Goal: Task Accomplishment & Management: Manage account settings

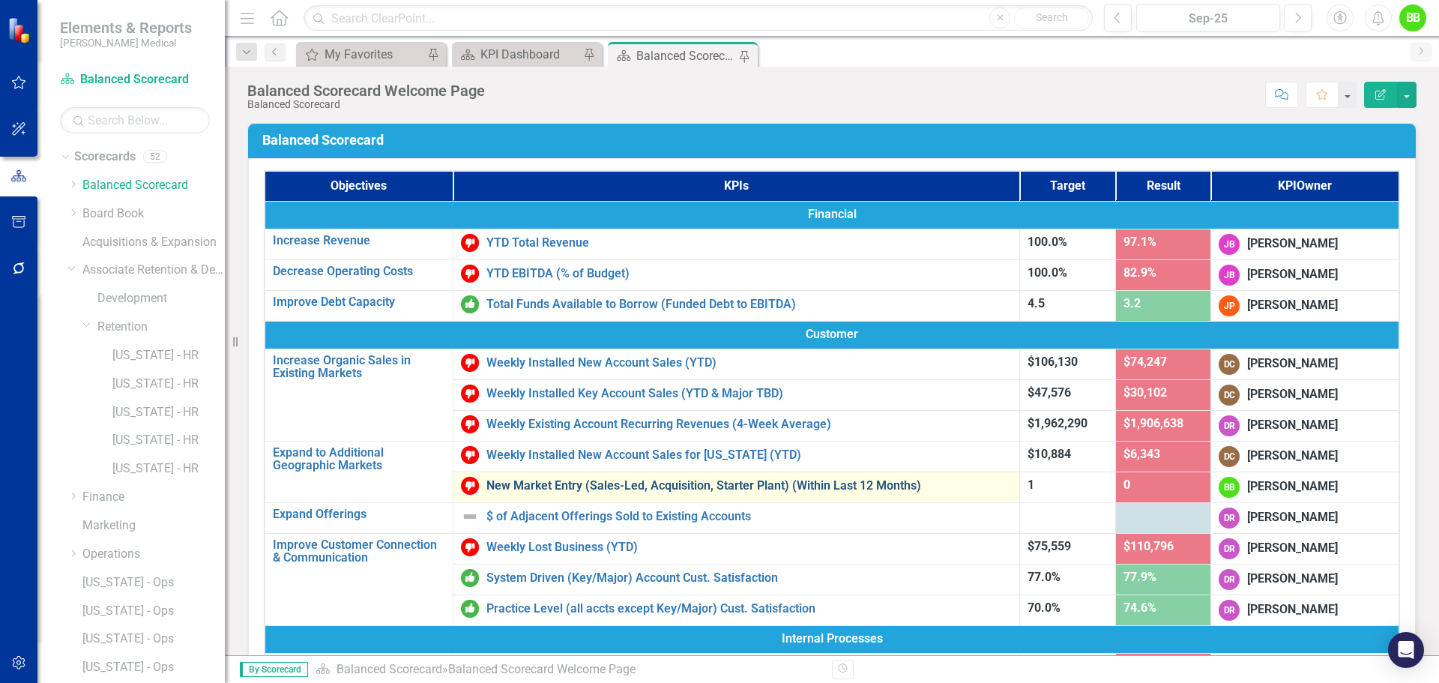
click at [540, 480] on link "New Market Entry (Sales-Led, Acquisition, Starter Plant) (Within Last 12 Months)" at bounding box center [748, 485] width 525 height 13
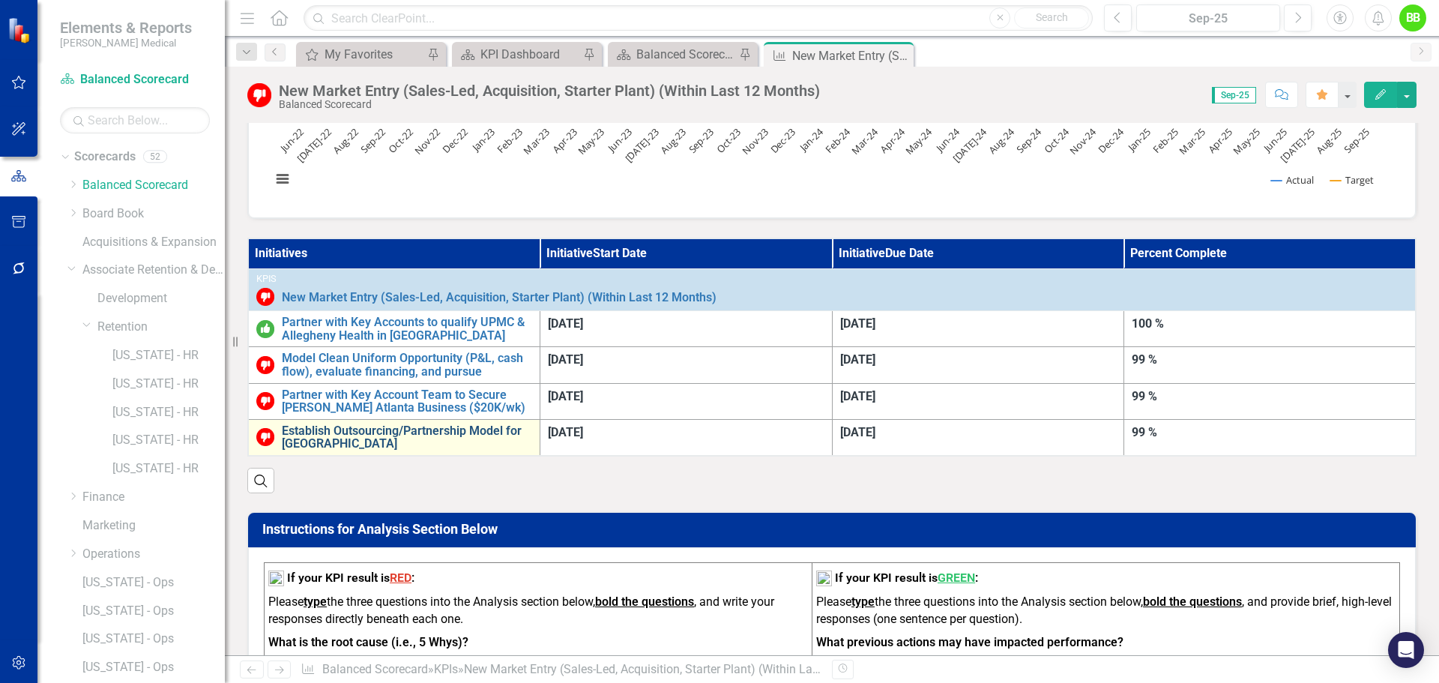
scroll to position [265, 0]
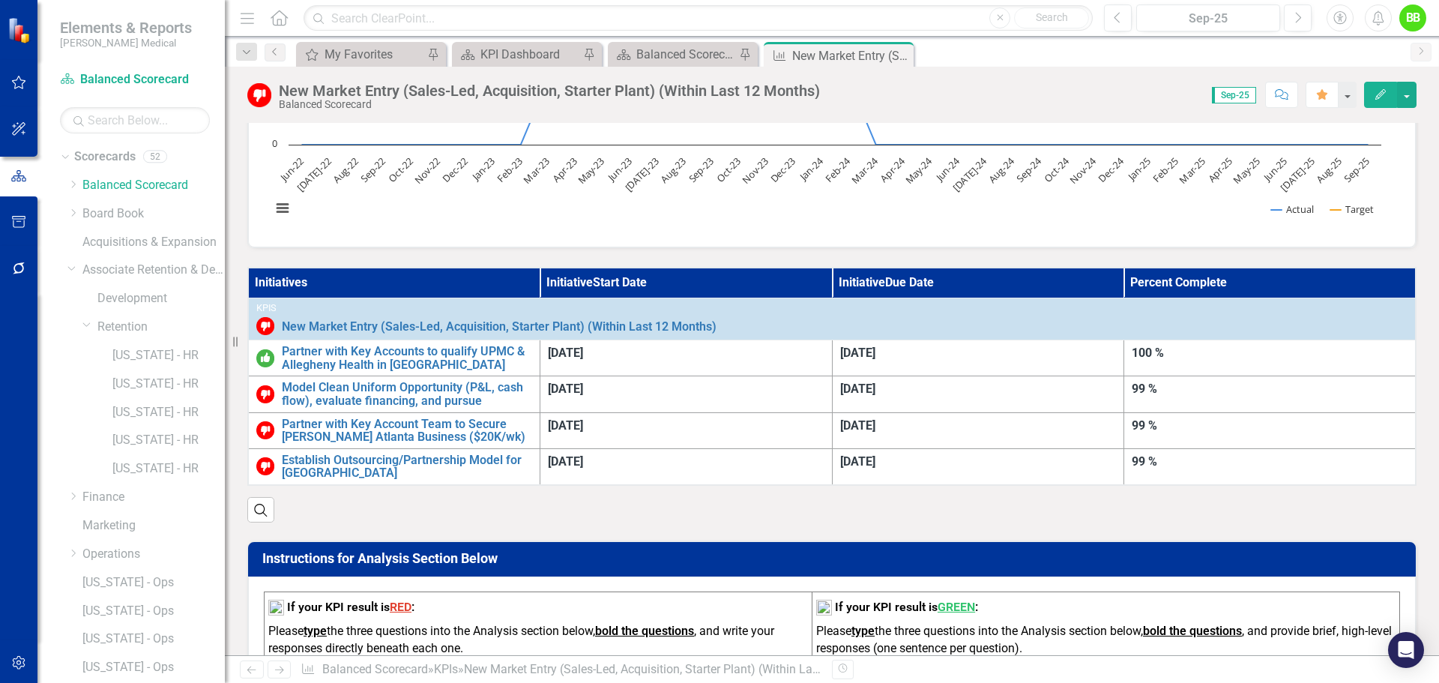
click at [540, 280] on th "Initiatives" at bounding box center [394, 283] width 292 height 30
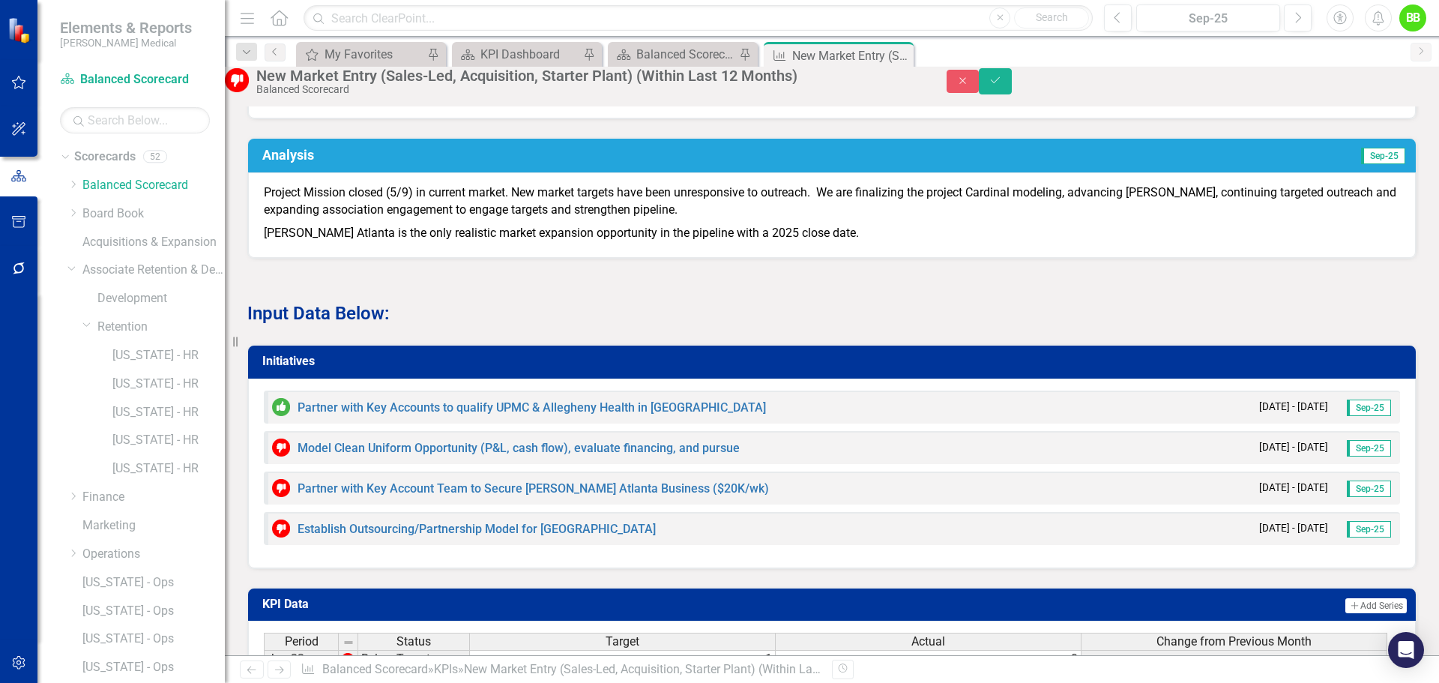
scroll to position [1089, 0]
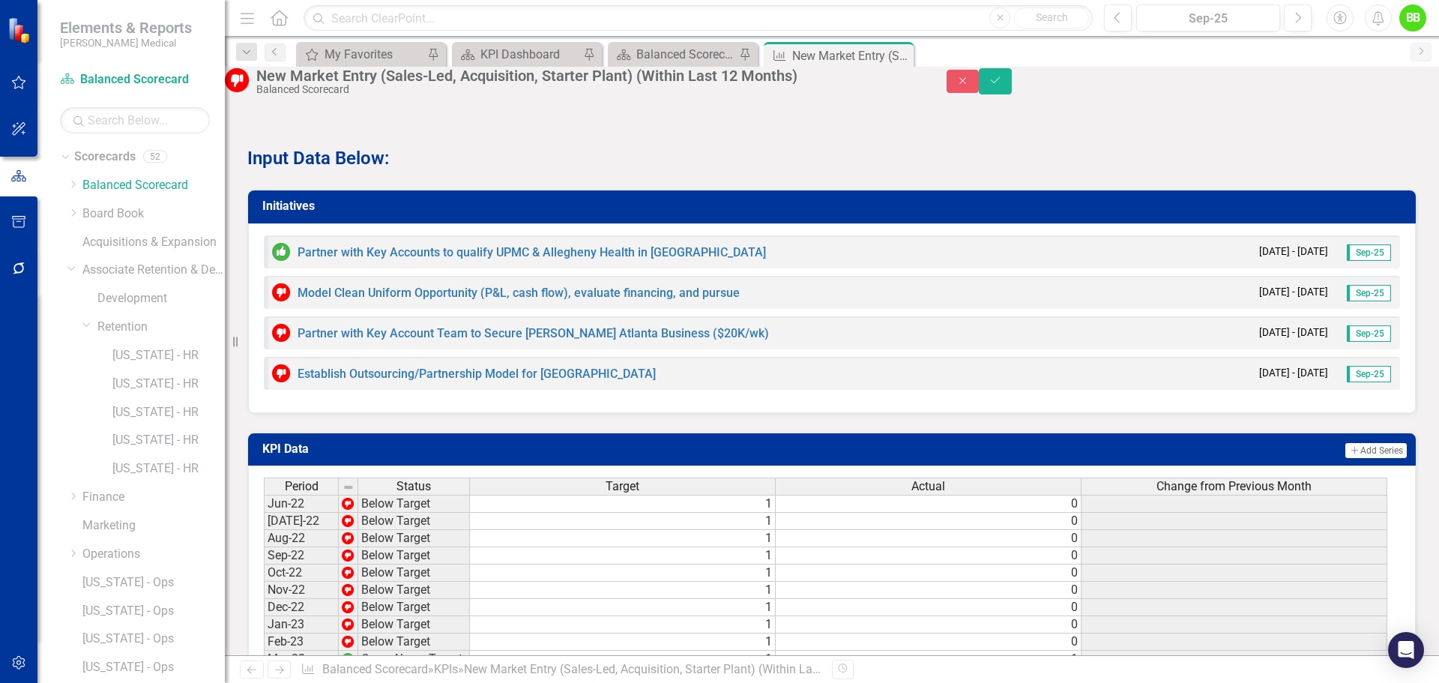
click at [495, 214] on div "Initiatives Partner with Key Accounts to qualify UPMC & Allegheny Health in Pit…" at bounding box center [832, 292] width 1192 height 243
click at [1012, 82] on button "Save" at bounding box center [995, 81] width 33 height 26
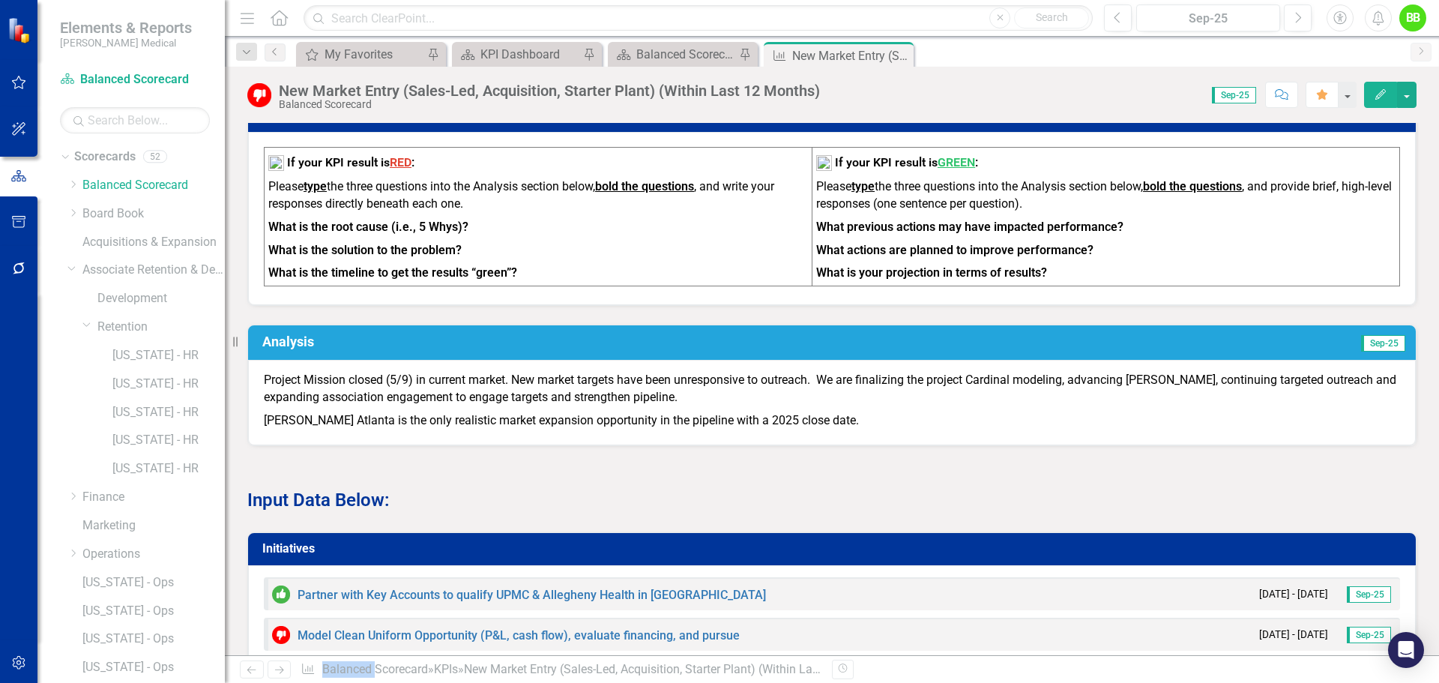
scroll to position [824, 0]
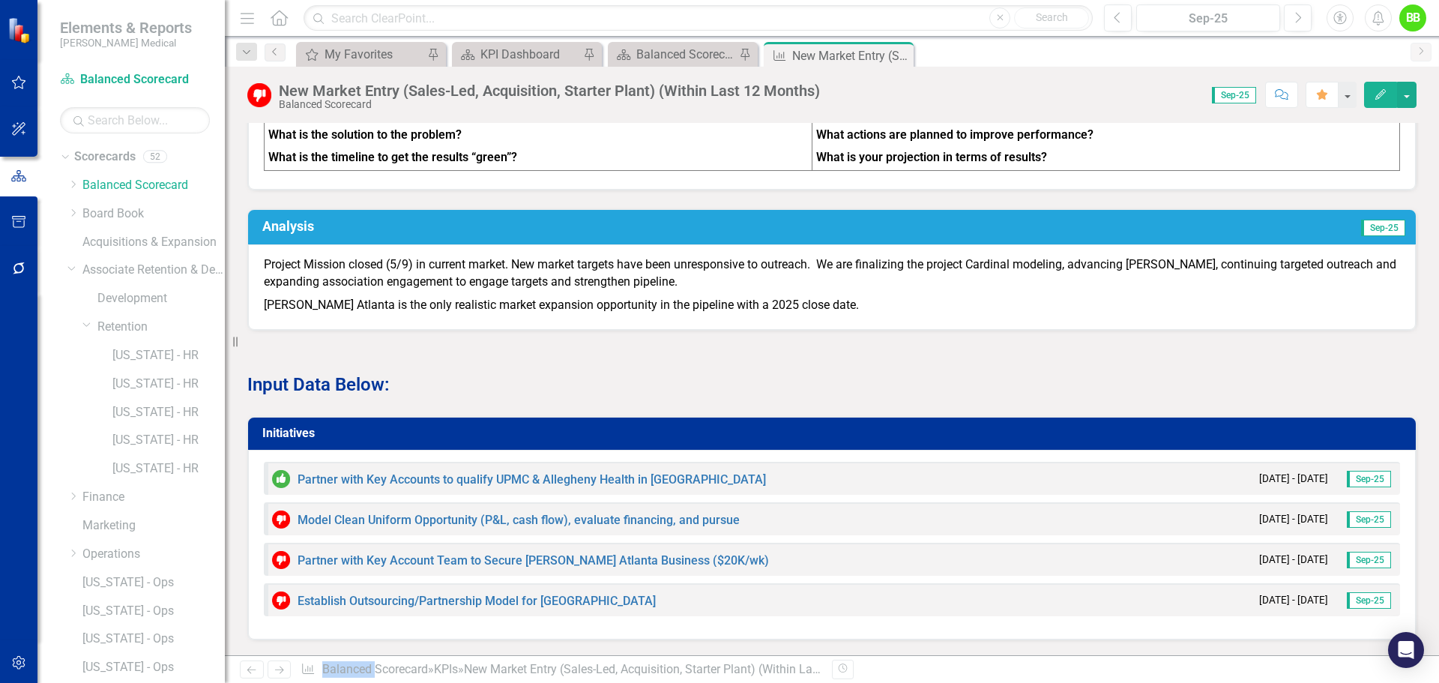
click at [761, 426] on h3 "Initiatives" at bounding box center [834, 432] width 1144 height 13
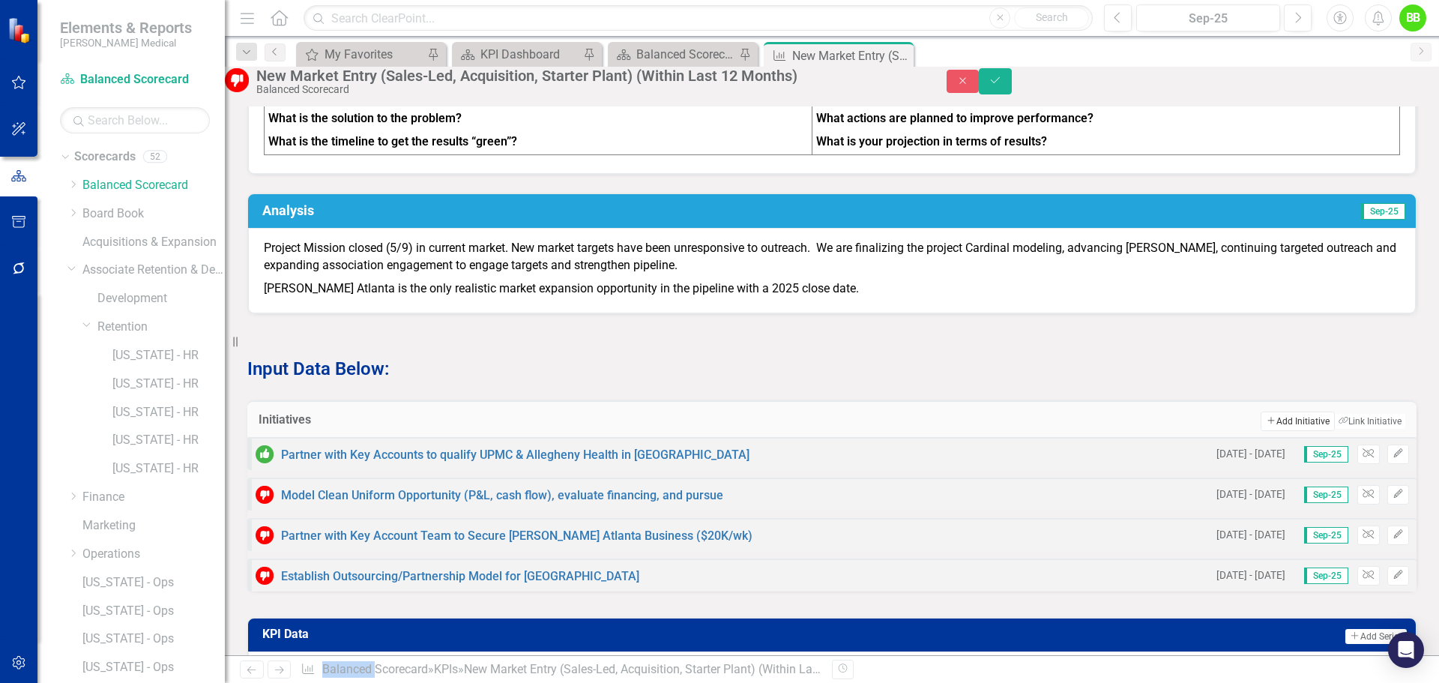
click at [1289, 414] on button "Add Add Initiative" at bounding box center [1296, 420] width 73 height 19
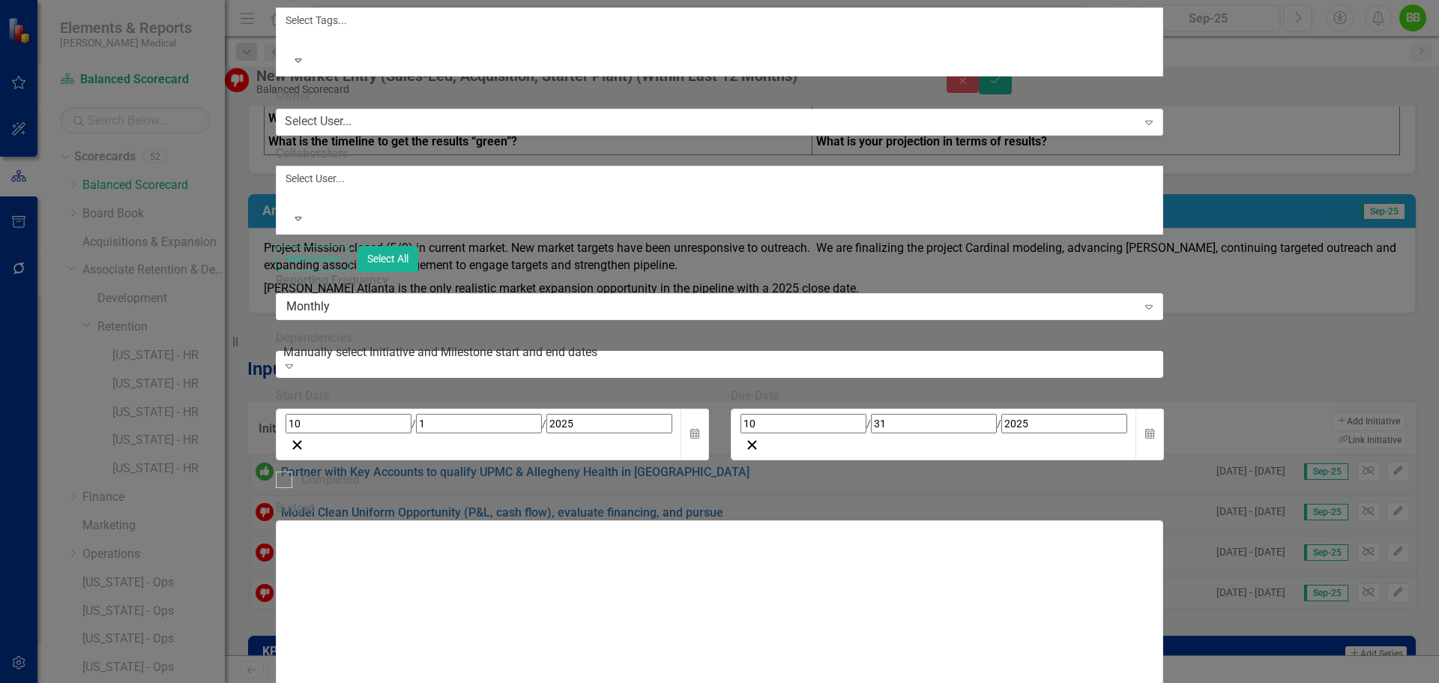
type input "Partner with Key Account to Pursue BSMH in Ohio"
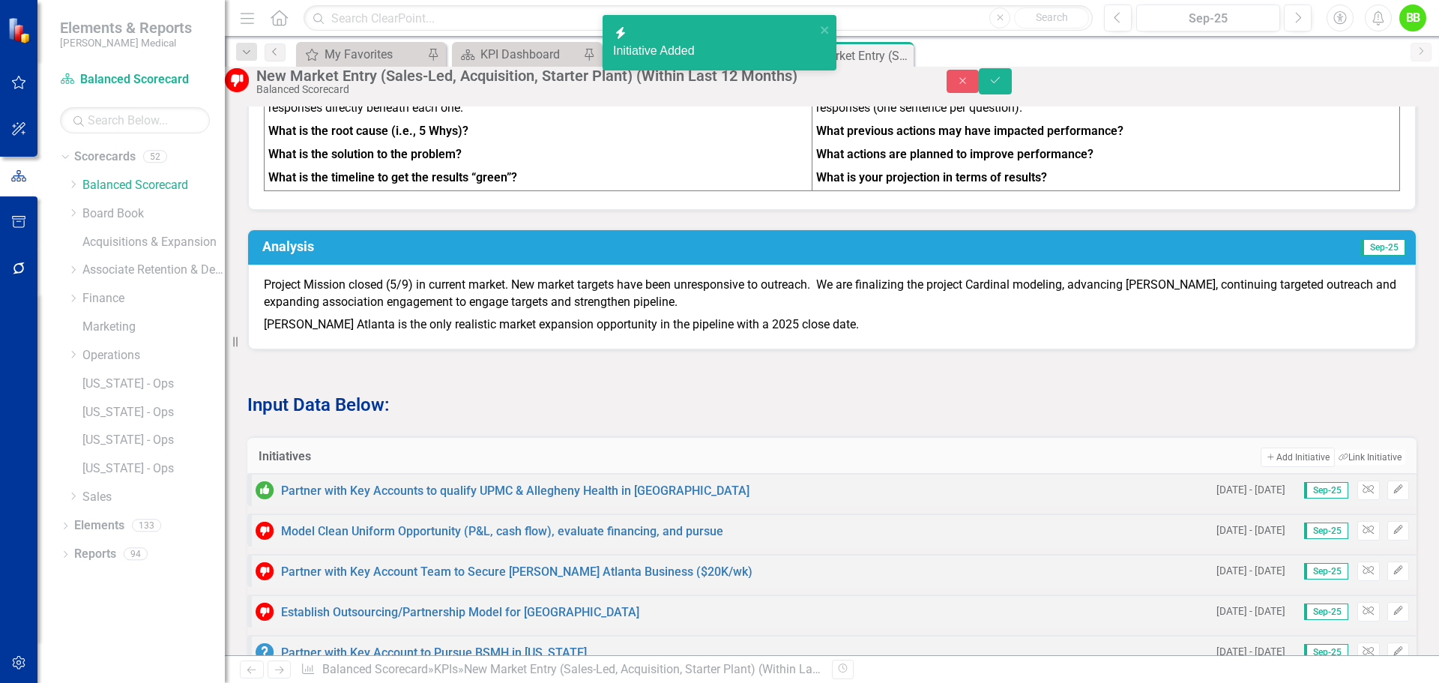
scroll to position [852, 0]
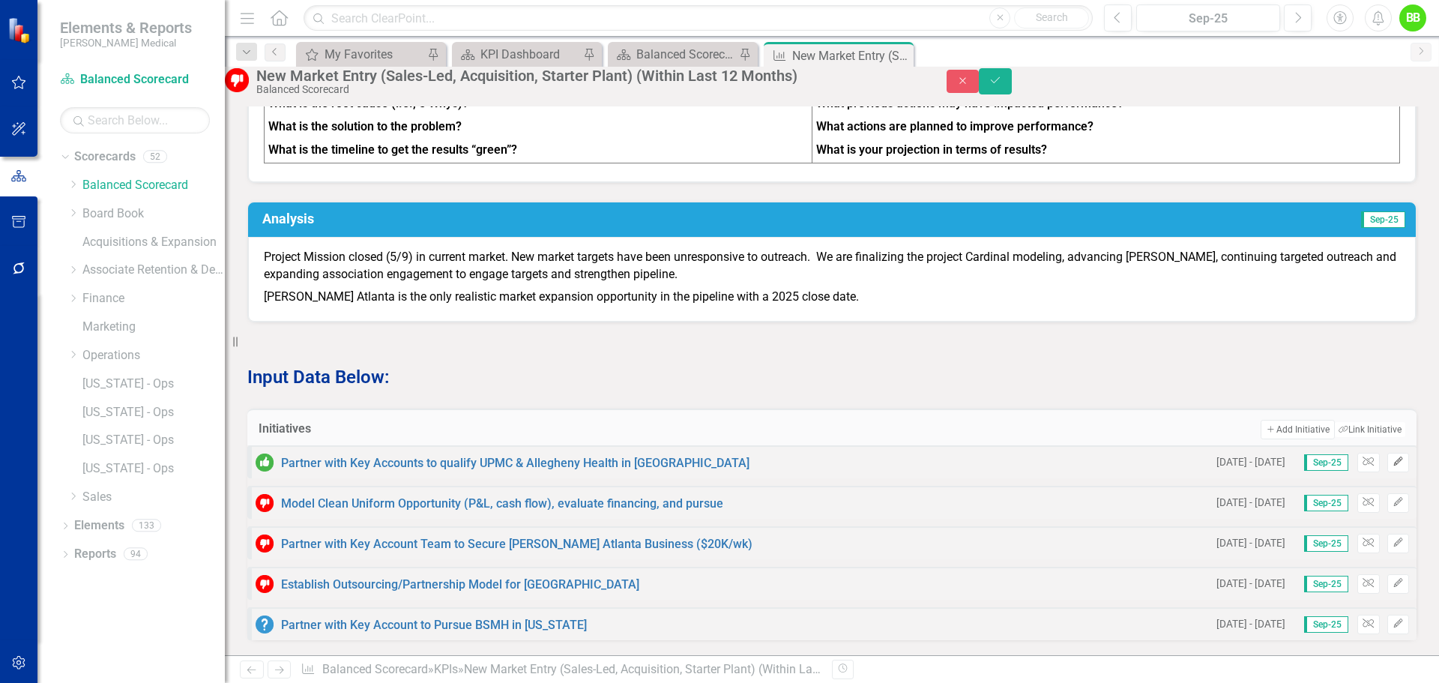
click at [1393, 462] on icon "button" at bounding box center [1397, 461] width 9 height 9
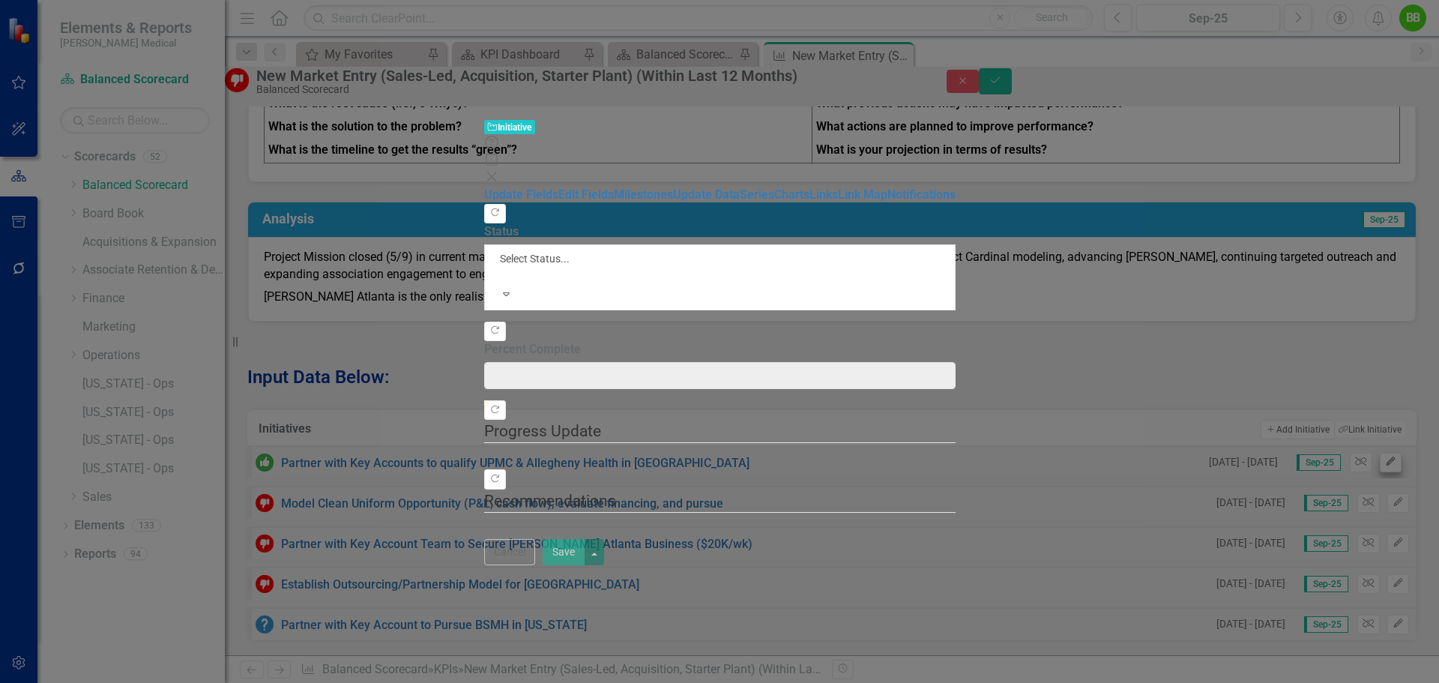
type input "100"
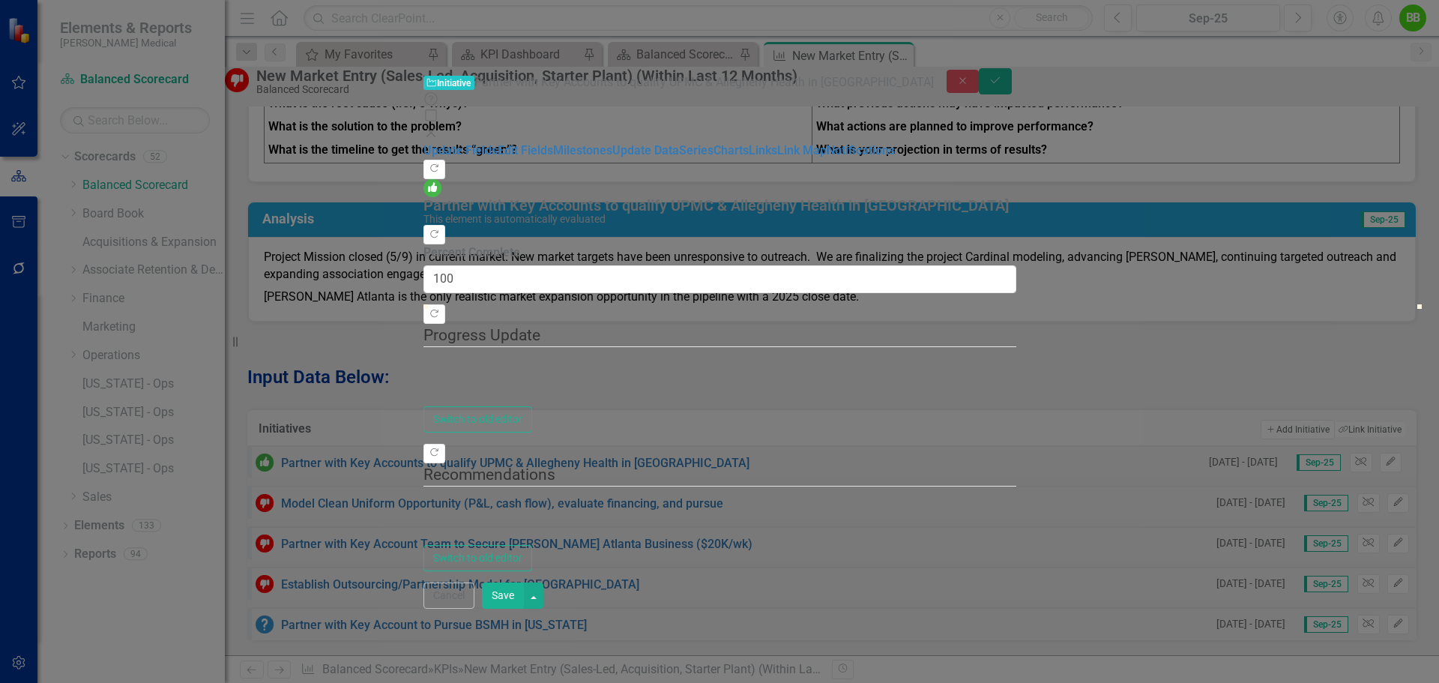
type textarea "<p>Worked with Vince Sutlic, we met with linen category managers at UPMC and Al…"
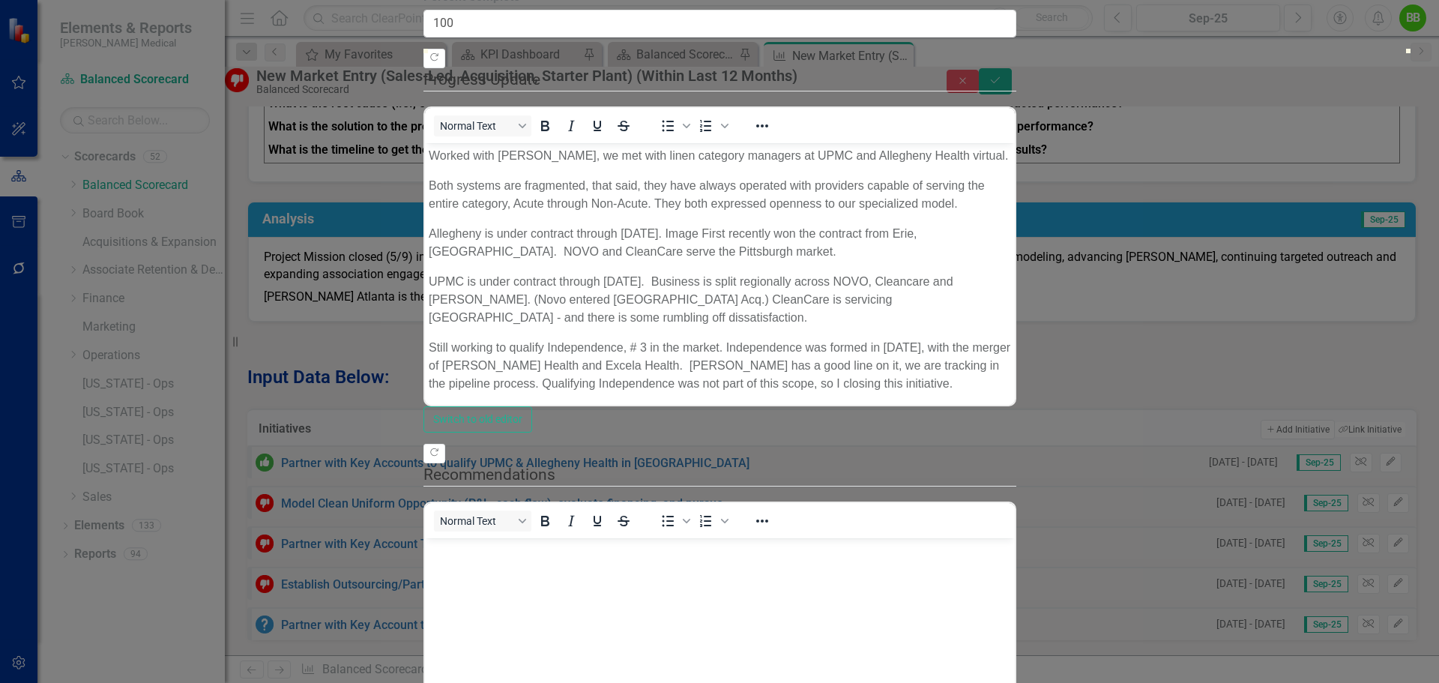
scroll to position [0, 0]
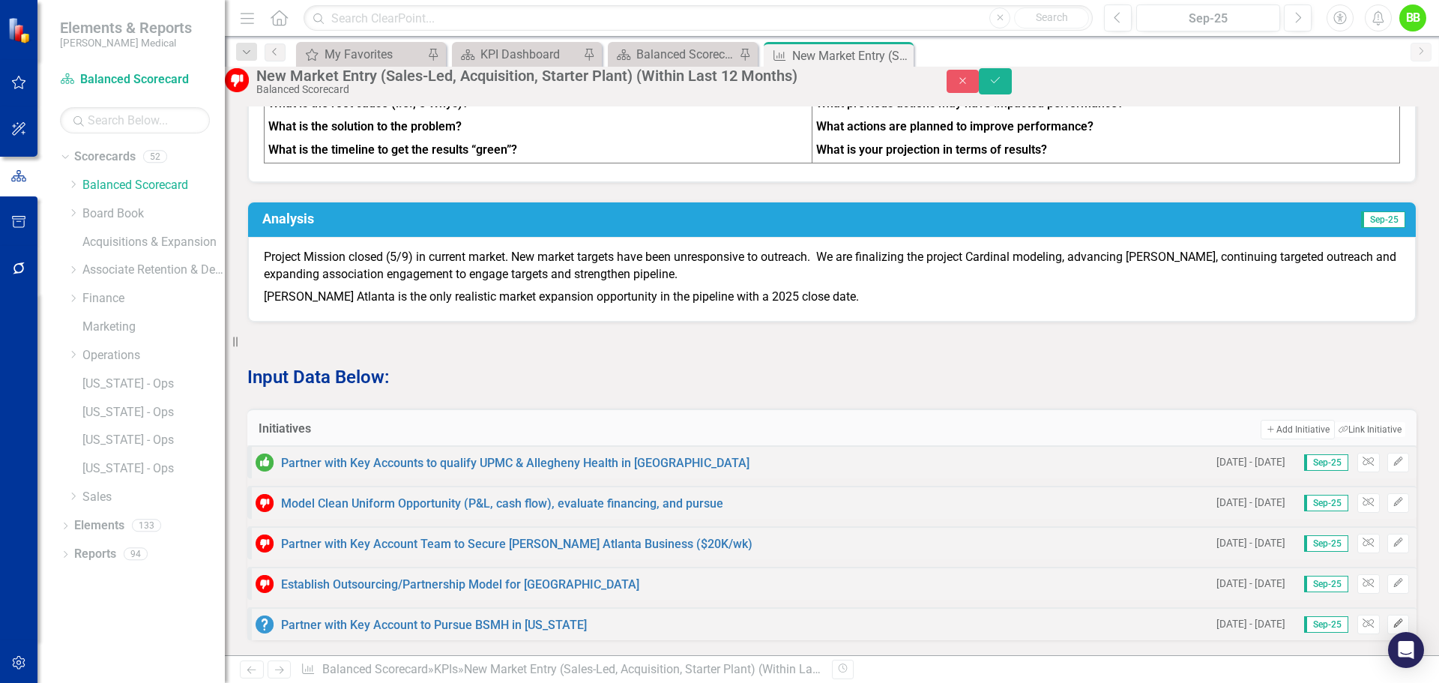
click at [1392, 623] on icon "Edit" at bounding box center [1397, 623] width 11 height 9
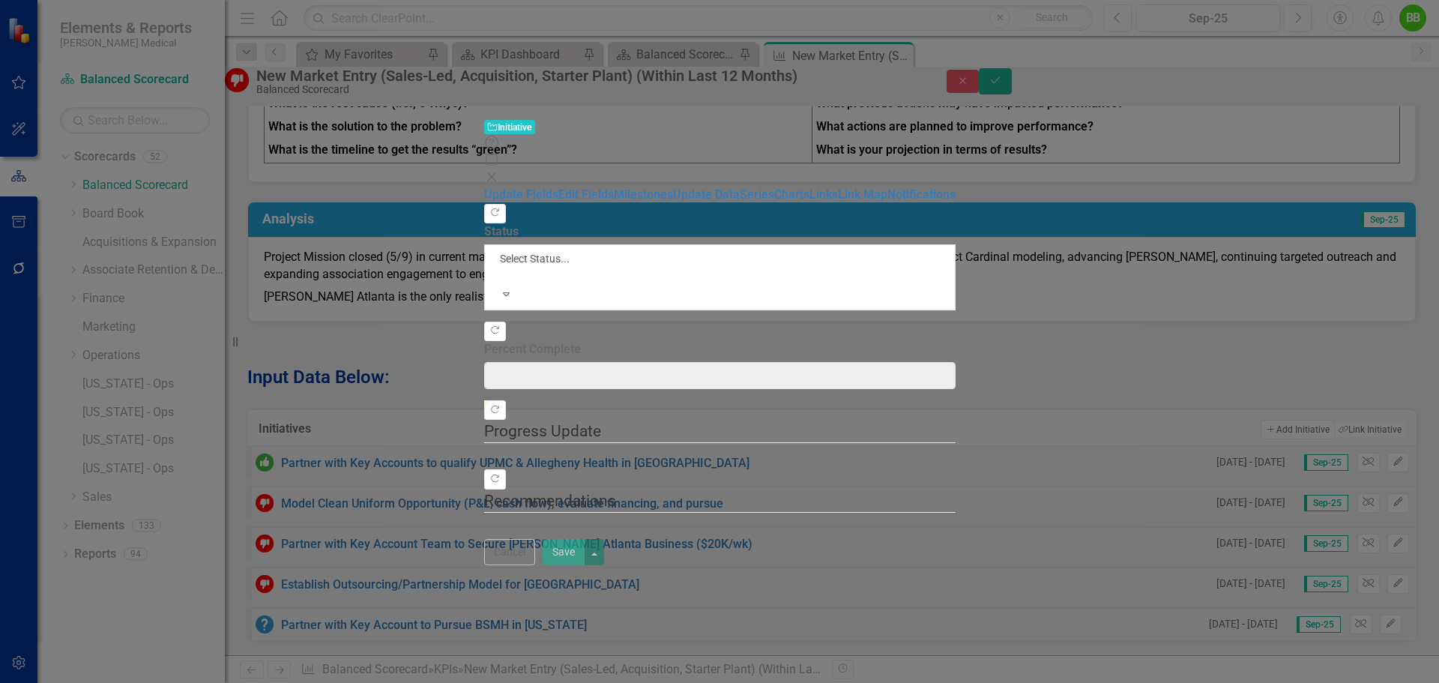
type input "0"
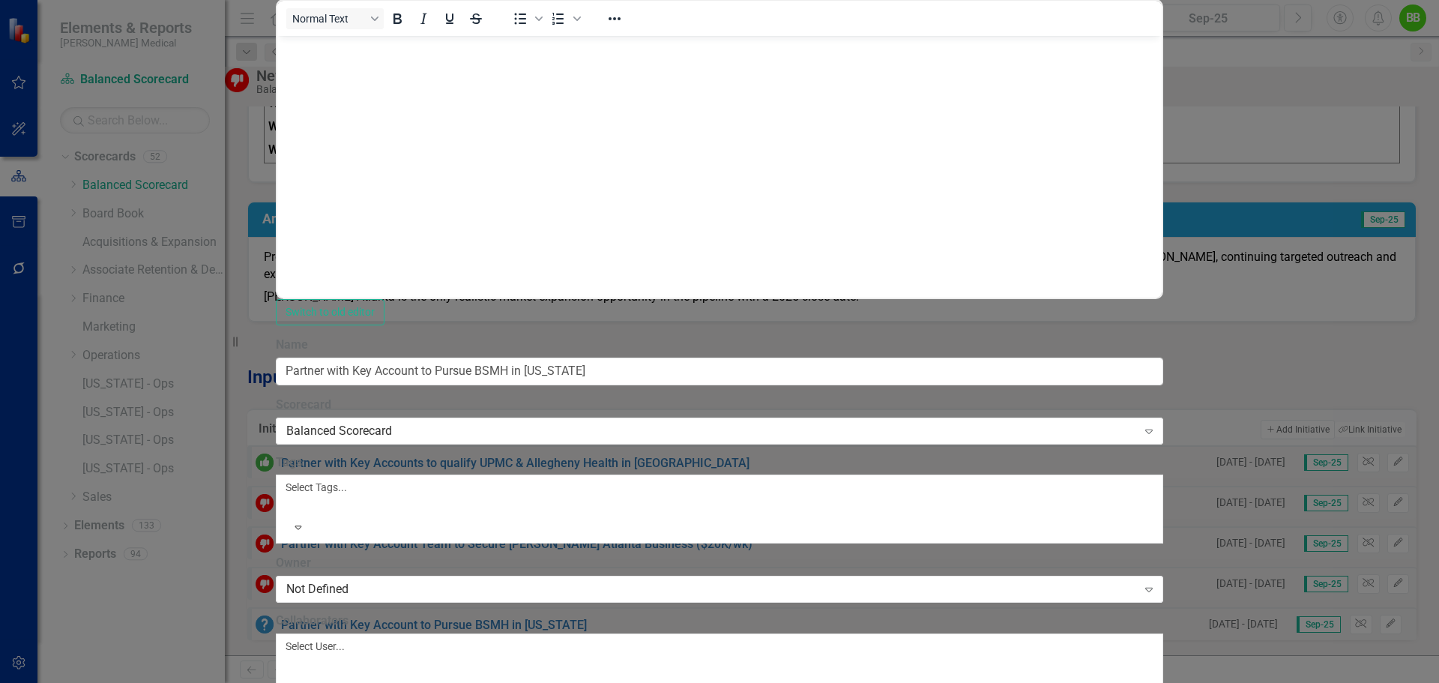
scroll to position [516, 0]
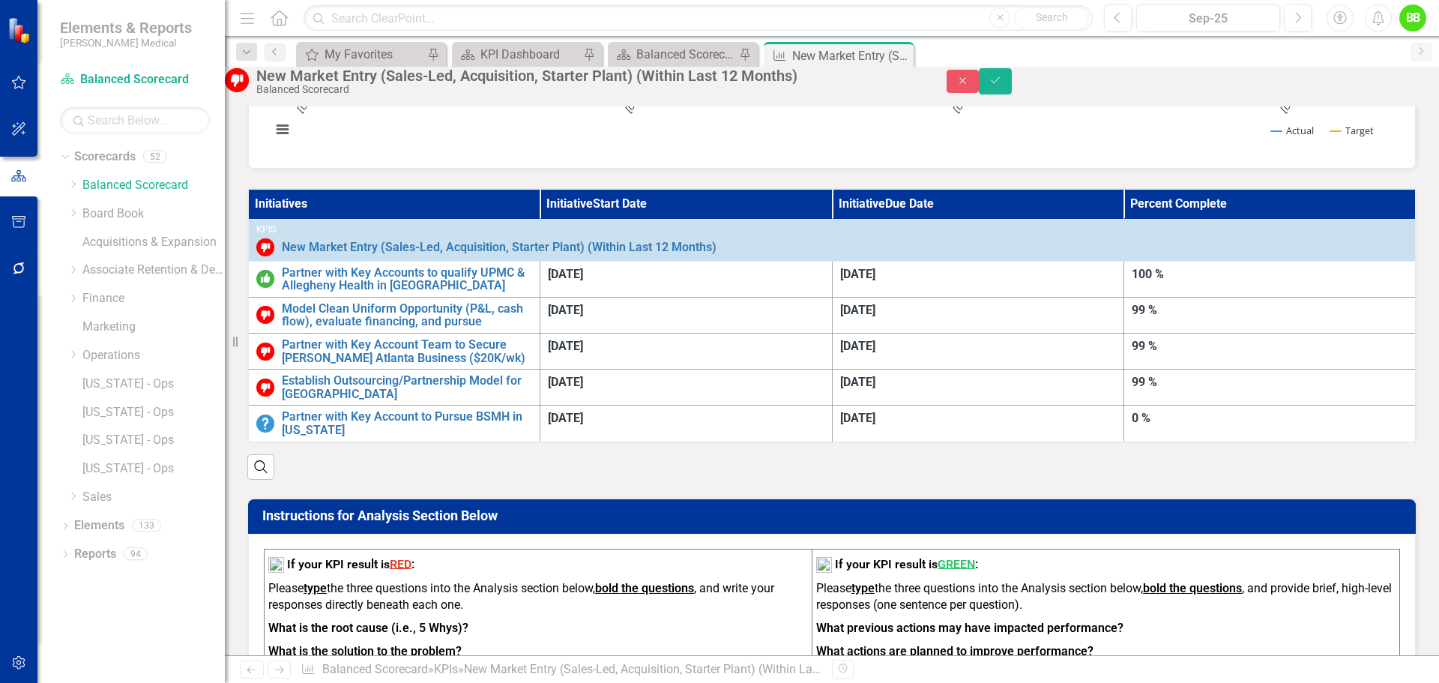
scroll to position [103, 0]
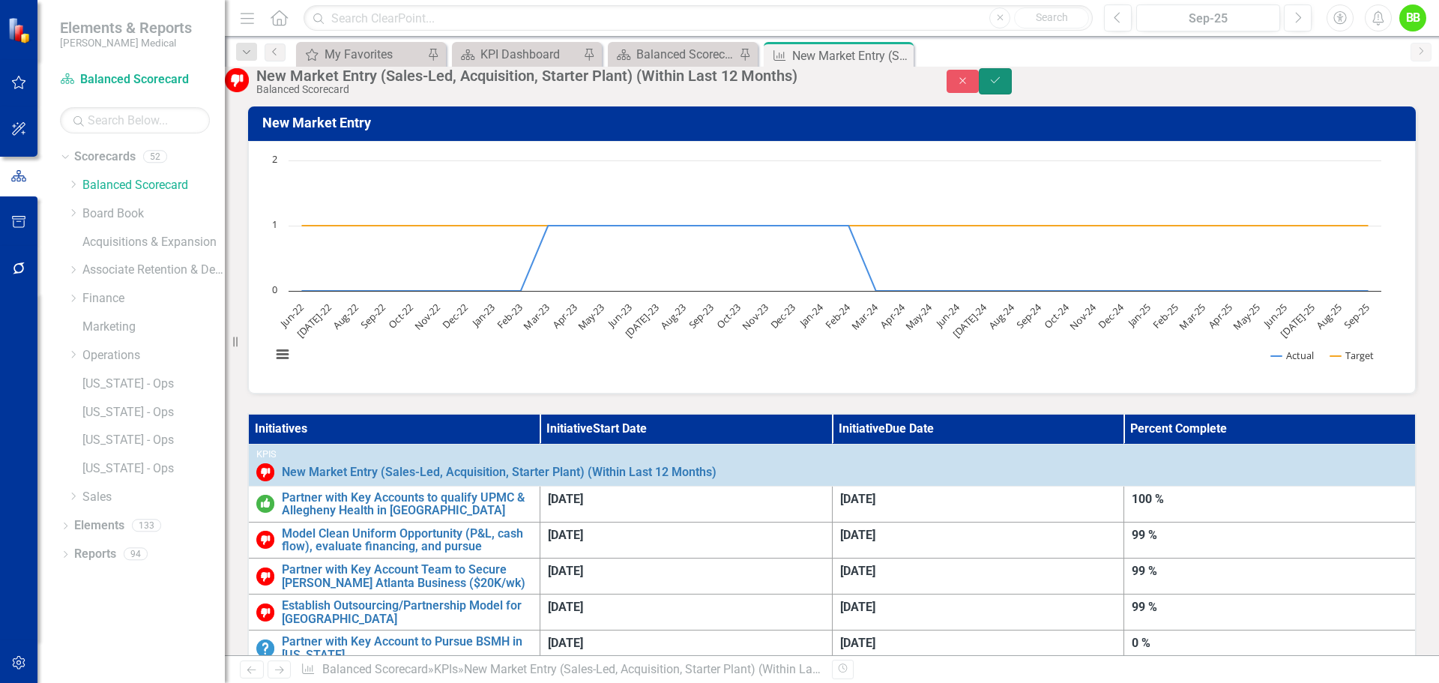
click at [1012, 85] on button "Save" at bounding box center [995, 81] width 33 height 26
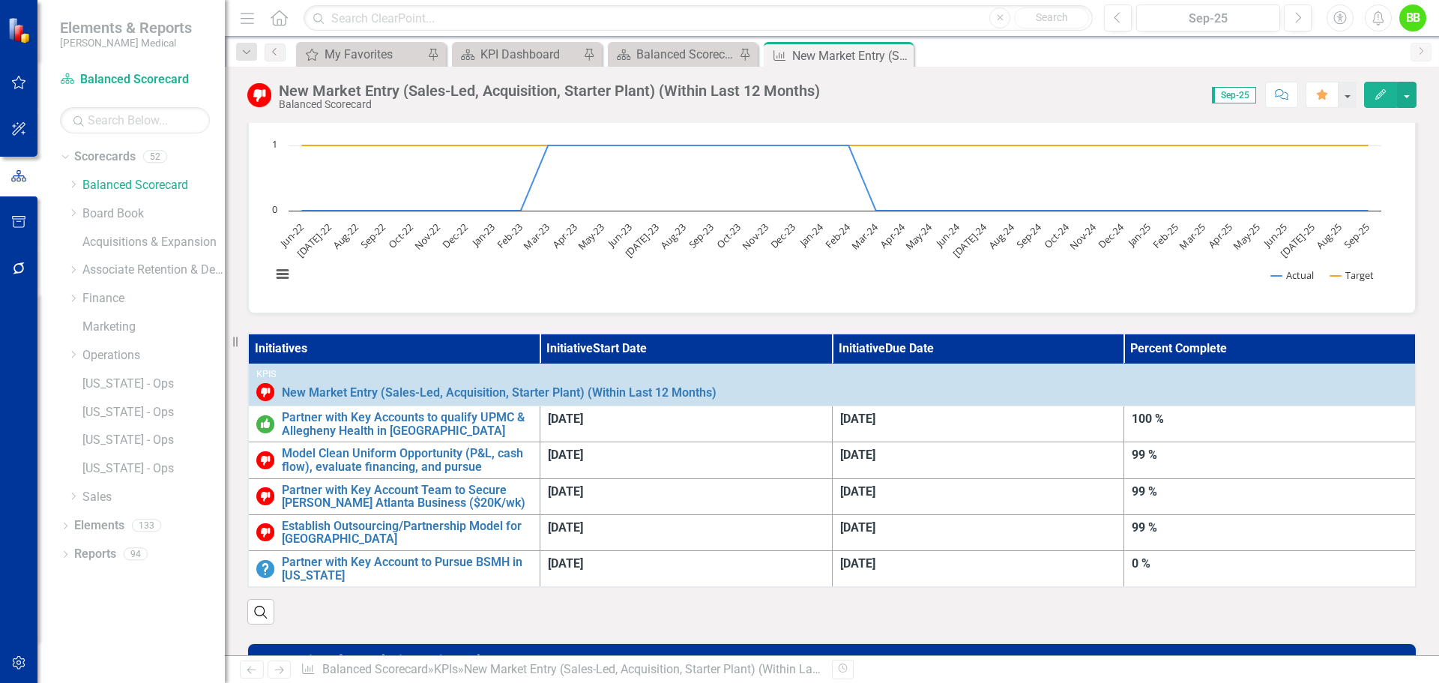
scroll to position [225, 0]
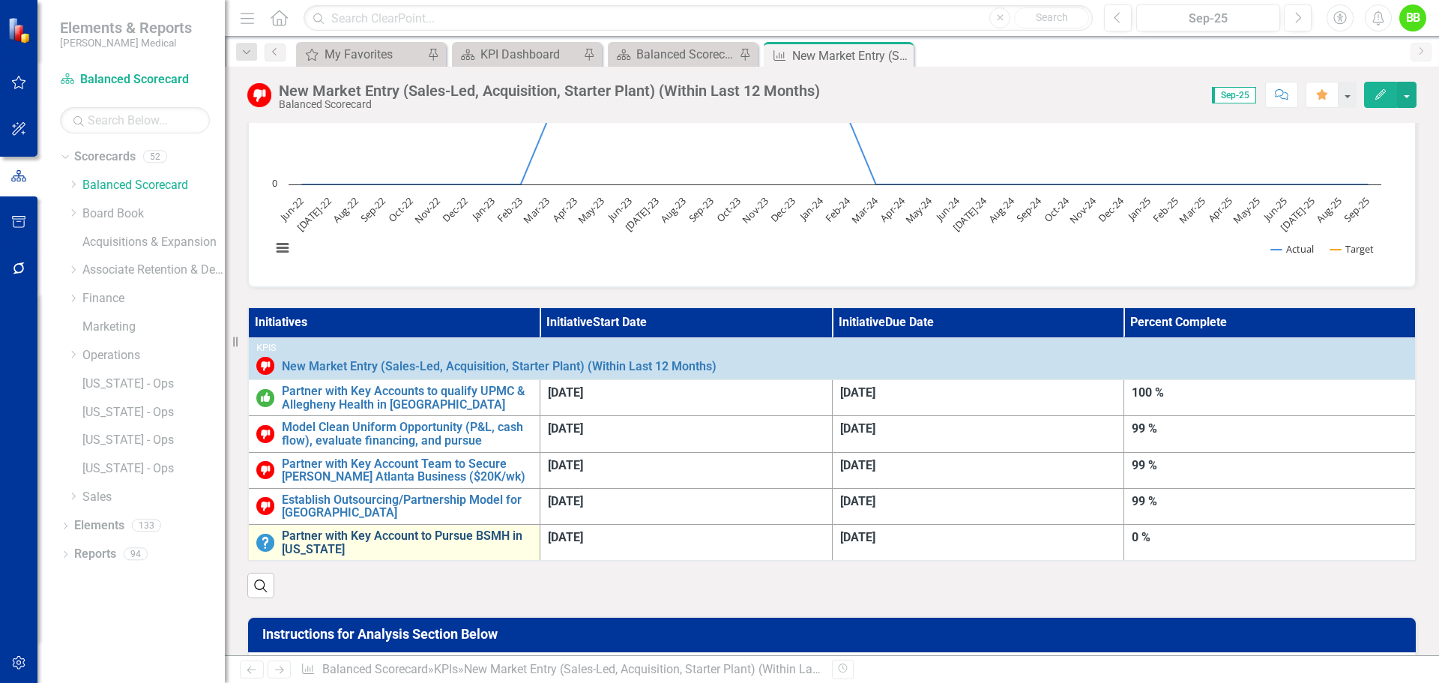
click at [491, 529] on link "Partner with Key Account to Pursue BSMH in Ohio" at bounding box center [407, 542] width 250 height 26
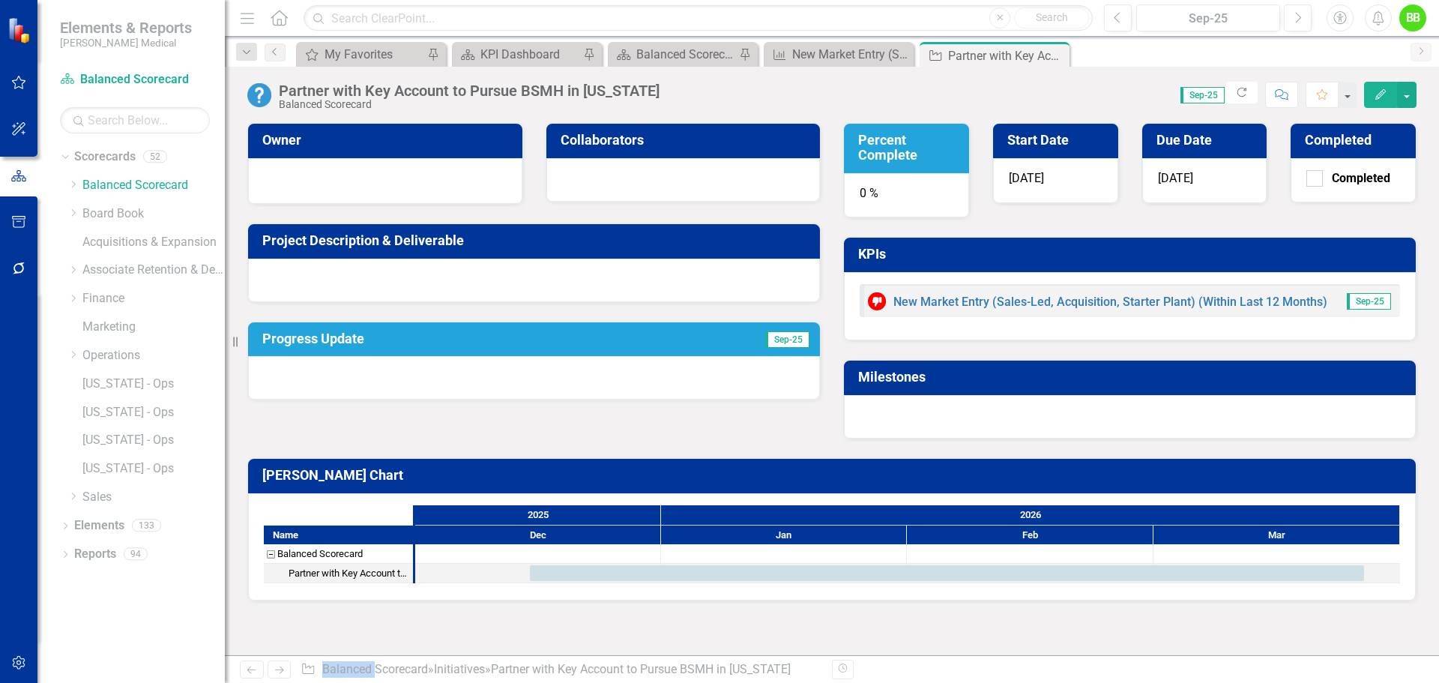
click at [314, 184] on div at bounding box center [385, 179] width 243 height 18
click at [412, 142] on h3 "Owner" at bounding box center [387, 140] width 251 height 15
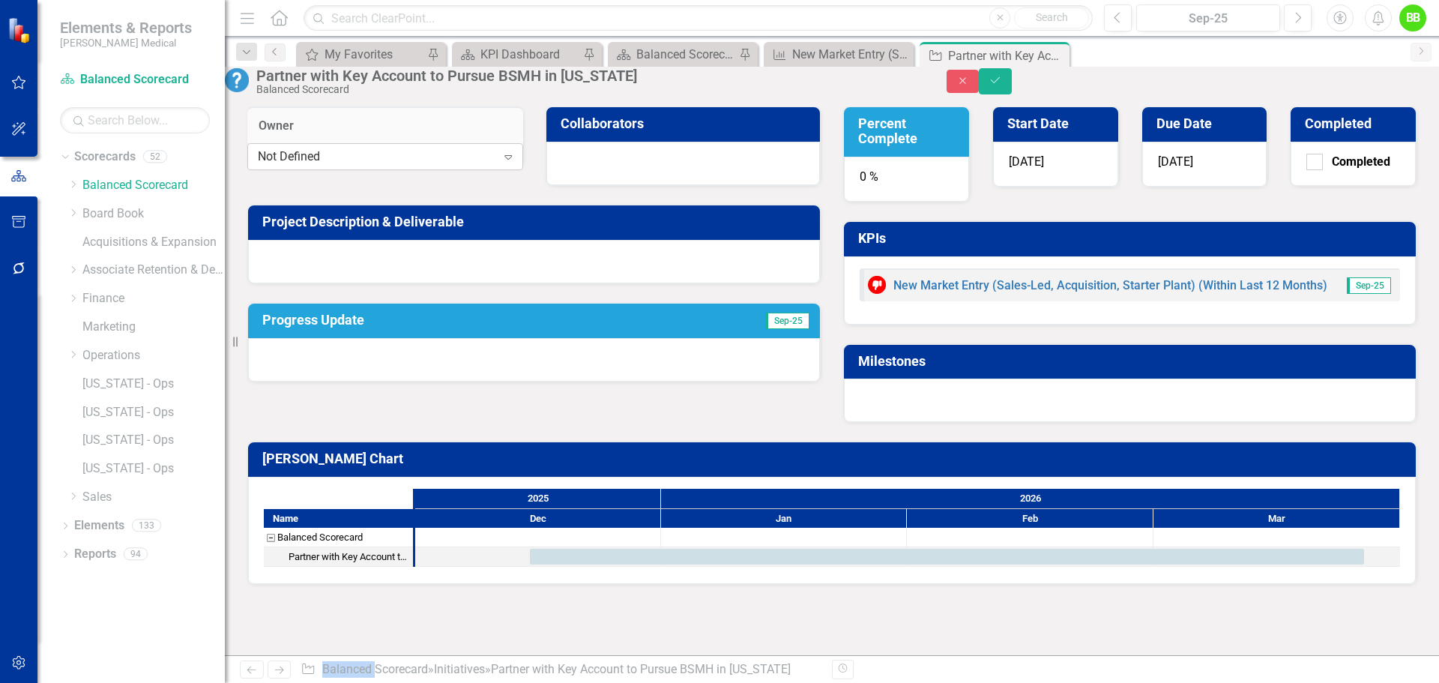
click at [501, 163] on icon "Expand" at bounding box center [508, 157] width 15 height 12
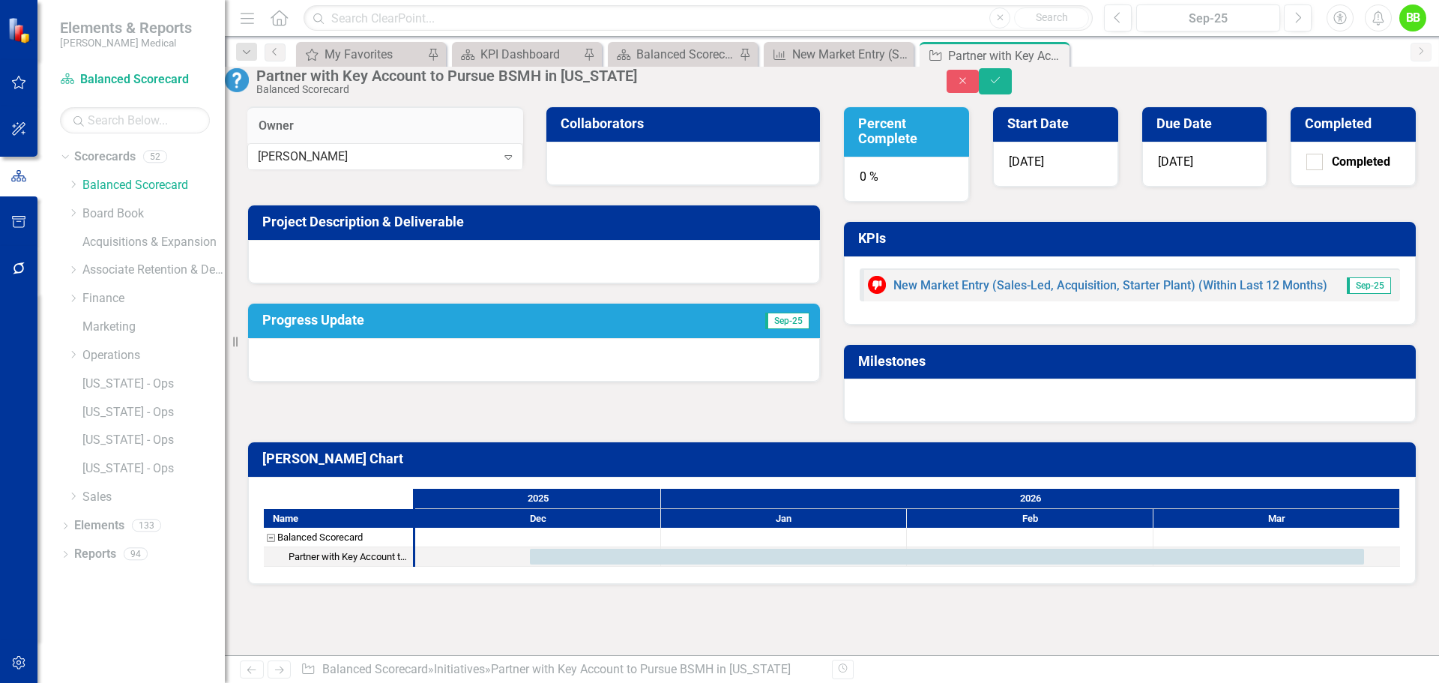
click at [1044, 169] on span "12/15/25" at bounding box center [1026, 161] width 35 height 14
click at [1072, 131] on h3 "Start Date" at bounding box center [1058, 123] width 102 height 15
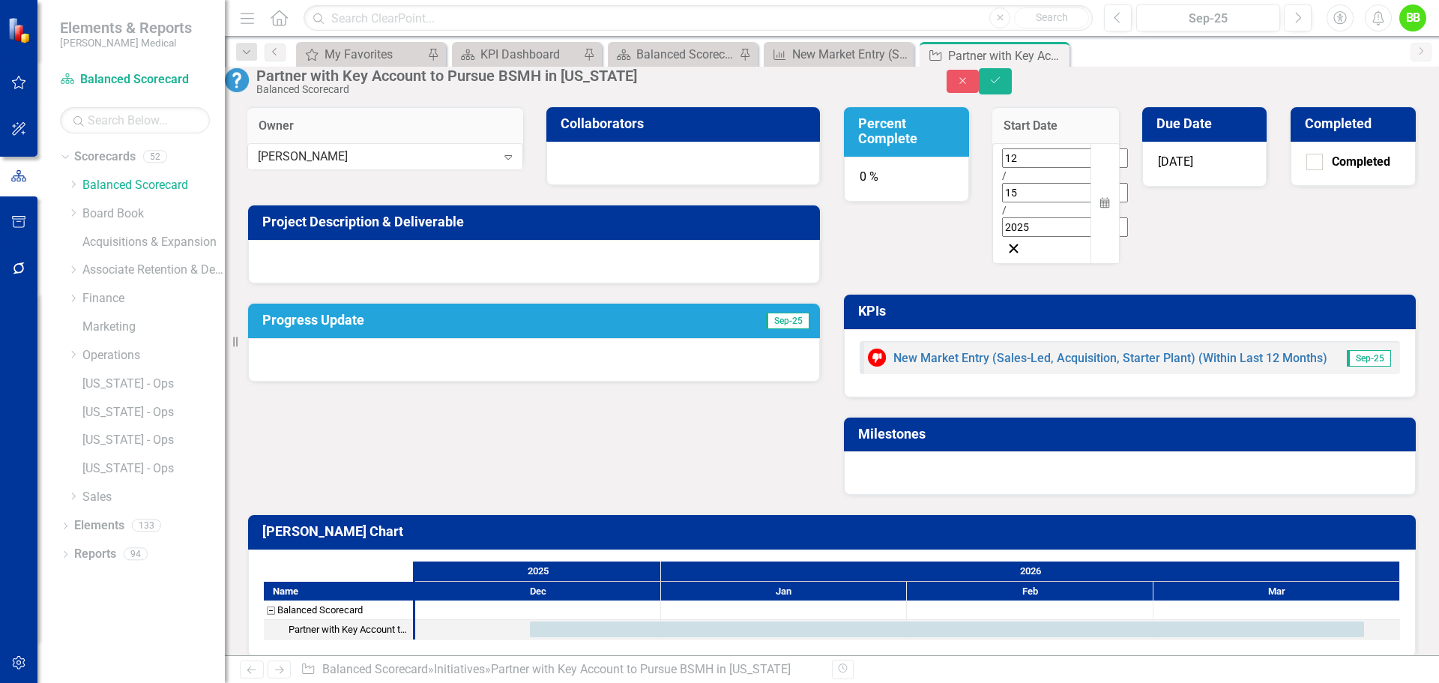
click at [1006, 204] on span "/" at bounding box center [1004, 210] width 4 height 12
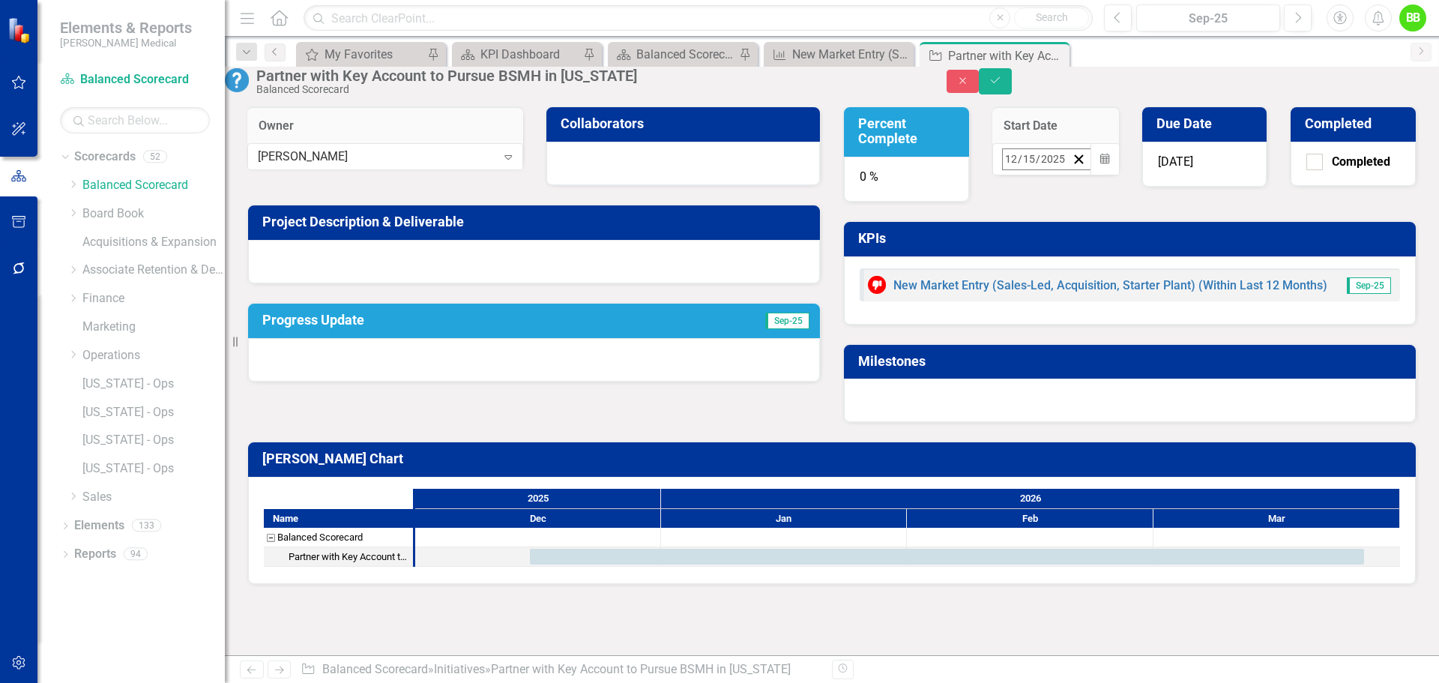
click at [1189, 208] on button "›" at bounding box center [1205, 191] width 33 height 33
click at [1030, 292] on button "5" at bounding box center [1048, 278] width 37 height 27
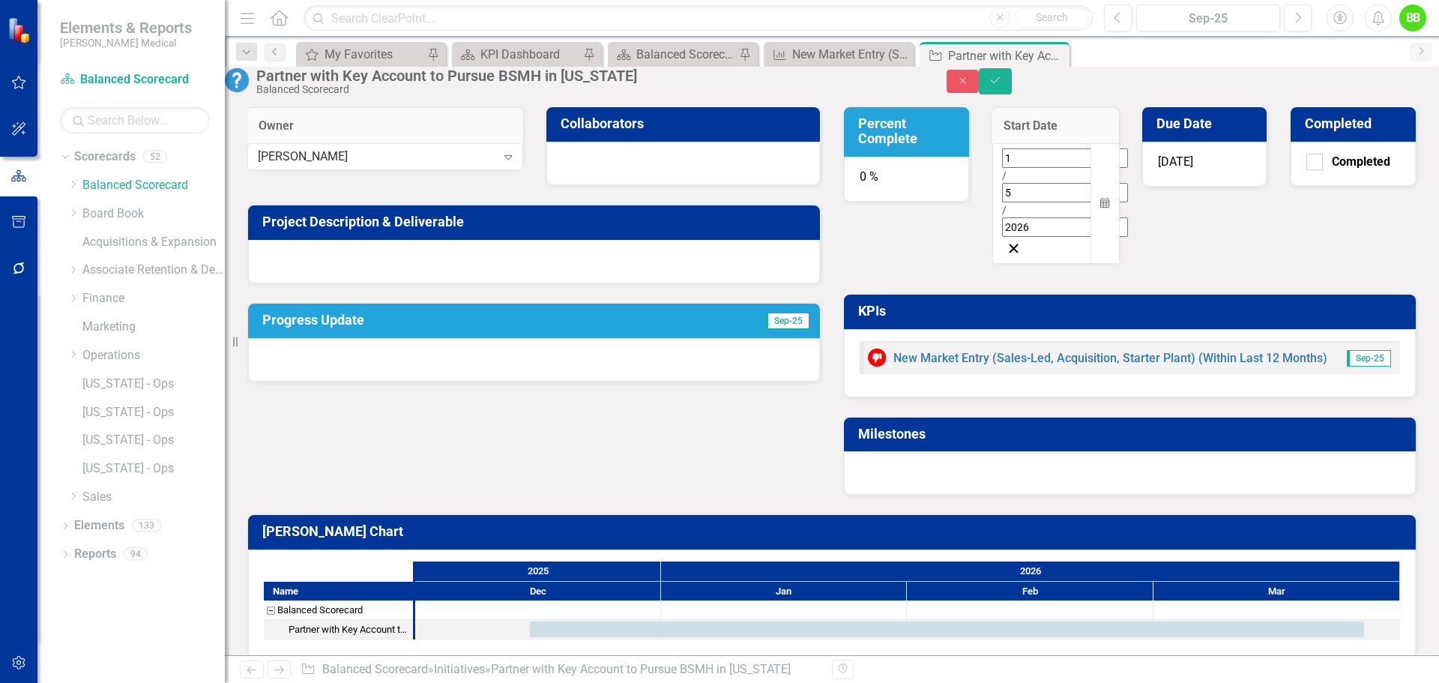
click at [1193, 169] on span "3/27/26" at bounding box center [1175, 161] width 35 height 14
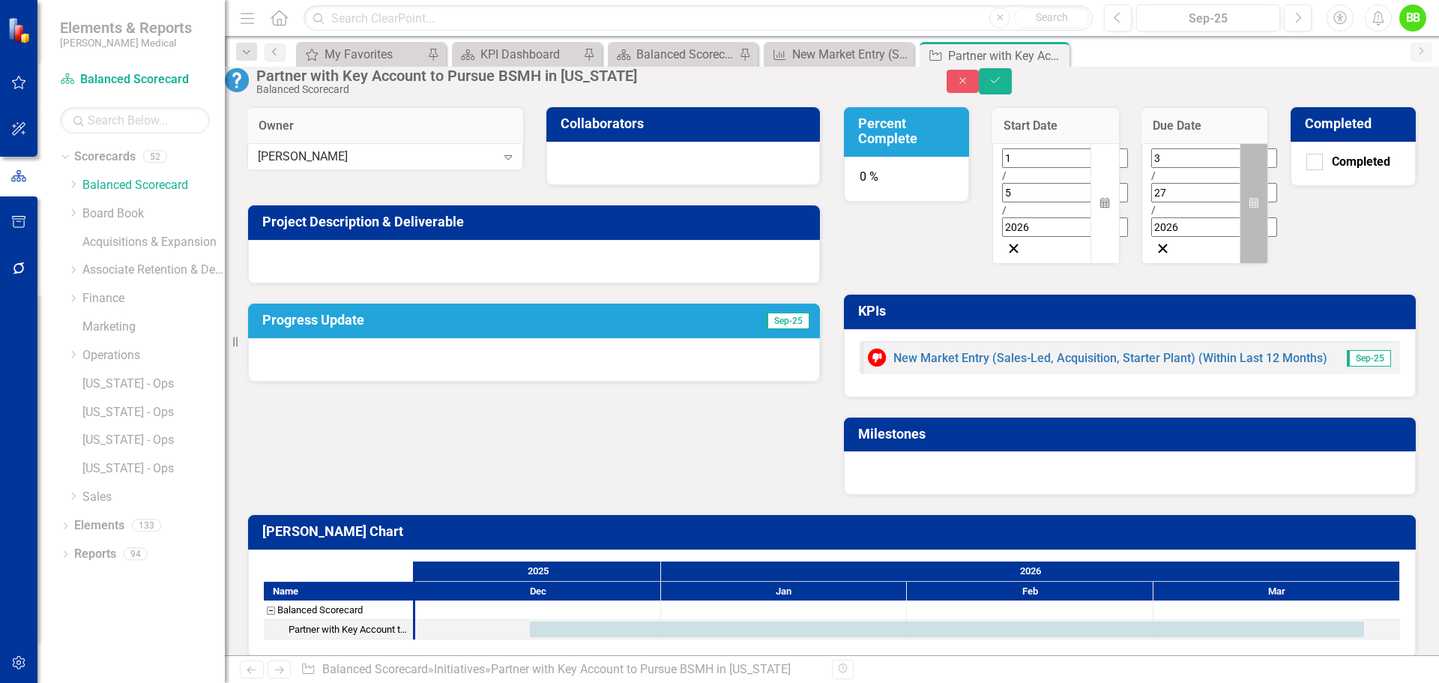
click at [1249, 198] on icon "button" at bounding box center [1253, 203] width 9 height 10
click at [1338, 208] on button "›" at bounding box center [1354, 191] width 33 height 33
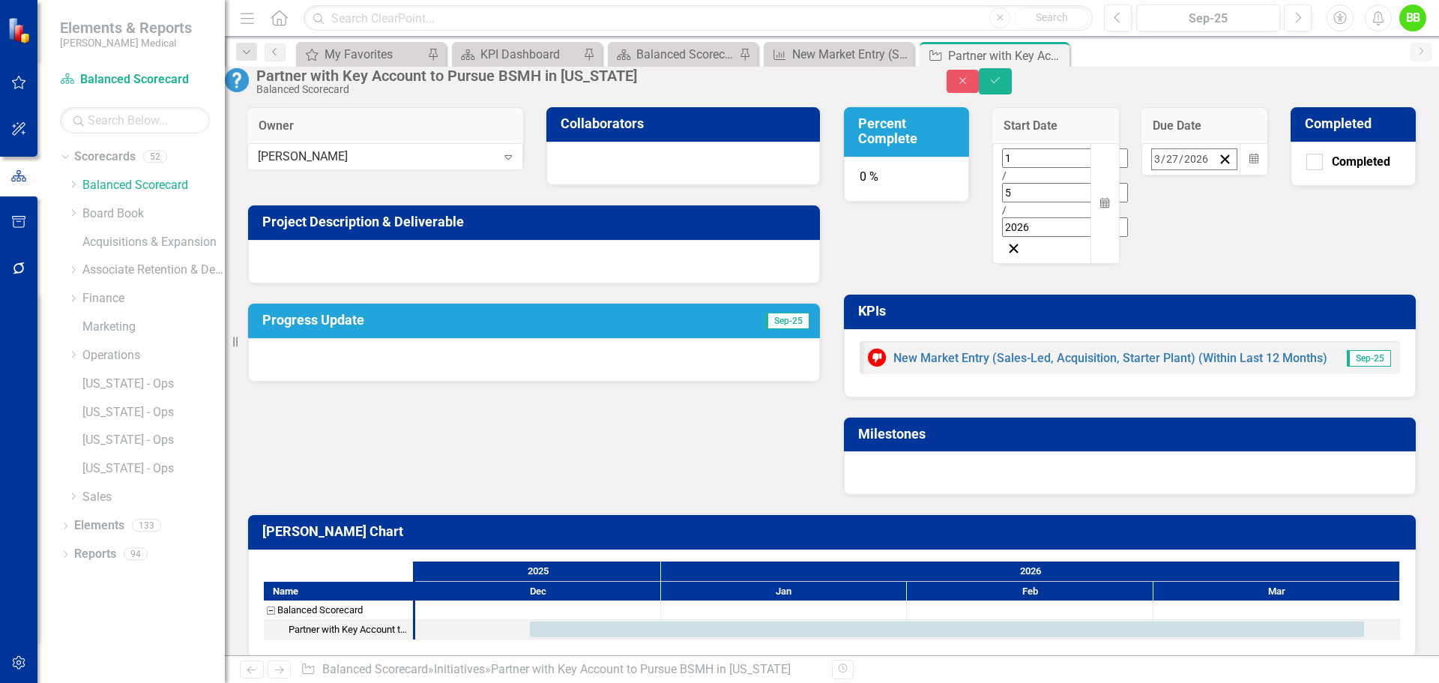
click at [1338, 208] on button "›" at bounding box center [1354, 191] width 33 height 33
click at [1341, 366] on abbr "28" at bounding box center [1347, 360] width 12 height 12
click at [307, 381] on div at bounding box center [534, 359] width 572 height 43
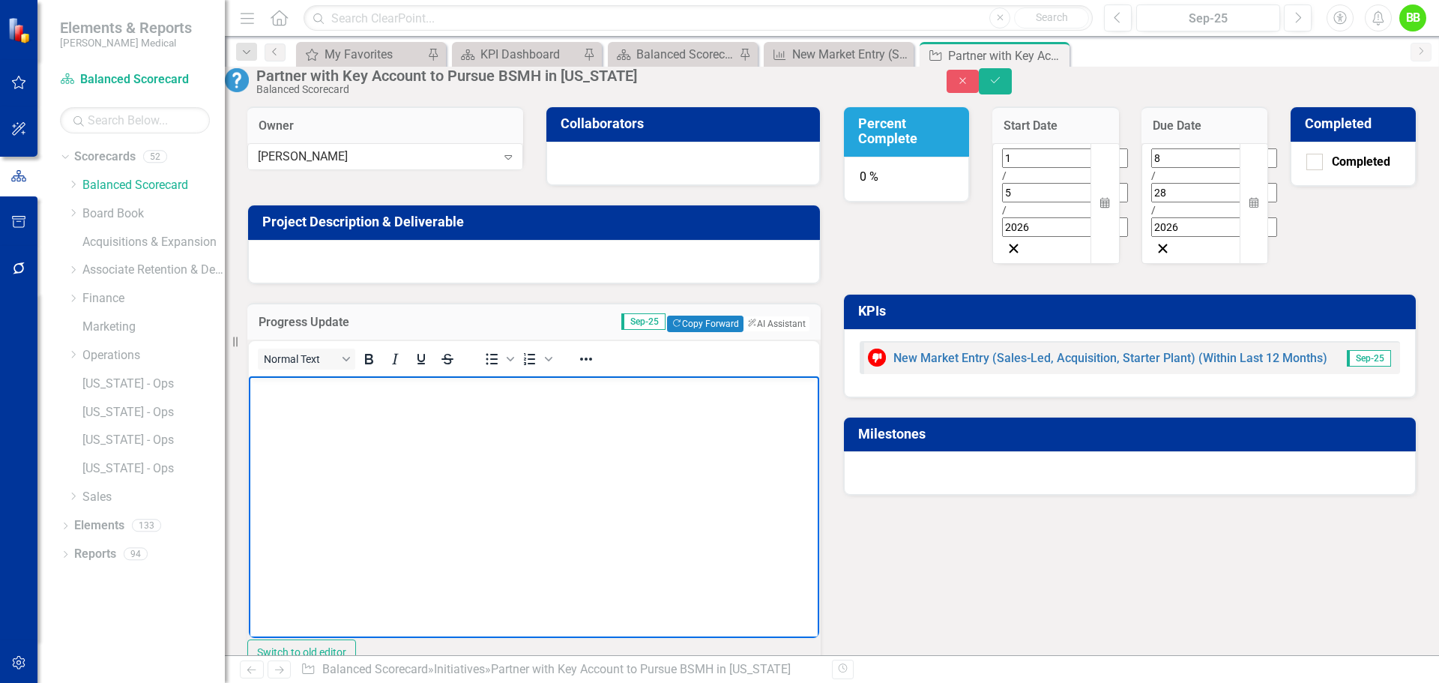
click at [286, 405] on body "Rich Text Area. Press ALT-0 for help." at bounding box center [534, 487] width 570 height 225
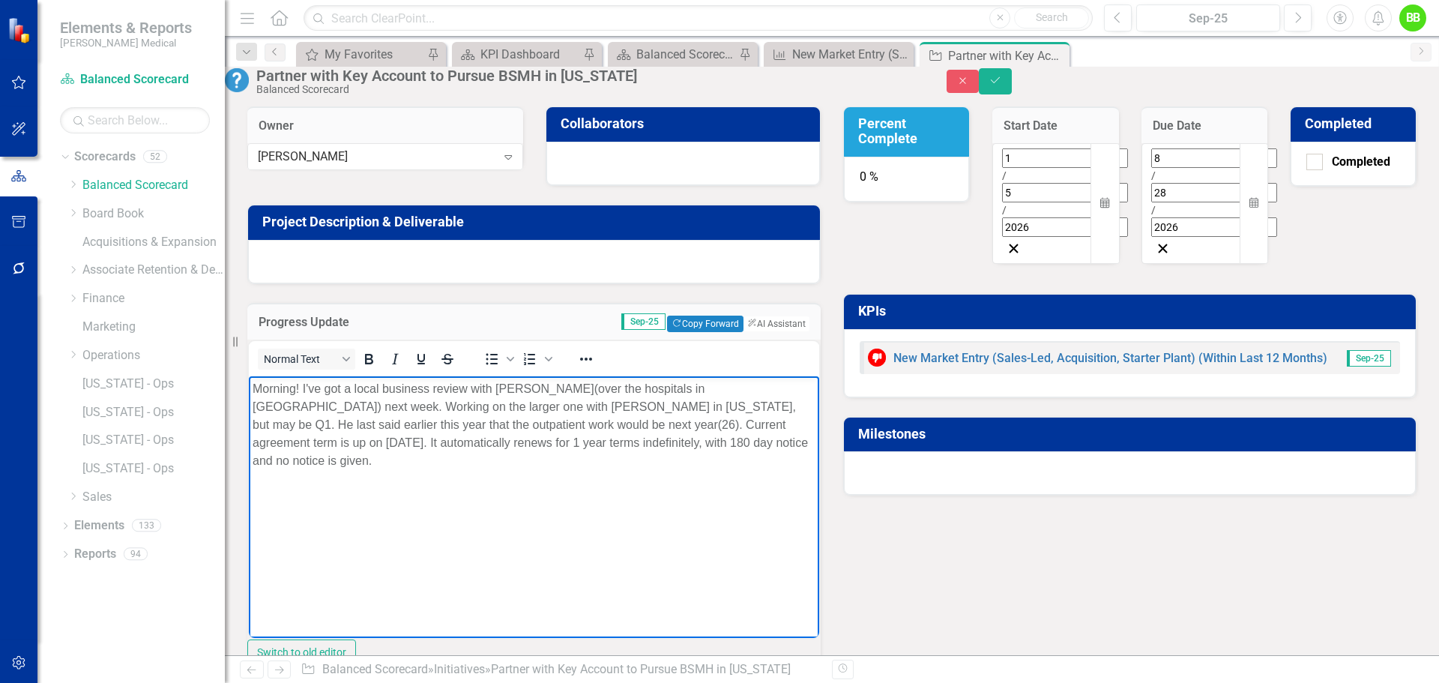
click at [670, 402] on span "Morning! I've got a local business review with Travles Sessoms(over the hospita…" at bounding box center [530, 423] width 555 height 85
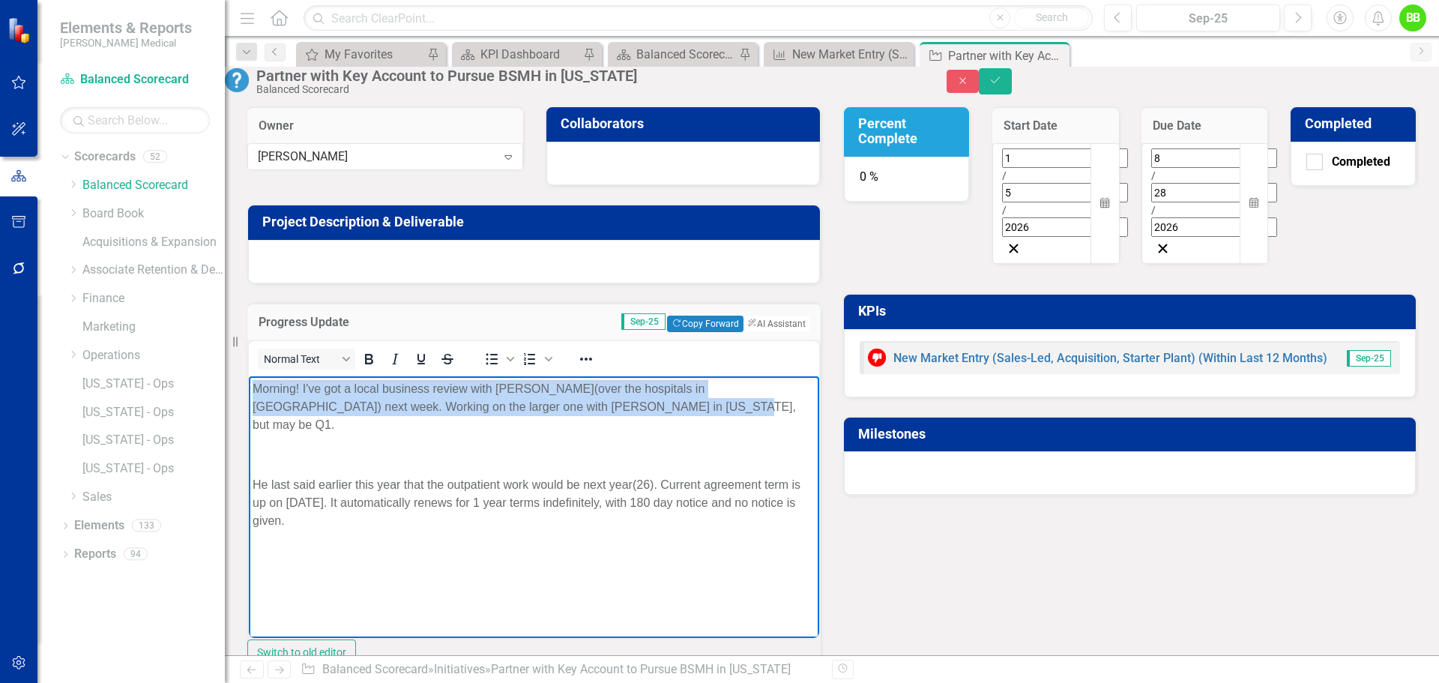
drag, startPoint x: 688, startPoint y: 398, endPoint x: 504, endPoint y: 802, distance: 443.7
click at [249, 387] on html "Morning! I've got a local business review with Travles Sessoms(over the hospita…" at bounding box center [534, 487] width 570 height 225
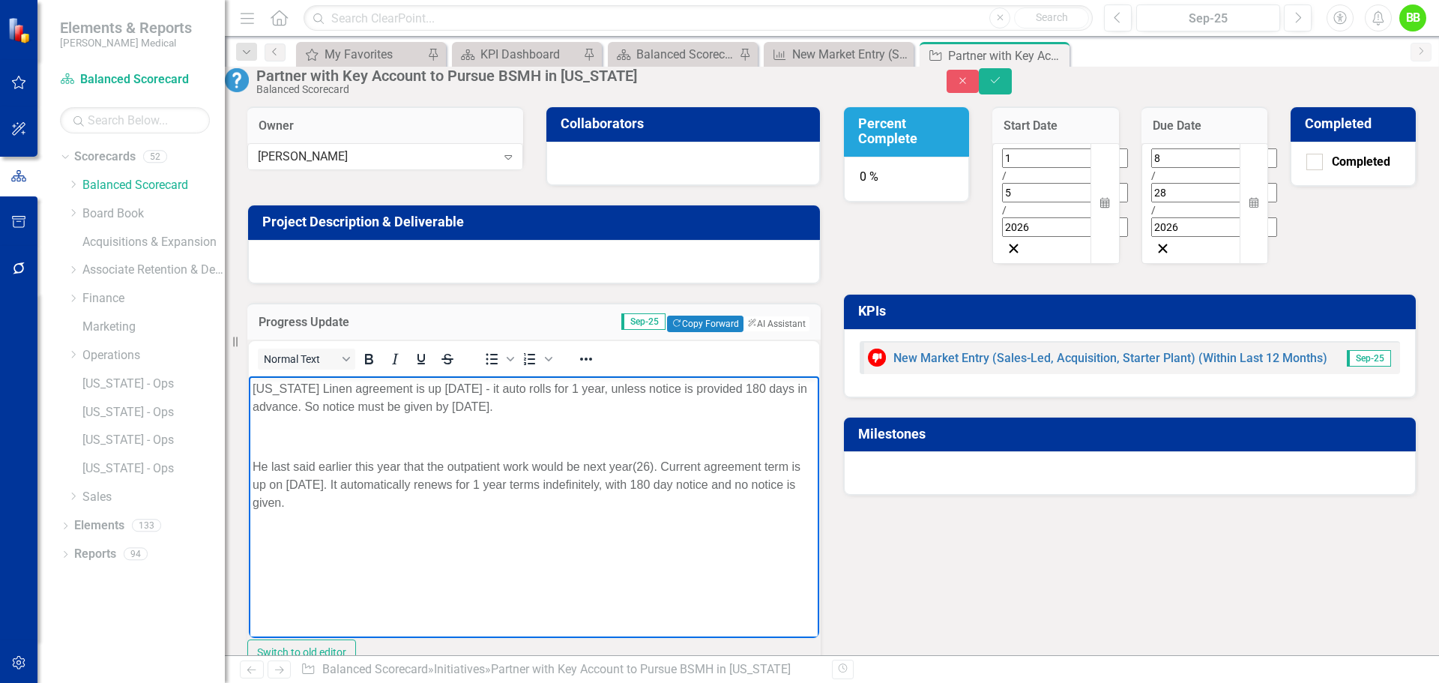
drag, startPoint x: 354, startPoint y: 503, endPoint x: 255, endPoint y: 447, distance: 114.4
click at [255, 447] on body "Ohio Linen agreement is up 3/1/2027 - it auto rolls for 1 year, unless notice i…" at bounding box center [534, 487] width 570 height 225
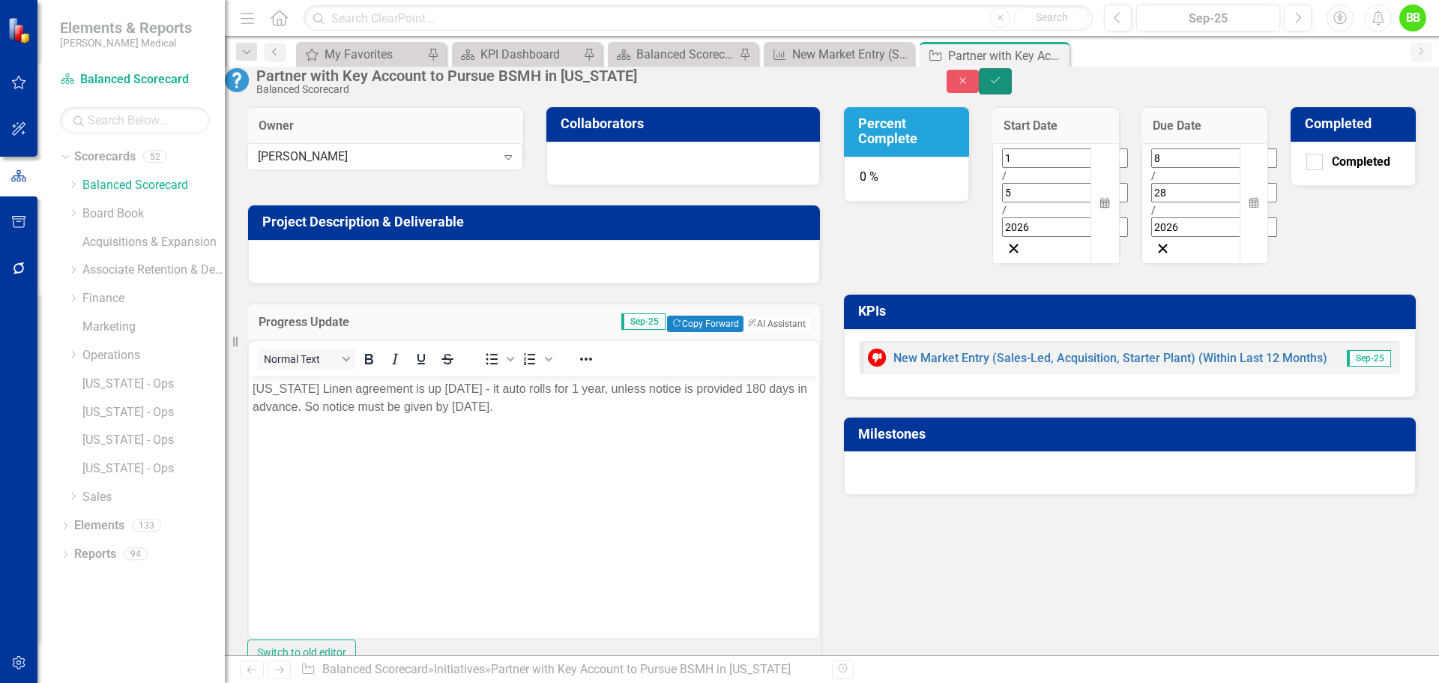
click at [1012, 84] on button "Save" at bounding box center [995, 81] width 33 height 26
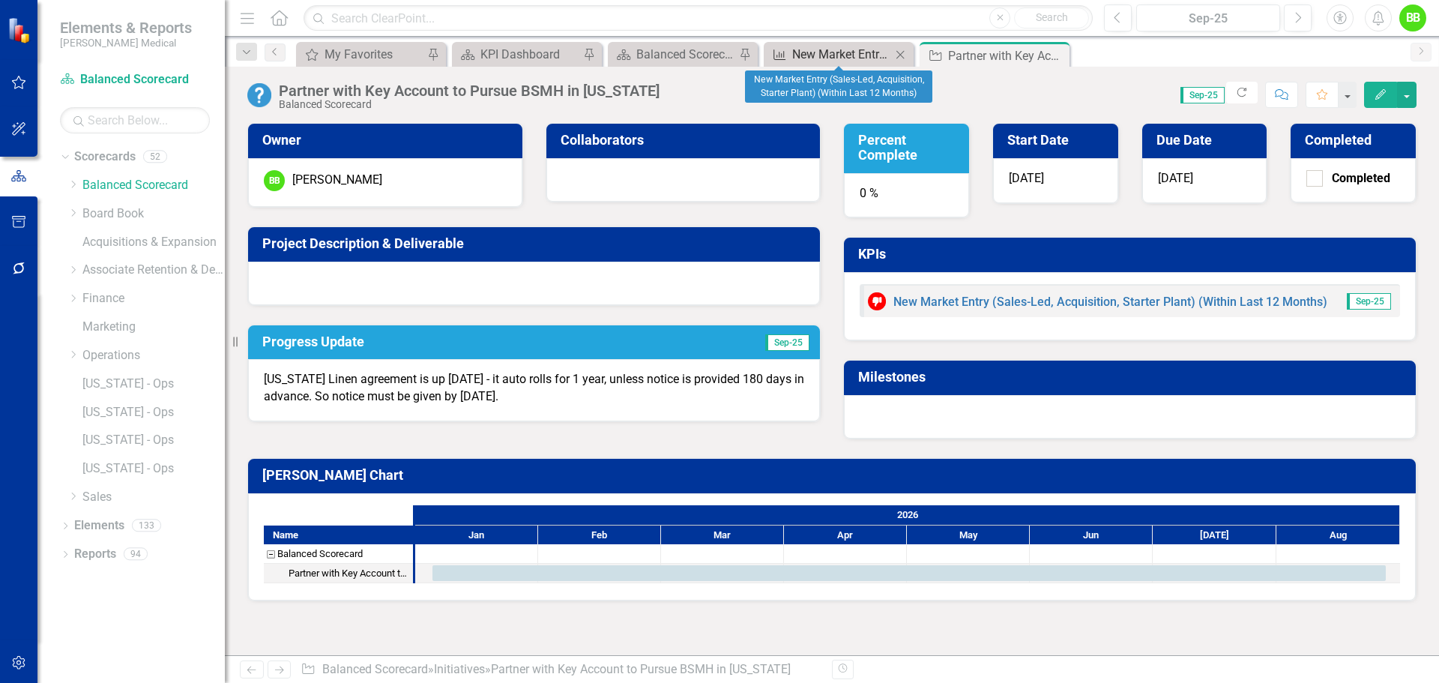
click at [813, 56] on div "New Market Entry (Sales-Led, Acquisition, Starter Plant) (Within Last 12 Months)" at bounding box center [841, 54] width 99 height 19
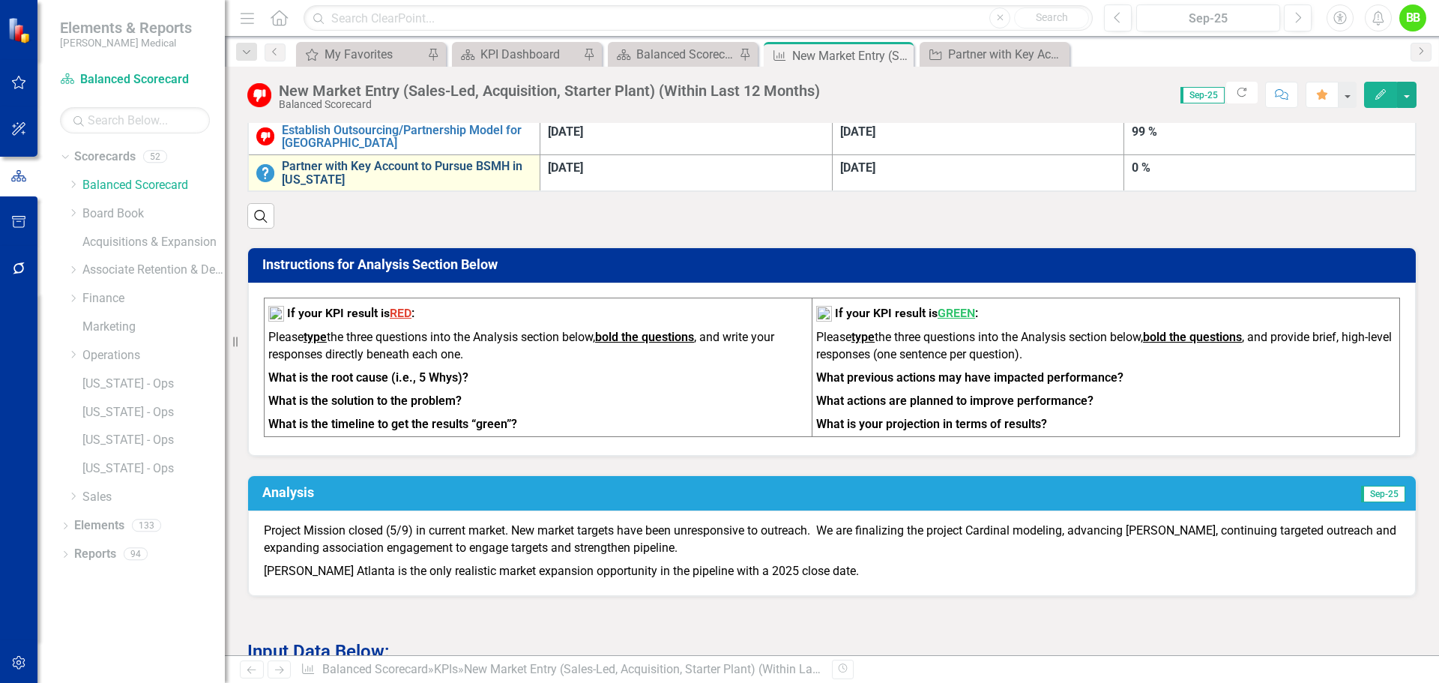
scroll to position [674, 0]
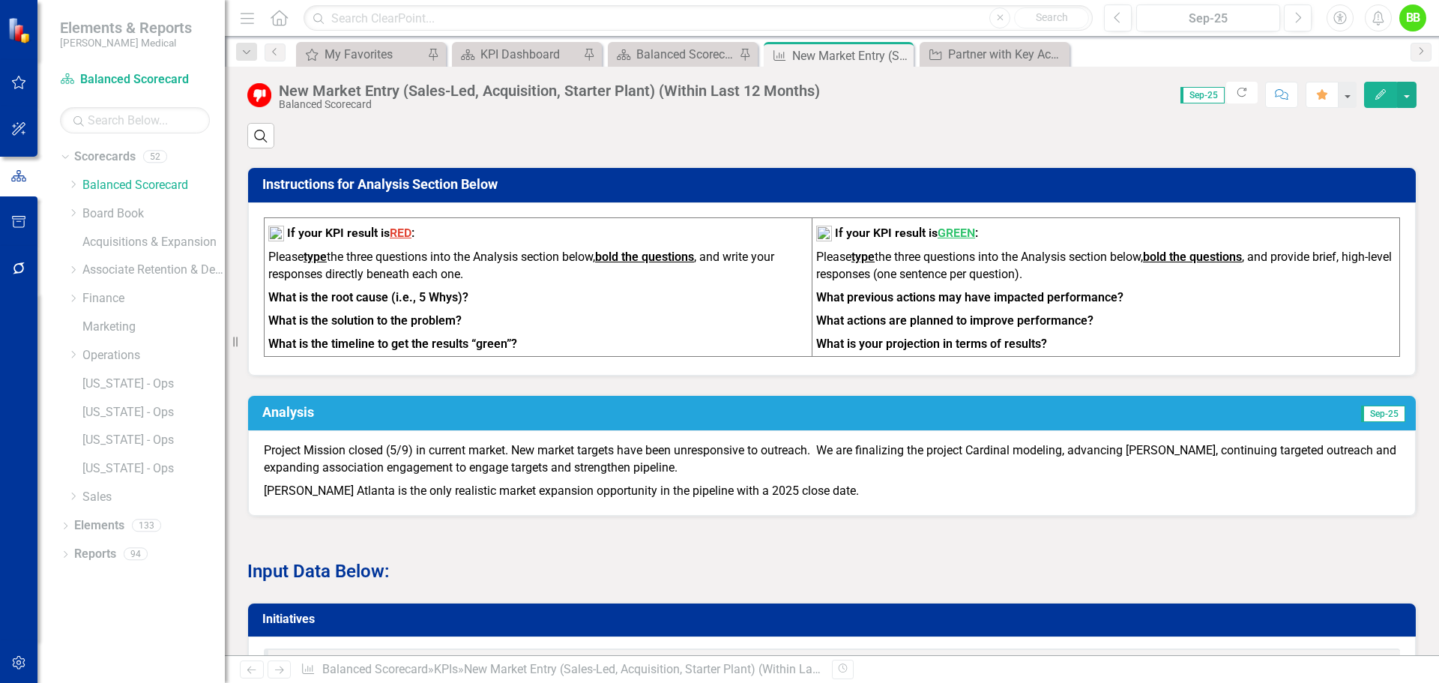
click at [438, 442] on p "Project Mission closed (5/9) in current market. New market targets have been un…" at bounding box center [832, 460] width 1136 height 37
click at [675, 442] on p "Project Mission closed (5/9) in current market. New market targets have been un…" at bounding box center [832, 460] width 1136 height 37
click at [677, 442] on p "Project Mission closed (5/9) in current market. New market targets have been un…" at bounding box center [832, 460] width 1136 height 37
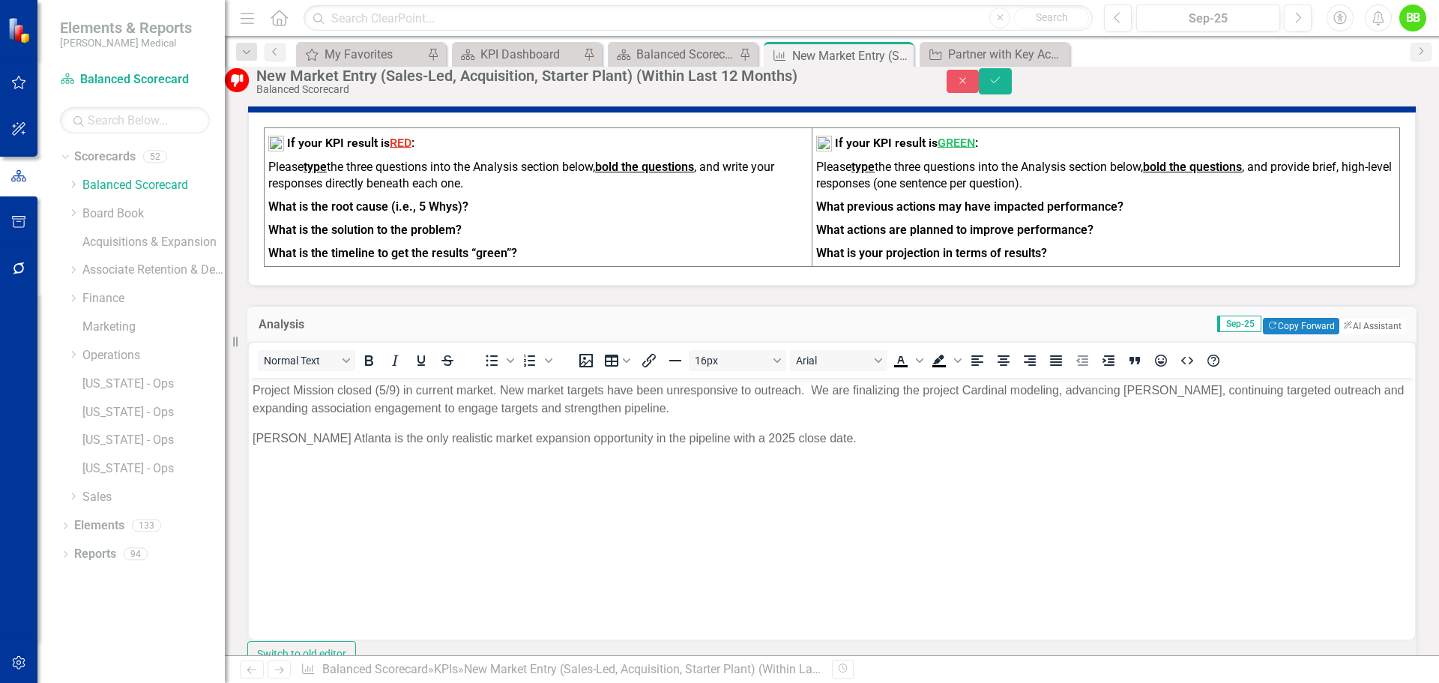
scroll to position [749, 0]
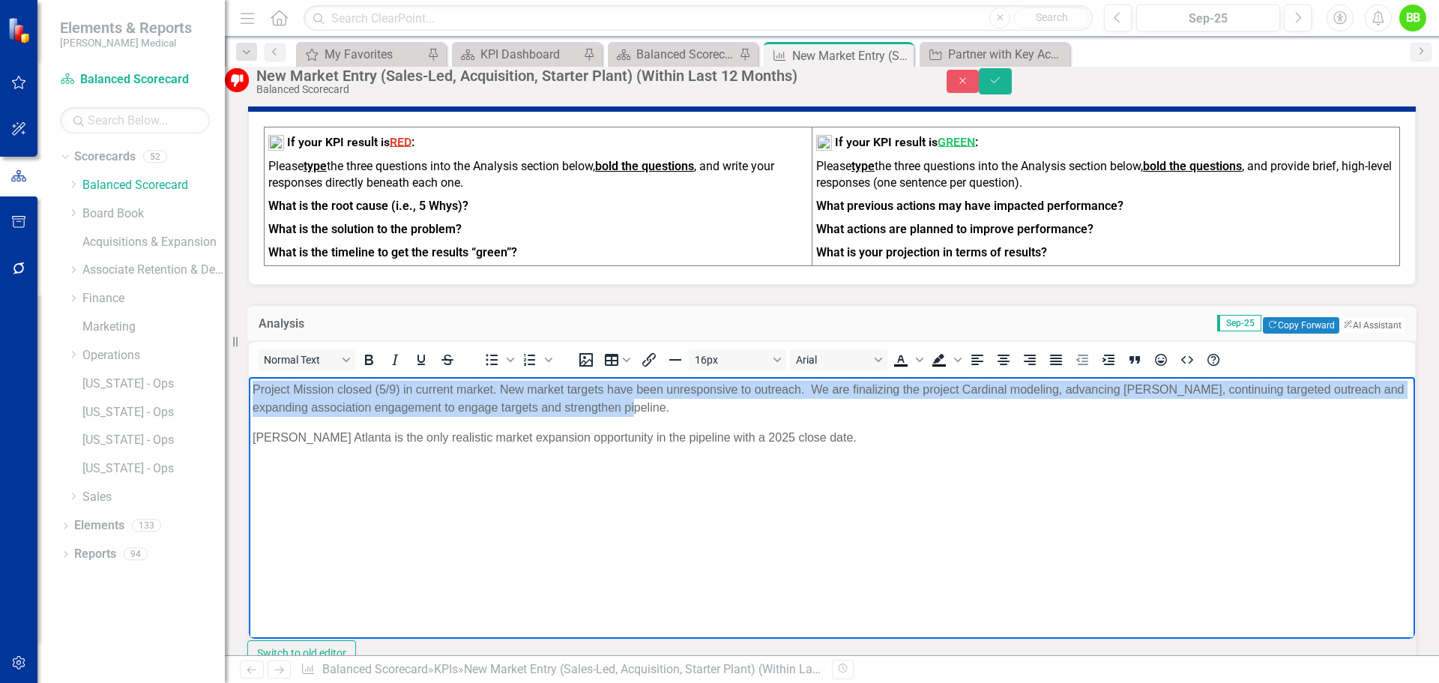
drag, startPoint x: 673, startPoint y: 406, endPoint x: 235, endPoint y: 381, distance: 439.1
click at [249, 381] on html "Project Mission closed (5/9) in current market. New market targets have been un…" at bounding box center [832, 489] width 1166 height 225
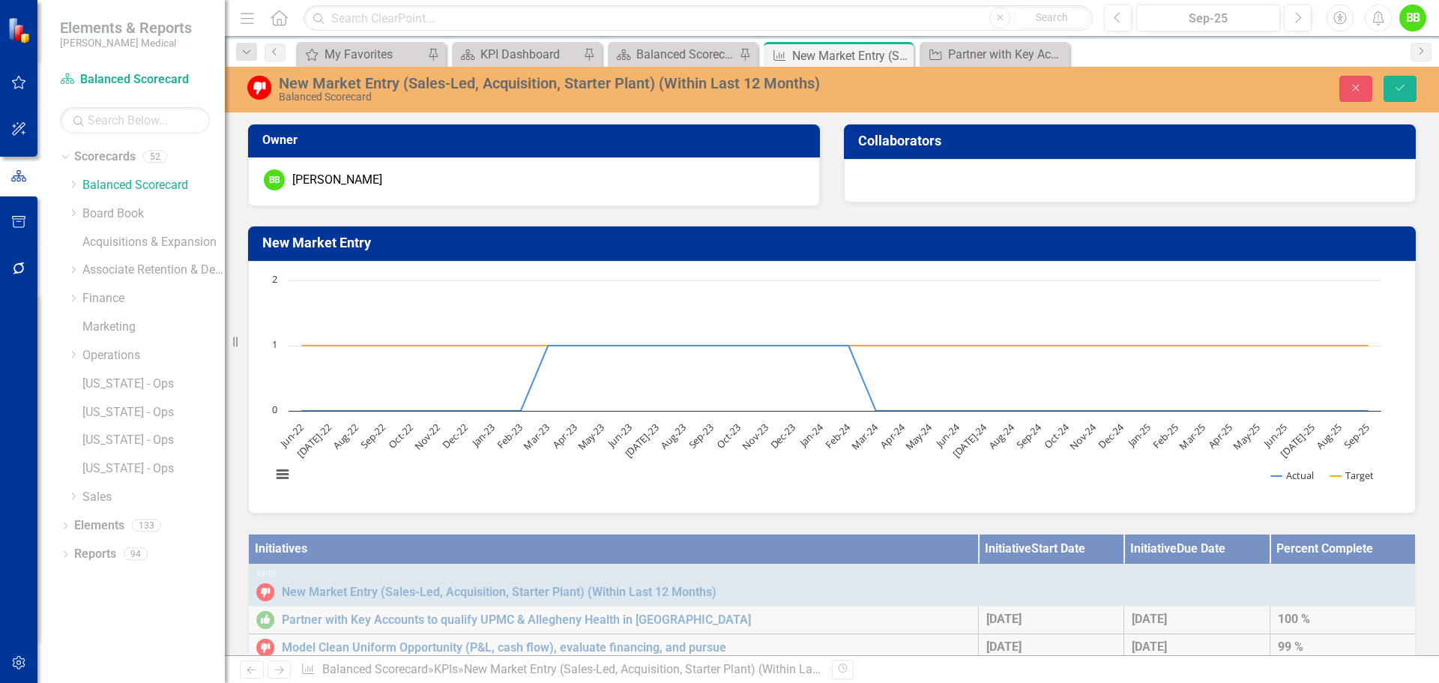
scroll to position [749, 0]
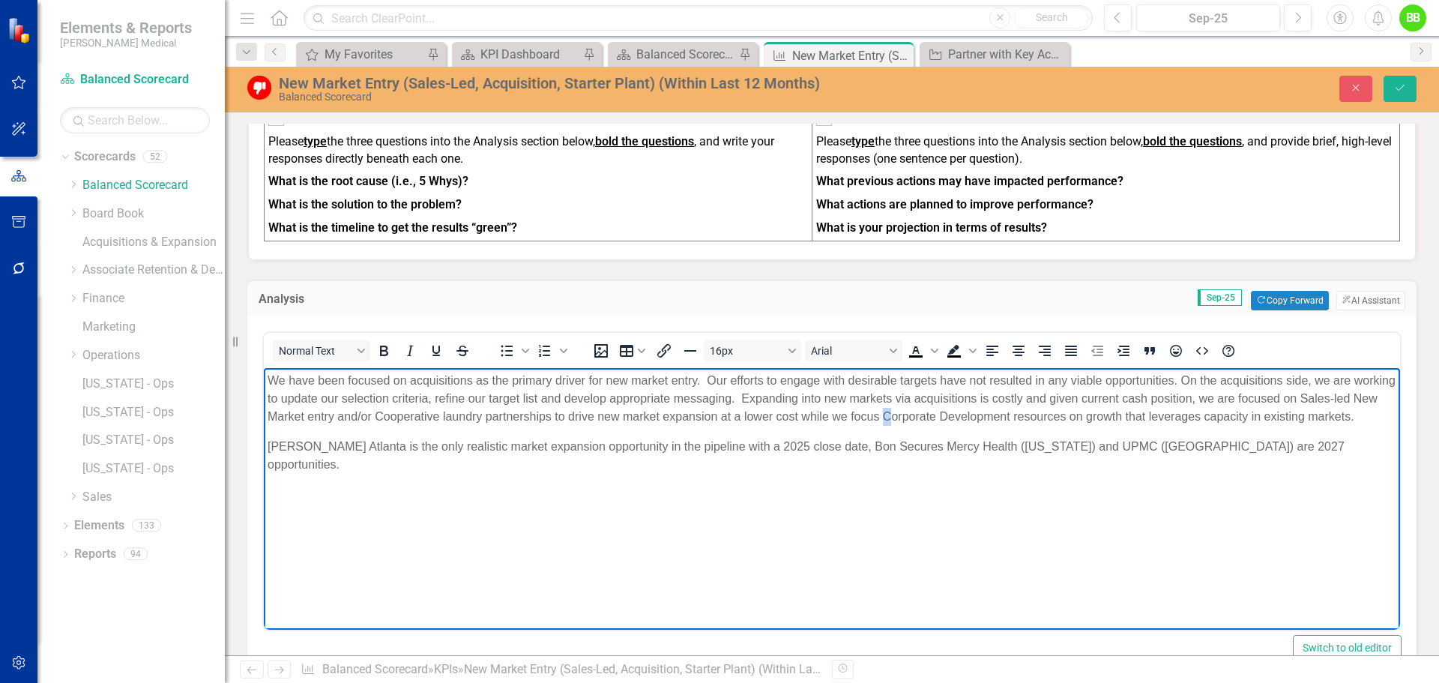
click at [933, 416] on p "We have been focused on acquisitions as the primary driver for new market entry…" at bounding box center [832, 398] width 1129 height 54
click at [986, 411] on p "We have been focused on acquisitions as the primary driver for new market entry…" at bounding box center [832, 398] width 1129 height 54
click at [971, 425] on p "We have been focused on acquisitions as the primary driver for new market entry…" at bounding box center [832, 398] width 1129 height 54
click at [327, 483] on body "We have been focused on acquisitions as the primary driver for new market entry…" at bounding box center [832, 479] width 1136 height 225
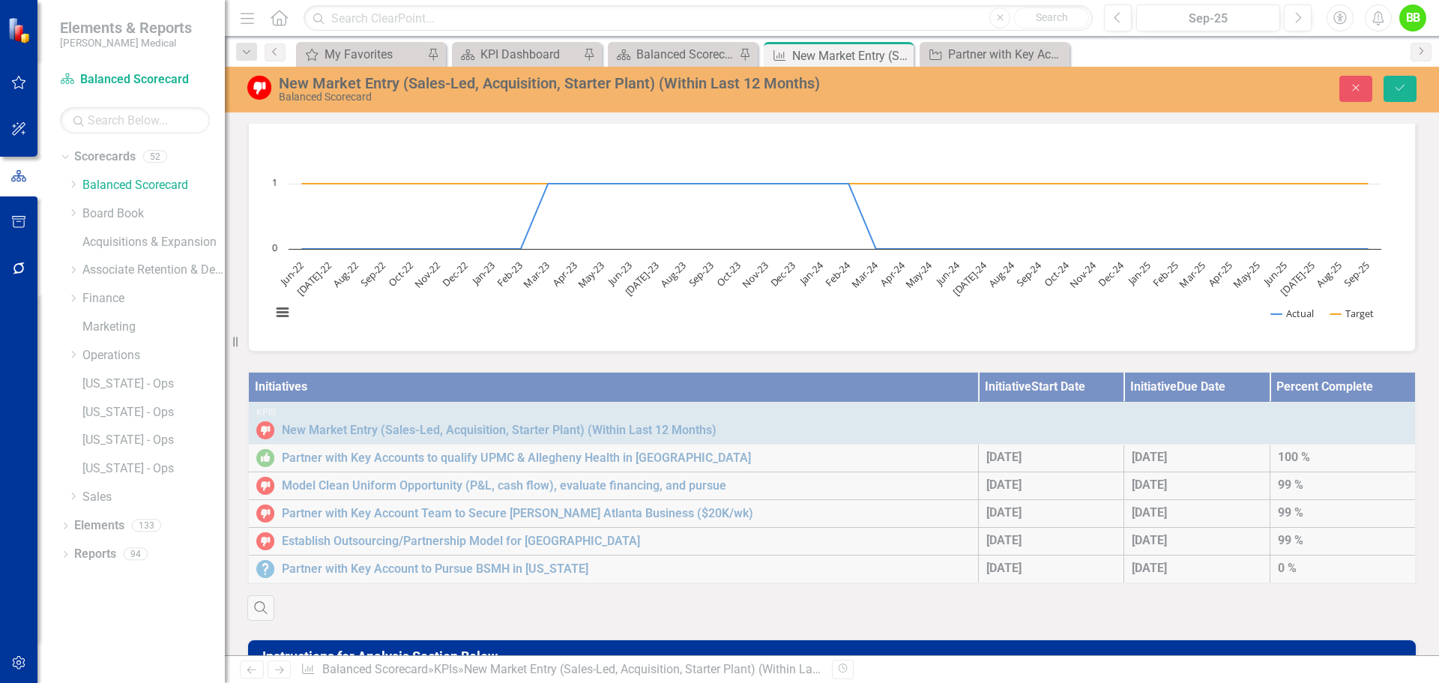
scroll to position [0, 0]
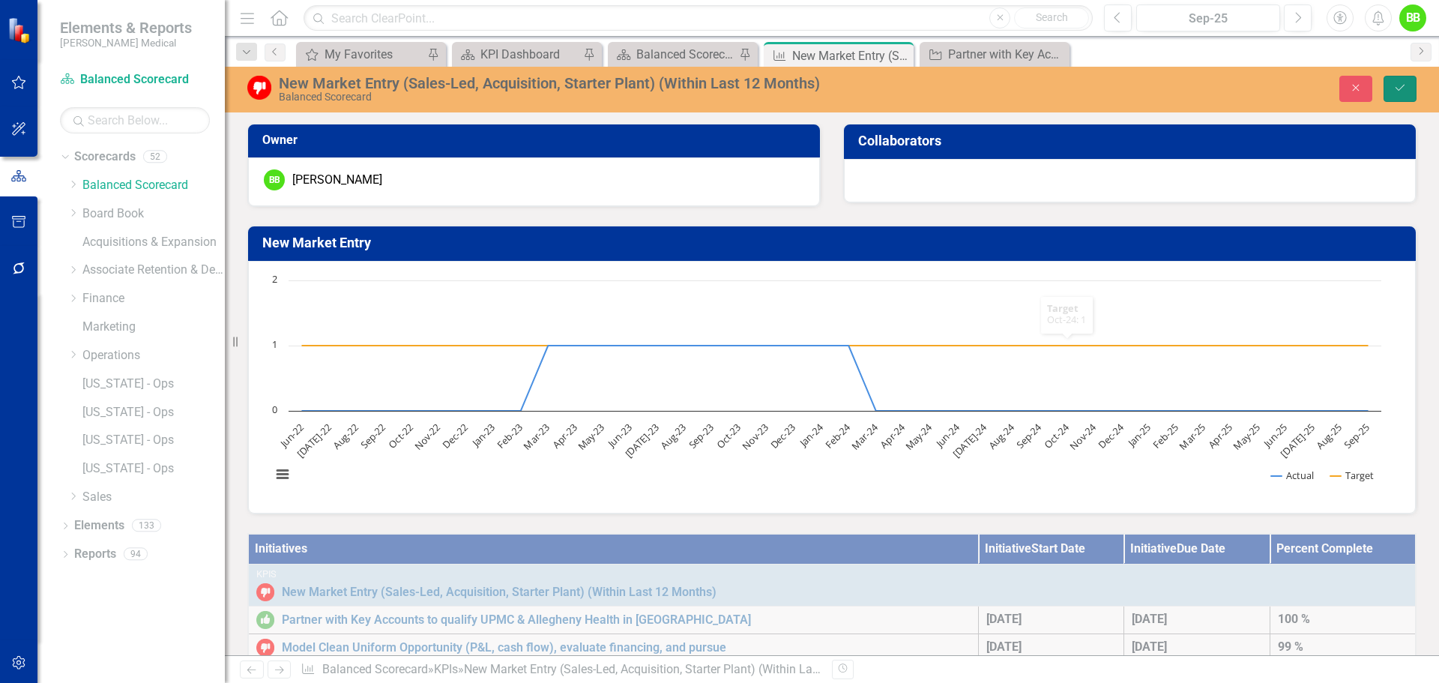
click at [1413, 81] on button "Save" at bounding box center [1399, 89] width 33 height 26
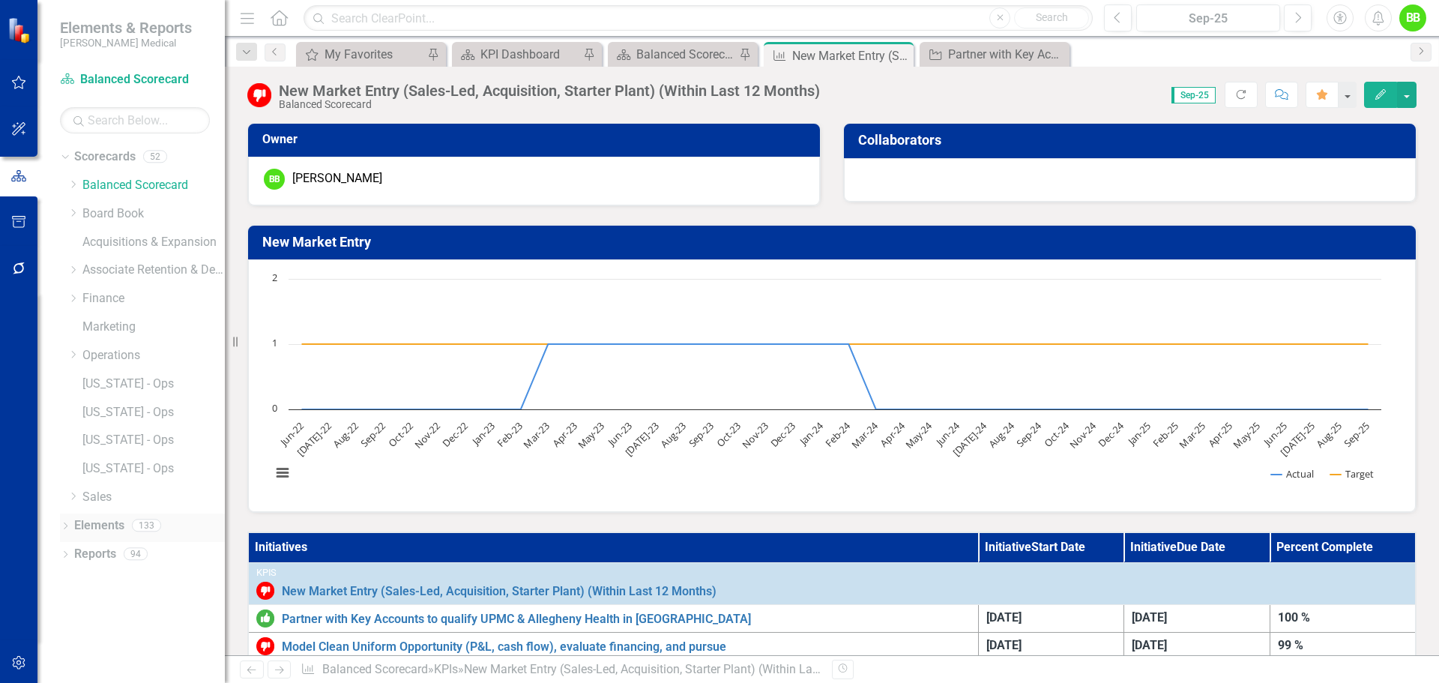
click at [68, 525] on icon "Dropdown" at bounding box center [65, 527] width 10 height 8
click at [67, 638] on icon "Dropdown" at bounding box center [65, 640] width 10 height 8
click at [19, 129] on icon "button" at bounding box center [19, 129] width 16 height 12
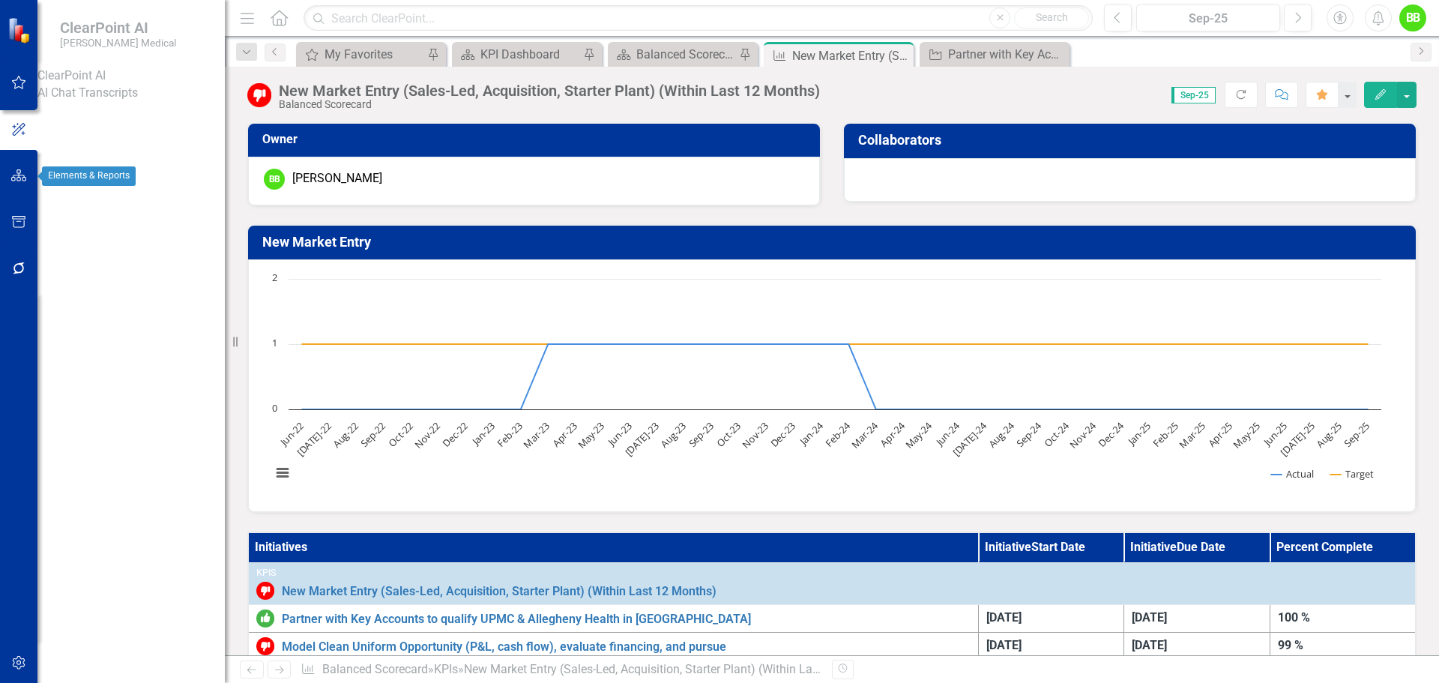
click at [14, 184] on button "button" at bounding box center [19, 175] width 34 height 31
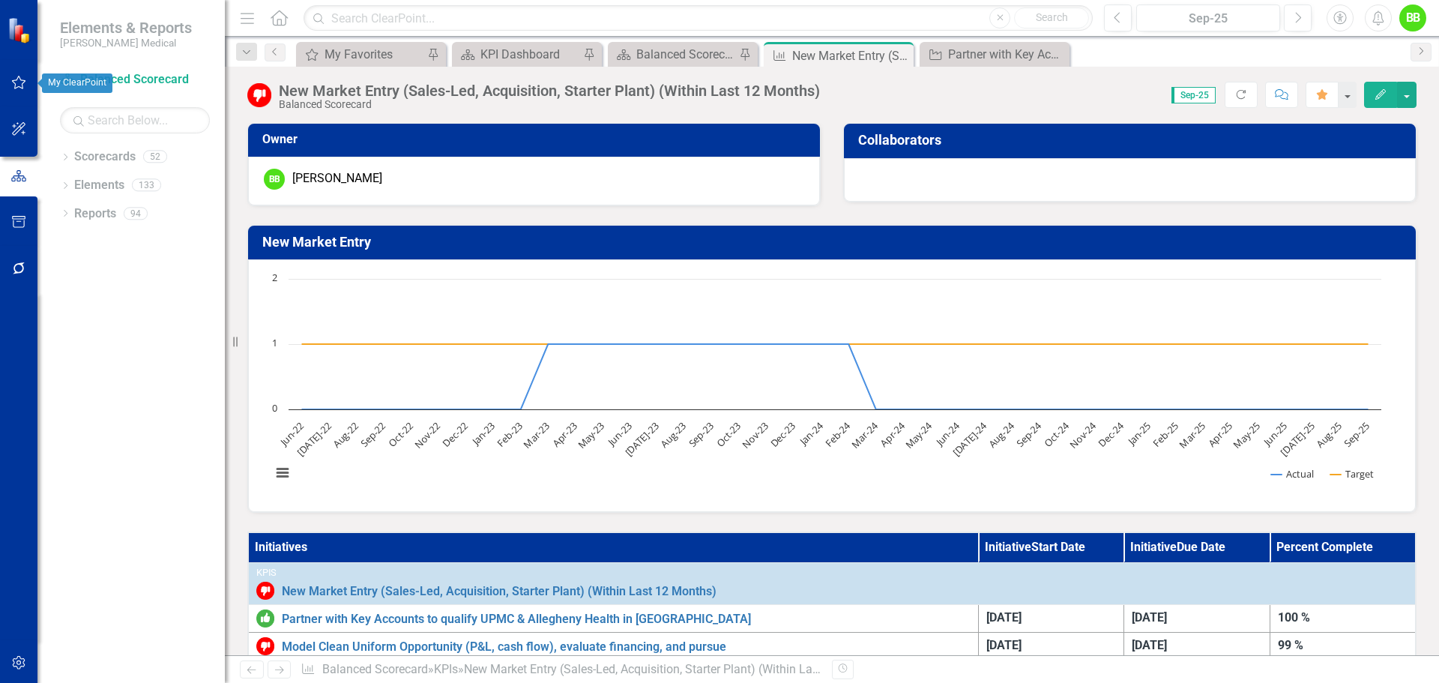
click at [16, 85] on icon "button" at bounding box center [19, 82] width 16 height 12
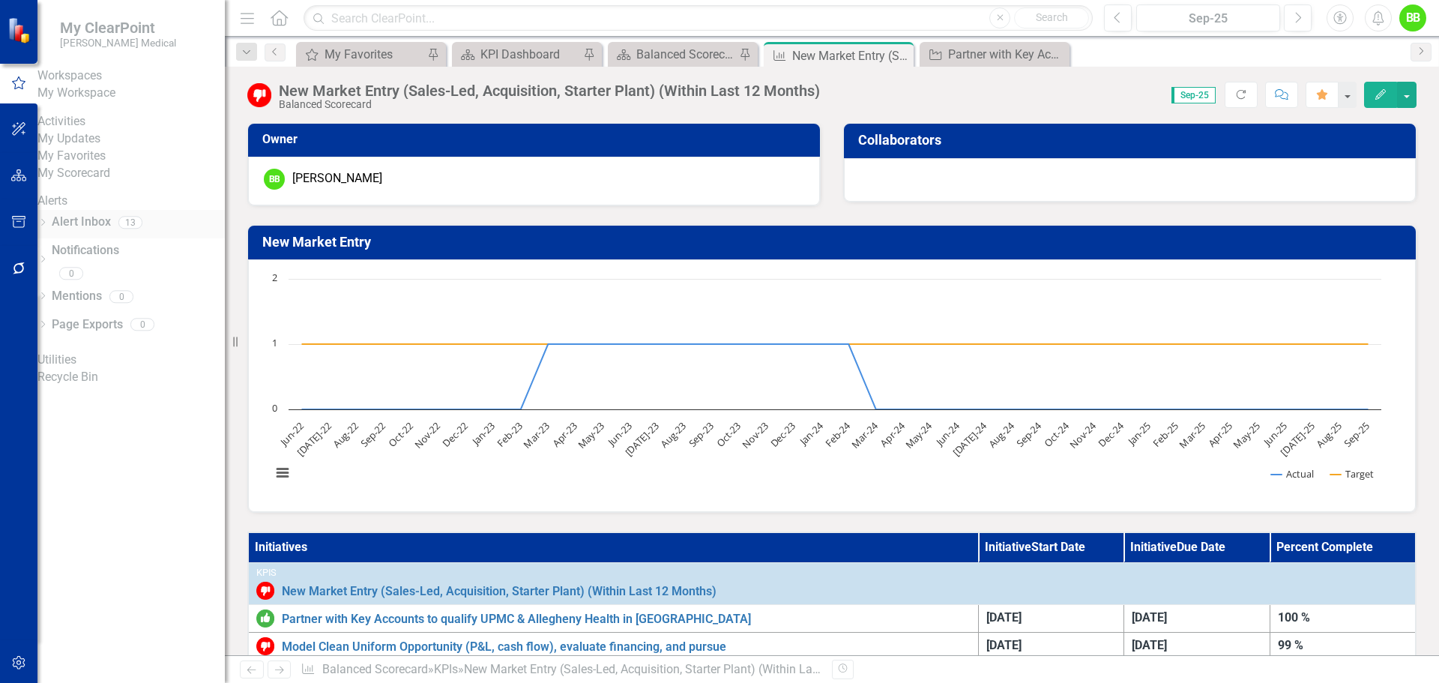
click at [106, 231] on link "Alert Inbox" at bounding box center [81, 222] width 59 height 17
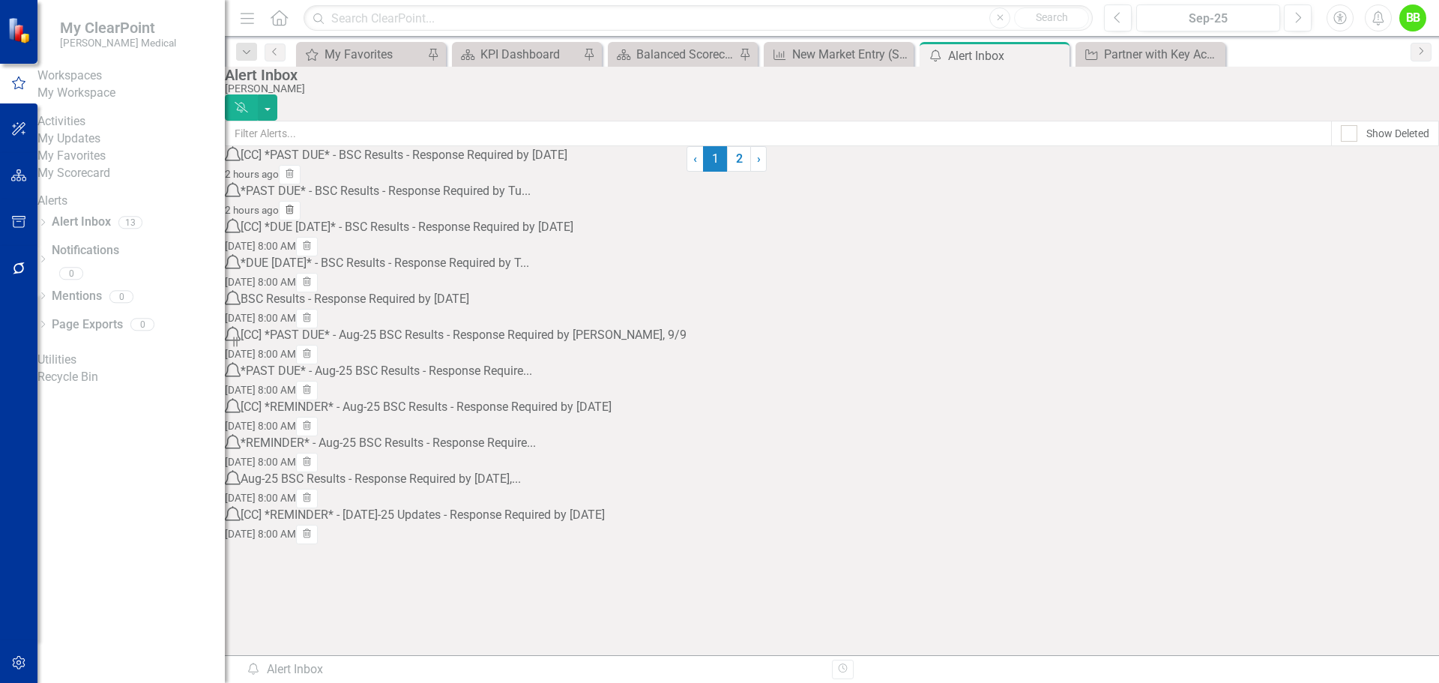
click at [295, 215] on icon "Trash" at bounding box center [289, 210] width 11 height 9
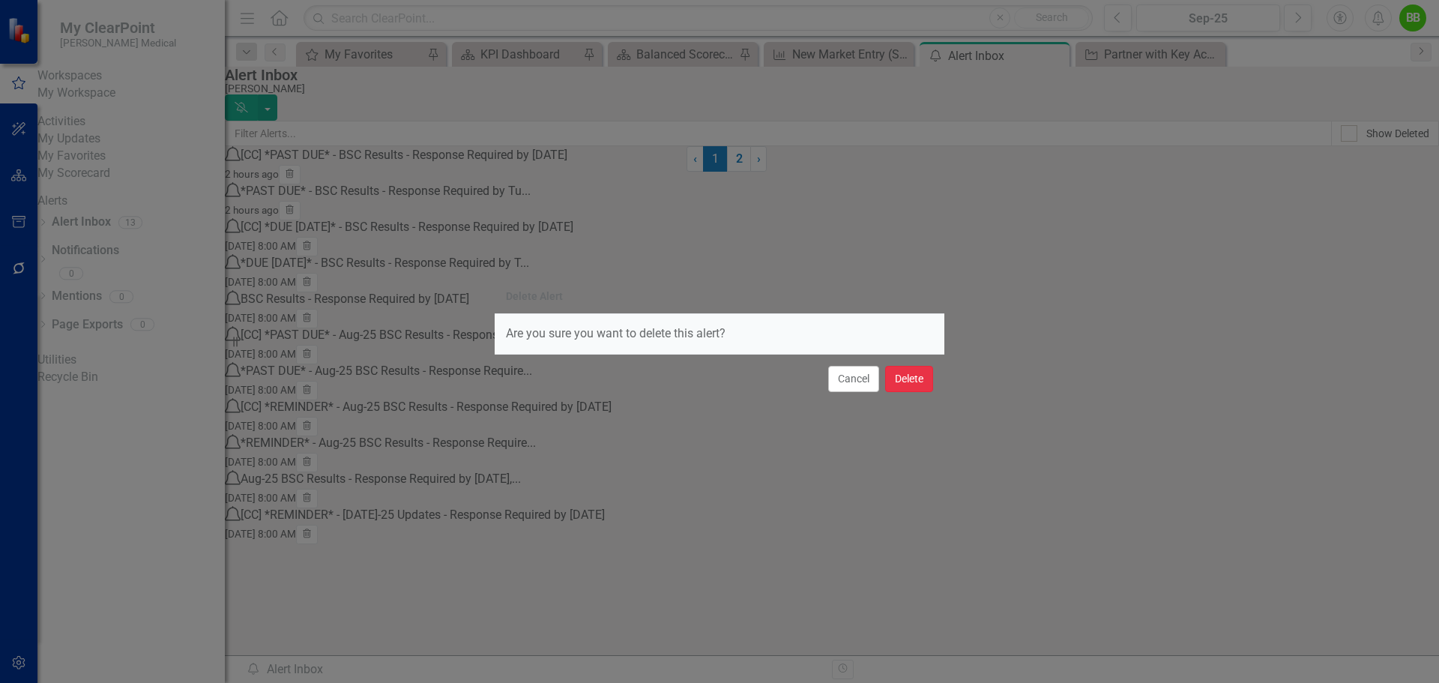
click at [912, 381] on button "Delete" at bounding box center [909, 379] width 48 height 26
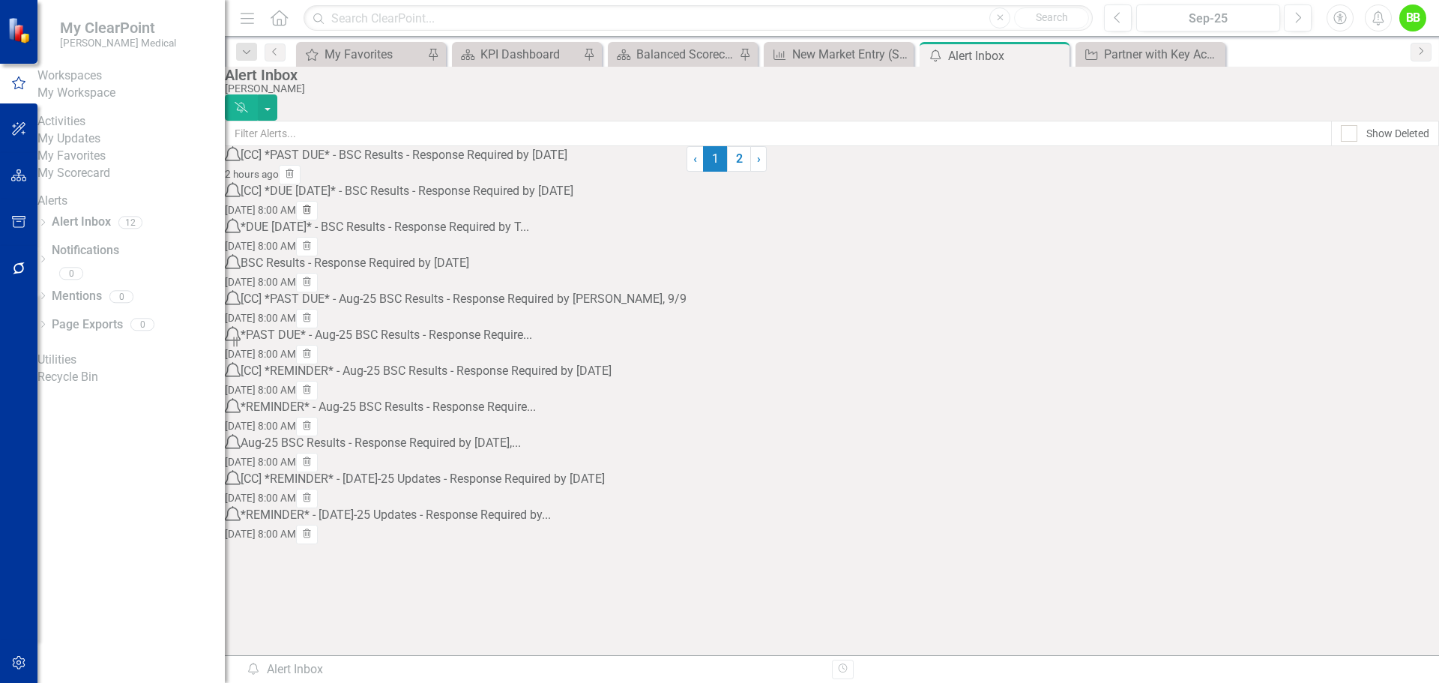
click at [312, 215] on icon "Trash" at bounding box center [306, 210] width 11 height 9
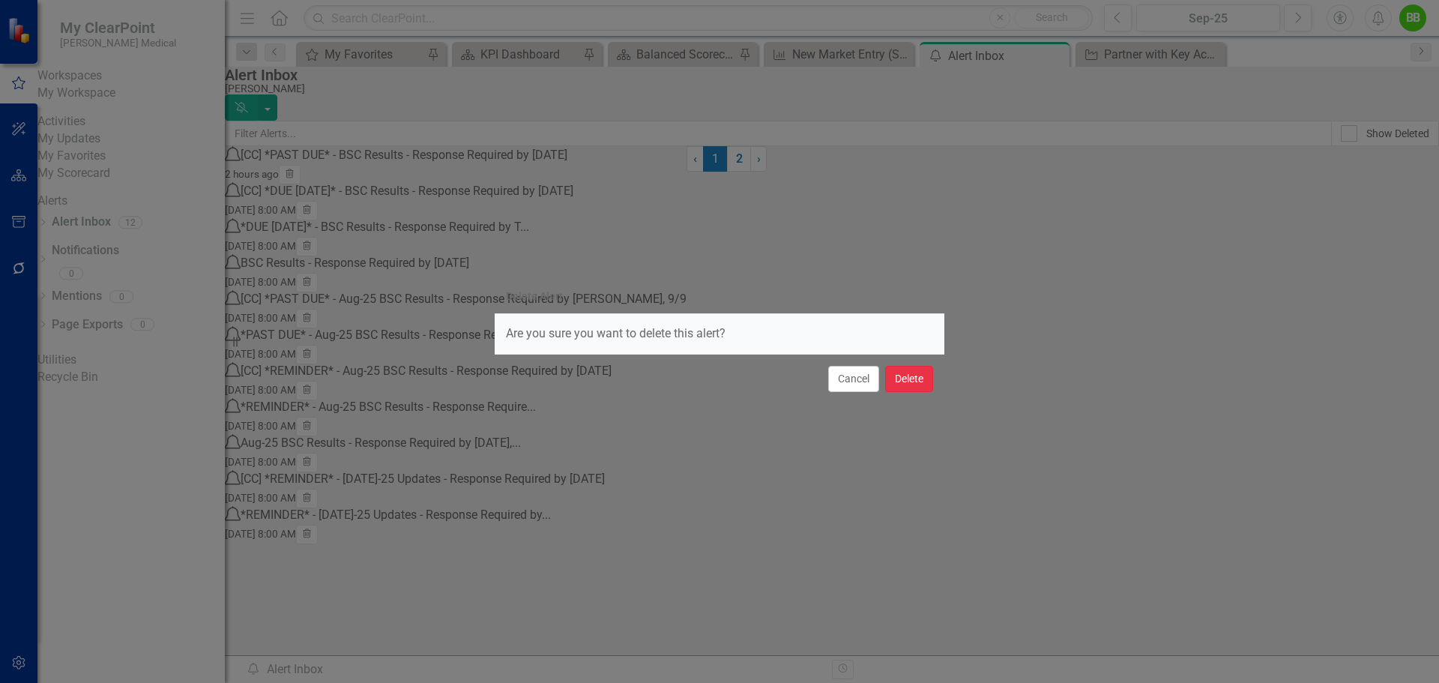
click at [908, 379] on button "Delete" at bounding box center [909, 379] width 48 height 26
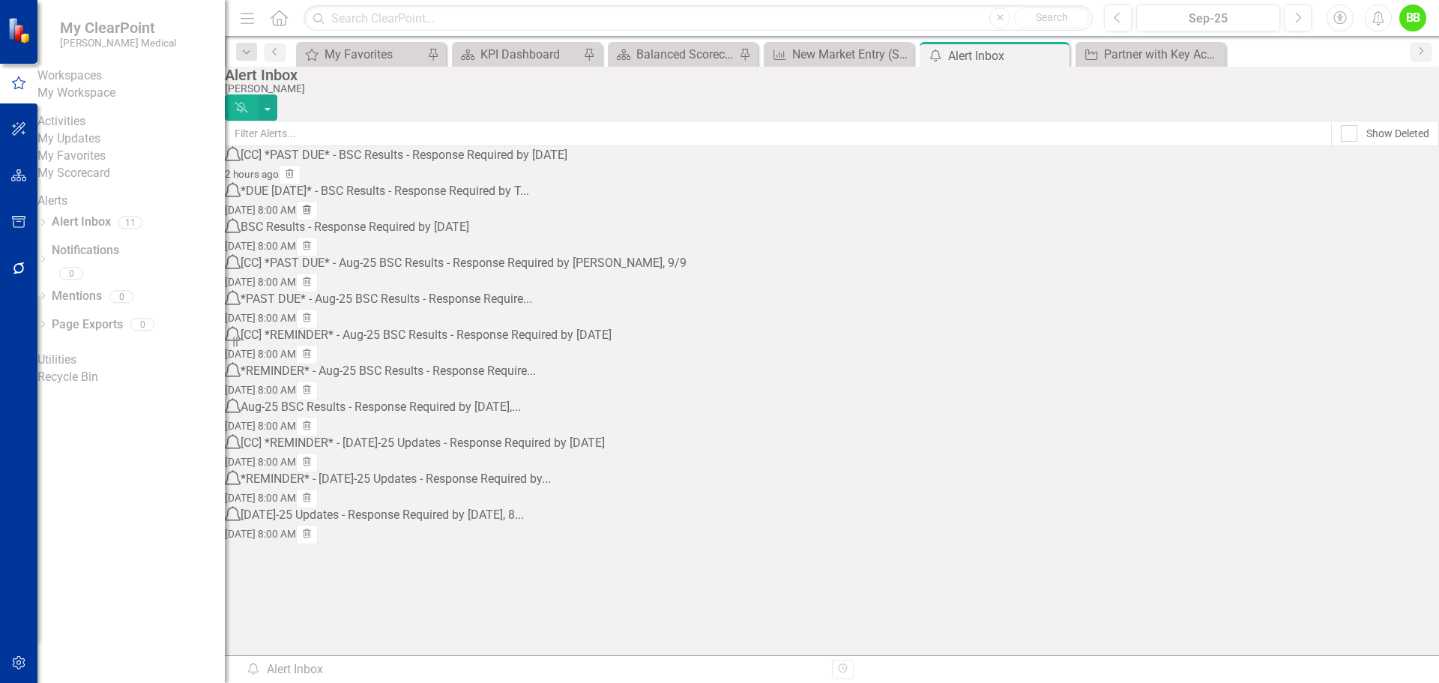
click at [312, 215] on icon "Trash" at bounding box center [306, 210] width 11 height 9
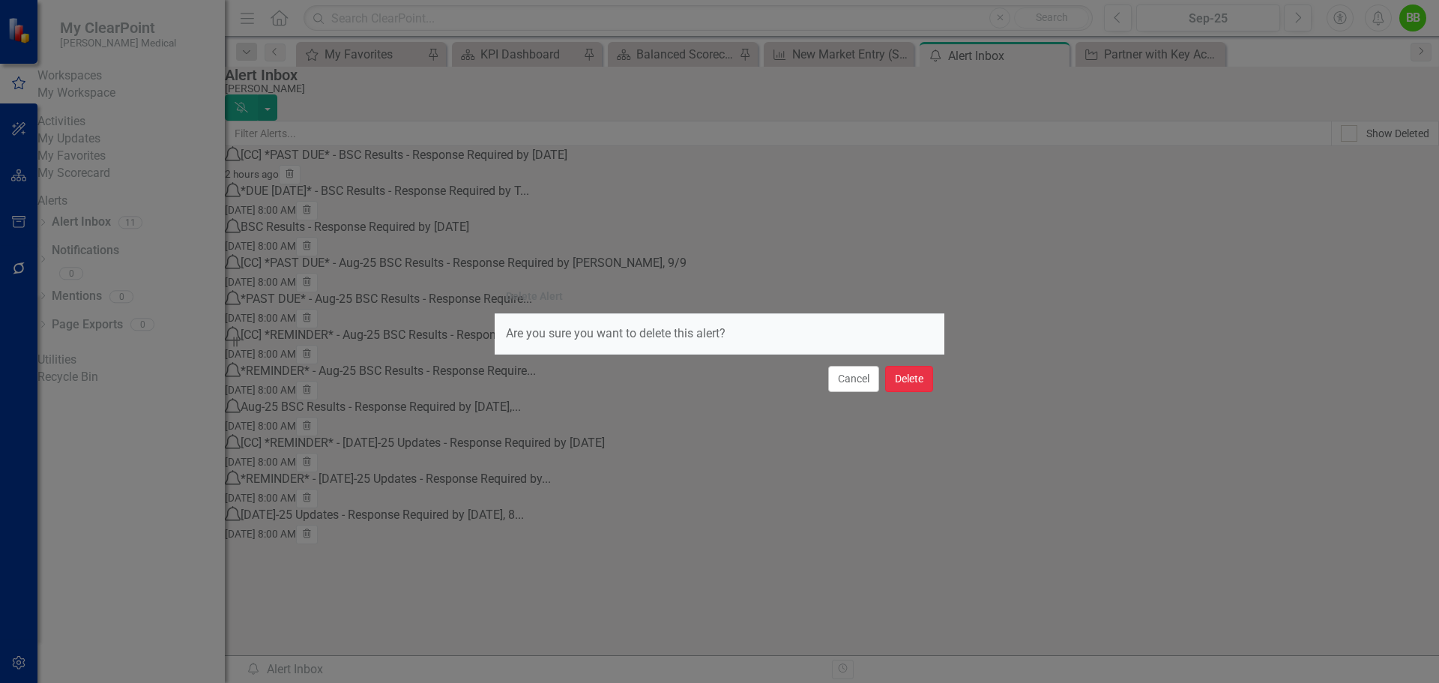
click at [895, 375] on button "Delete" at bounding box center [909, 379] width 48 height 26
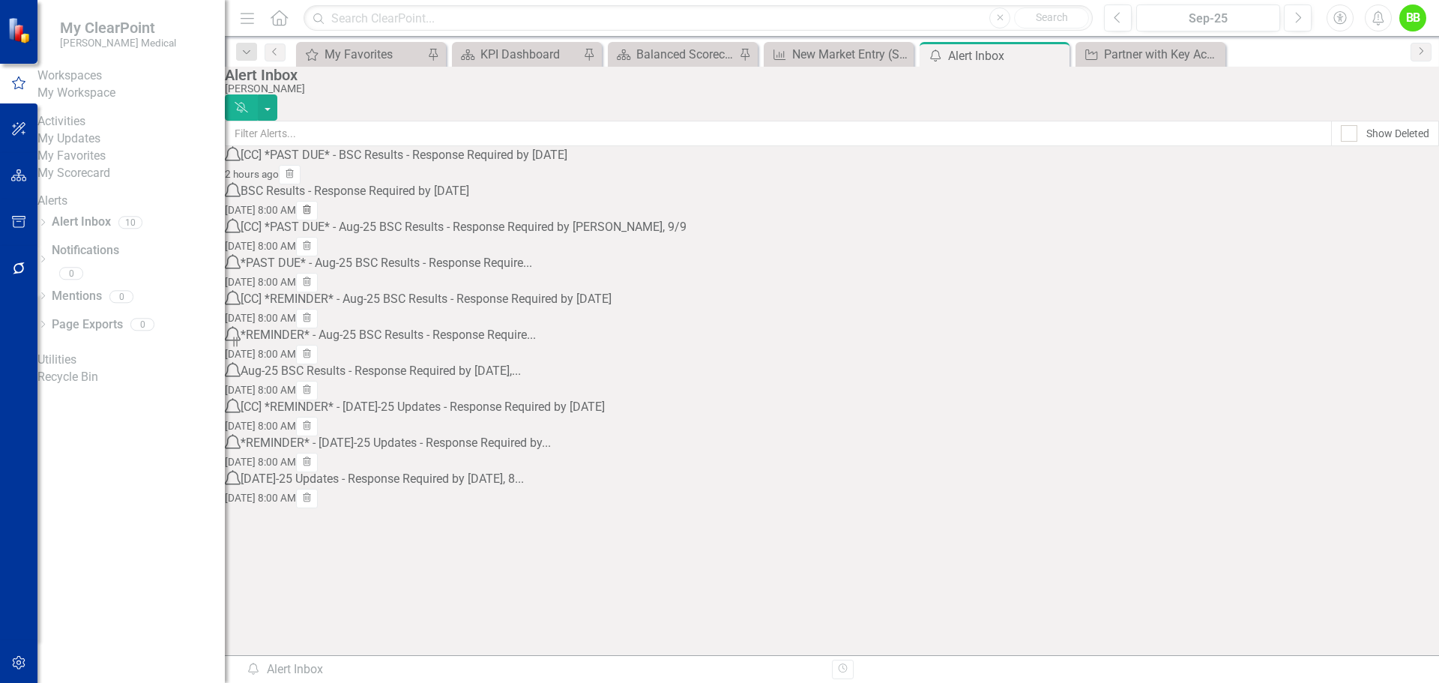
click at [311, 214] on icon "button" at bounding box center [307, 209] width 8 height 9
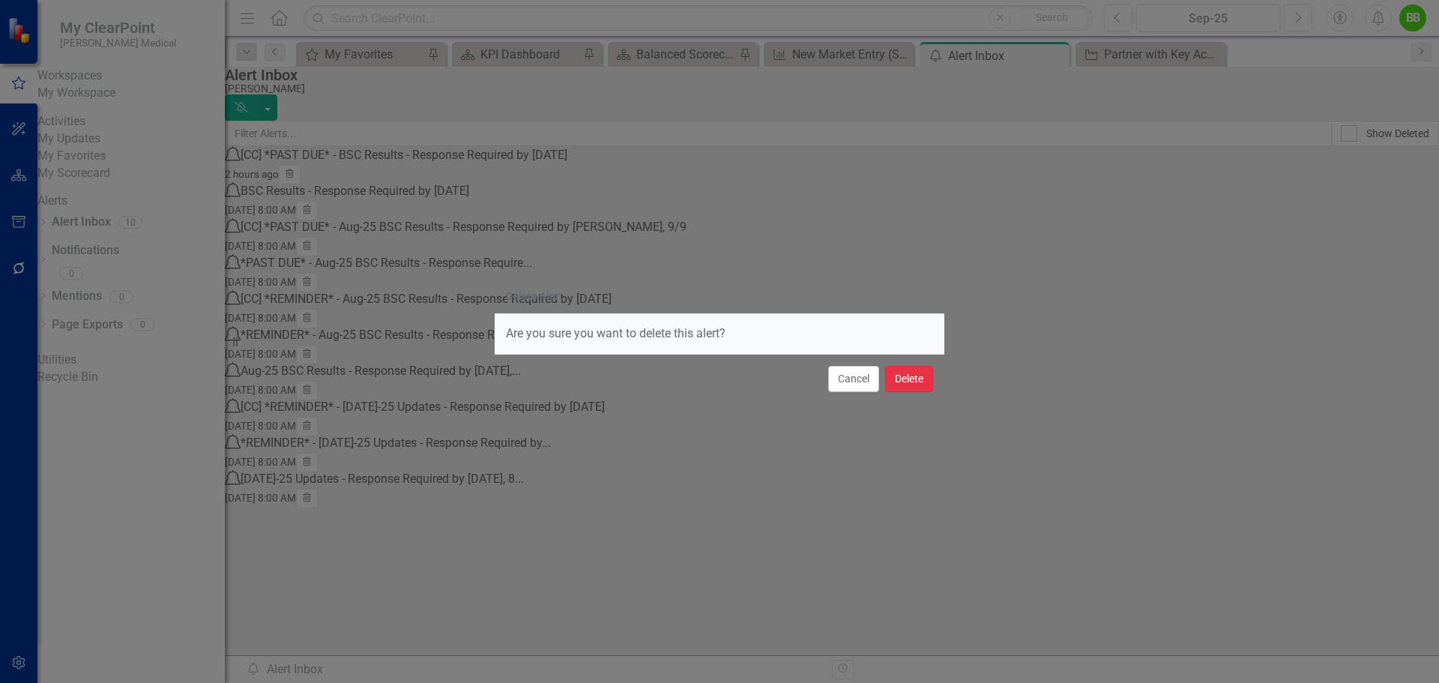
click at [902, 385] on button "Delete" at bounding box center [909, 379] width 48 height 26
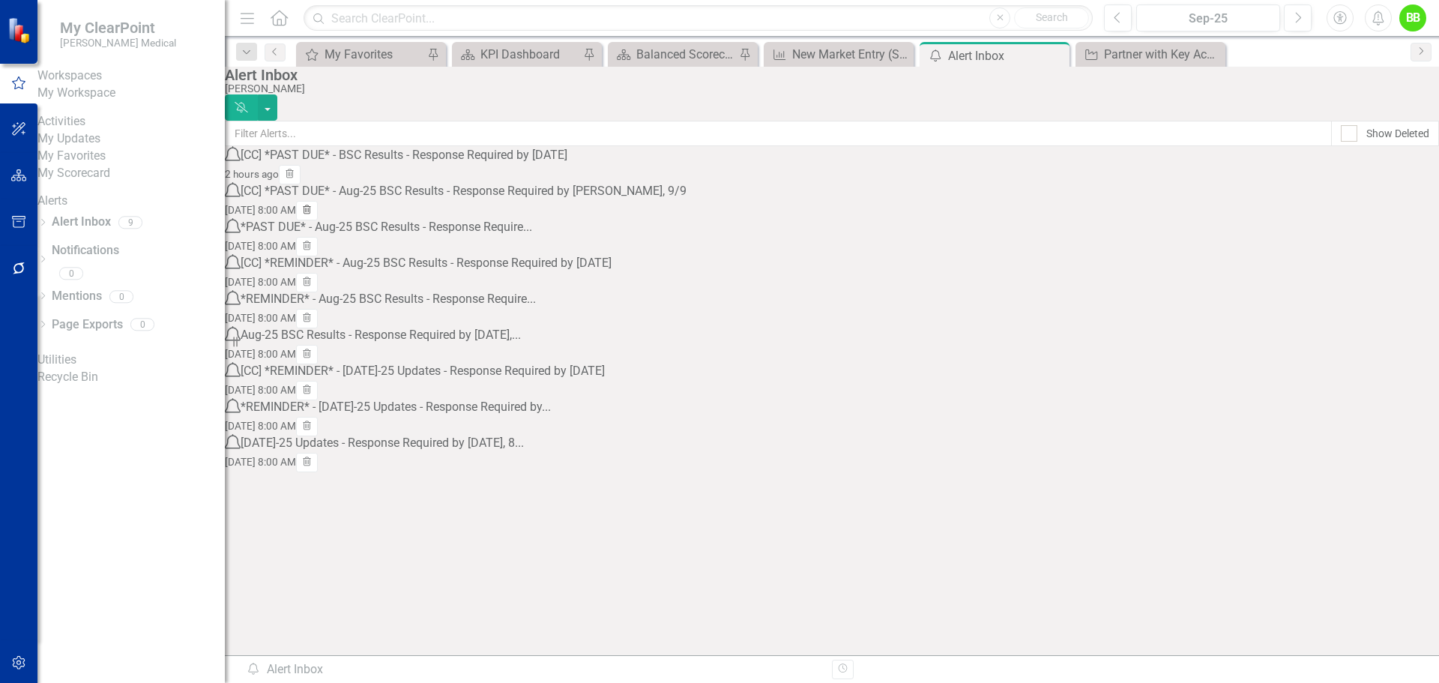
click at [312, 215] on icon "Trash" at bounding box center [306, 210] width 11 height 9
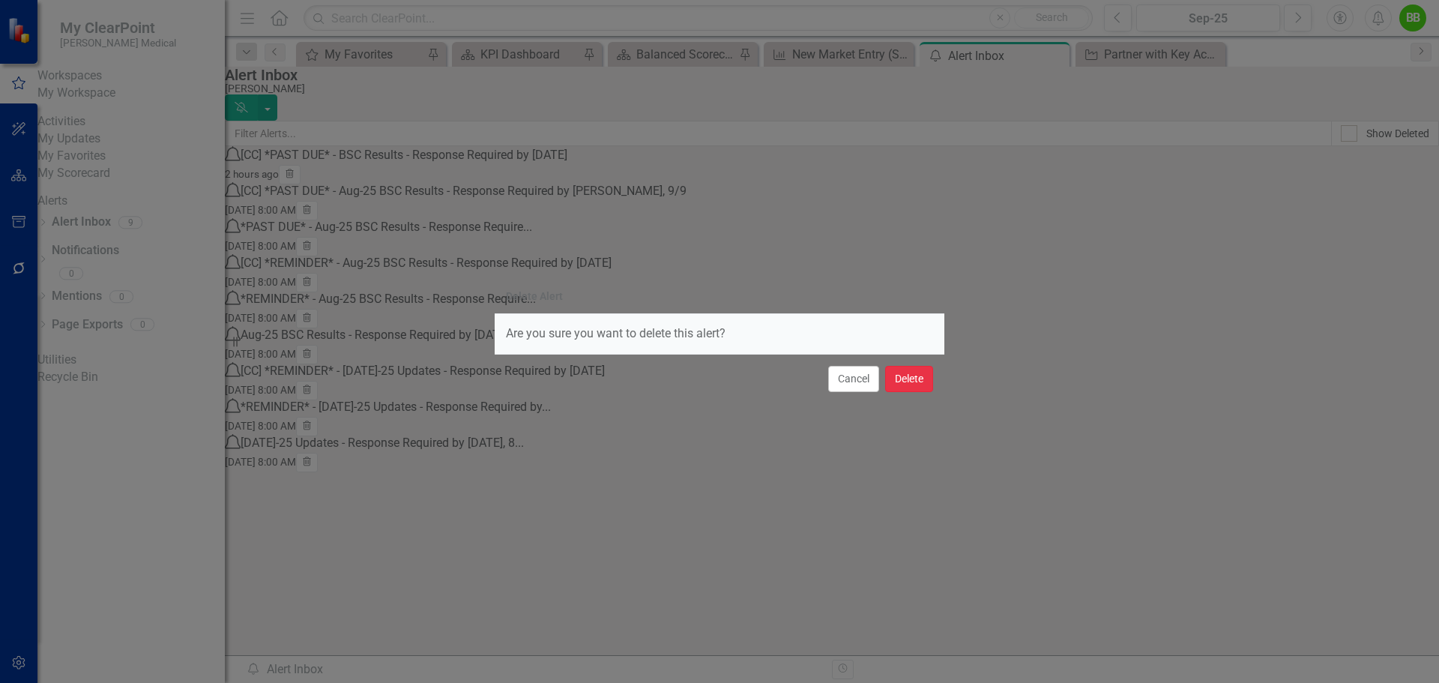
click at [909, 376] on button "Delete" at bounding box center [909, 379] width 48 height 26
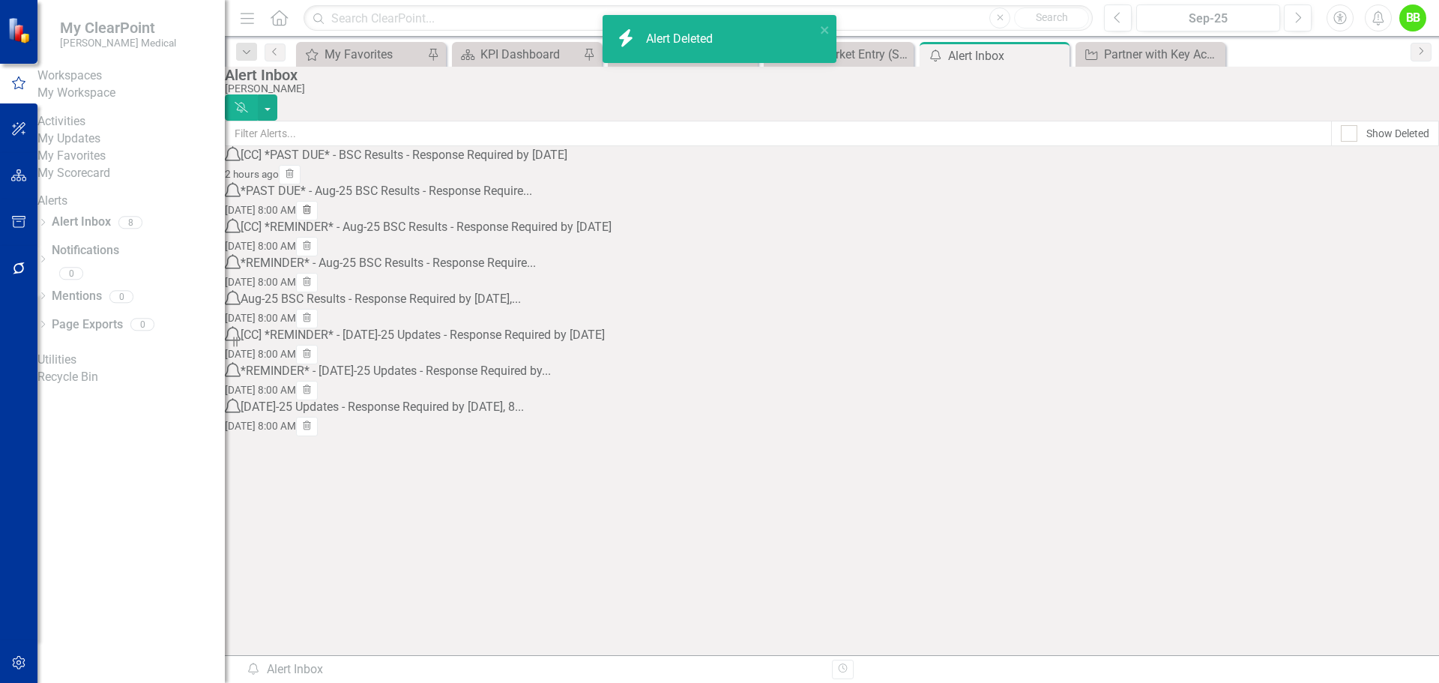
click at [311, 214] on icon "button" at bounding box center [307, 209] width 8 height 9
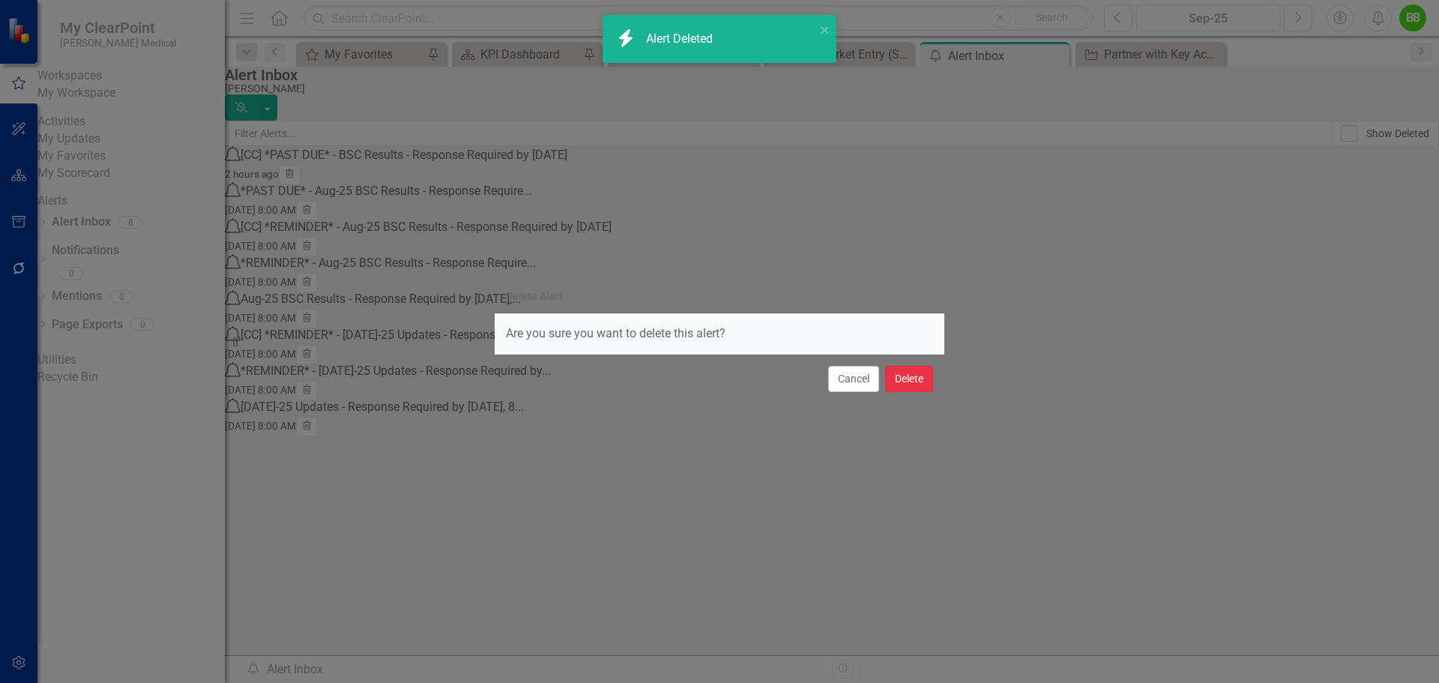
click at [917, 381] on button "Delete" at bounding box center [909, 379] width 48 height 26
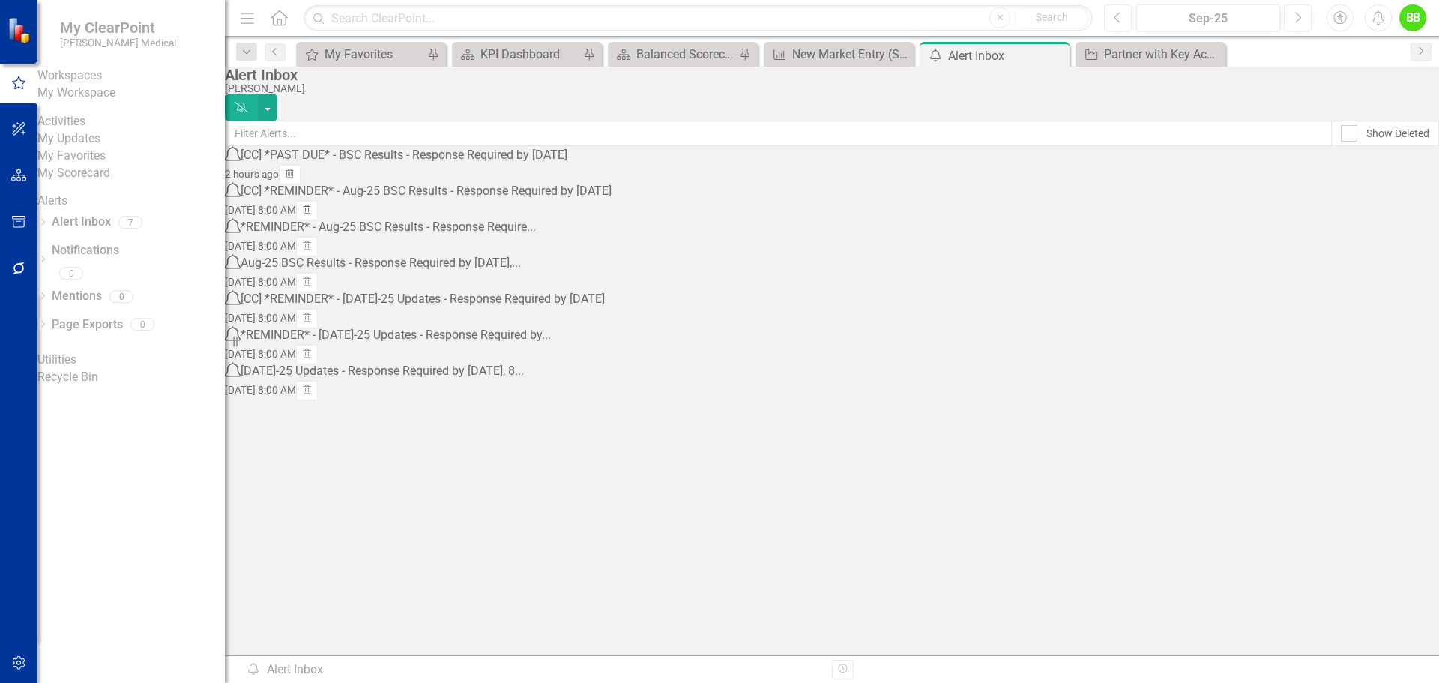
click at [318, 218] on button "Trash" at bounding box center [307, 210] width 22 height 19
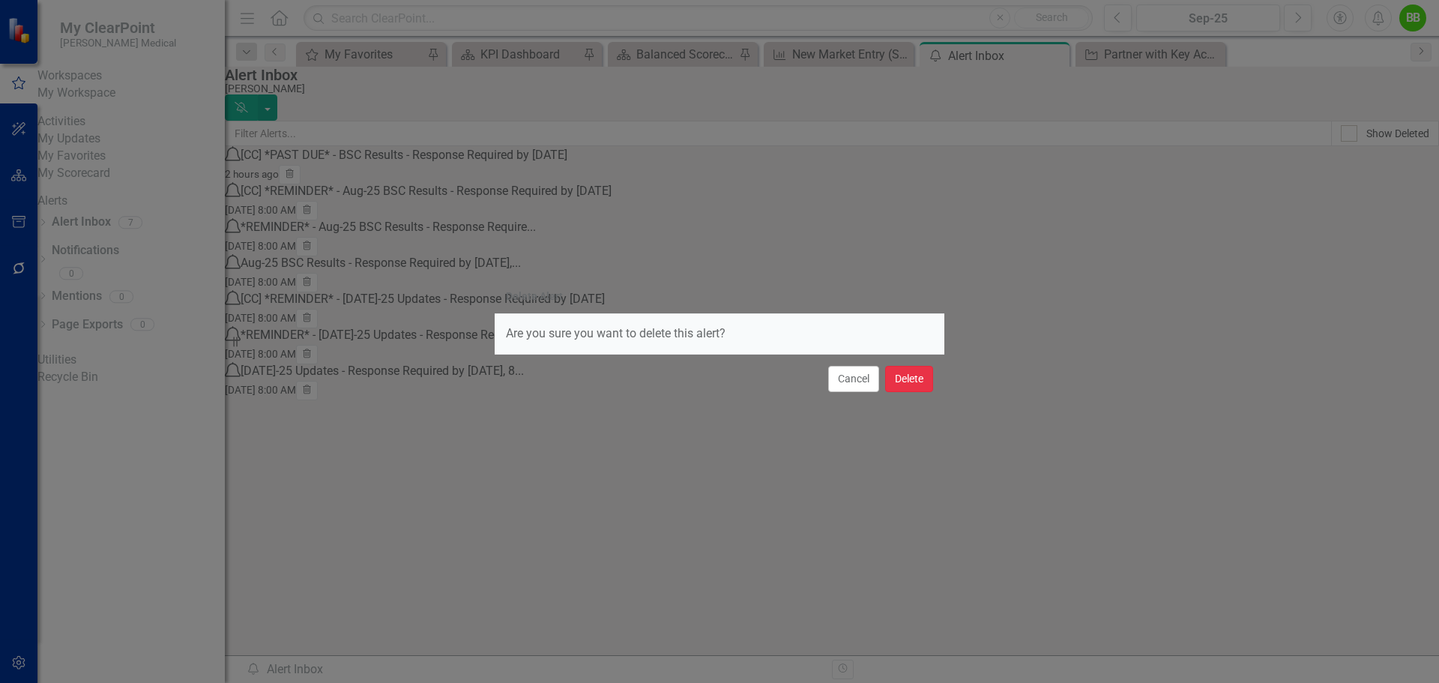
click at [922, 377] on button "Delete" at bounding box center [909, 379] width 48 height 26
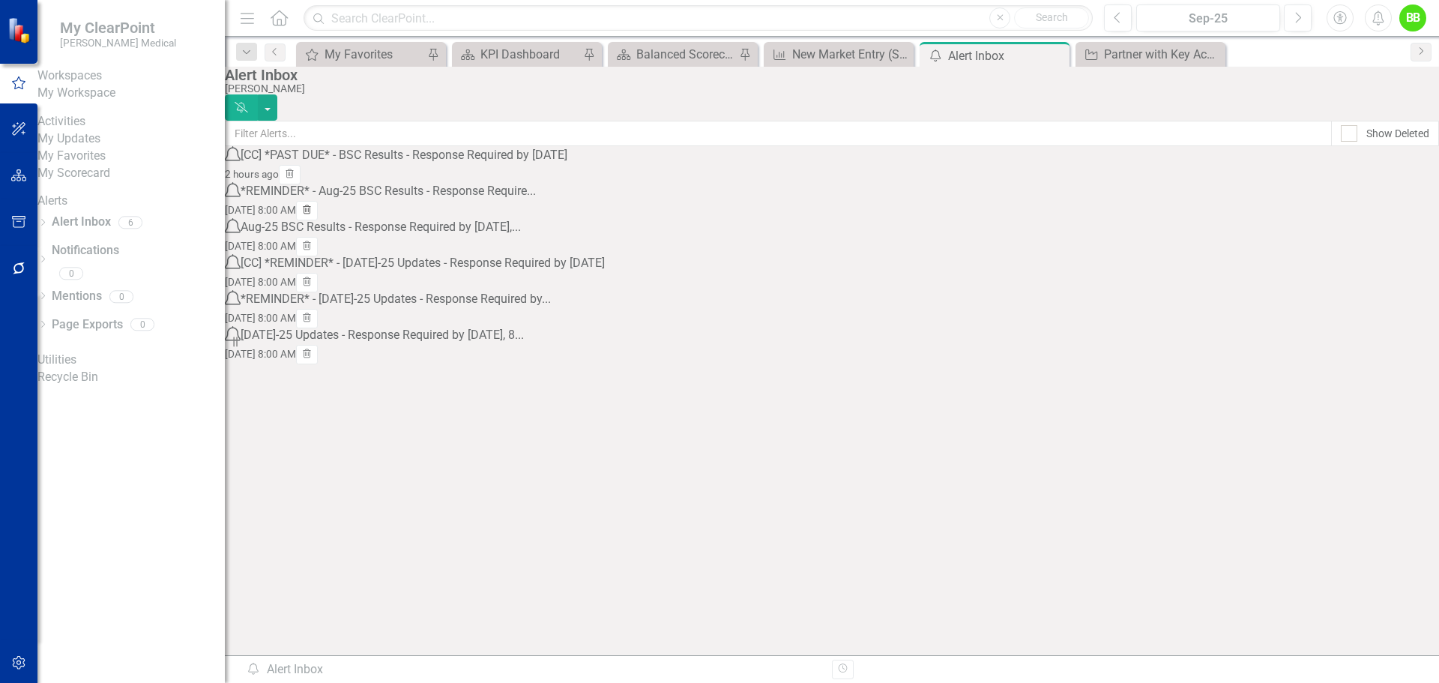
click at [312, 215] on icon "Trash" at bounding box center [306, 210] width 11 height 9
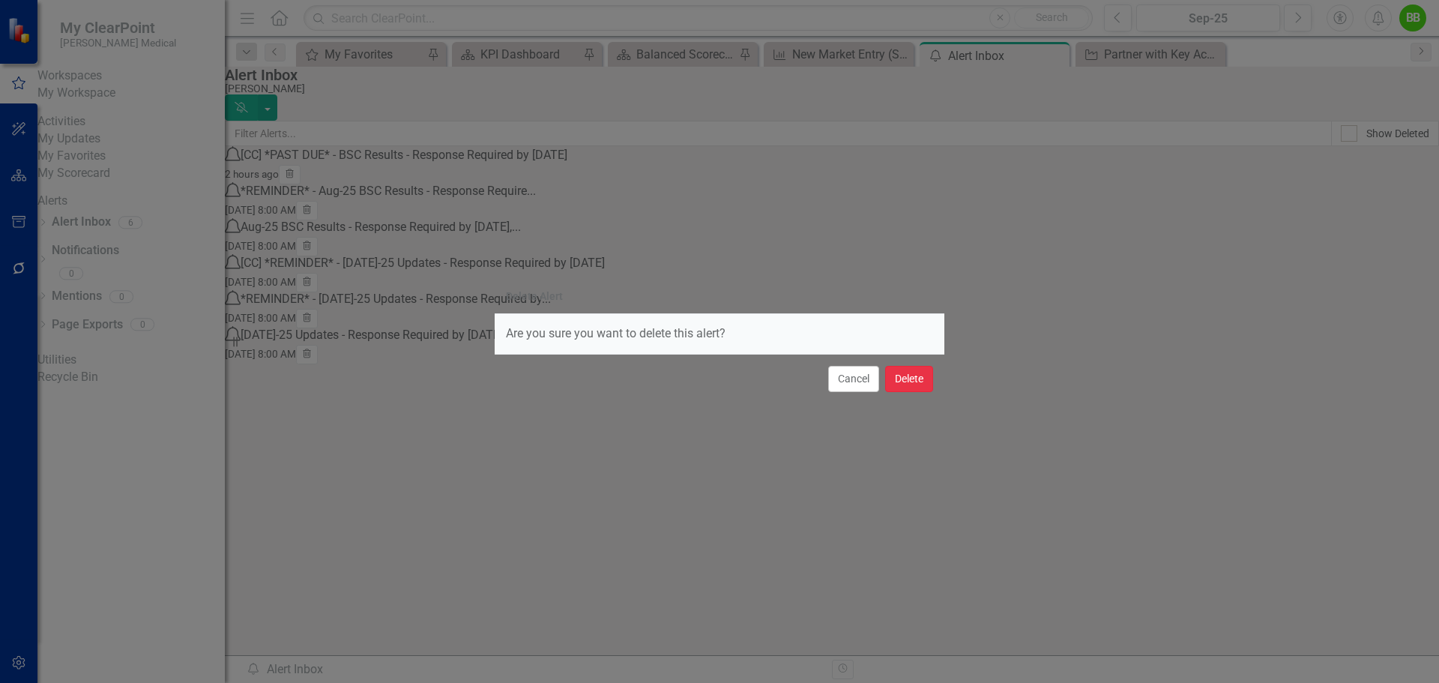
click at [911, 378] on button "Delete" at bounding box center [909, 379] width 48 height 26
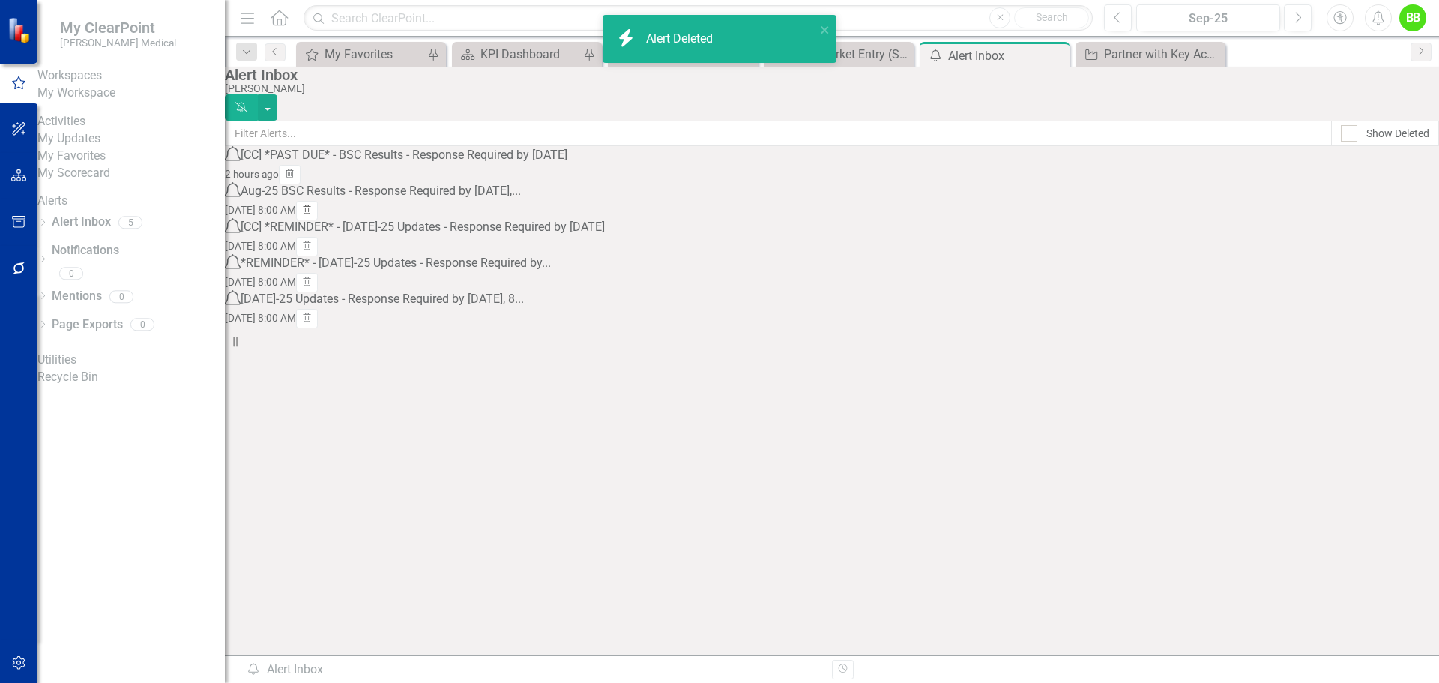
click at [311, 214] on icon "button" at bounding box center [307, 209] width 8 height 9
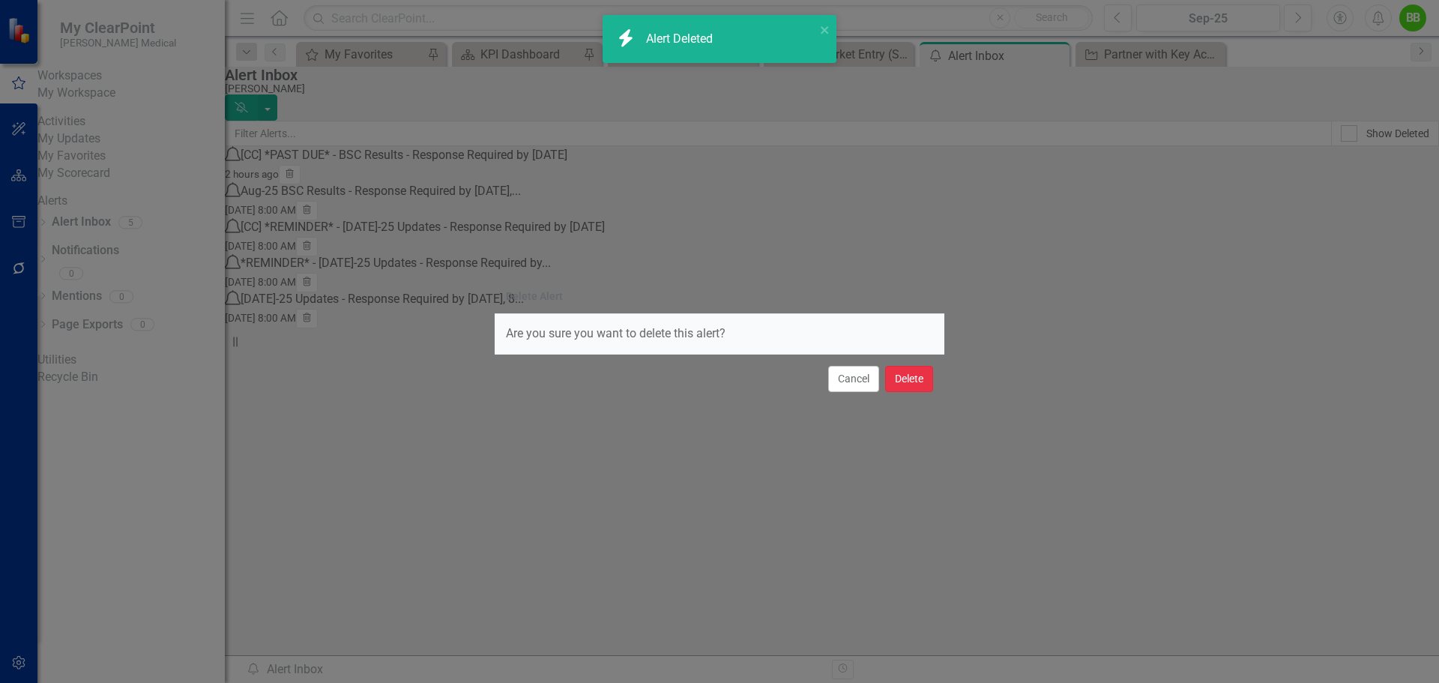
click at [912, 387] on button "Delete" at bounding box center [909, 379] width 48 height 26
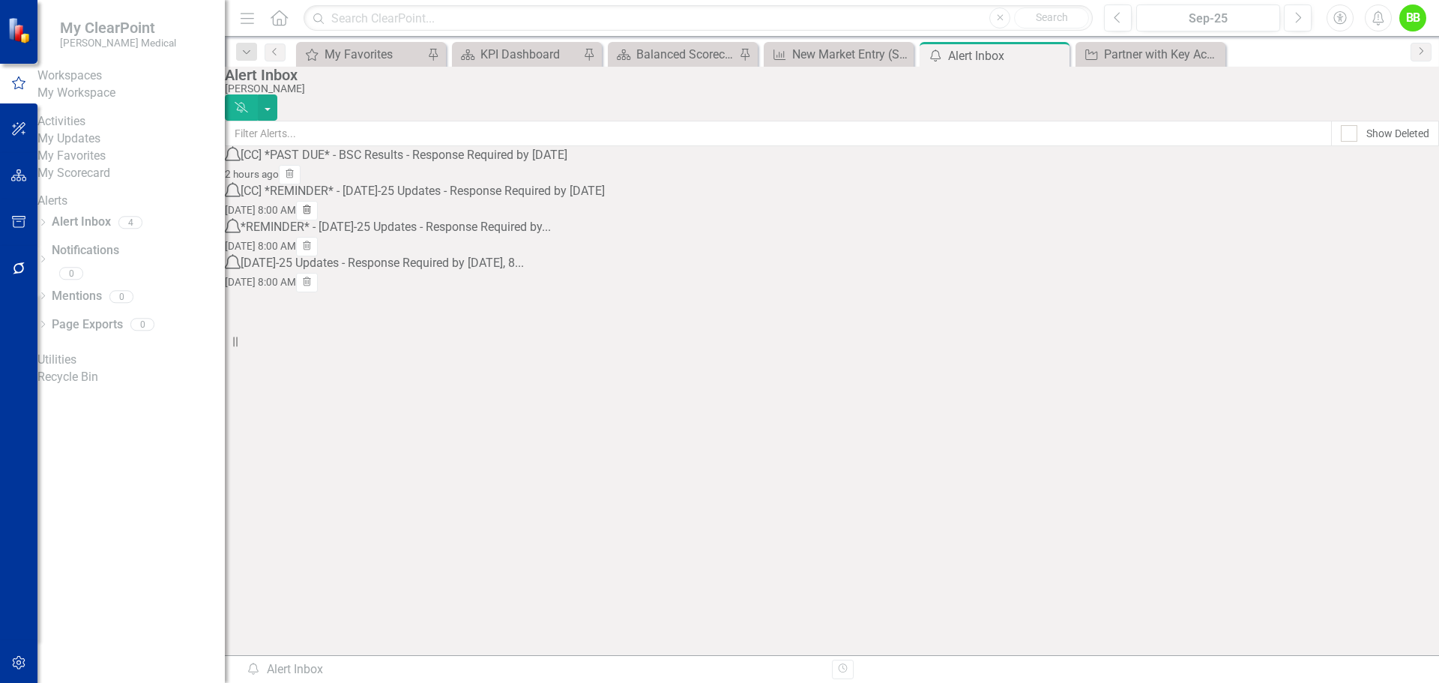
click at [312, 215] on icon "Trash" at bounding box center [306, 210] width 11 height 9
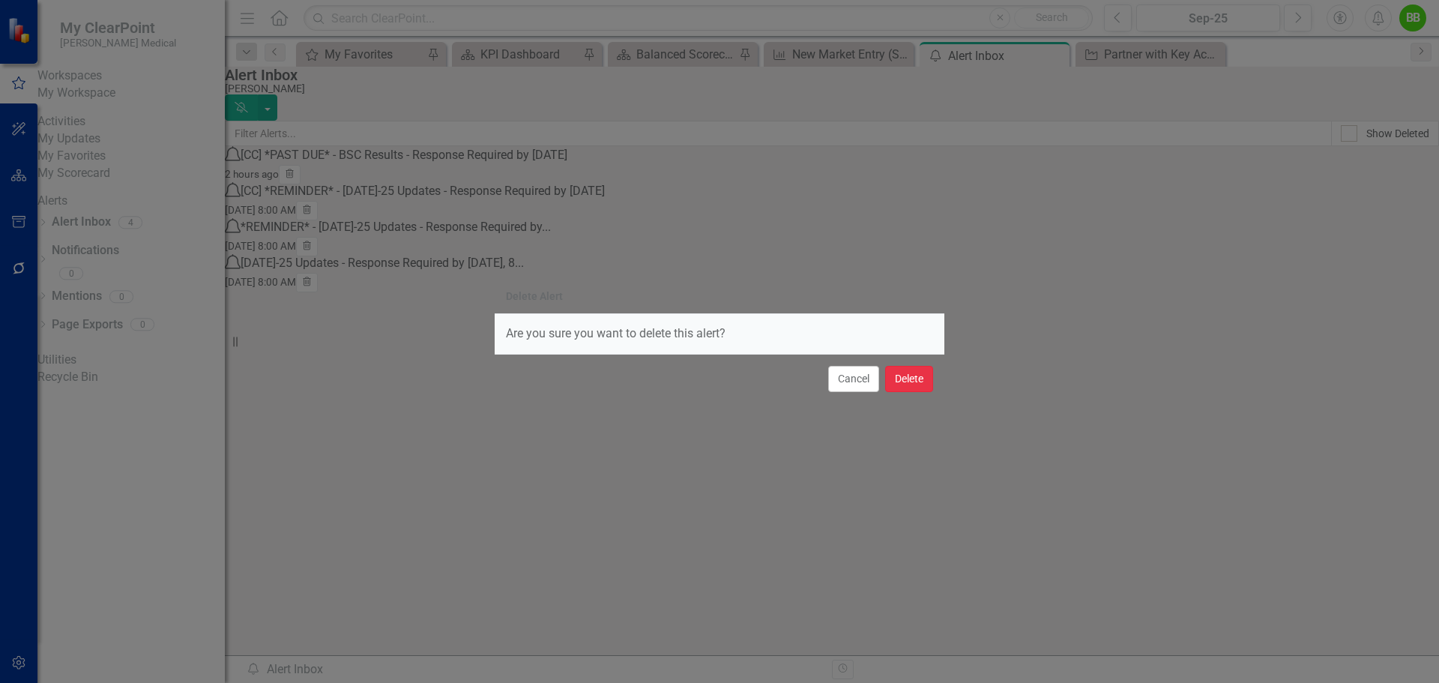
click at [922, 375] on button "Delete" at bounding box center [909, 379] width 48 height 26
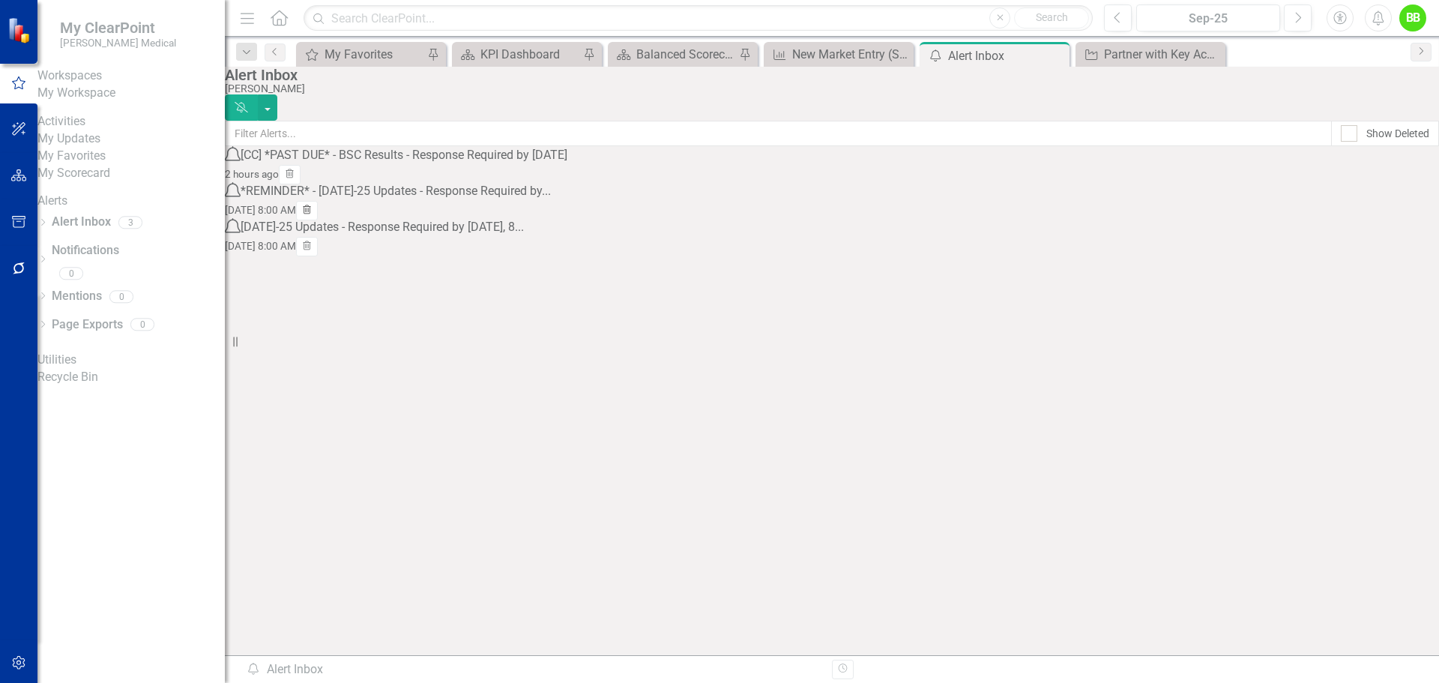
click at [318, 220] on button "Trash" at bounding box center [307, 210] width 22 height 19
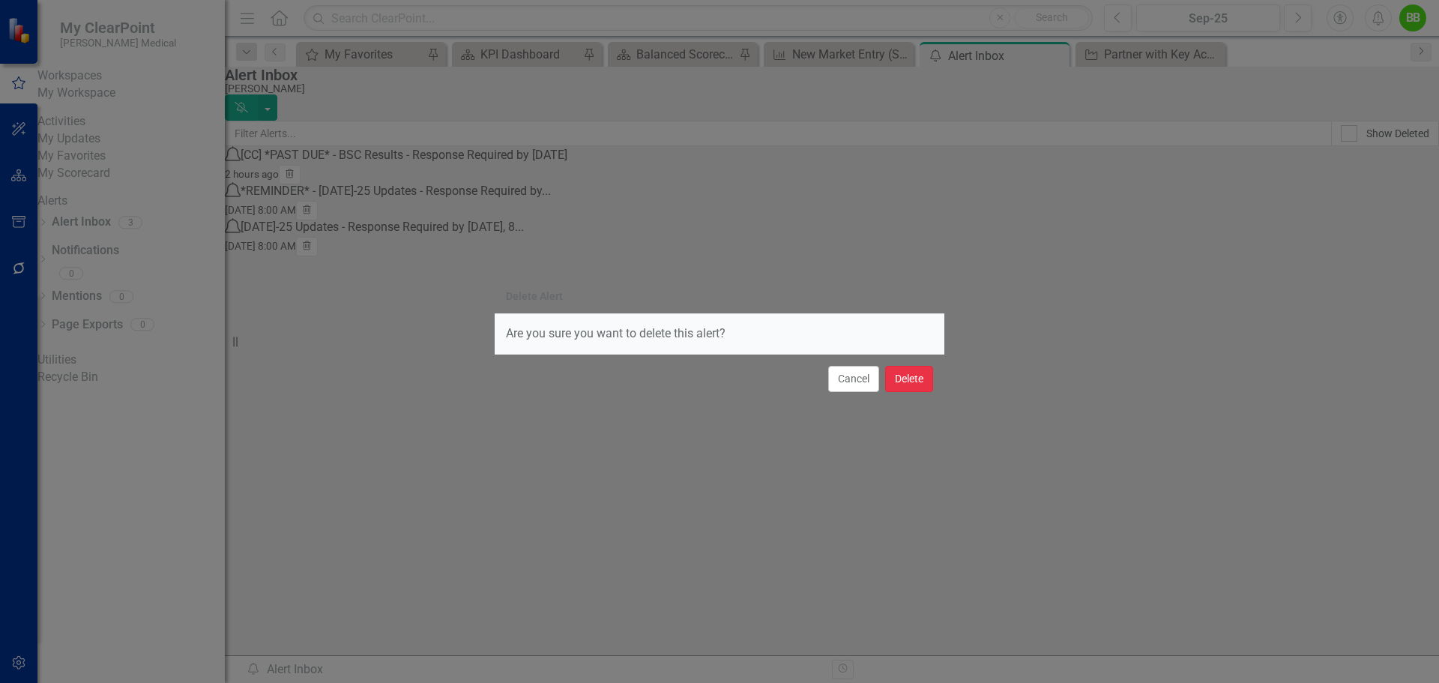
click at [913, 377] on button "Delete" at bounding box center [909, 379] width 48 height 26
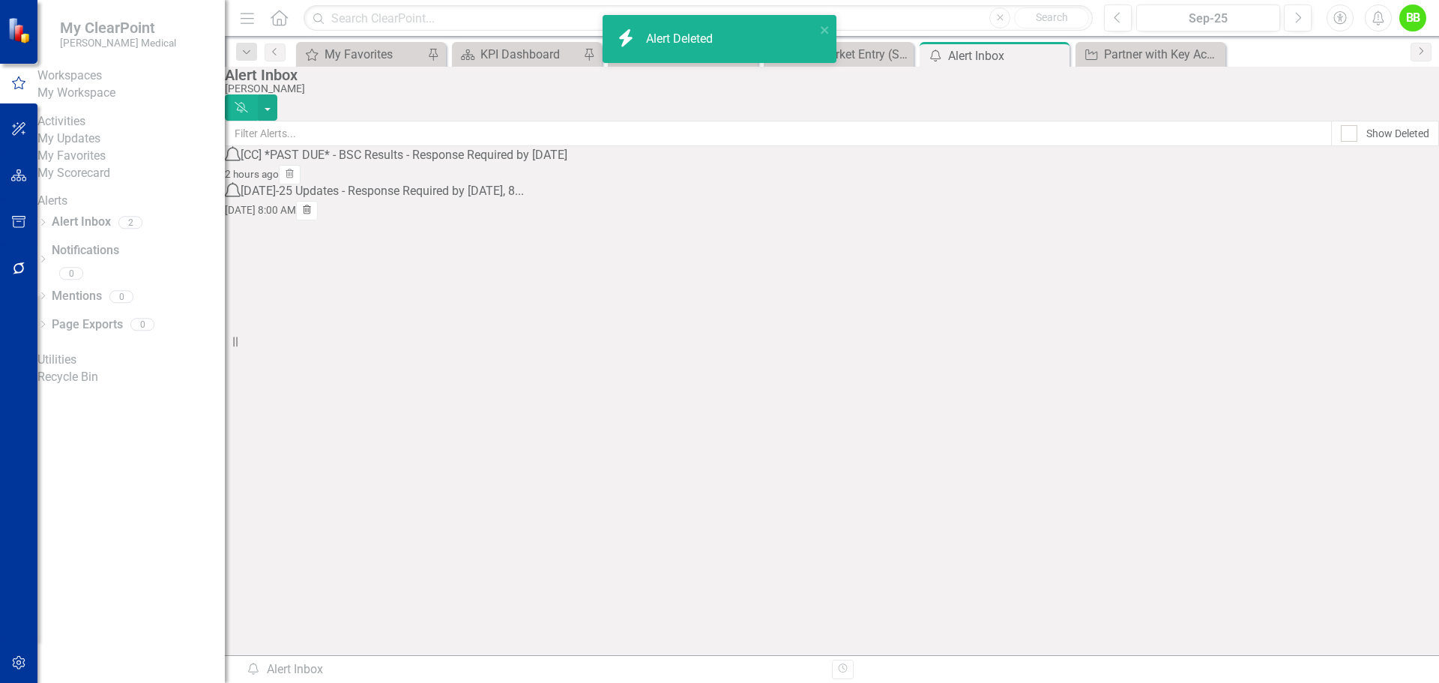
click at [318, 220] on button "Trash" at bounding box center [307, 210] width 22 height 19
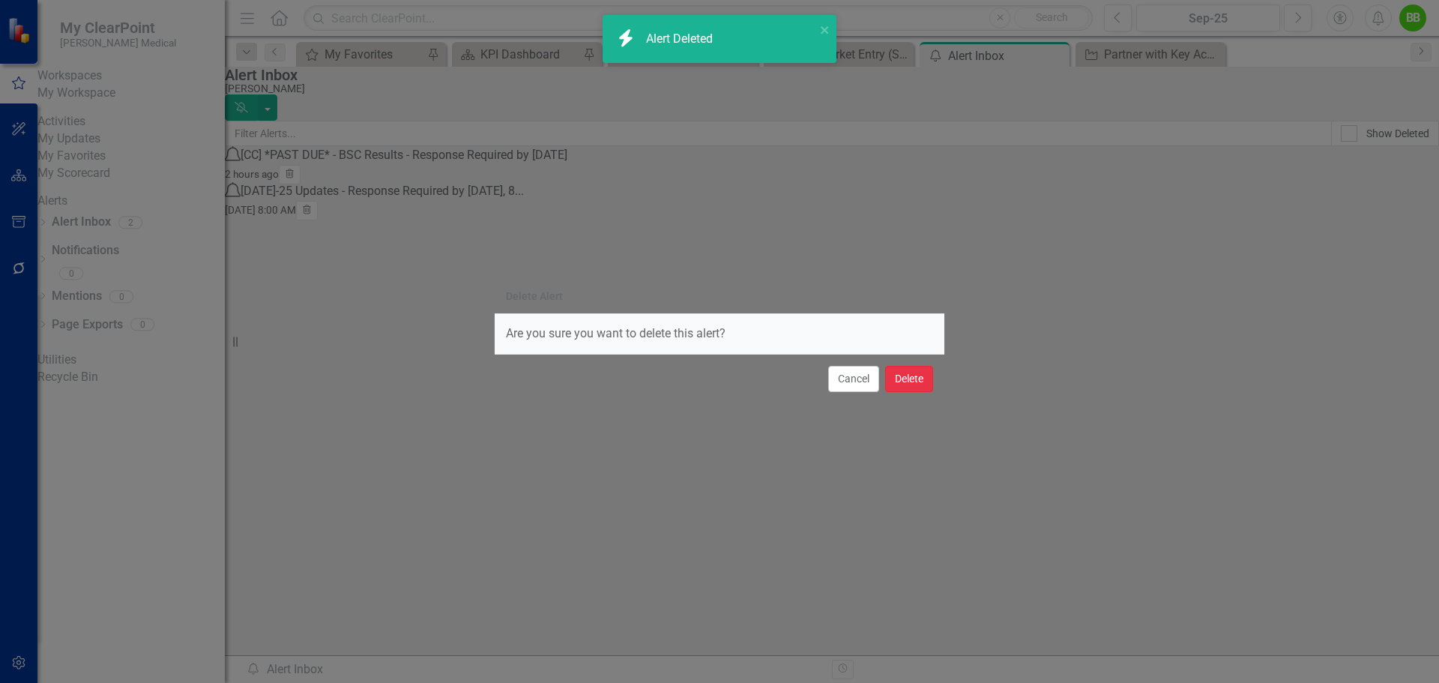
click at [923, 377] on button "Delete" at bounding box center [909, 379] width 48 height 26
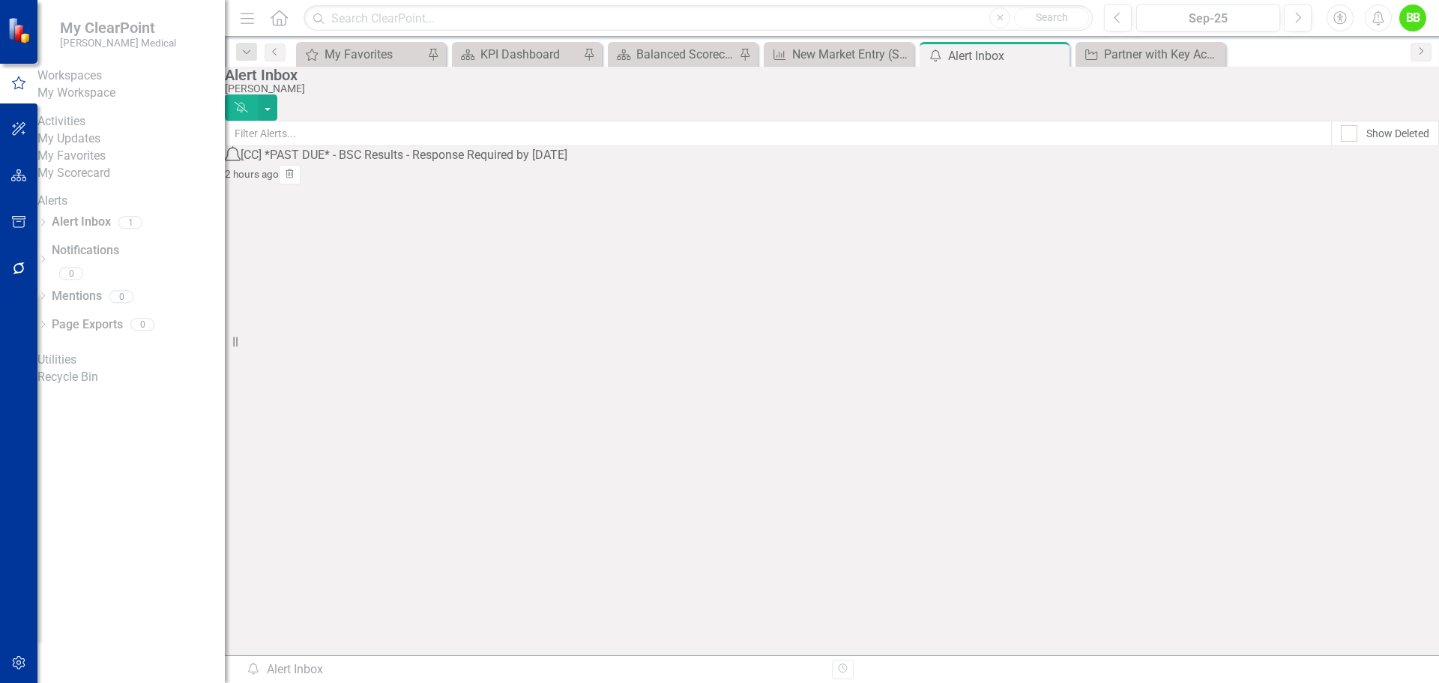
click at [567, 164] on div "[CC] *PAST DUE* - BSC Results - Response Required by Tuesday, 10/7" at bounding box center [404, 155] width 327 height 17
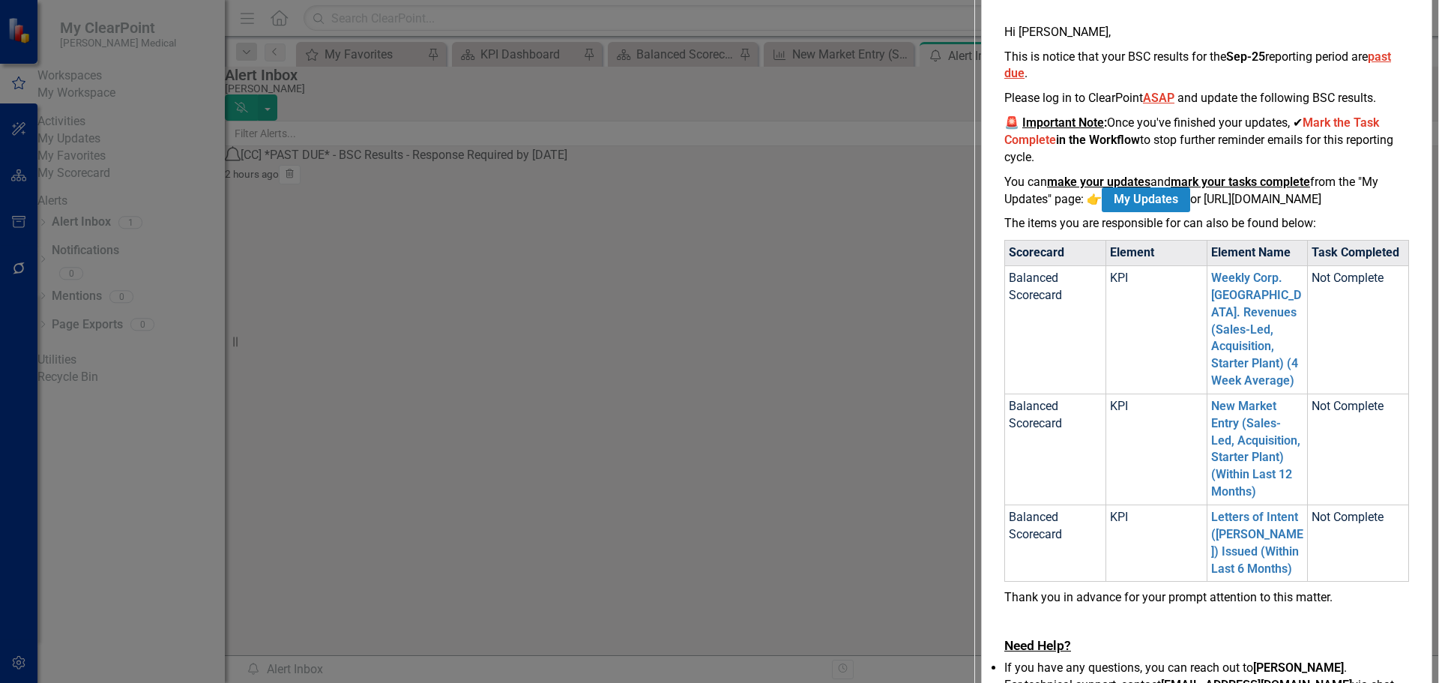
click at [1102, 212] on link "My Updates" at bounding box center [1146, 199] width 88 height 25
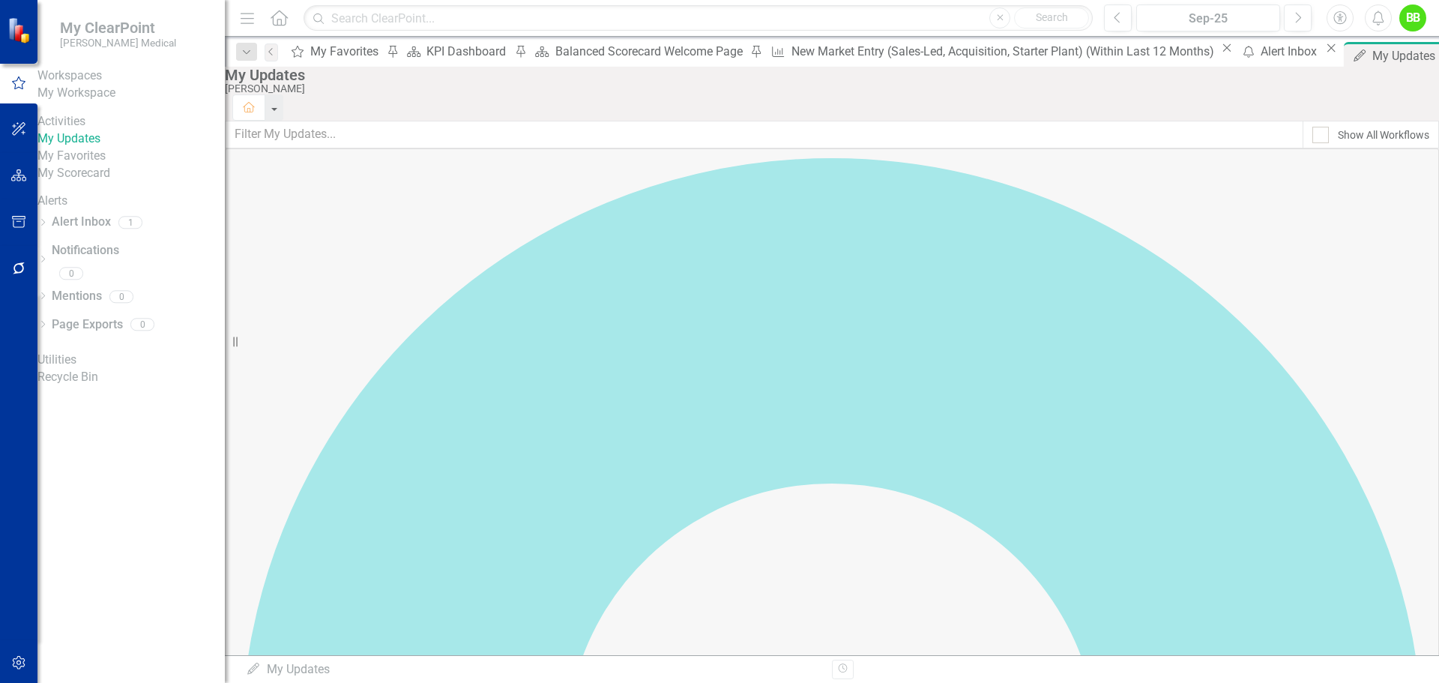
scroll to position [75, 0]
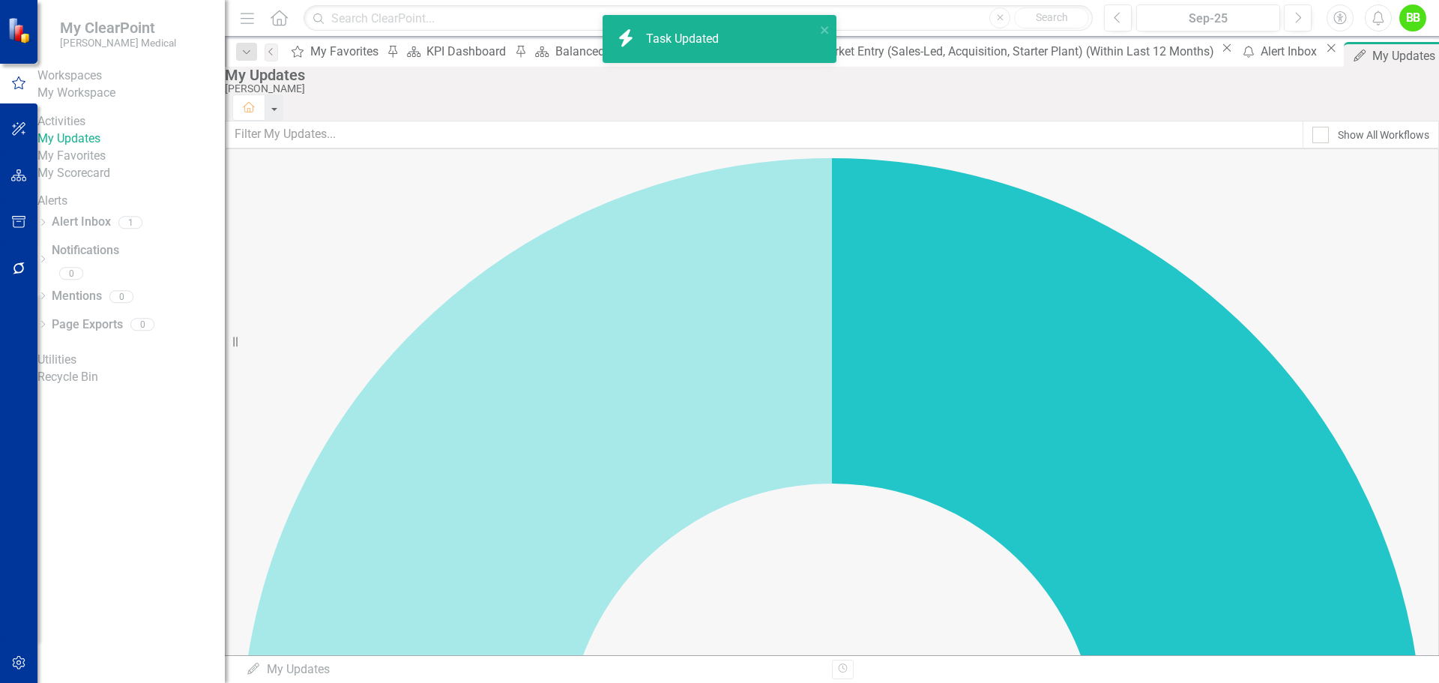
checkbox input "false"
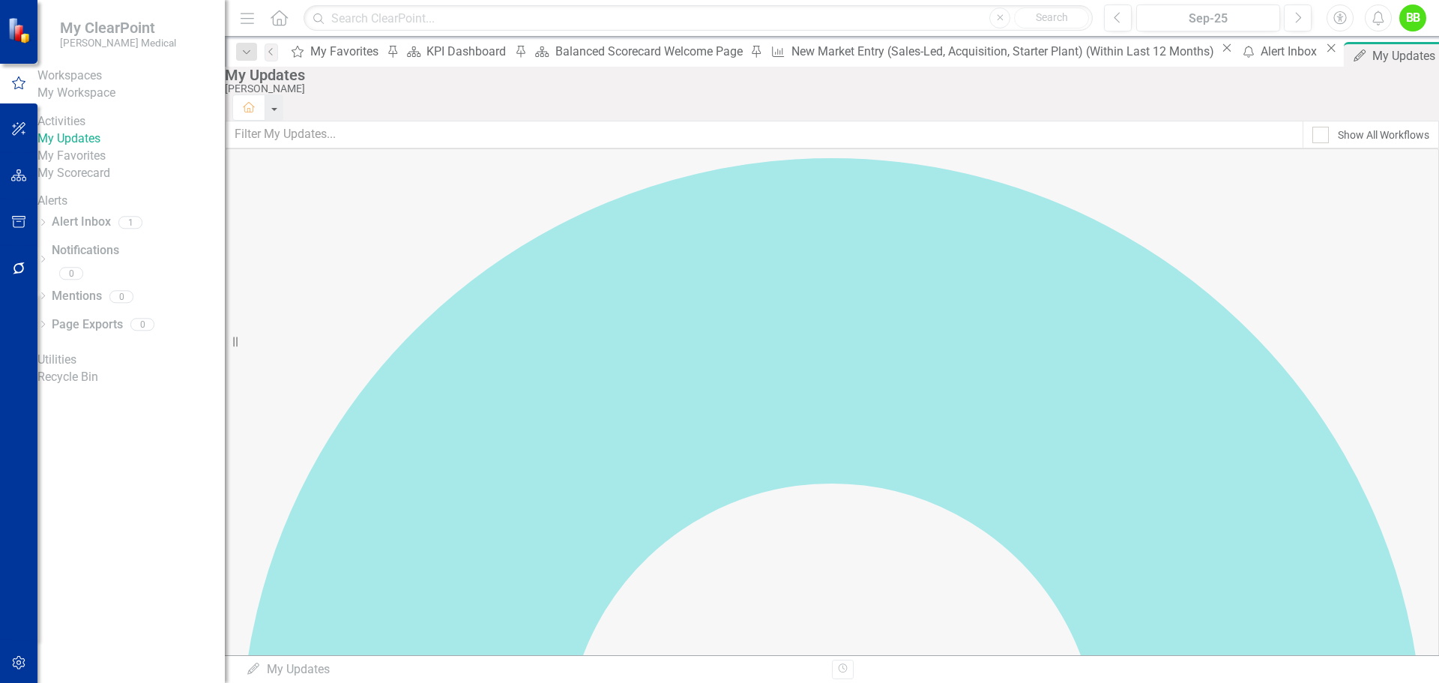
checkbox input "true"
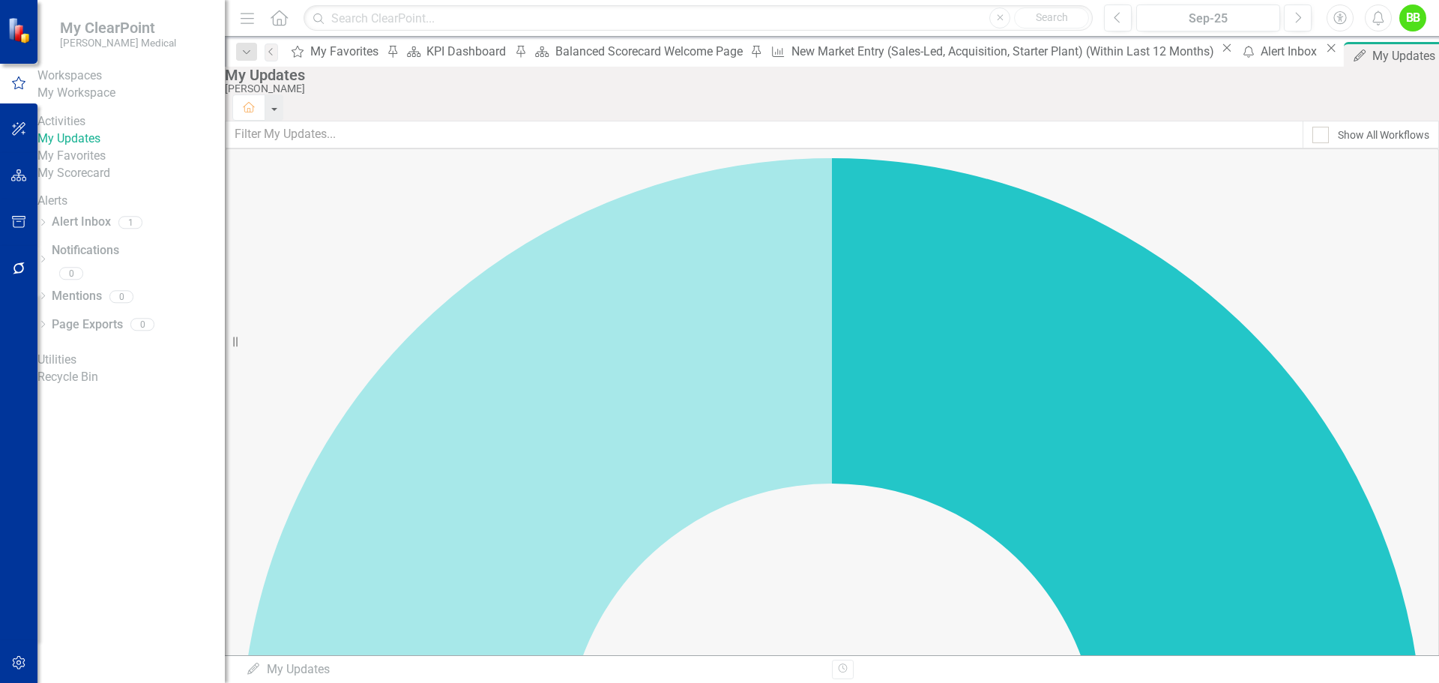
scroll to position [0, 0]
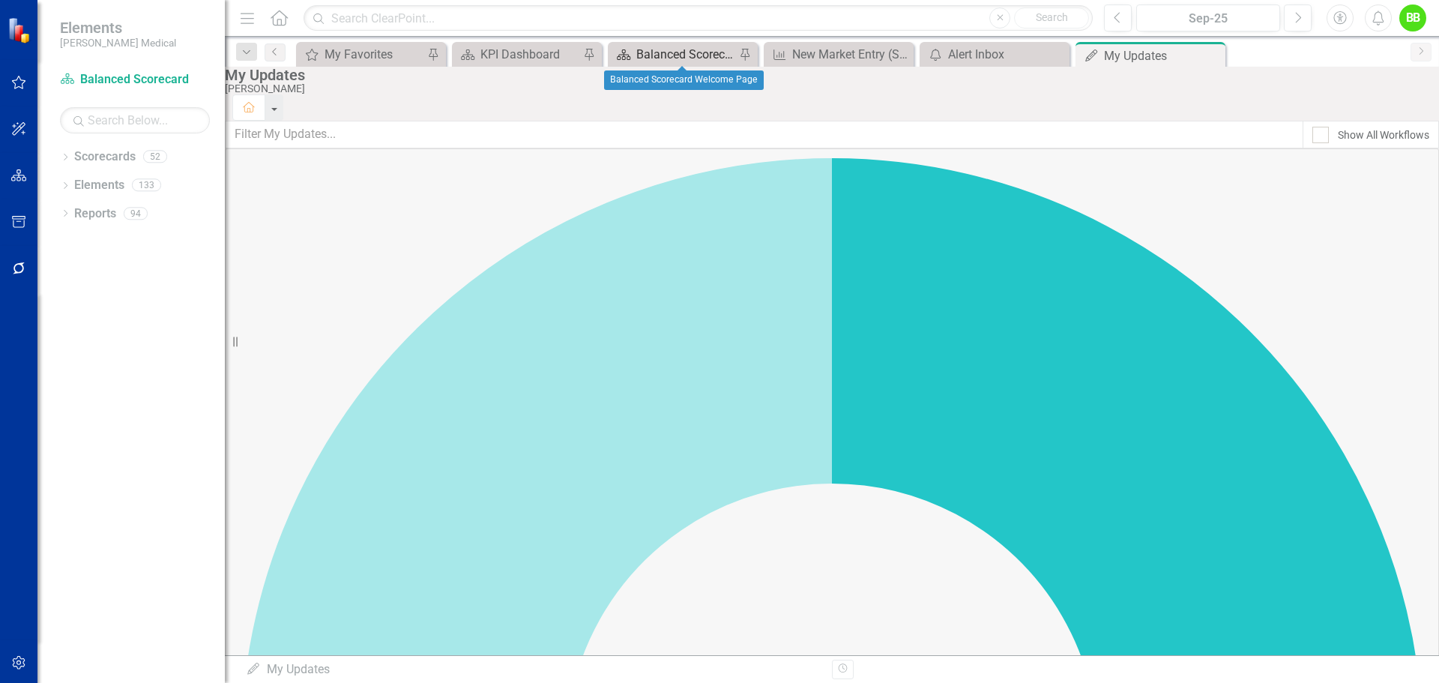
click at [649, 57] on div "Balanced Scorecard Welcome Page" at bounding box center [685, 54] width 99 height 19
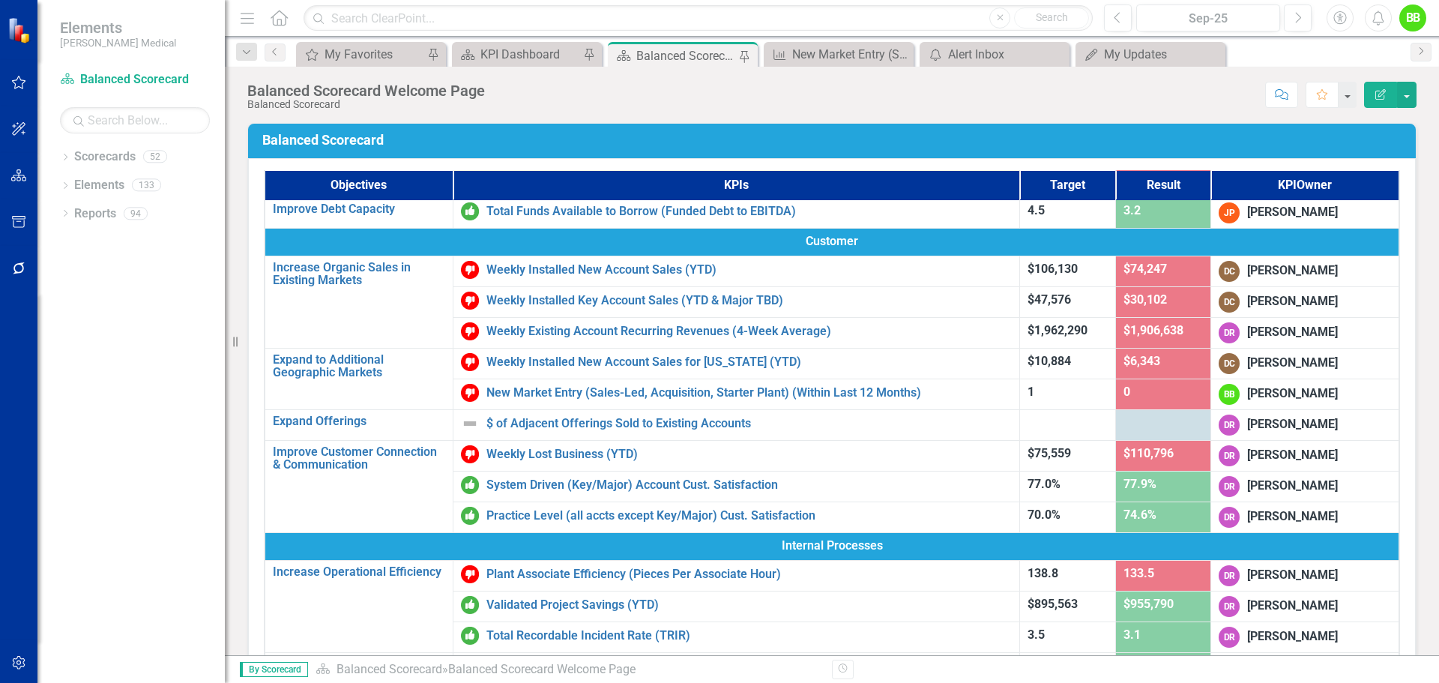
scroll to position [225, 0]
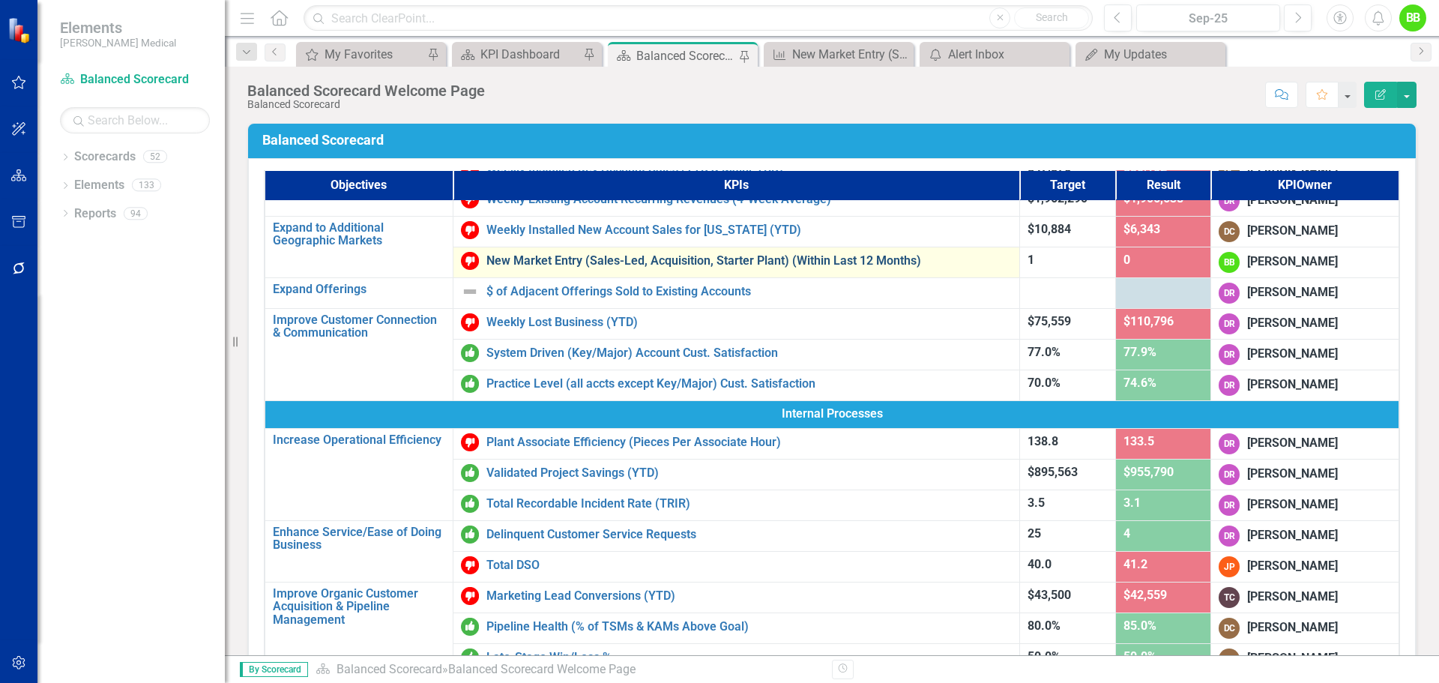
click at [618, 265] on link "New Market Entry (Sales-Led, Acquisition, Starter Plant) (Within Last 12 Months)" at bounding box center [748, 260] width 525 height 13
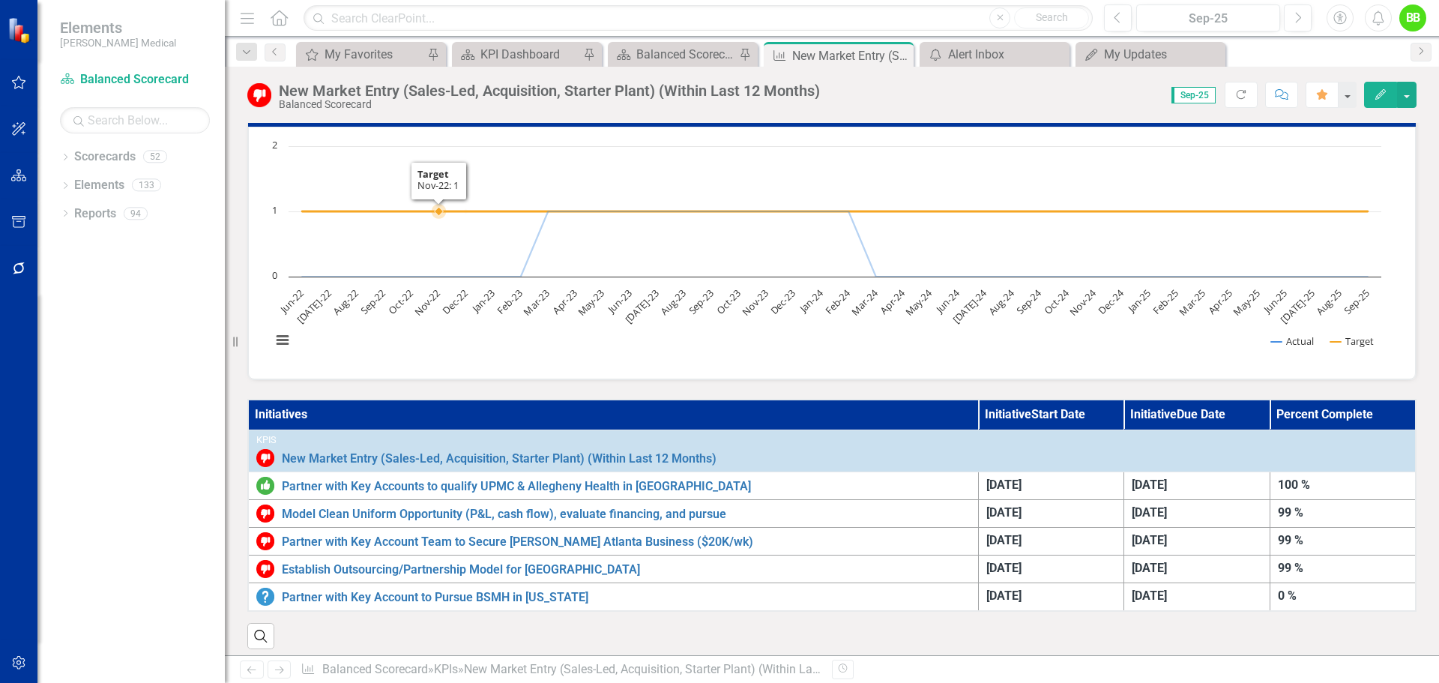
scroll to position [150, 0]
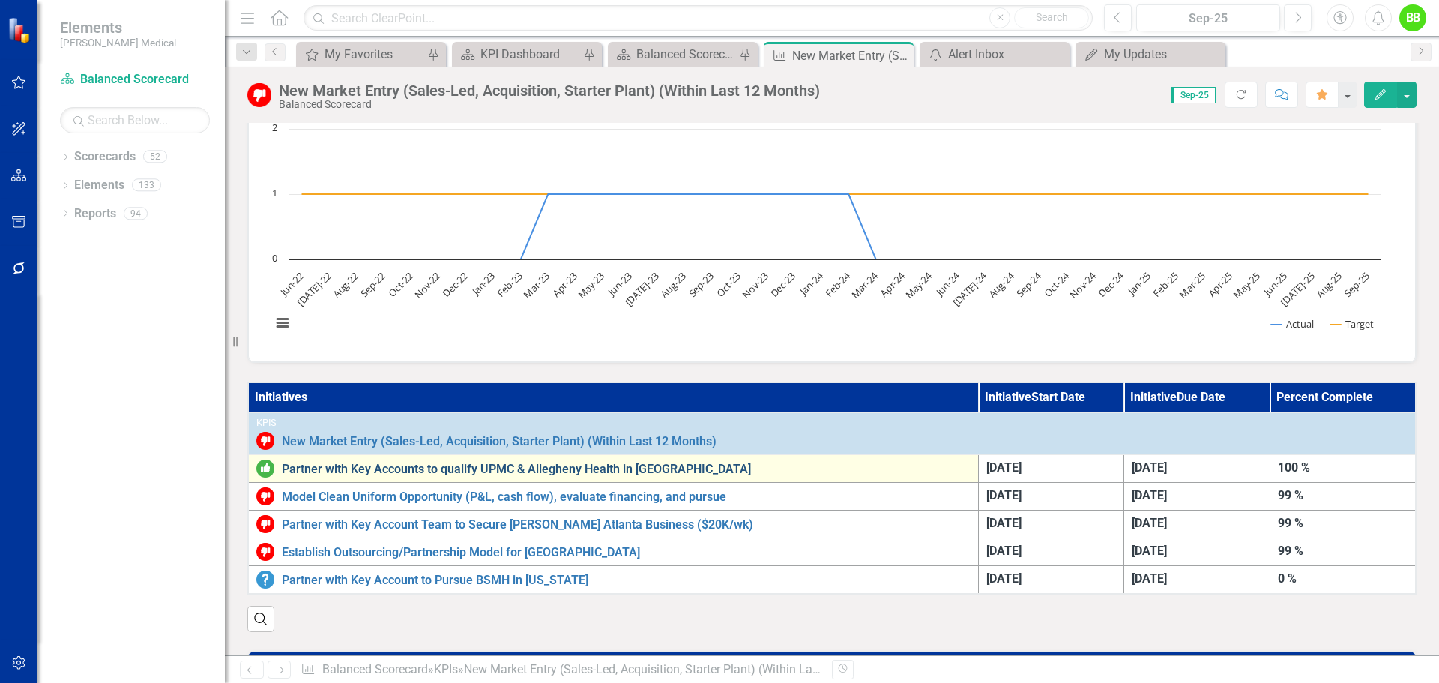
click at [444, 468] on link "Partner with Key Accounts to qualify UPMC & Allegheny Health in [GEOGRAPHIC_DAT…" at bounding box center [626, 468] width 689 height 13
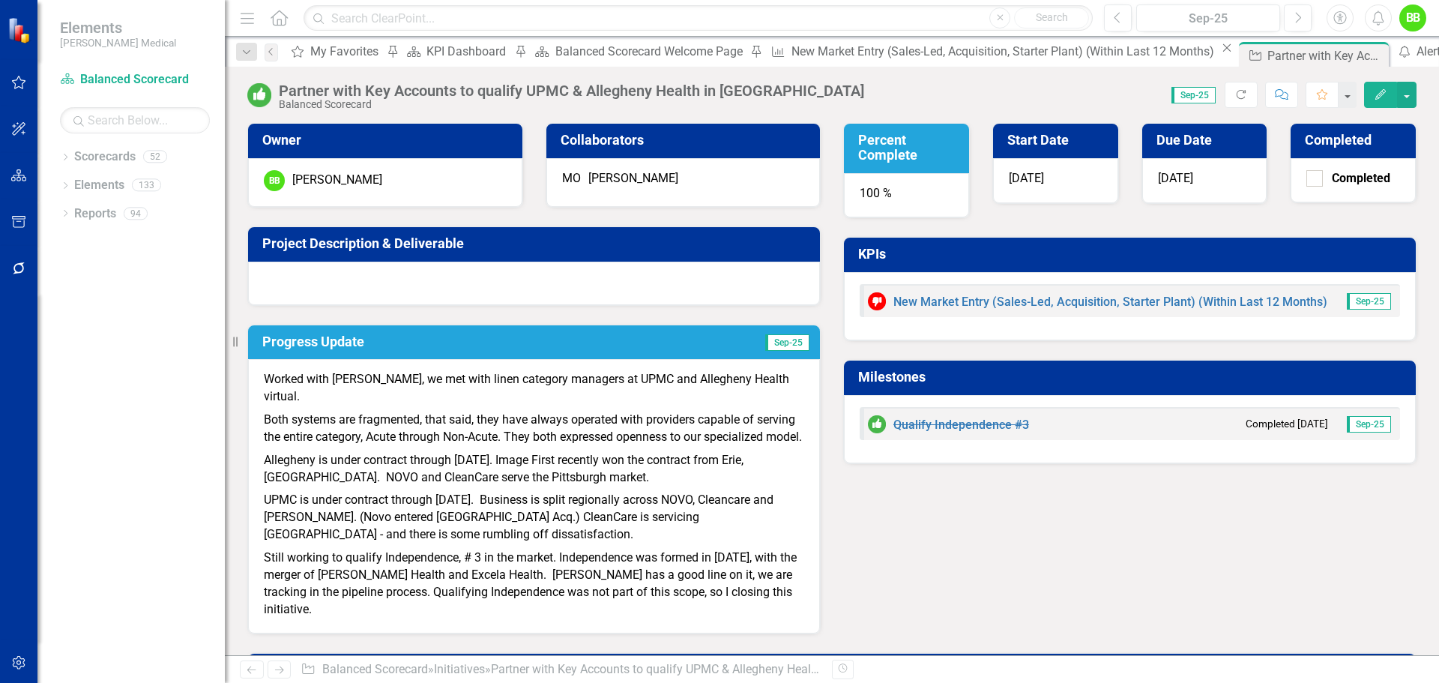
drag, startPoint x: 414, startPoint y: 552, endPoint x: 291, endPoint y: 543, distance: 123.2
click at [291, 543] on p "UPMC is under contract through April 2027. Business is split regionally across …" at bounding box center [534, 518] width 540 height 58
click at [399, 546] on p "UPMC is under contract through April 2027. Business is split regionally across …" at bounding box center [534, 518] width 540 height 58
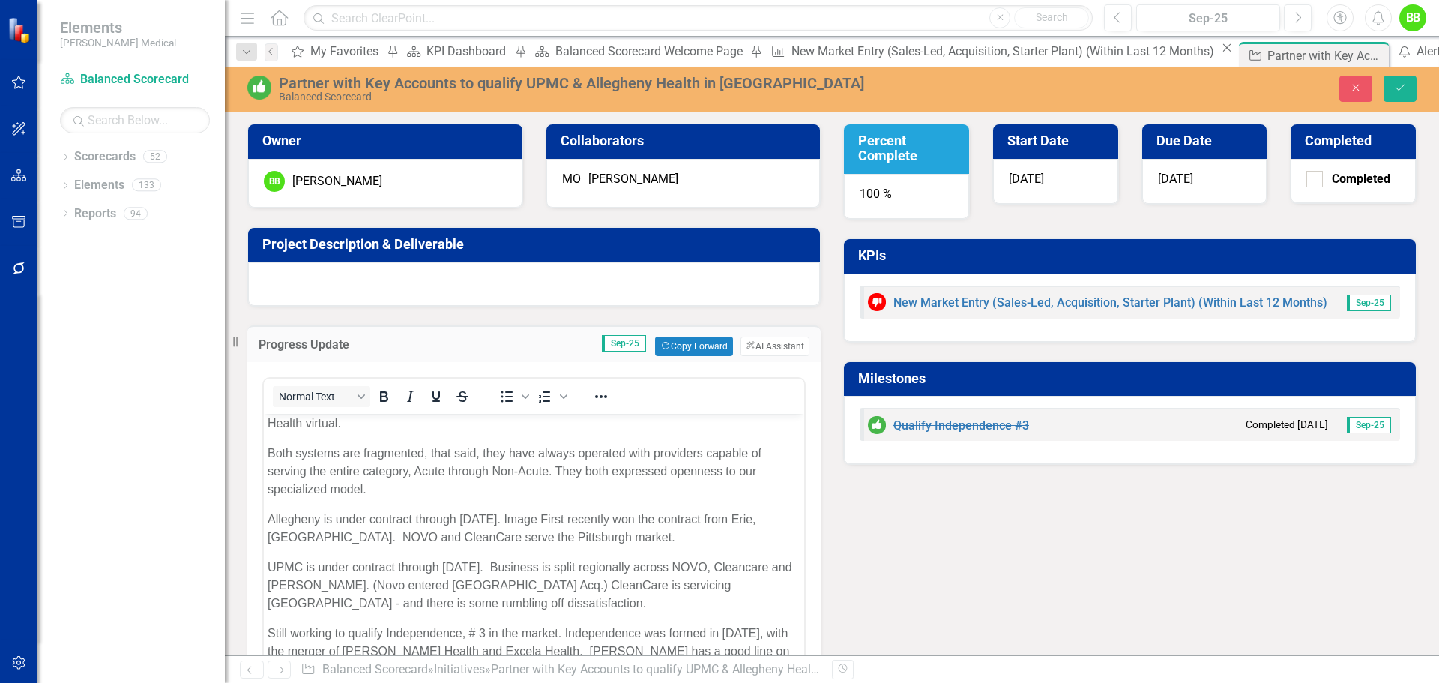
scroll to position [40, 0]
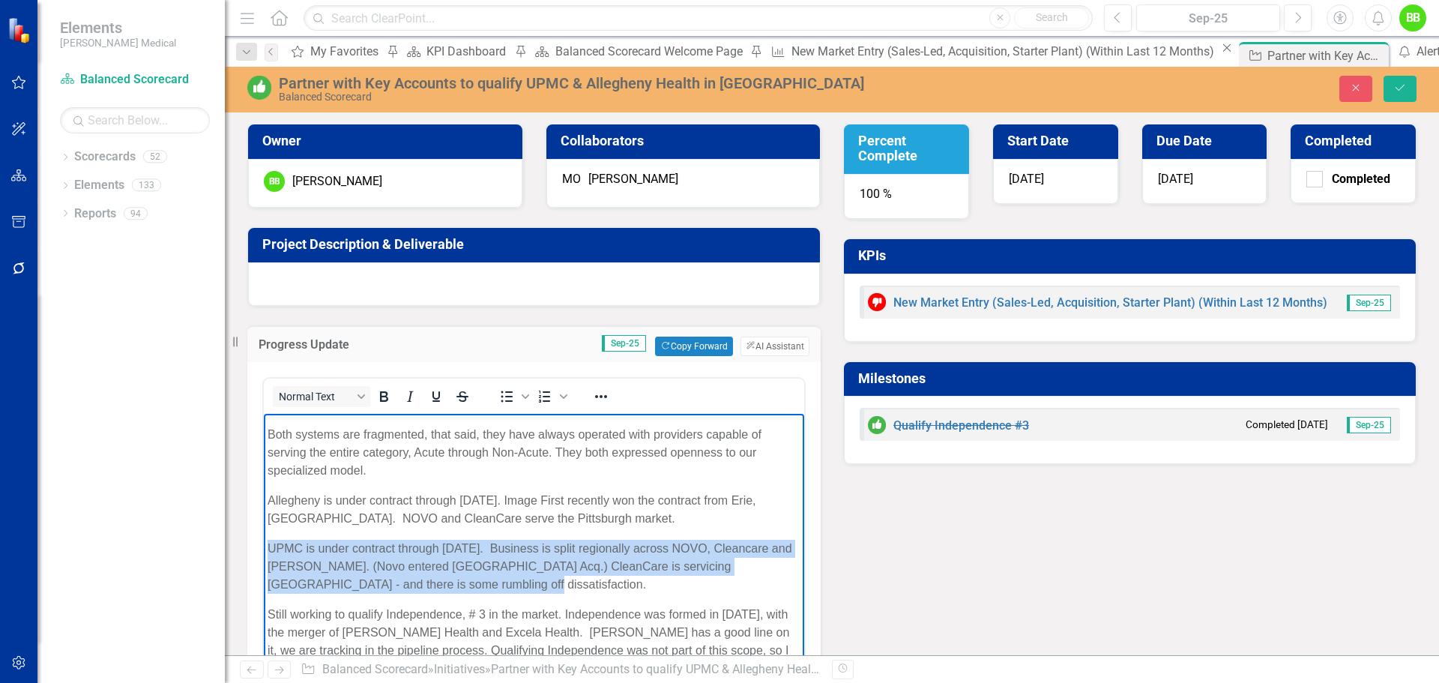
drag, startPoint x: 488, startPoint y: 585, endPoint x: 263, endPoint y: 547, distance: 227.9
click at [264, 547] on html "Worked with Vince Sutlic, we met with linen category managers at UPMC and Alleg…" at bounding box center [534, 533] width 540 height 319
copy p "UPMC is under contract through April 2027. Business is split regionally across …"
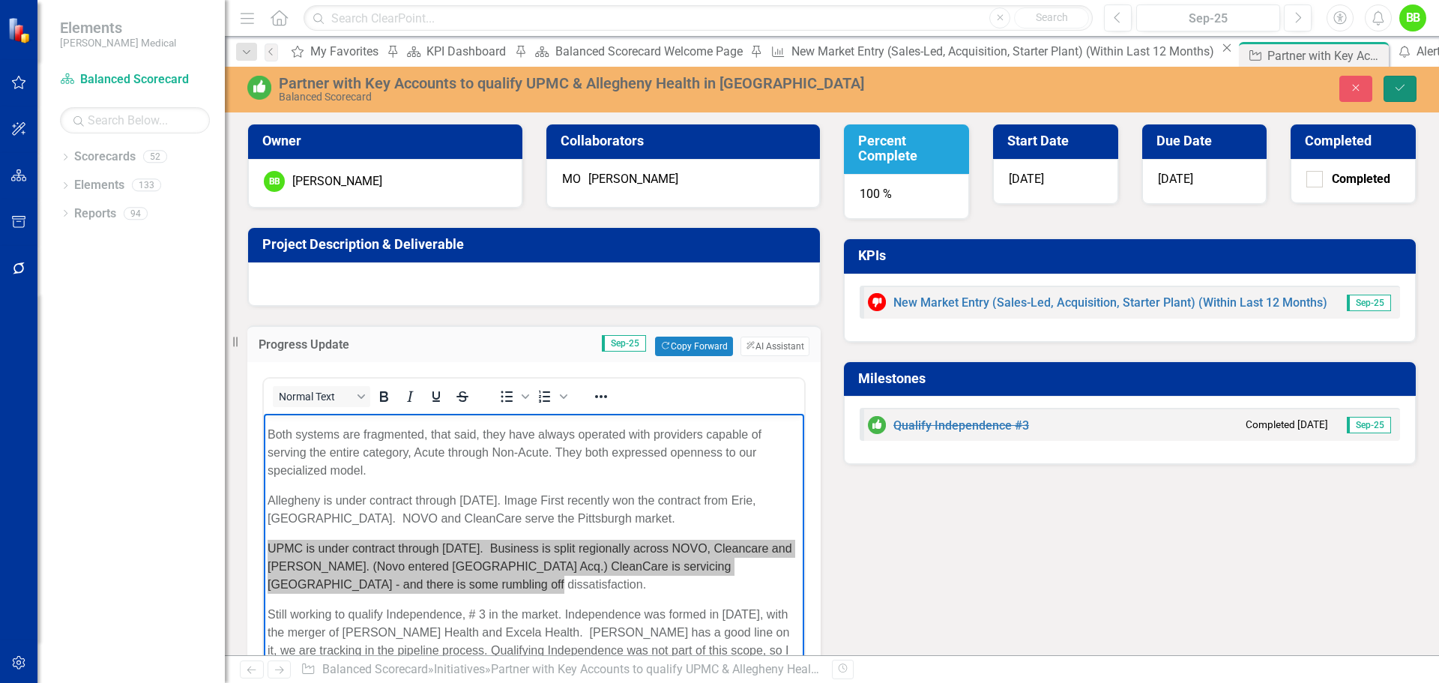
click at [1401, 85] on icon "Save" at bounding box center [1399, 87] width 13 height 10
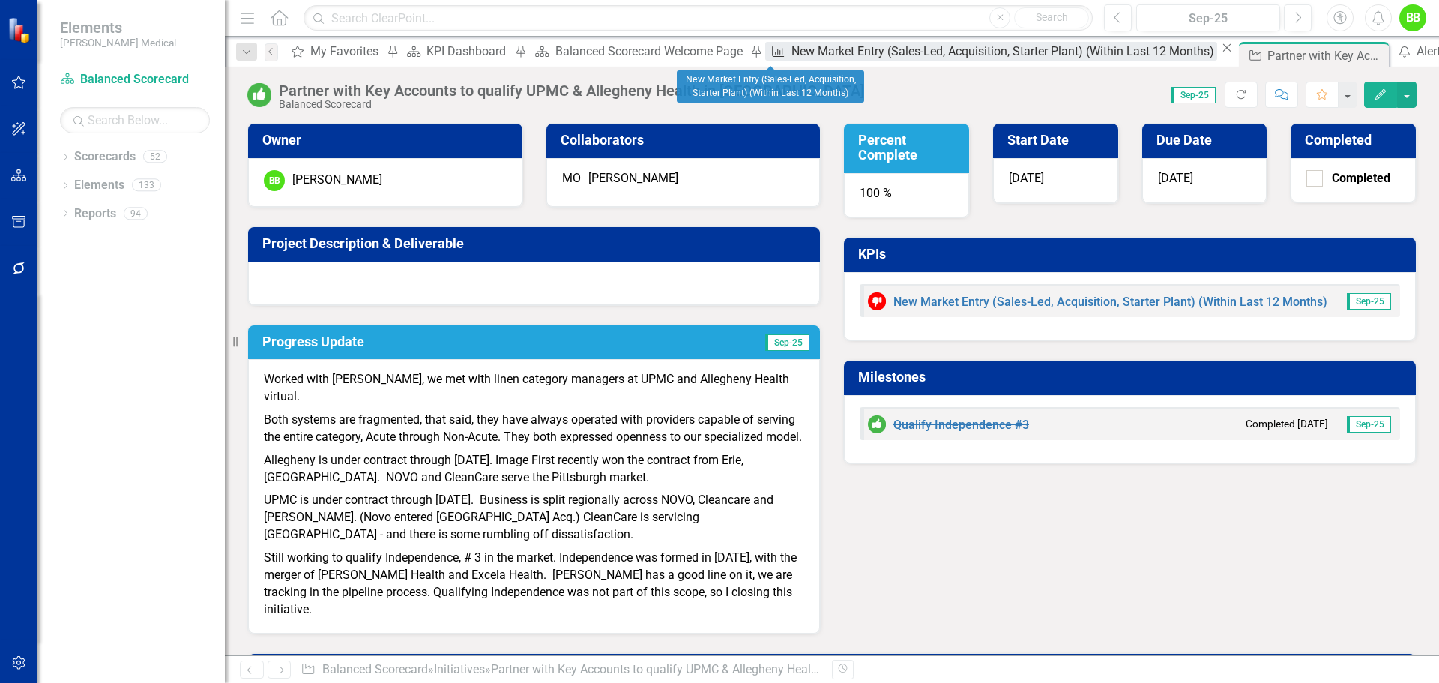
click at [791, 53] on div "New Market Entry (Sales-Led, Acquisition, Starter Plant) (Within Last 12 Months)" at bounding box center [1004, 51] width 426 height 19
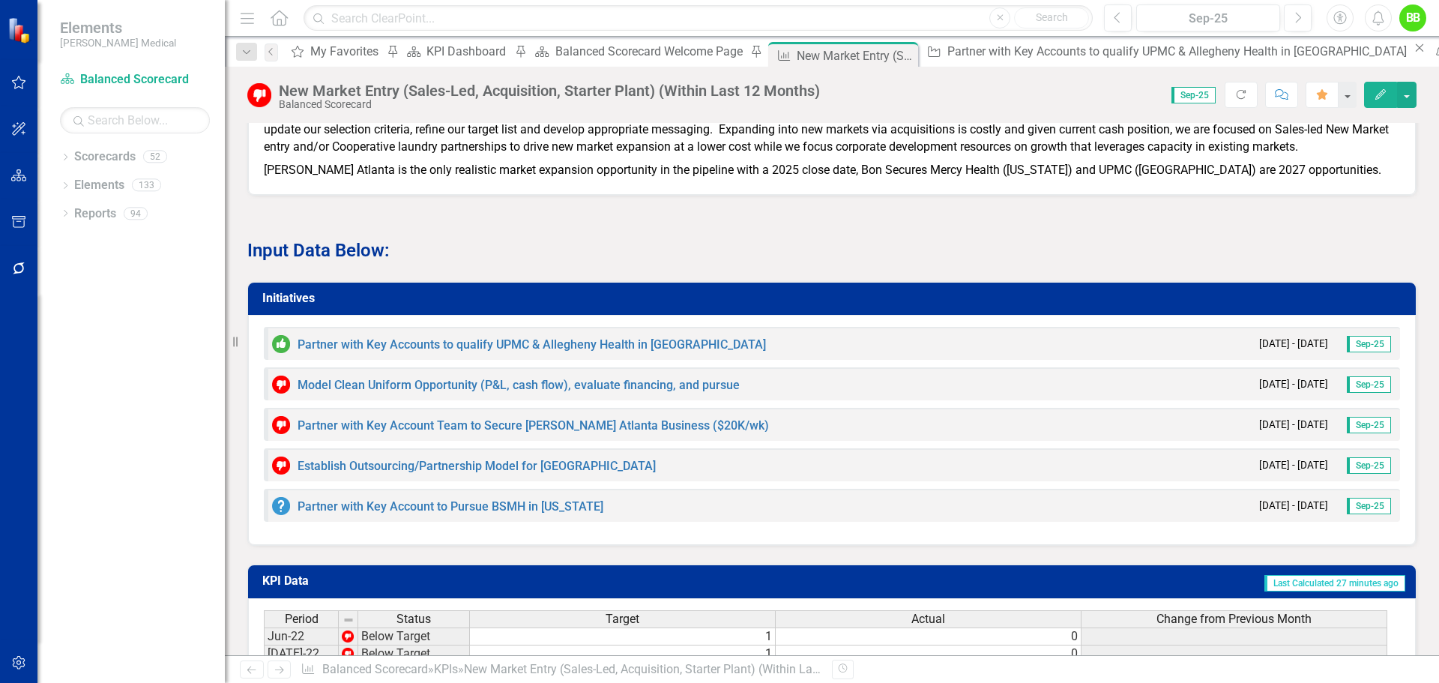
scroll to position [974, 0]
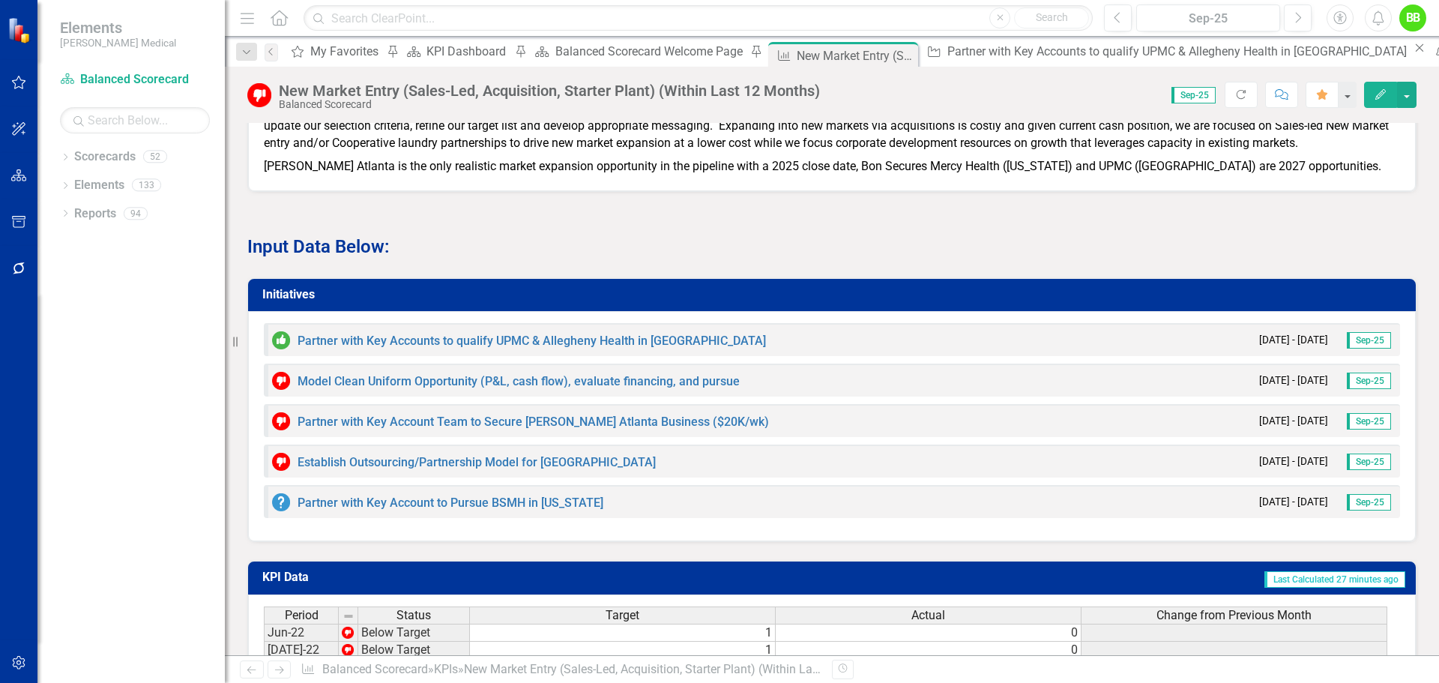
click at [484, 301] on h3 "Initiatives" at bounding box center [834, 294] width 1144 height 13
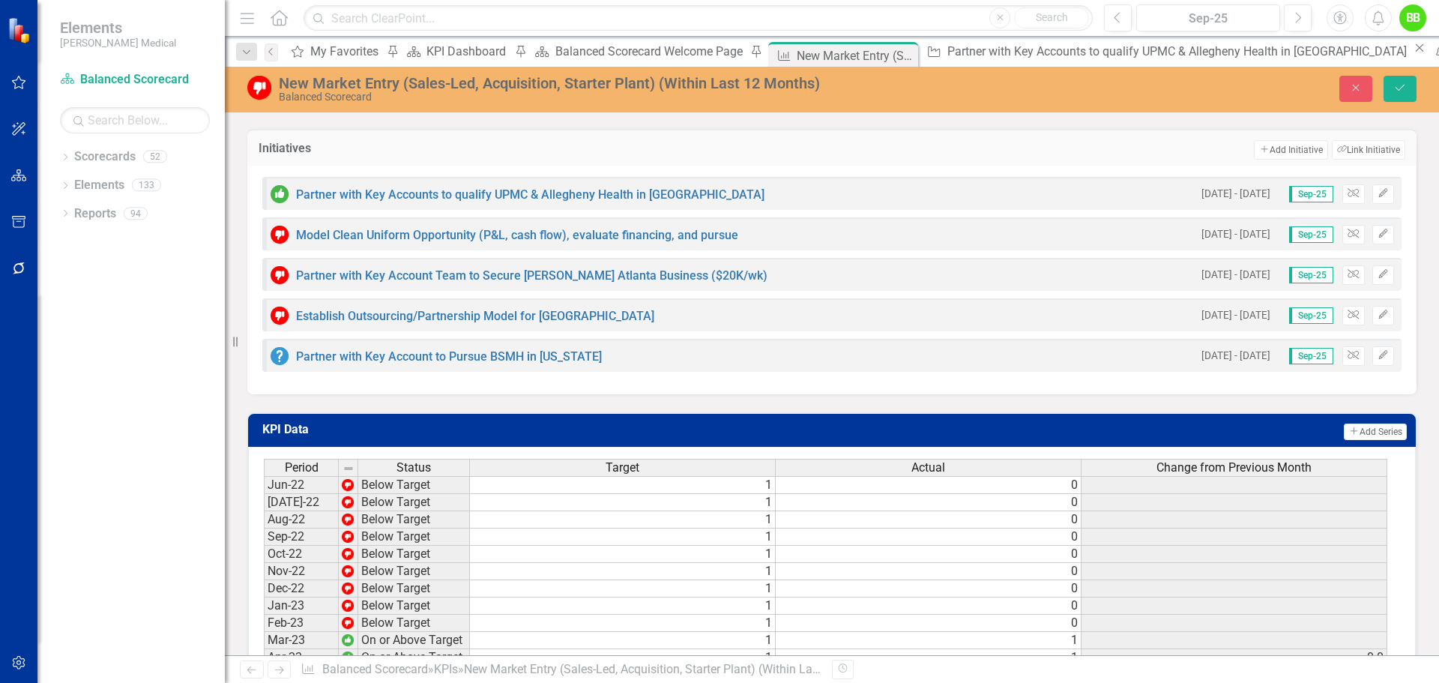
scroll to position [1049, 0]
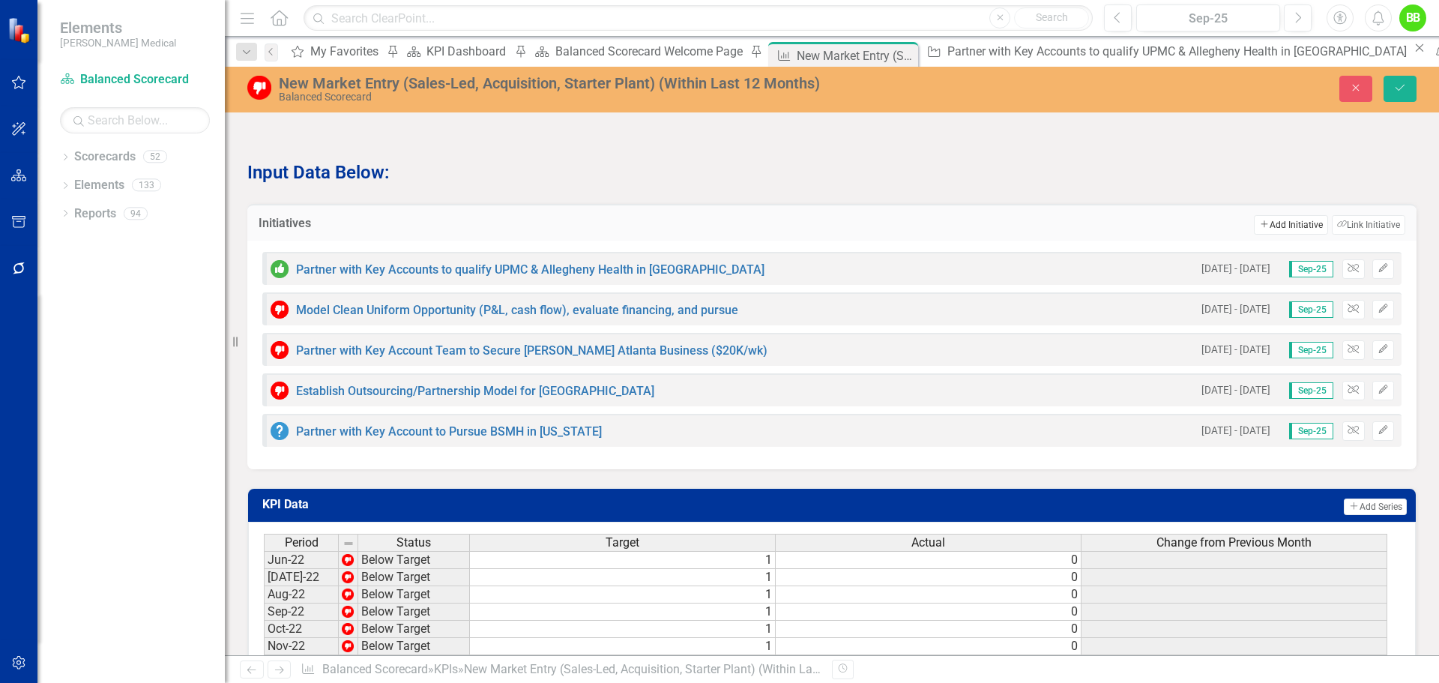
click at [1276, 235] on button "Add Add Initiative" at bounding box center [1290, 224] width 73 height 19
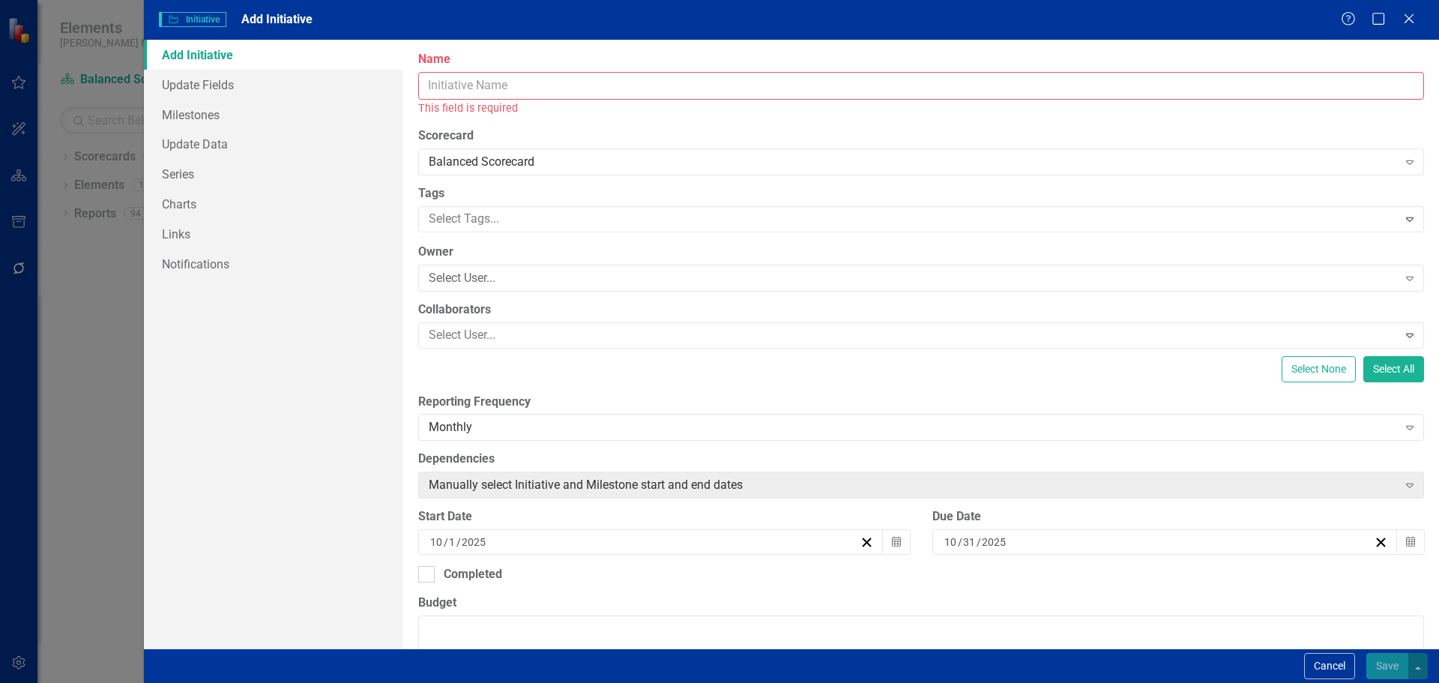
click at [463, 85] on input "Name" at bounding box center [921, 86] width 1006 height 28
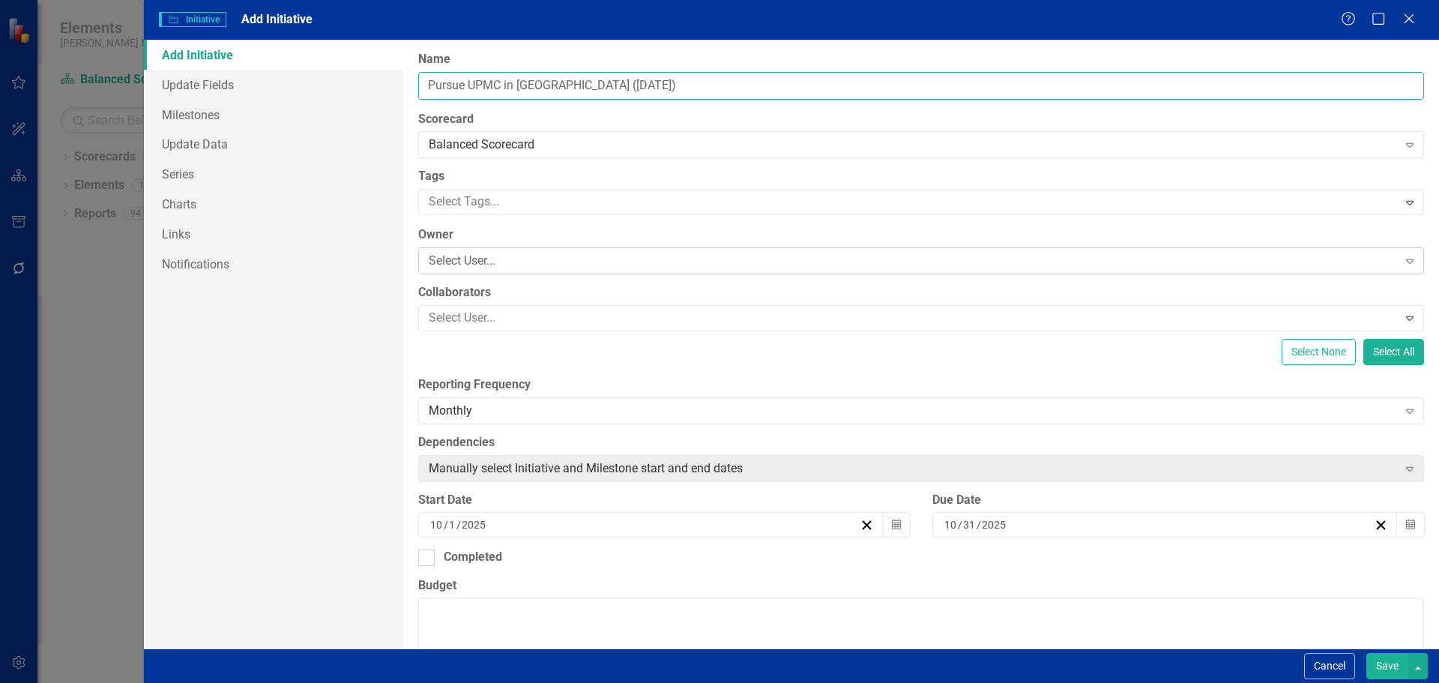
type input "Pursue UPMC in [GEOGRAPHIC_DATA] ([DATE])"
click at [515, 259] on div "Select User..." at bounding box center [913, 261] width 969 height 17
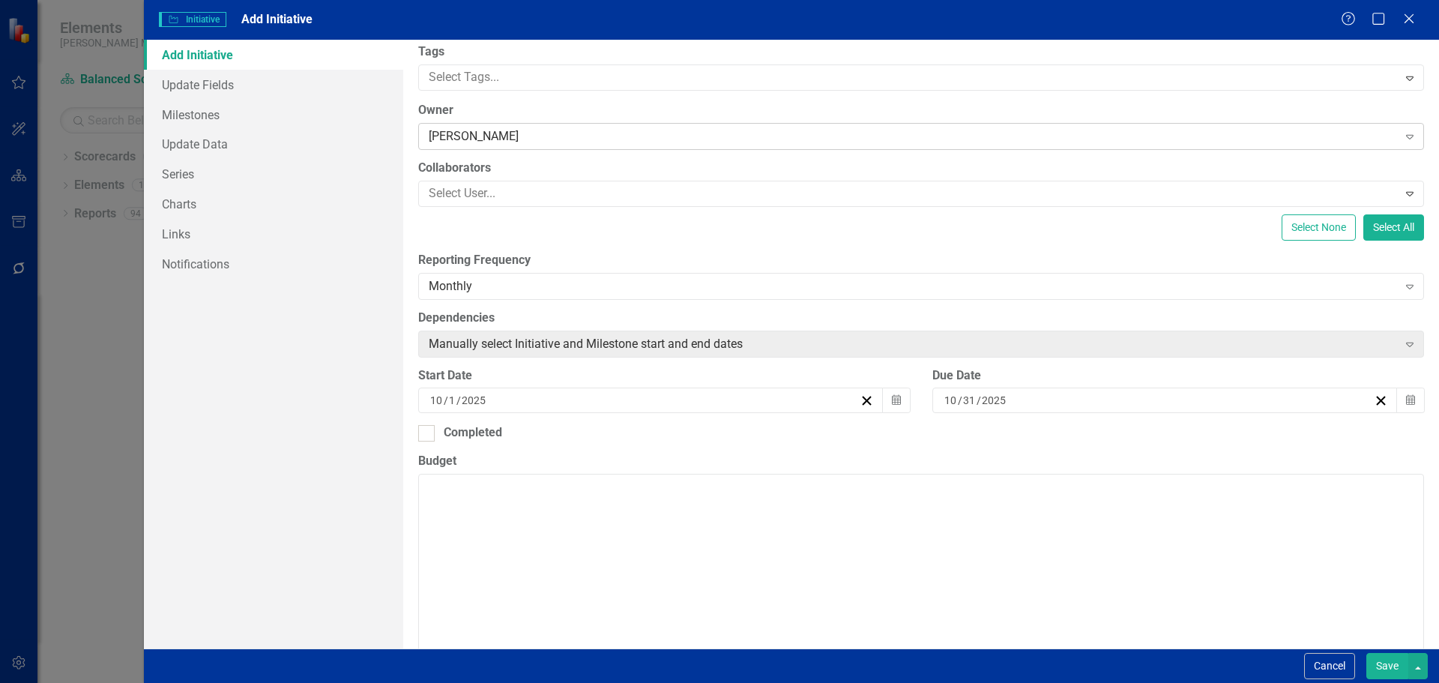
scroll to position [150, 0]
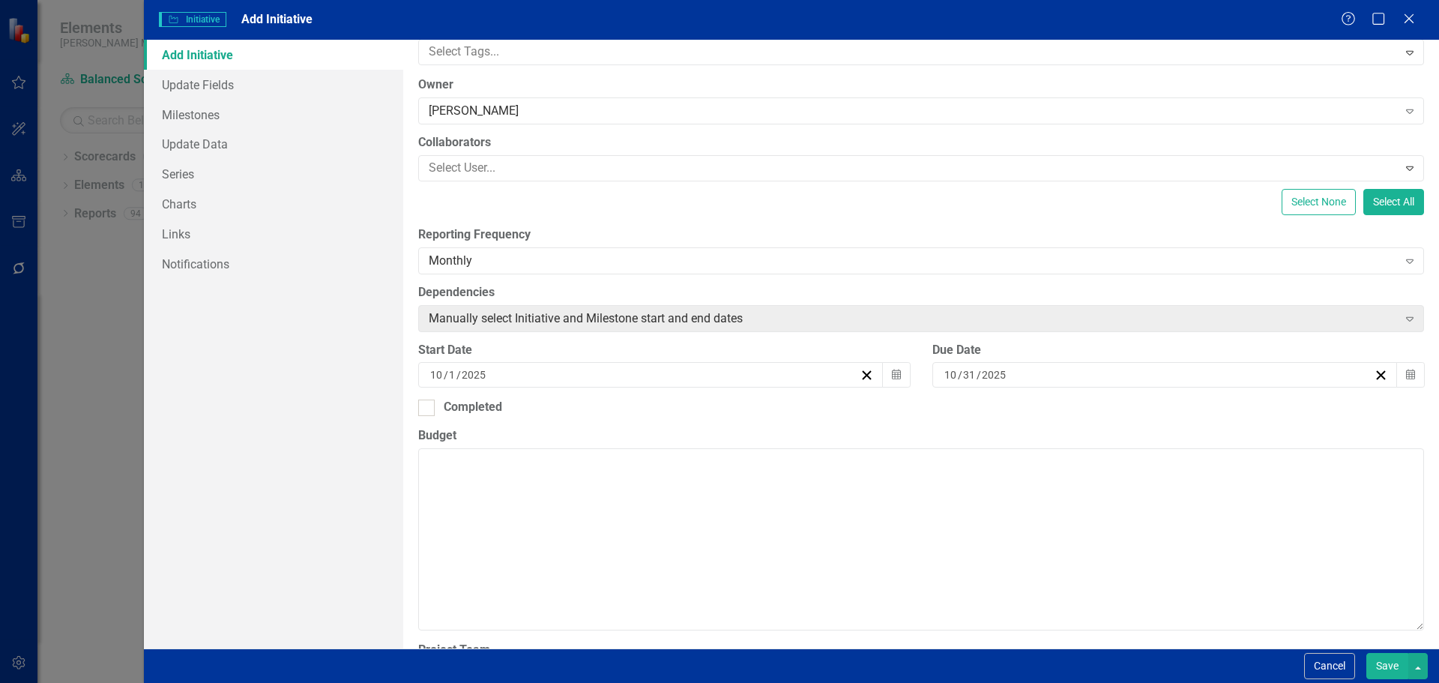
click at [516, 371] on div "10 / 1 / 2025" at bounding box center [644, 374] width 432 height 15
click at [647, 412] on button "›" at bounding box center [630, 403] width 33 height 33
click at [481, 514] on abbr "15" at bounding box center [475, 508] width 12 height 12
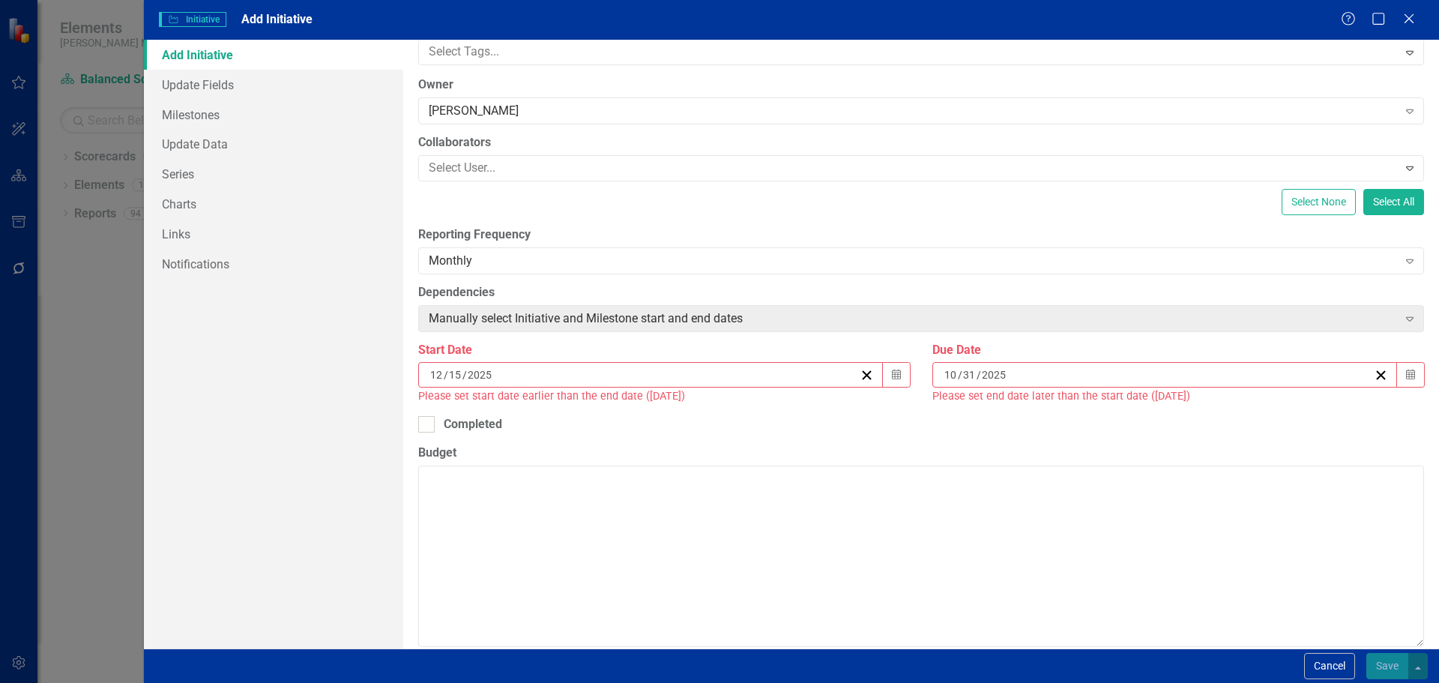
click at [982, 375] on input "2025" at bounding box center [994, 374] width 26 height 15
click at [1162, 414] on button "›" at bounding box center [1145, 403] width 33 height 33
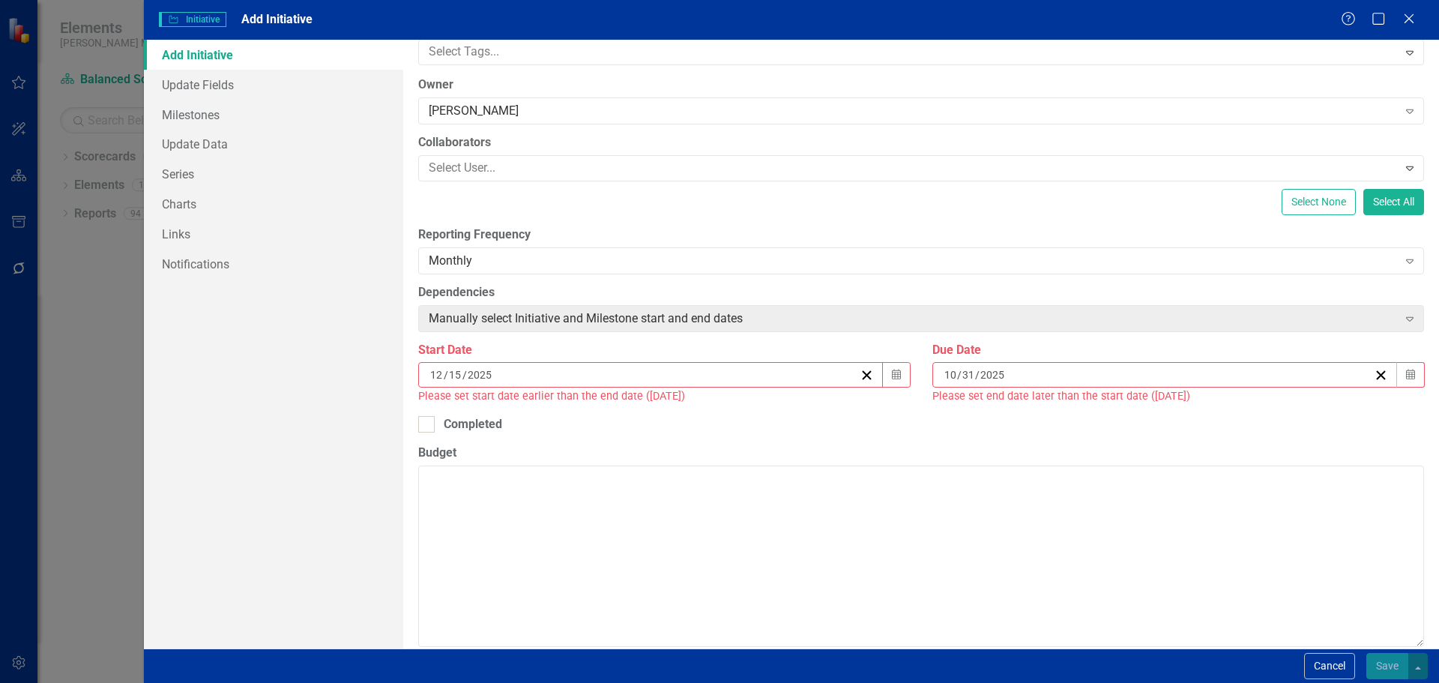
click at [1162, 414] on button "›" at bounding box center [1145, 403] width 33 height 33
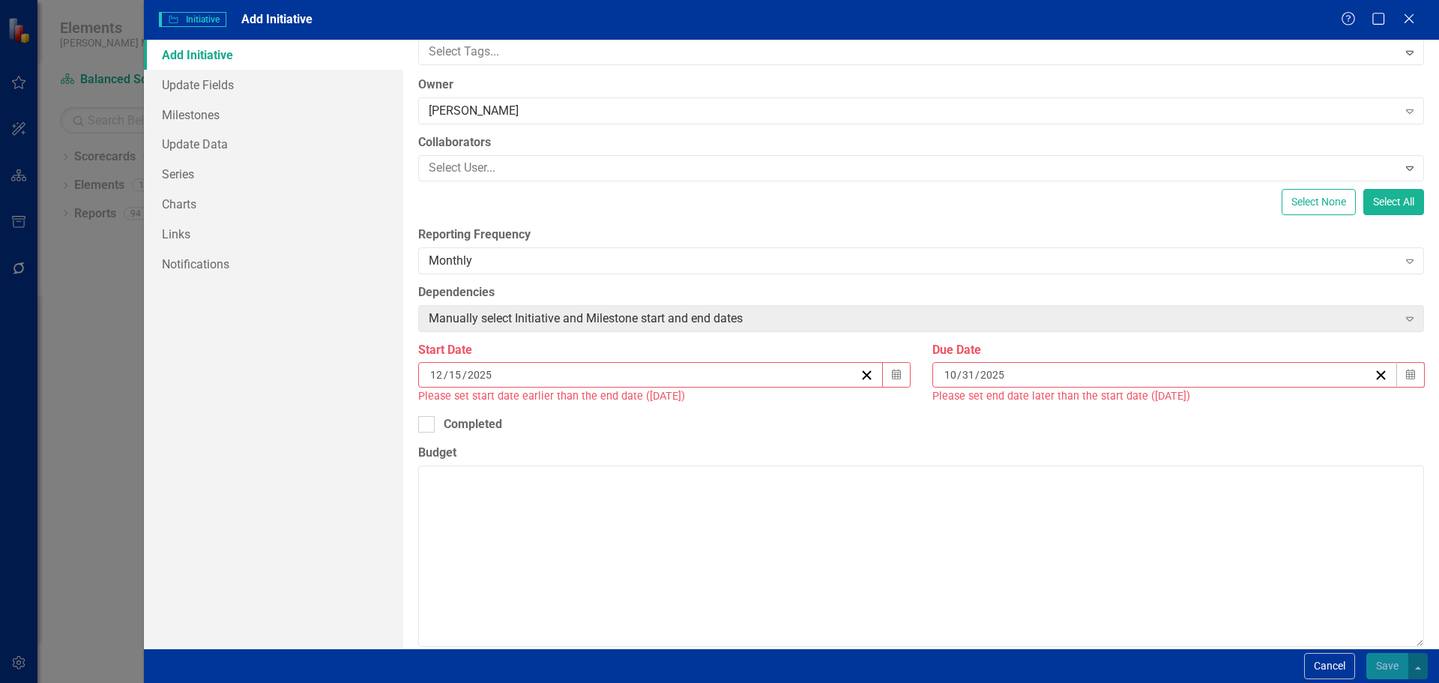
click at [1162, 414] on button "›" at bounding box center [1145, 403] width 33 height 33
click at [1157, 570] on button "28" at bounding box center [1138, 562] width 37 height 27
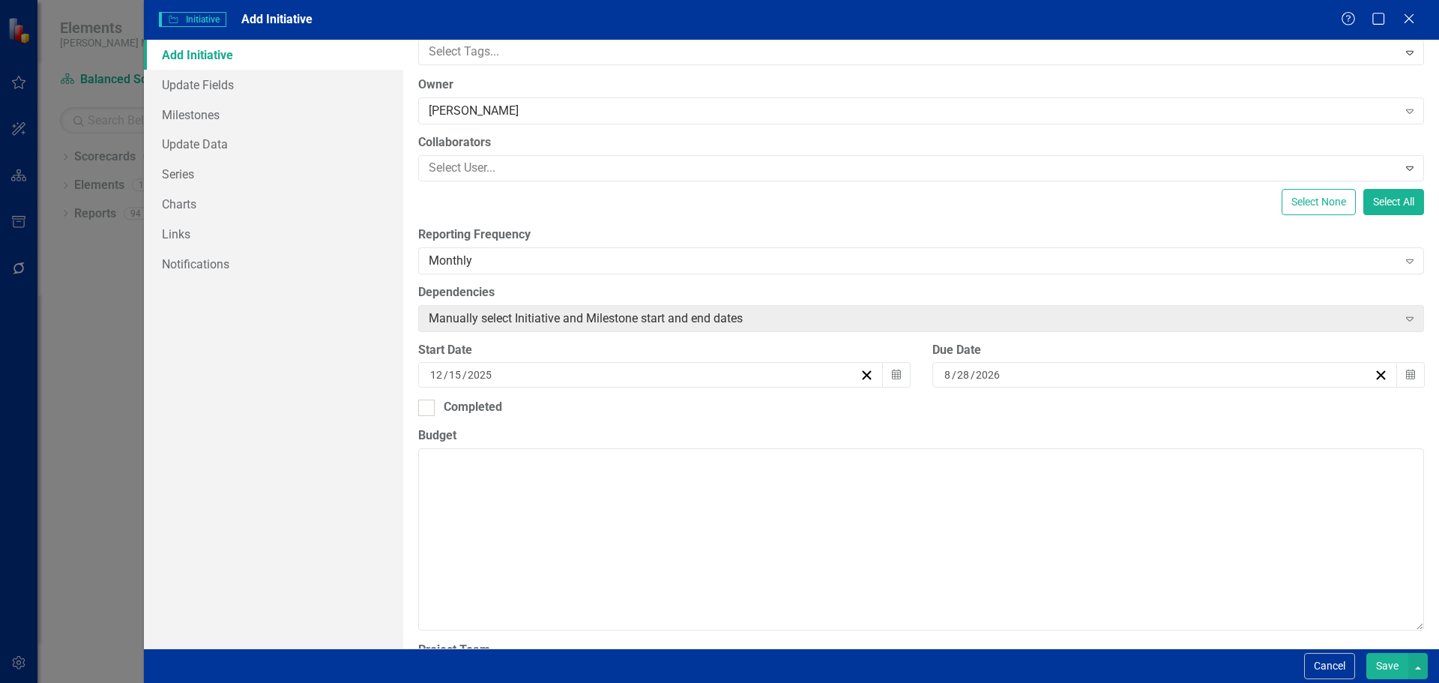
click at [504, 372] on div "12 / 15 / 2025" at bounding box center [644, 374] width 432 height 15
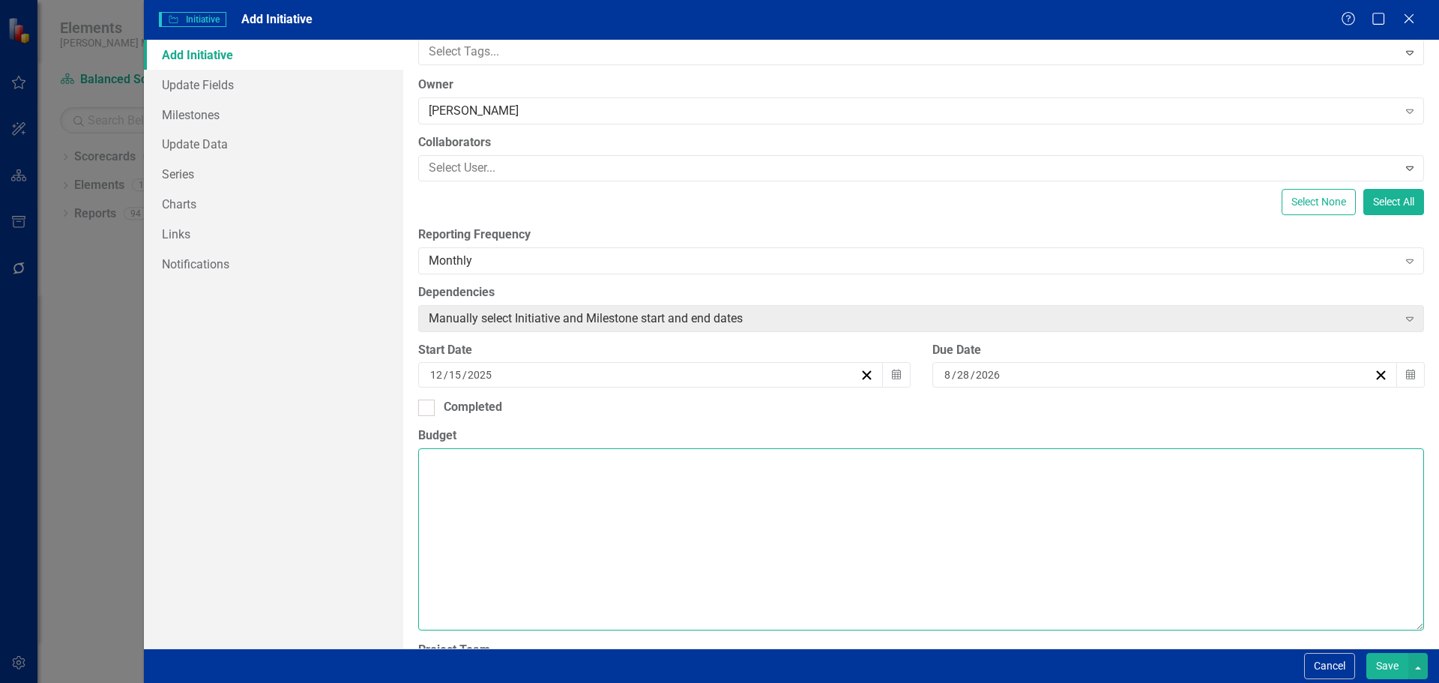
click at [456, 521] on textarea "Budget" at bounding box center [921, 538] width 1006 height 181
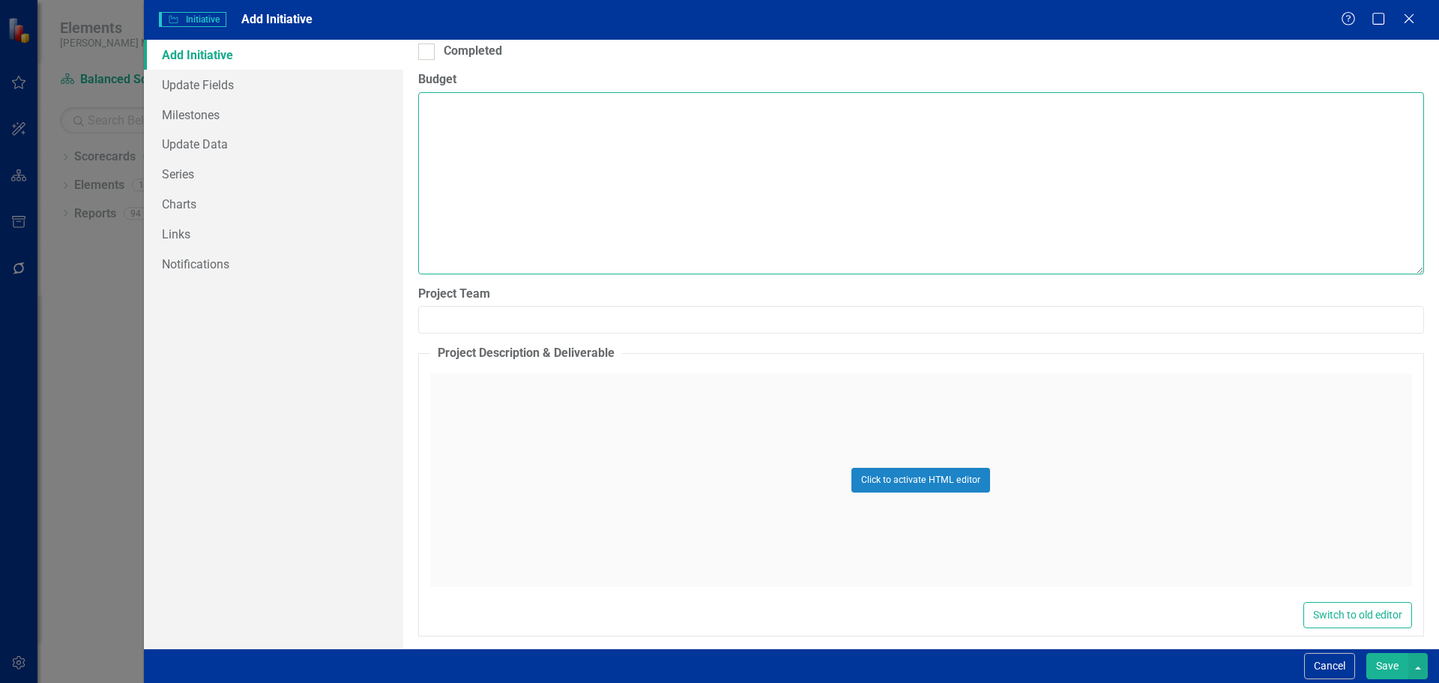
scroll to position [516, 0]
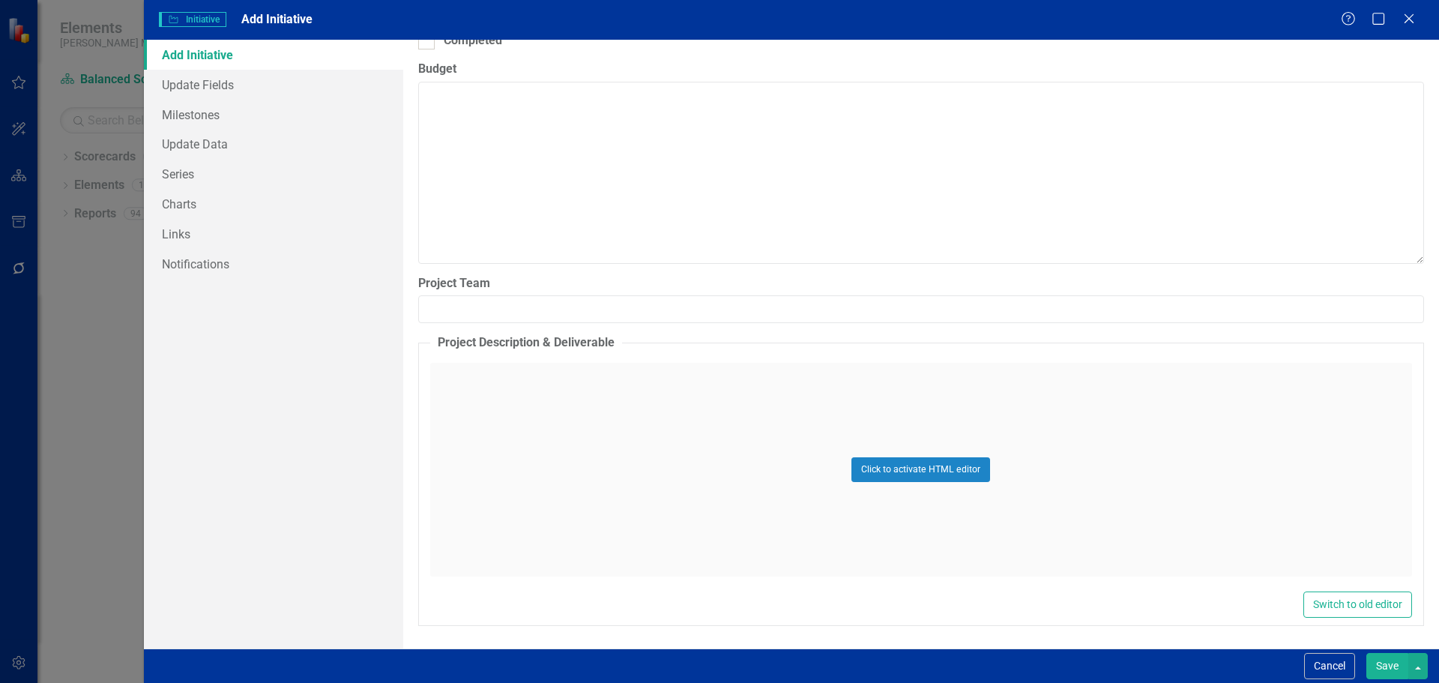
click at [470, 384] on div "Click to activate HTML editor" at bounding box center [921, 470] width 982 height 214
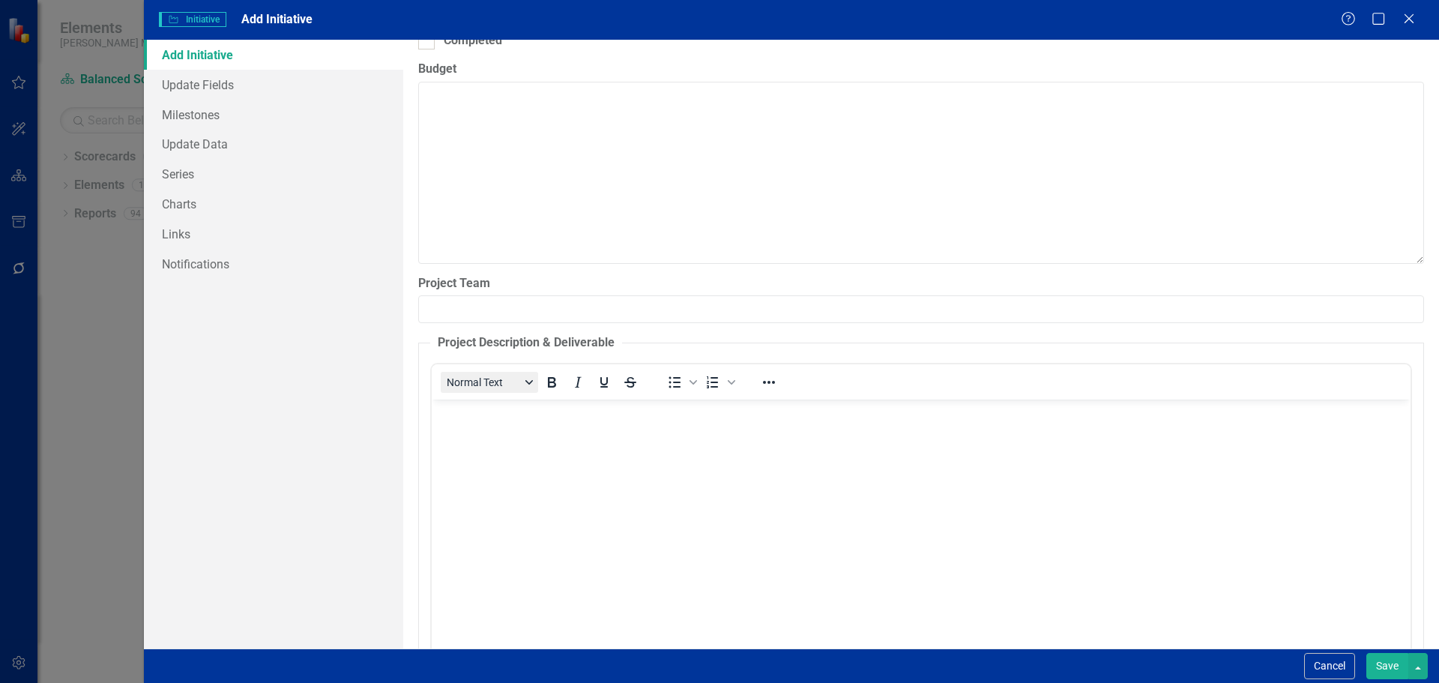
scroll to position [0, 0]
click at [464, 433] on body "Rich Text Area. Press ALT-0 for help." at bounding box center [920, 511] width 979 height 225
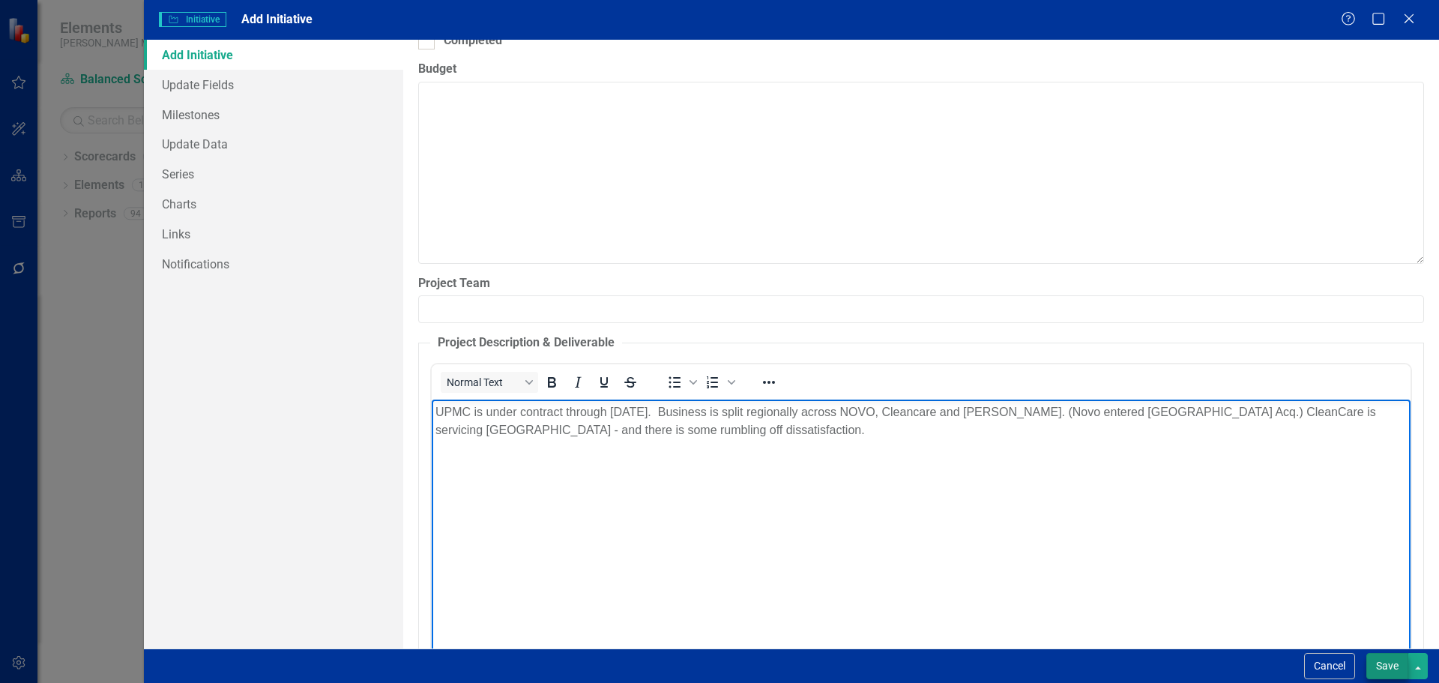
click at [1383, 665] on button "Save" at bounding box center [1387, 666] width 42 height 26
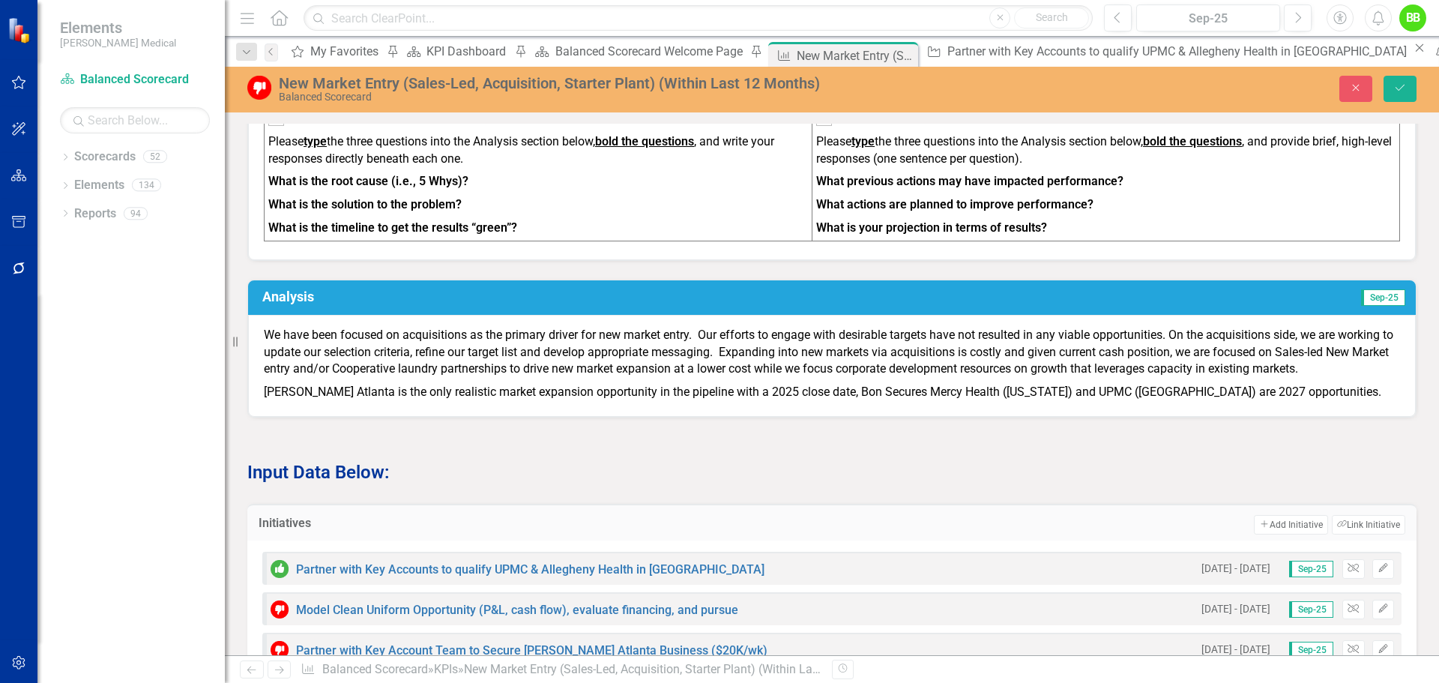
scroll to position [477, 0]
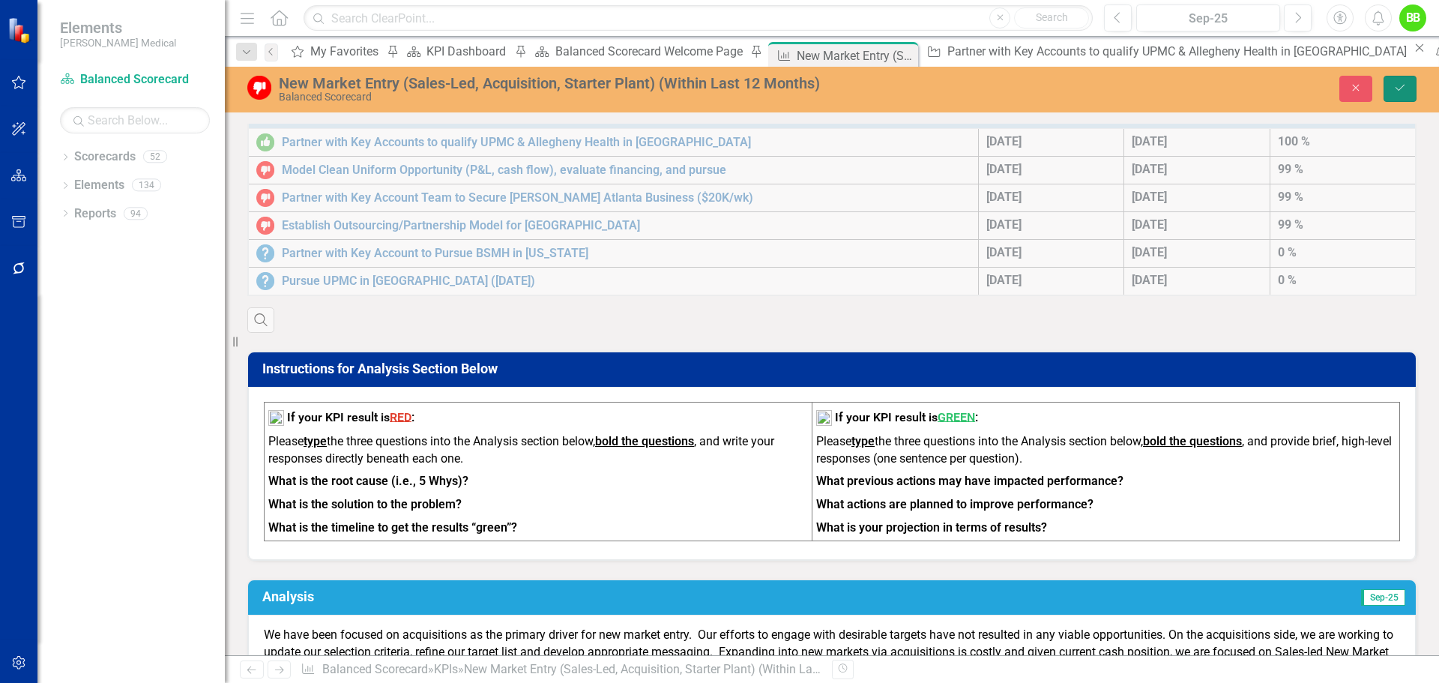
click at [1406, 79] on button "Save" at bounding box center [1399, 89] width 33 height 26
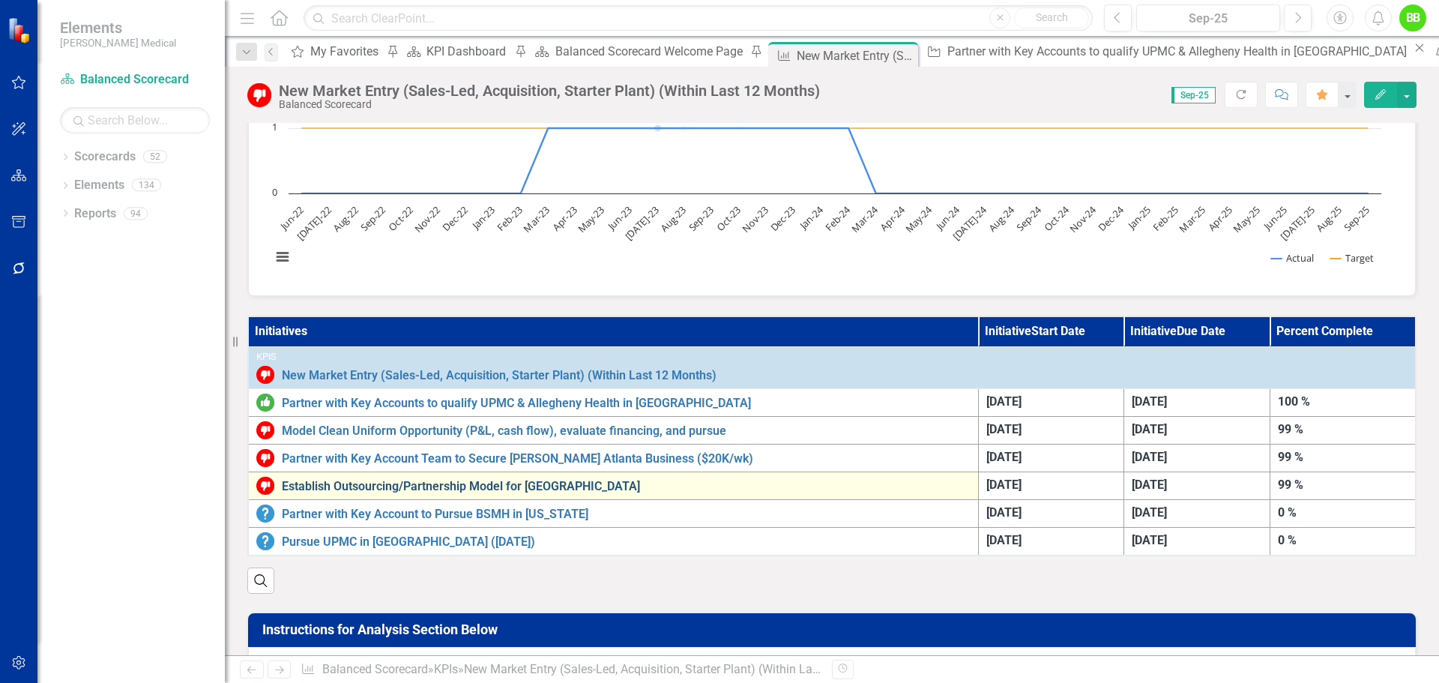
scroll to position [225, 0]
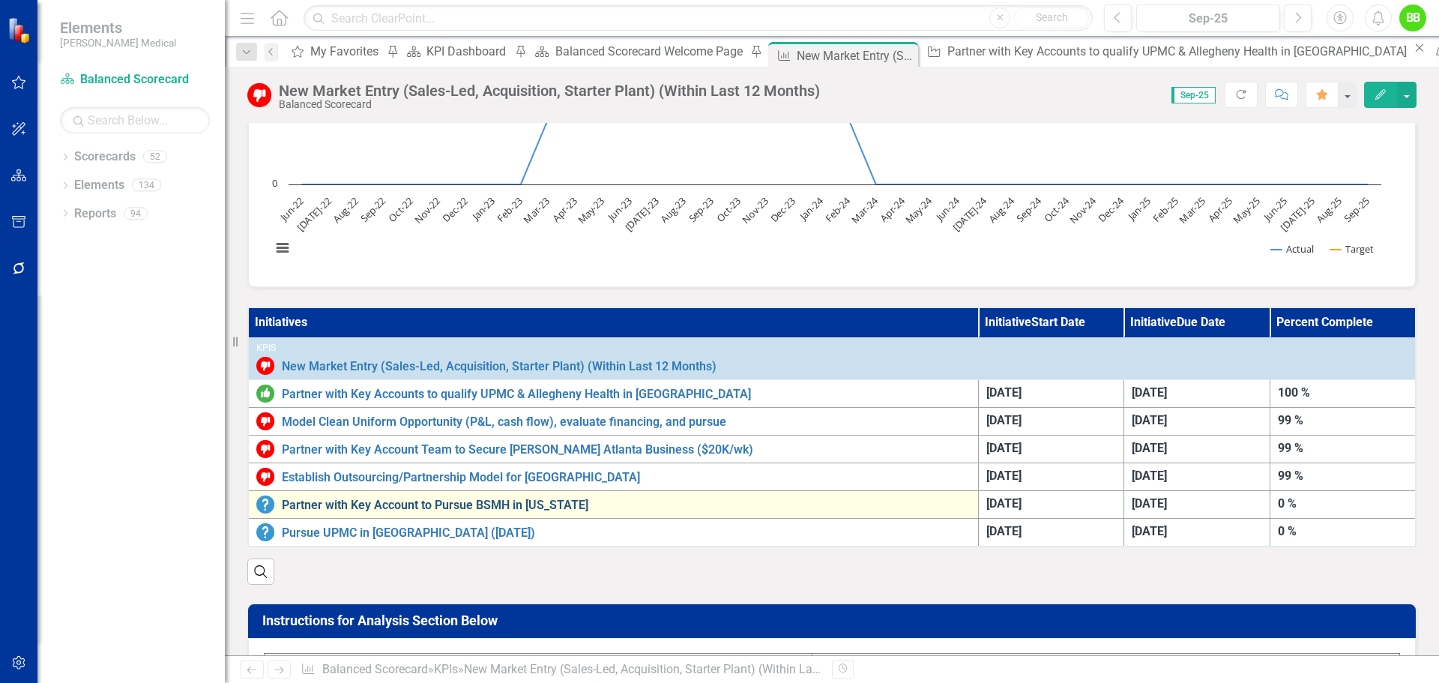
click at [527, 507] on link "Partner with Key Account to Pursue BSMH in Ohio" at bounding box center [626, 504] width 689 height 13
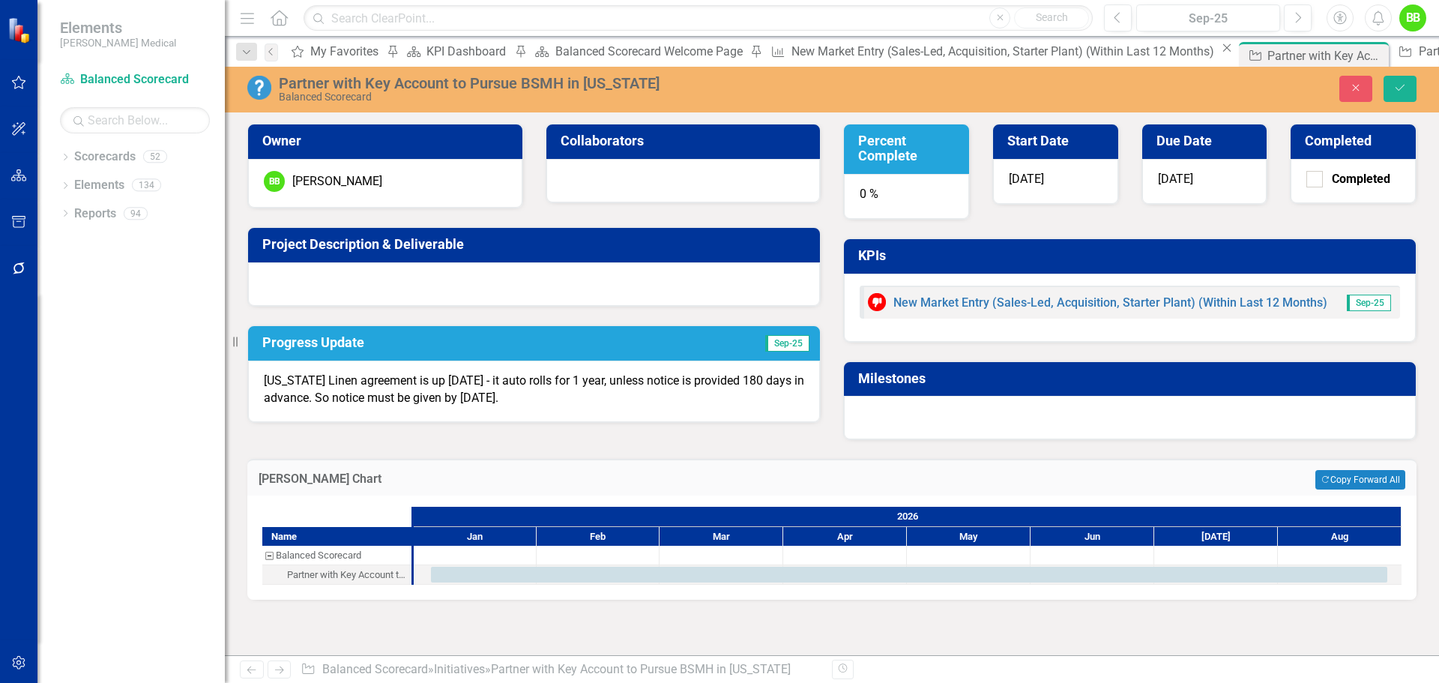
click at [565, 86] on div "Partner with Key Account to Pursue BSMH in Ohio" at bounding box center [591, 83] width 624 height 16
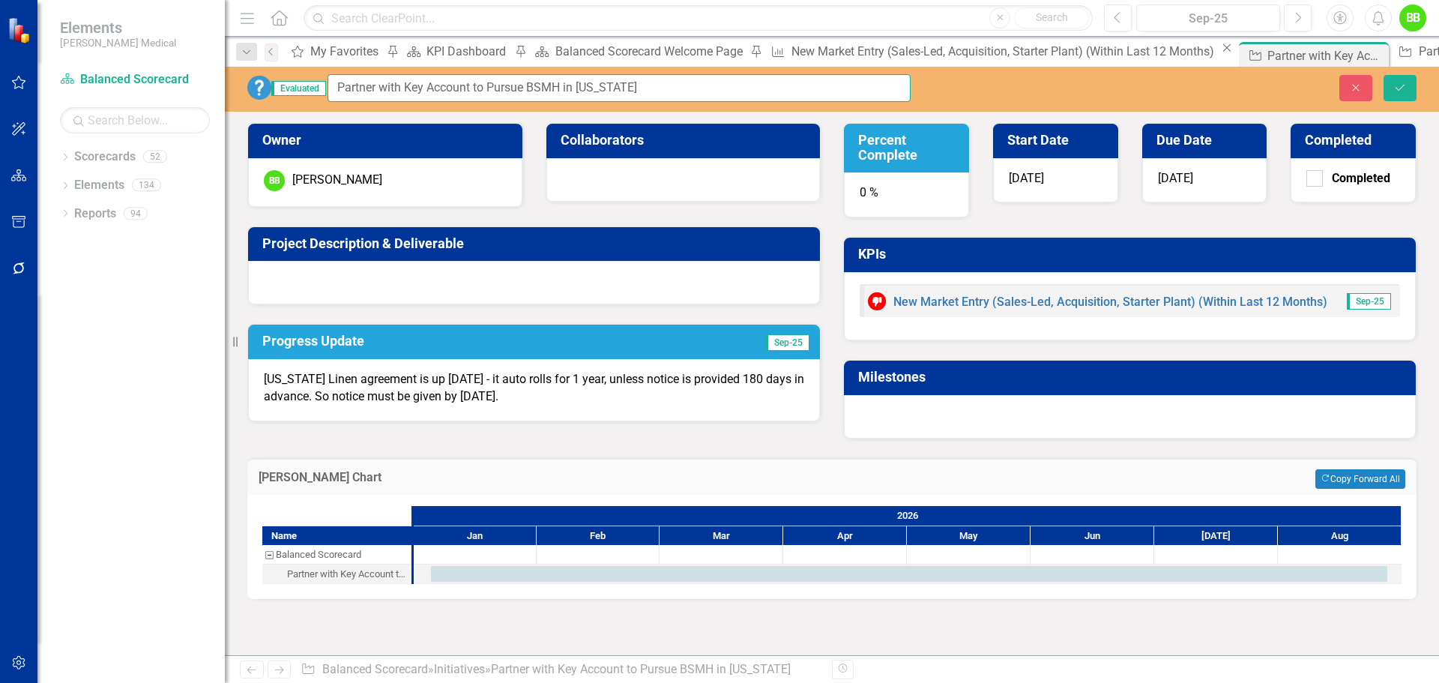
click at [620, 86] on input "Partner with Key Account to Pursue BSMH in Ohio" at bounding box center [618, 88] width 583 height 28
type input "Partner with Key Account to Pursue BSMH in [US_STATE] ([DATE])"
click at [1395, 87] on icon "submit" at bounding box center [1399, 87] width 9 height 6
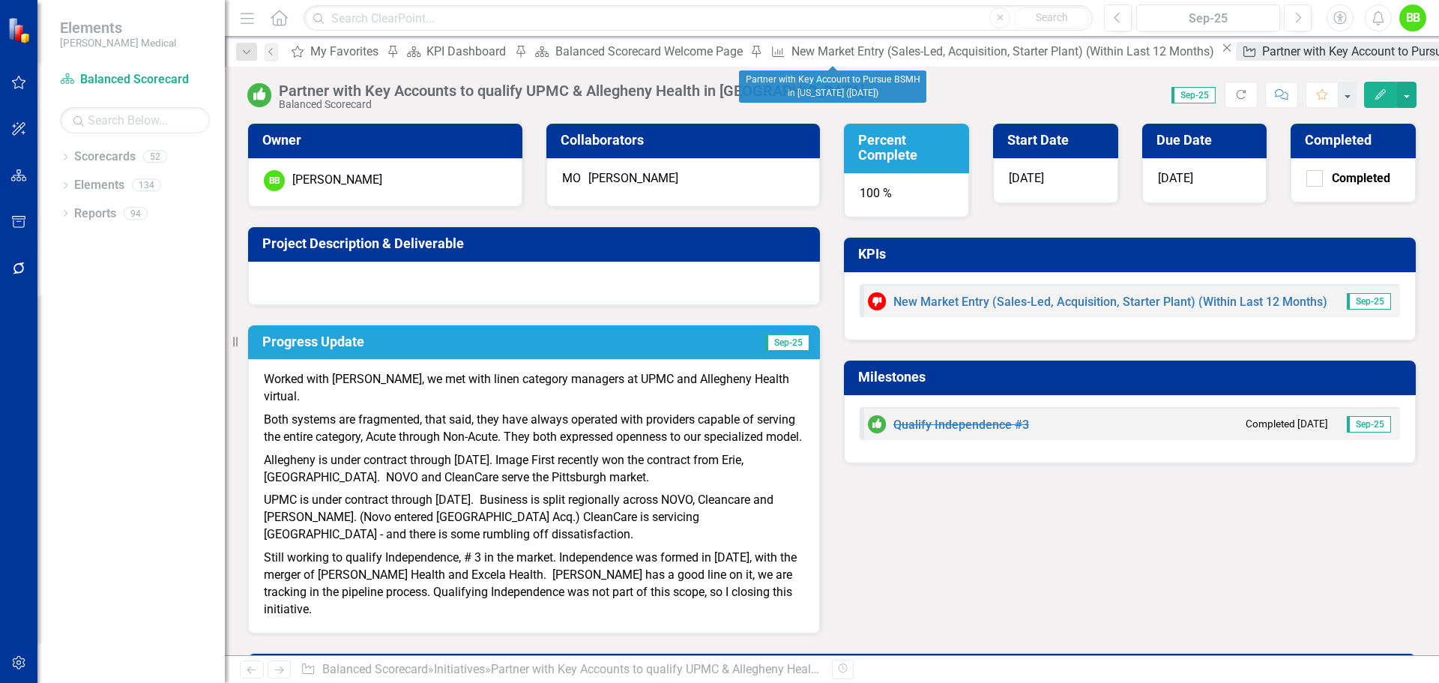
click at [1262, 55] on div "Partner with Key Account to Pursue BSMH in [US_STATE] ([DATE])" at bounding box center [1436, 51] width 349 height 19
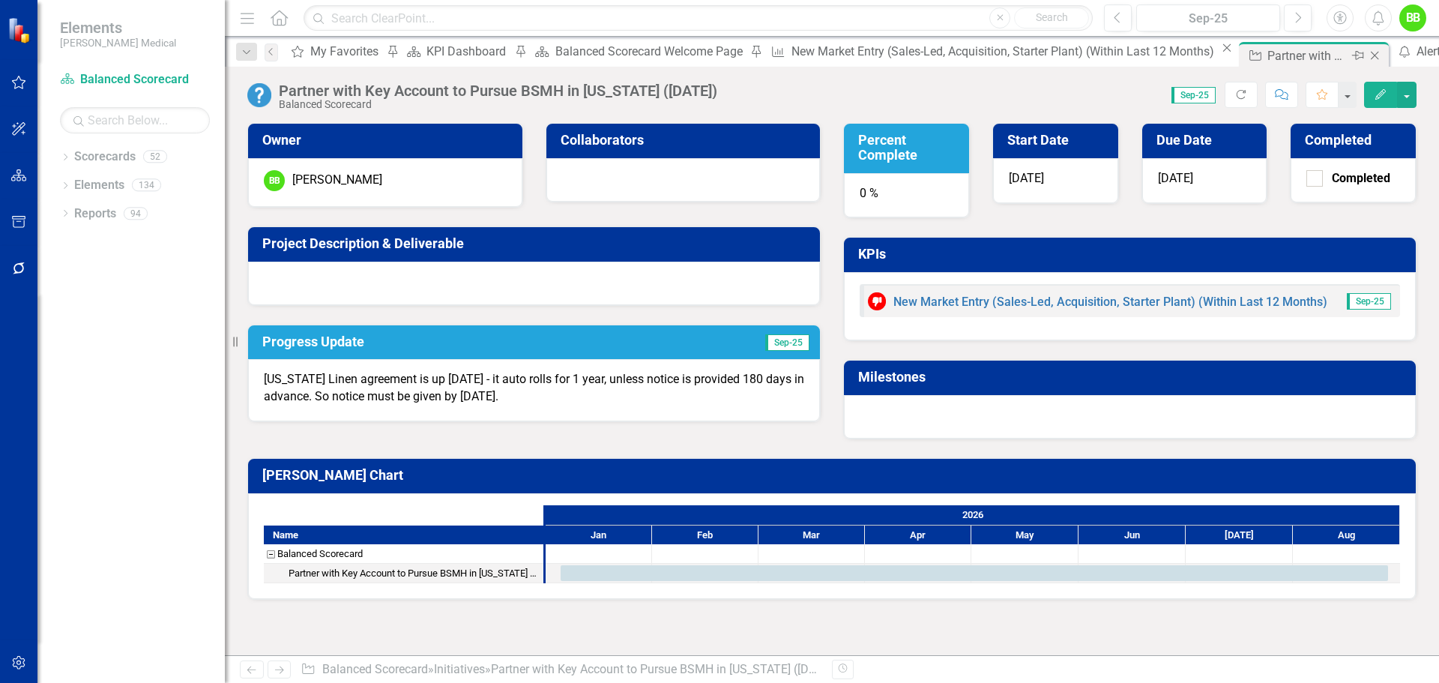
click at [1367, 56] on icon "Close" at bounding box center [1374, 55] width 15 height 12
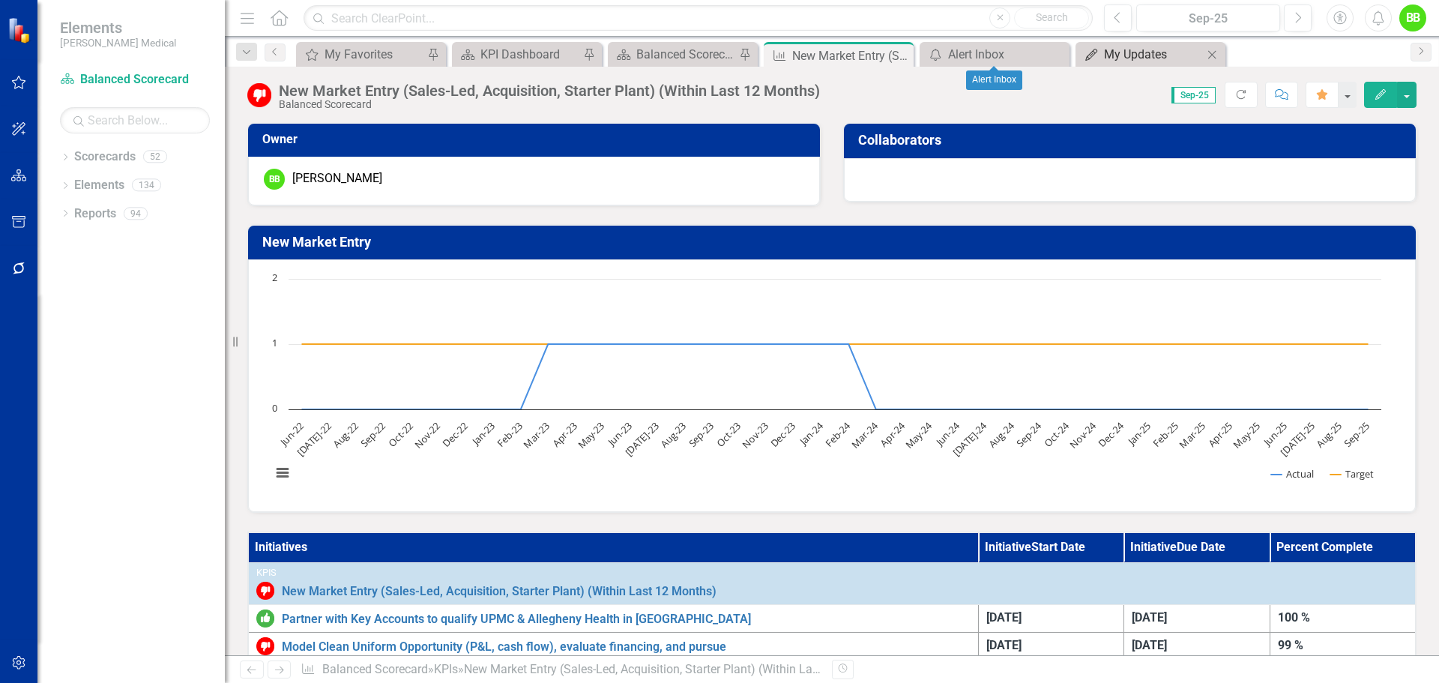
click at [1122, 55] on div "My Updates" at bounding box center [1153, 54] width 99 height 19
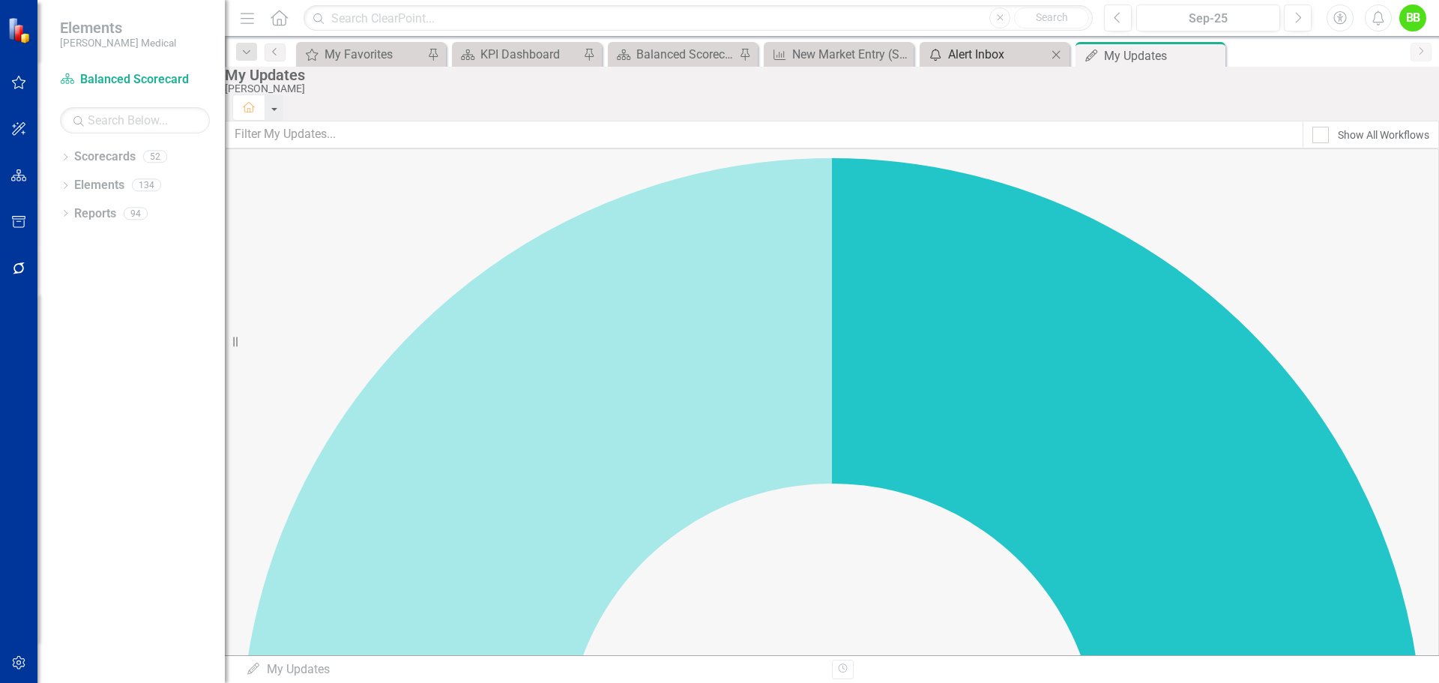
click at [997, 56] on div "Alert Inbox" at bounding box center [997, 54] width 99 height 19
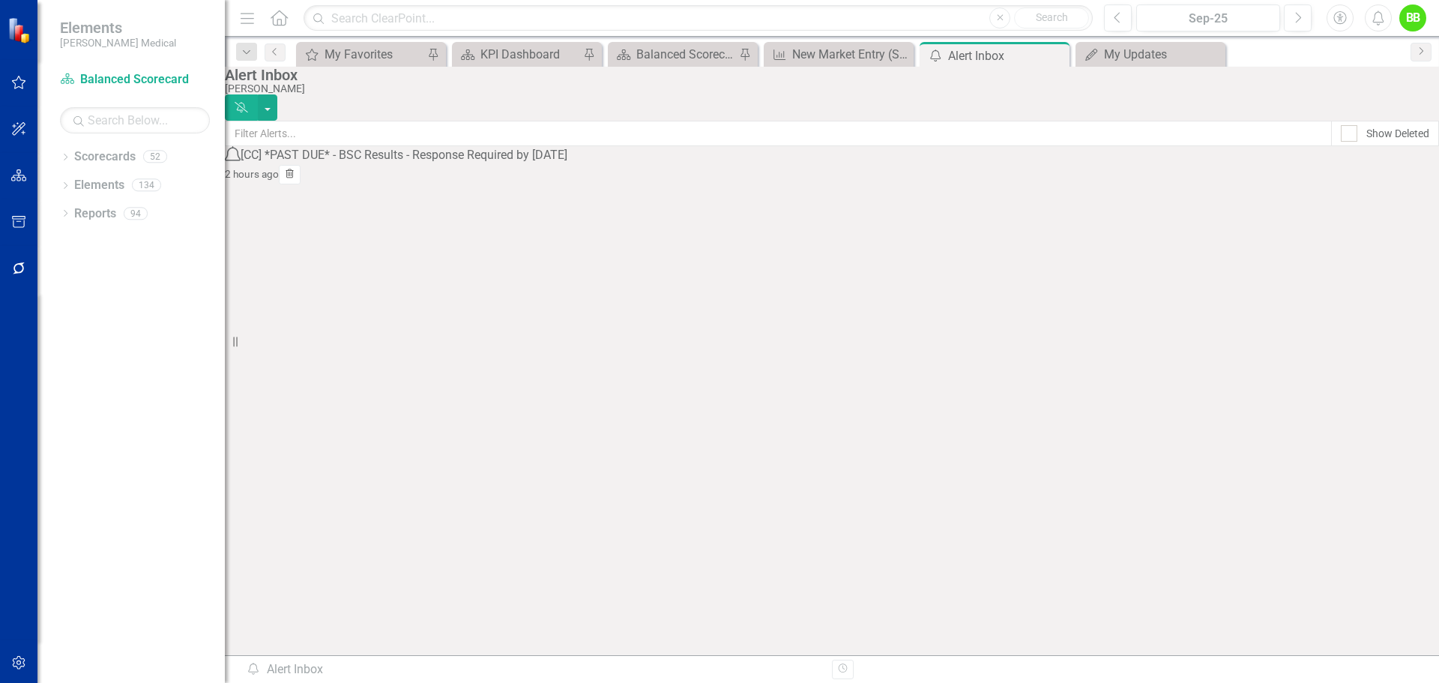
click at [295, 179] on icon "Trash" at bounding box center [289, 174] width 11 height 9
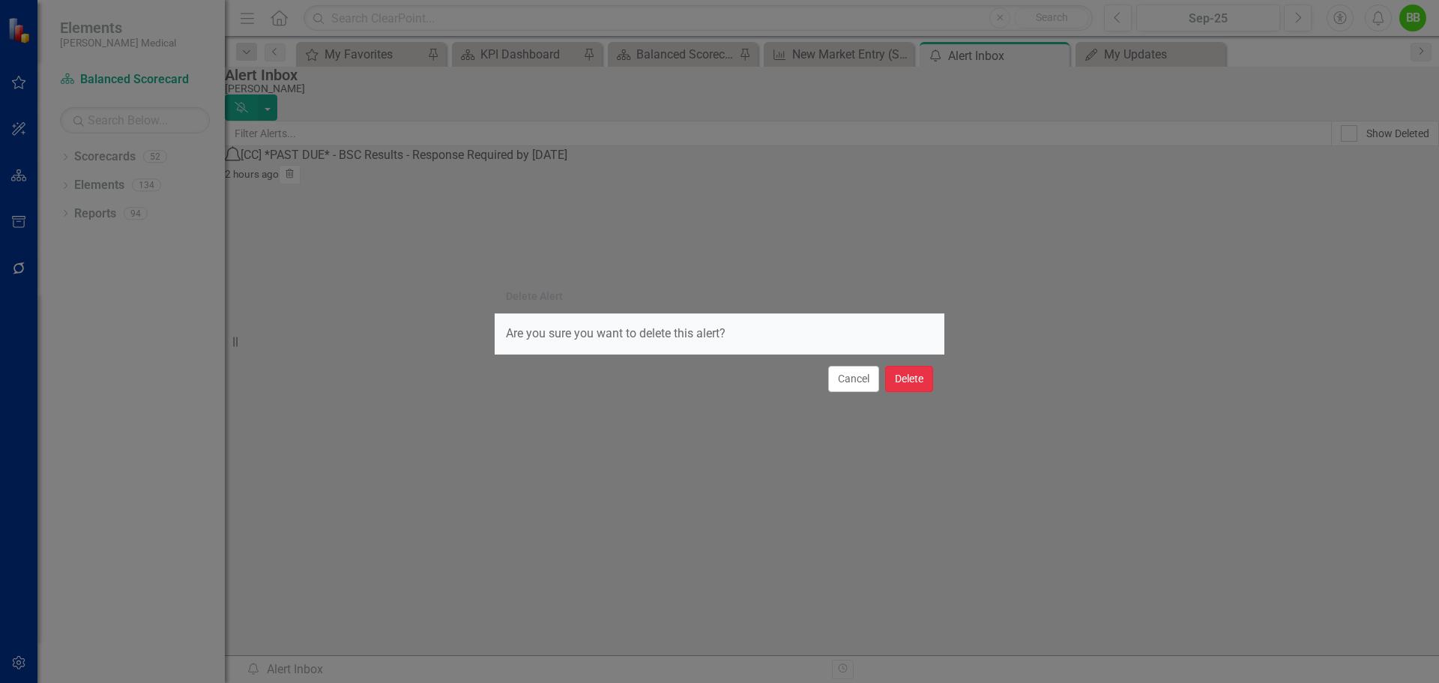
click at [909, 384] on button "Delete" at bounding box center [909, 379] width 48 height 26
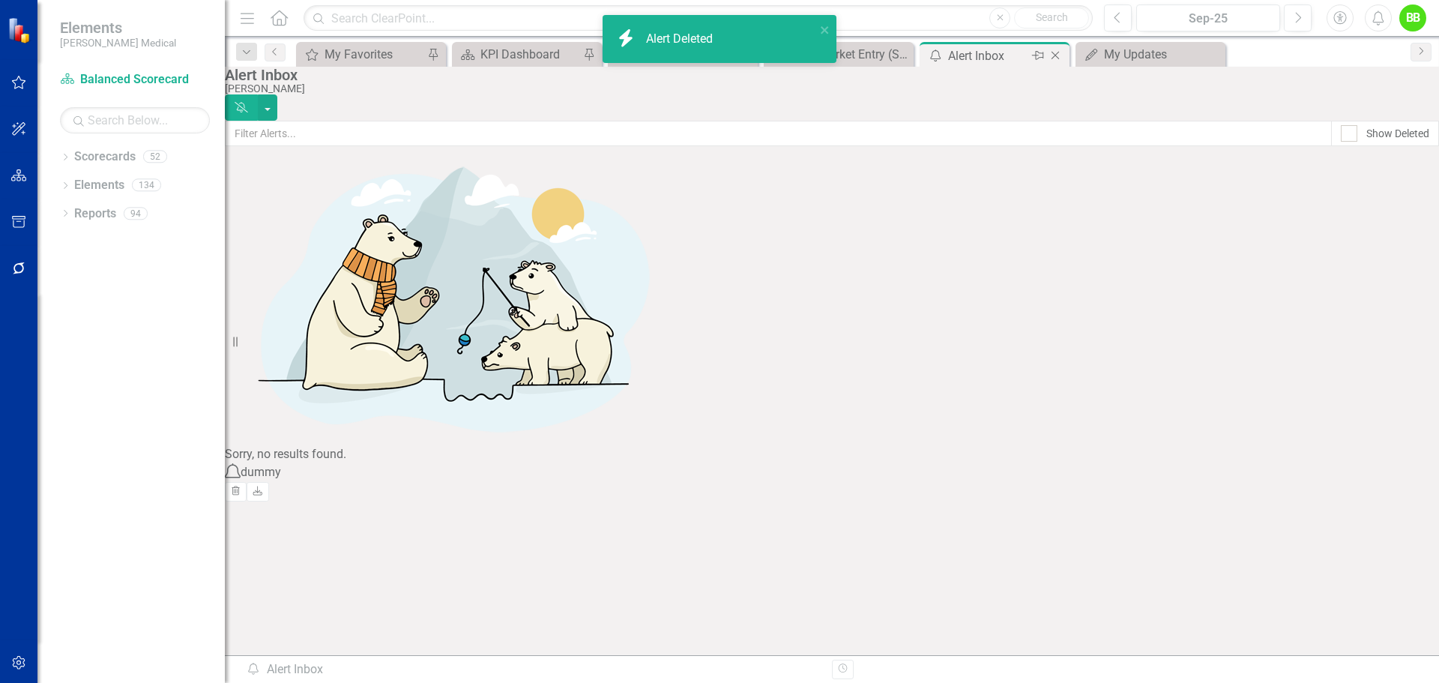
click at [1054, 55] on icon "Close" at bounding box center [1055, 55] width 15 height 12
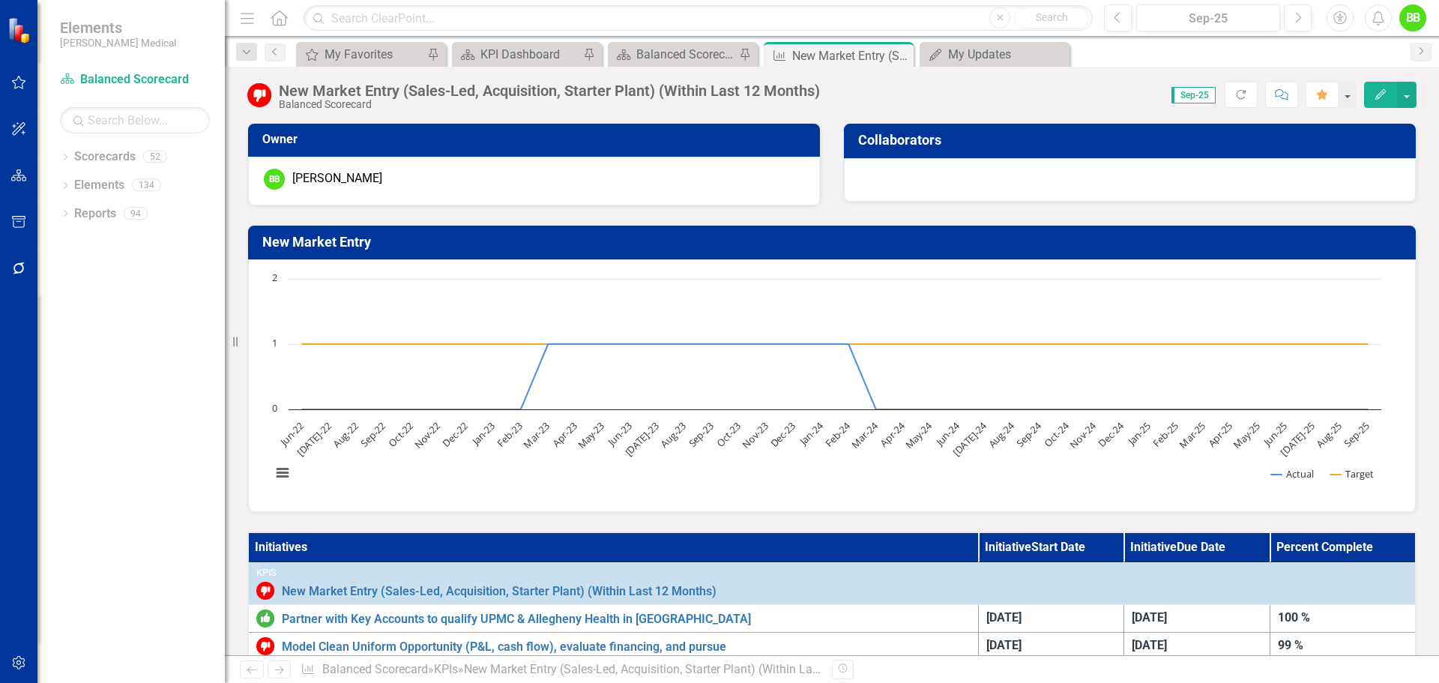
click at [838, 52] on div "icon.bolt Alert Deleted" at bounding box center [720, 45] width 240 height 66
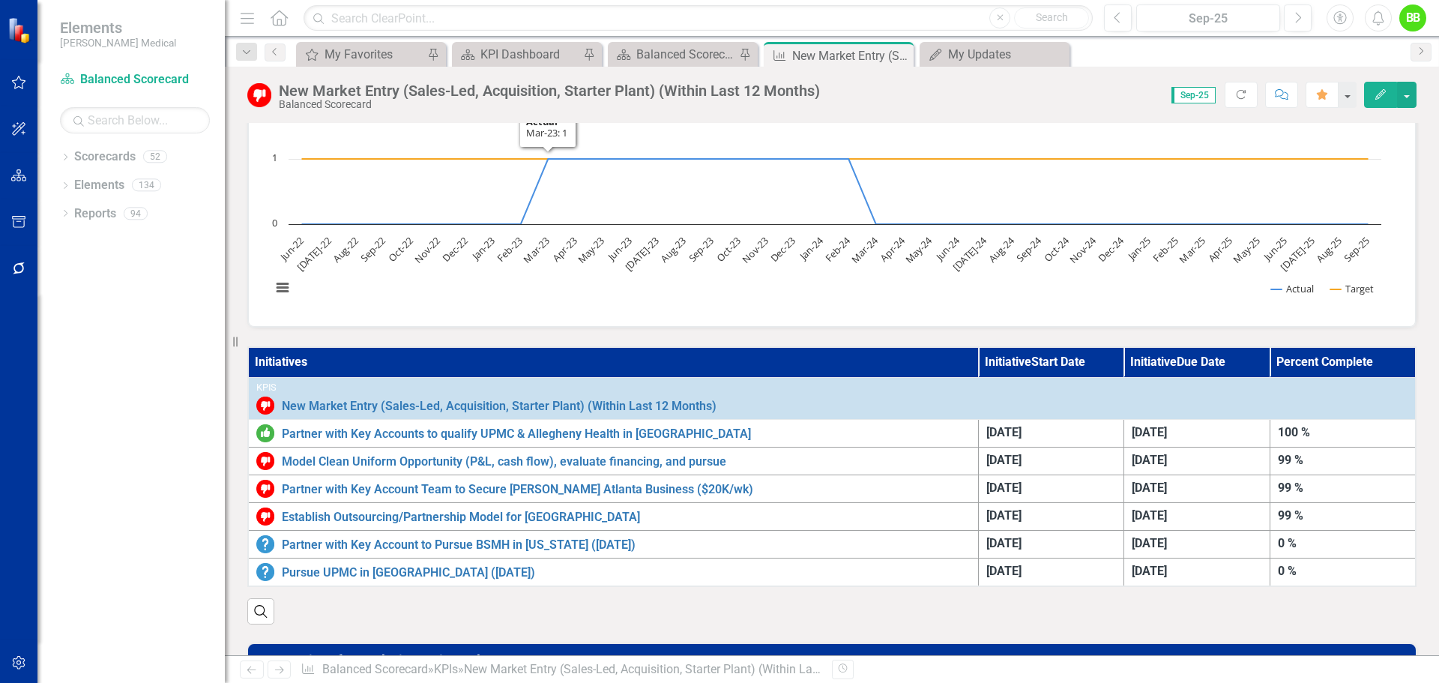
scroll to position [225, 0]
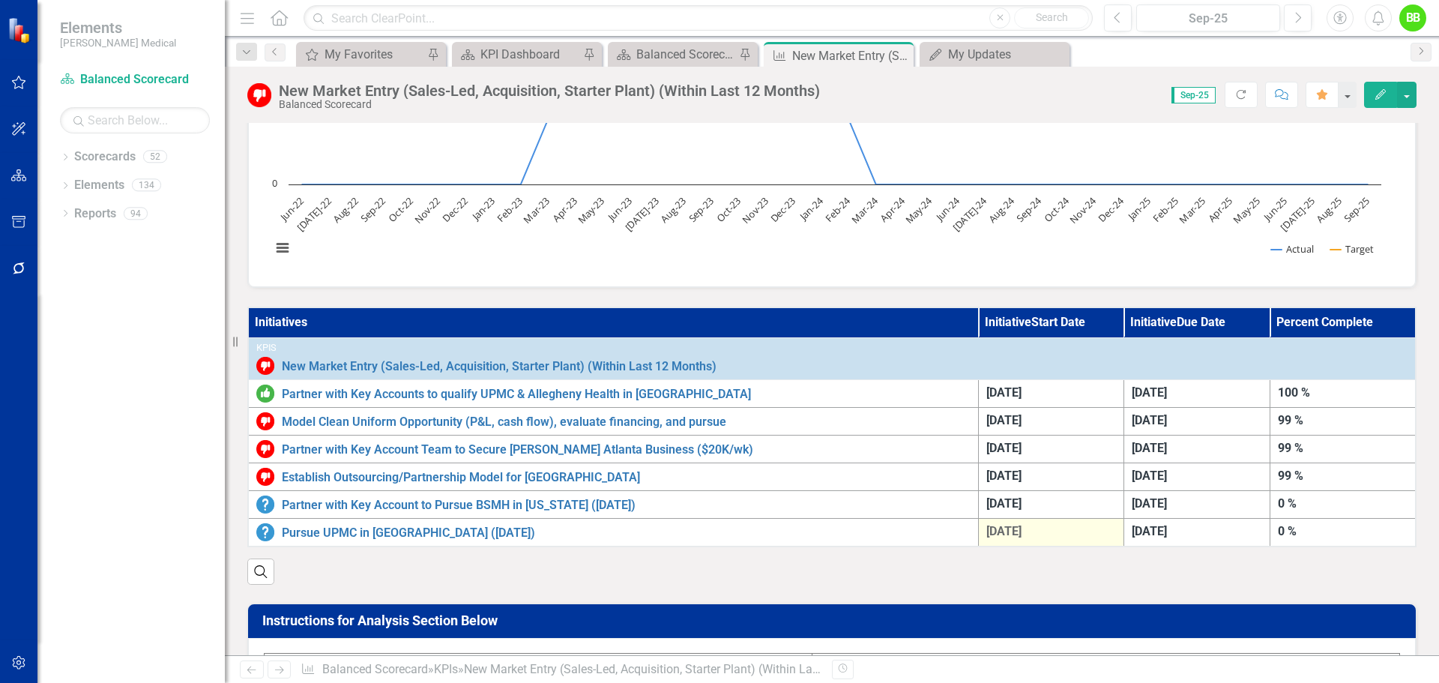
click at [1019, 528] on span "12/15/25" at bounding box center [1003, 531] width 35 height 14
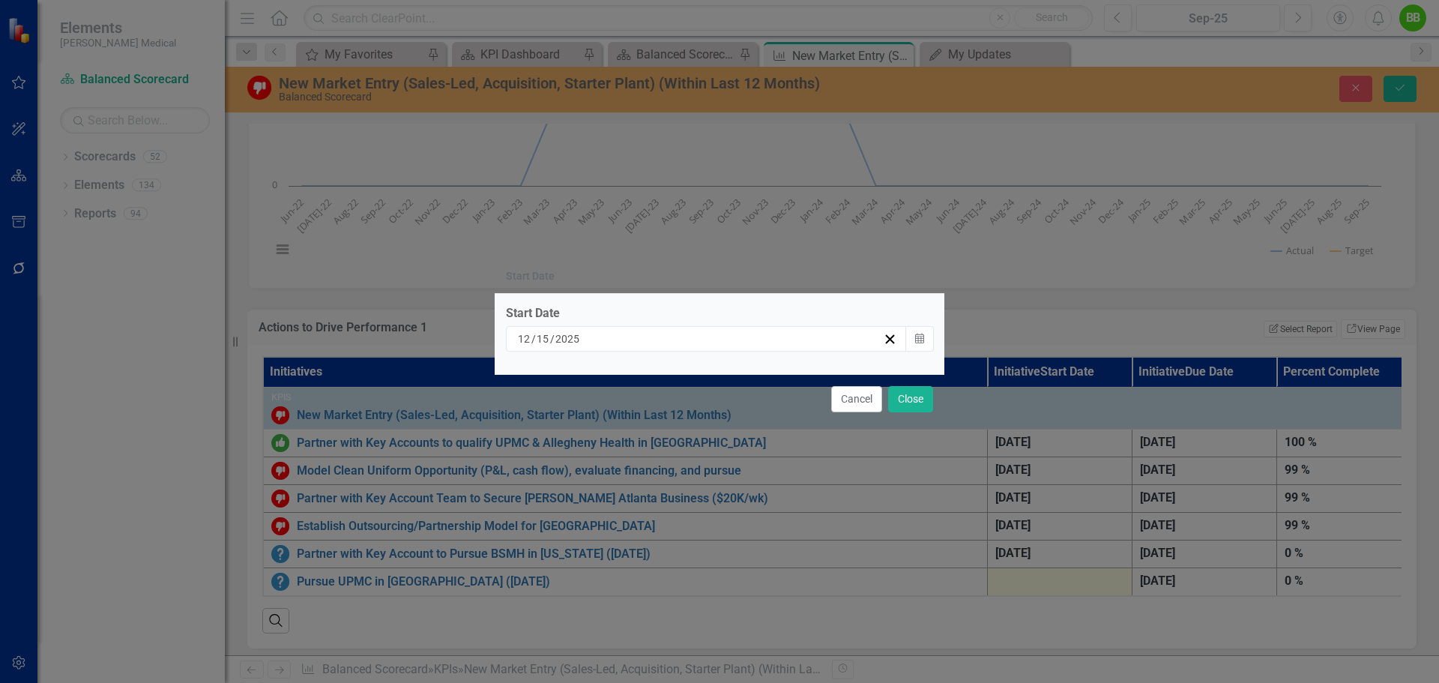
click at [528, 342] on input "12" at bounding box center [524, 338] width 14 height 15
click at [528, 340] on input "12" at bounding box center [523, 338] width 13 height 15
type input "1"
type input "5"
click at [573, 339] on div "1 / 5 / 2025" at bounding box center [699, 338] width 367 height 15
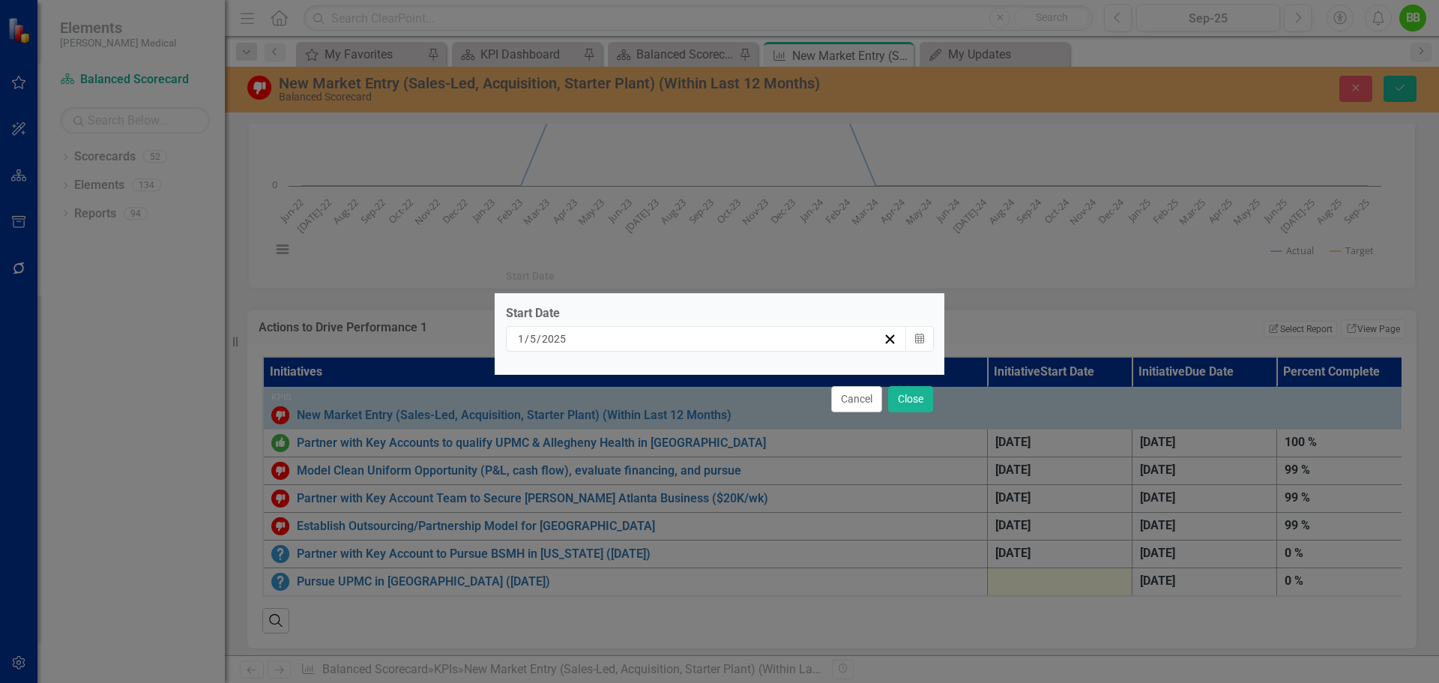
click at [735, 378] on button "›" at bounding box center [718, 367] width 33 height 33
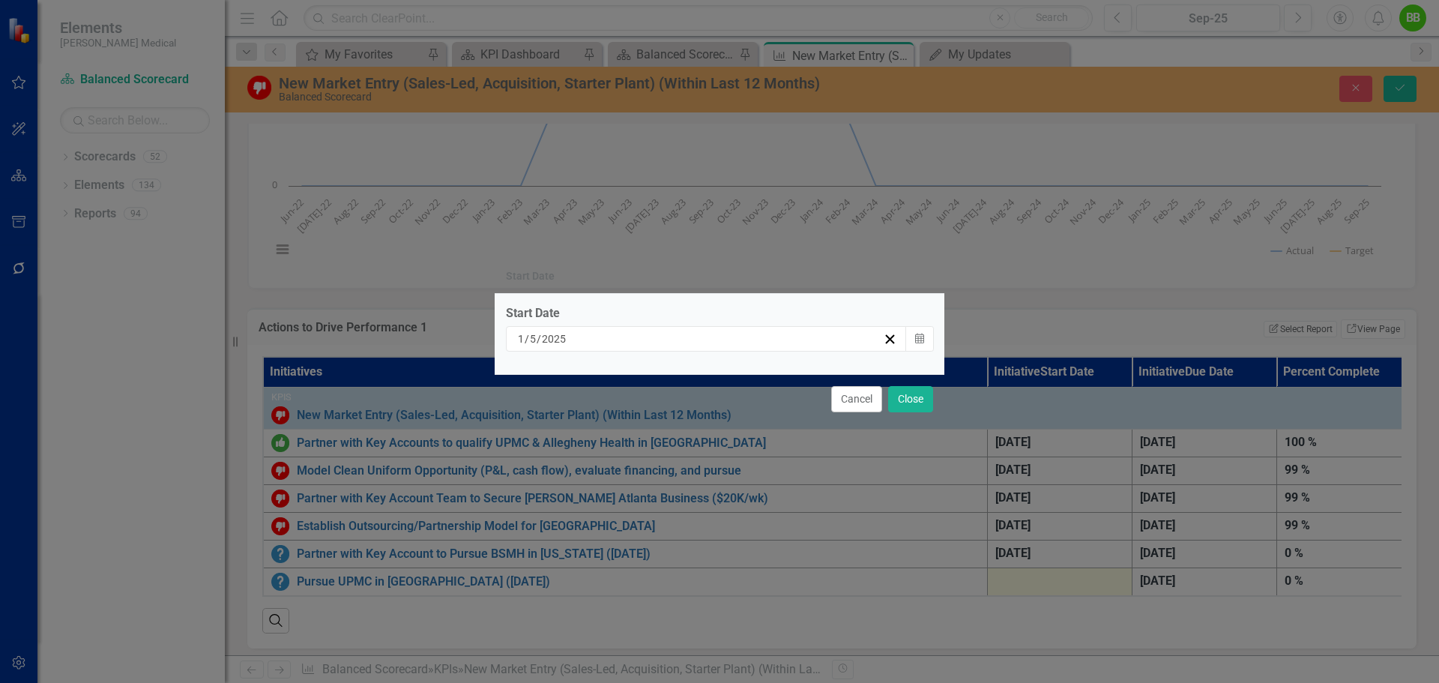
click at [735, 378] on button "›" at bounding box center [718, 367] width 33 height 33
click at [735, 377] on button "›" at bounding box center [718, 367] width 33 height 33
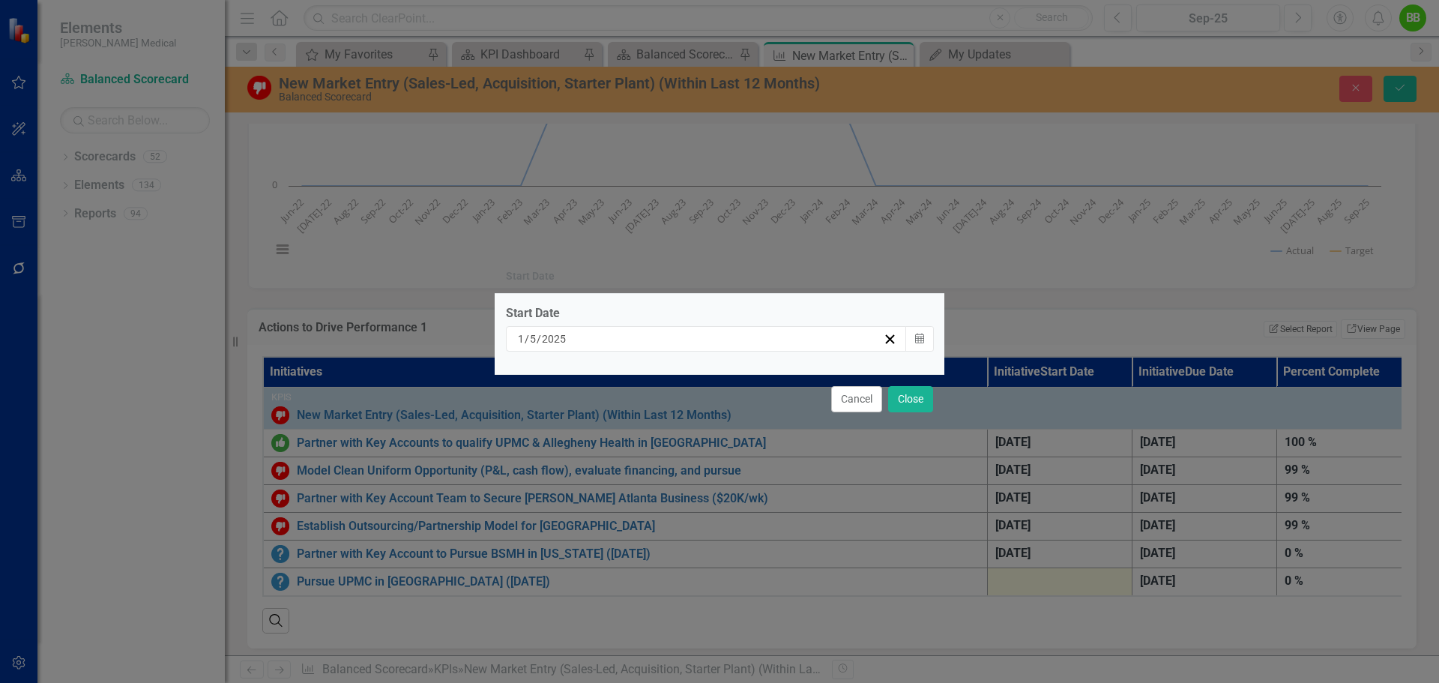
click at [735, 377] on button "›" at bounding box center [718, 367] width 33 height 33
click at [573, 377] on button "‹" at bounding box center [556, 367] width 33 height 33
click at [582, 455] on button "5" at bounding box center [563, 444] width 37 height 27
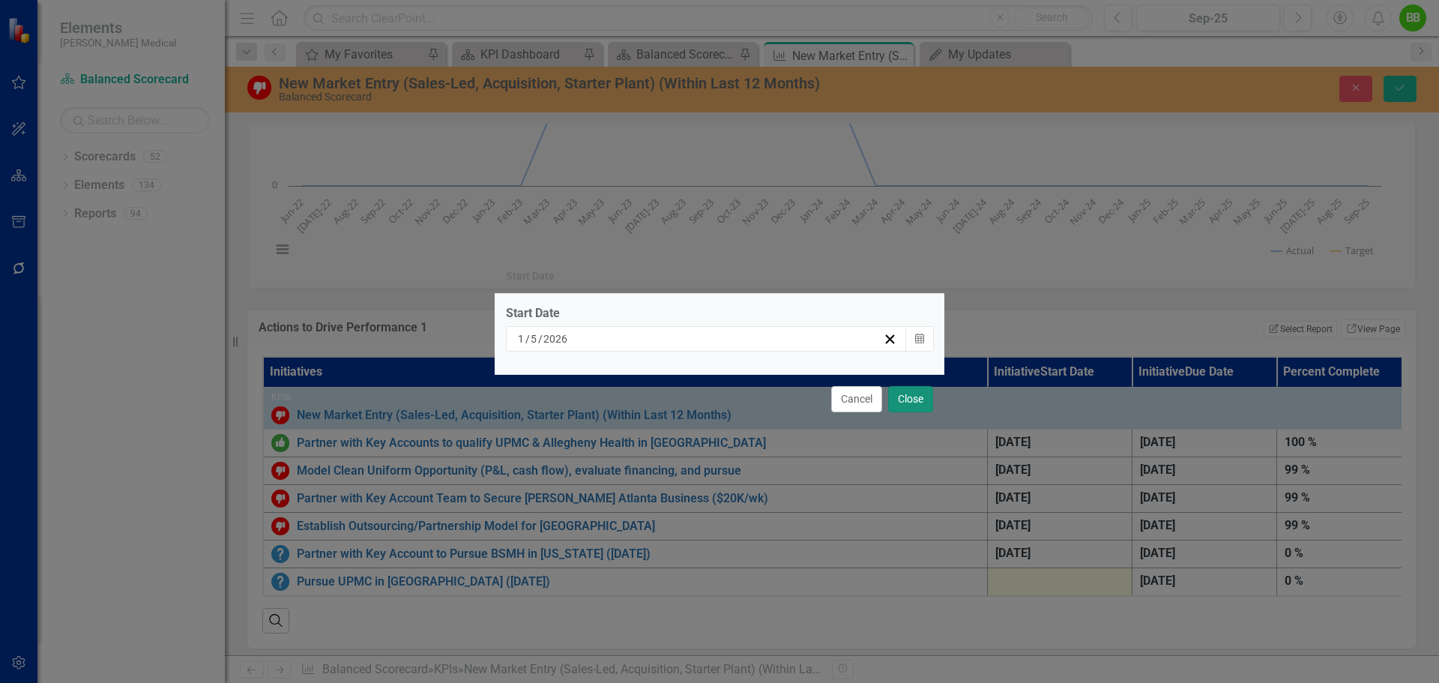
click at [908, 397] on button "Close" at bounding box center [910, 399] width 45 height 26
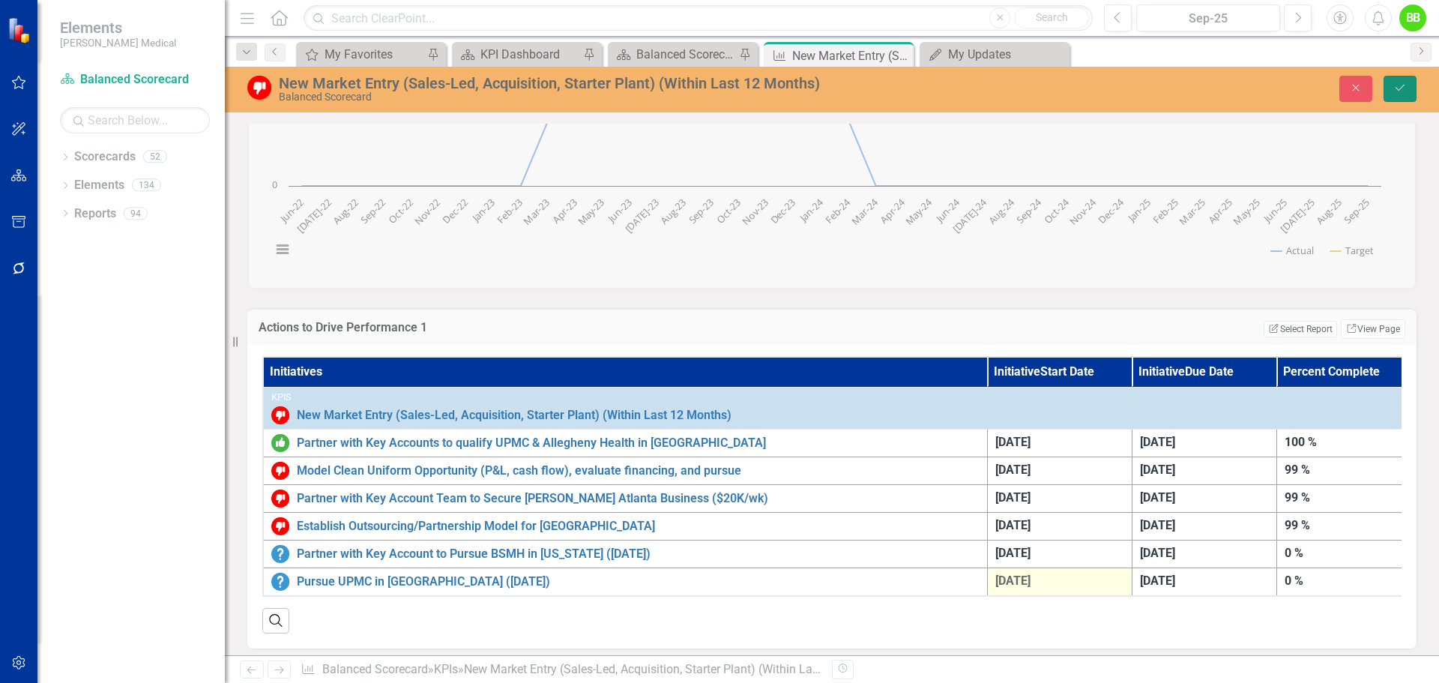
click at [1395, 90] on icon "Save" at bounding box center [1399, 87] width 13 height 10
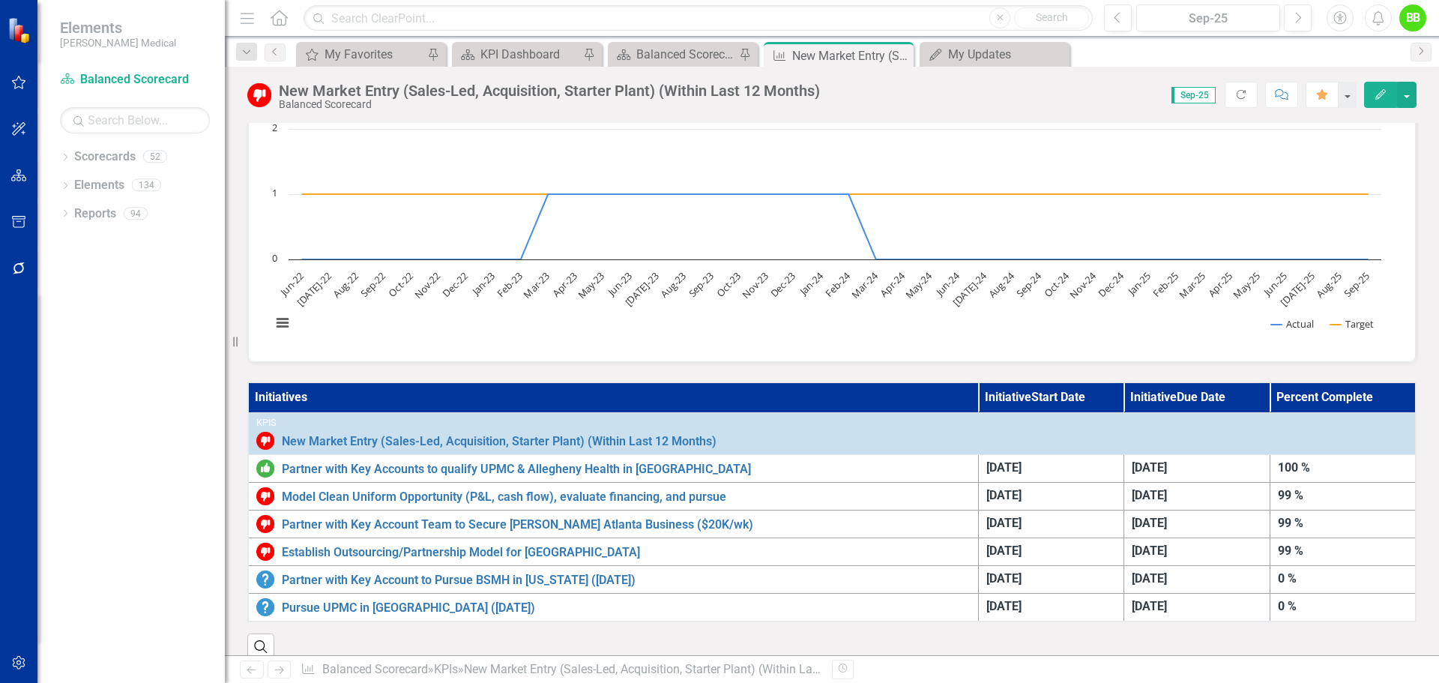
scroll to position [0, 0]
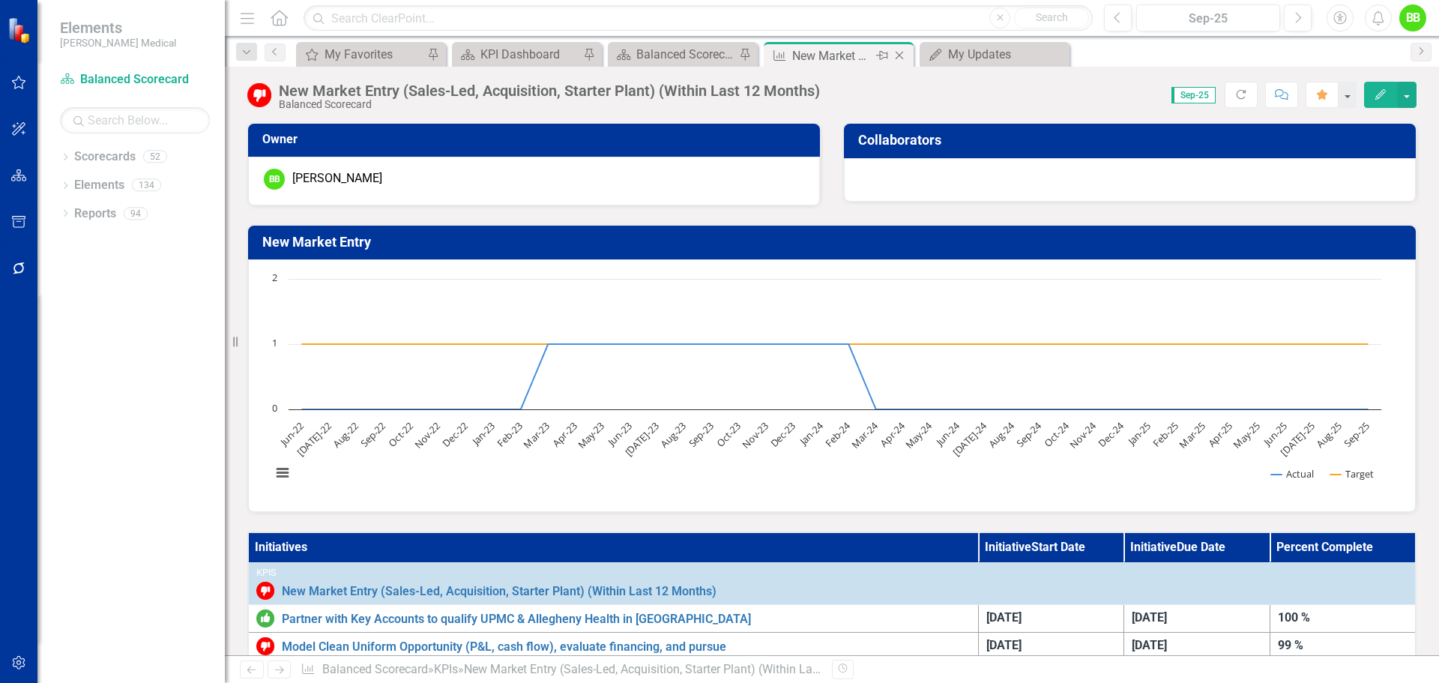
click at [902, 55] on icon "Close" at bounding box center [899, 55] width 15 height 12
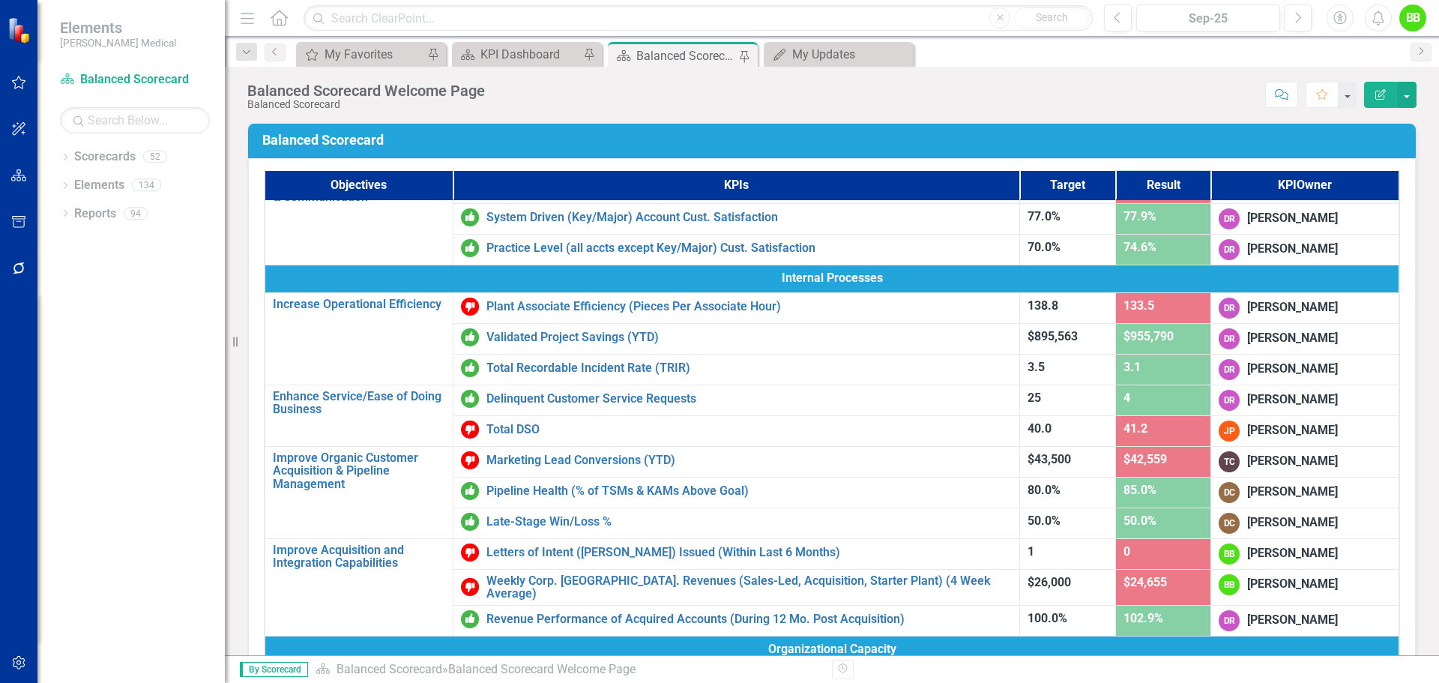
scroll to position [375, 0]
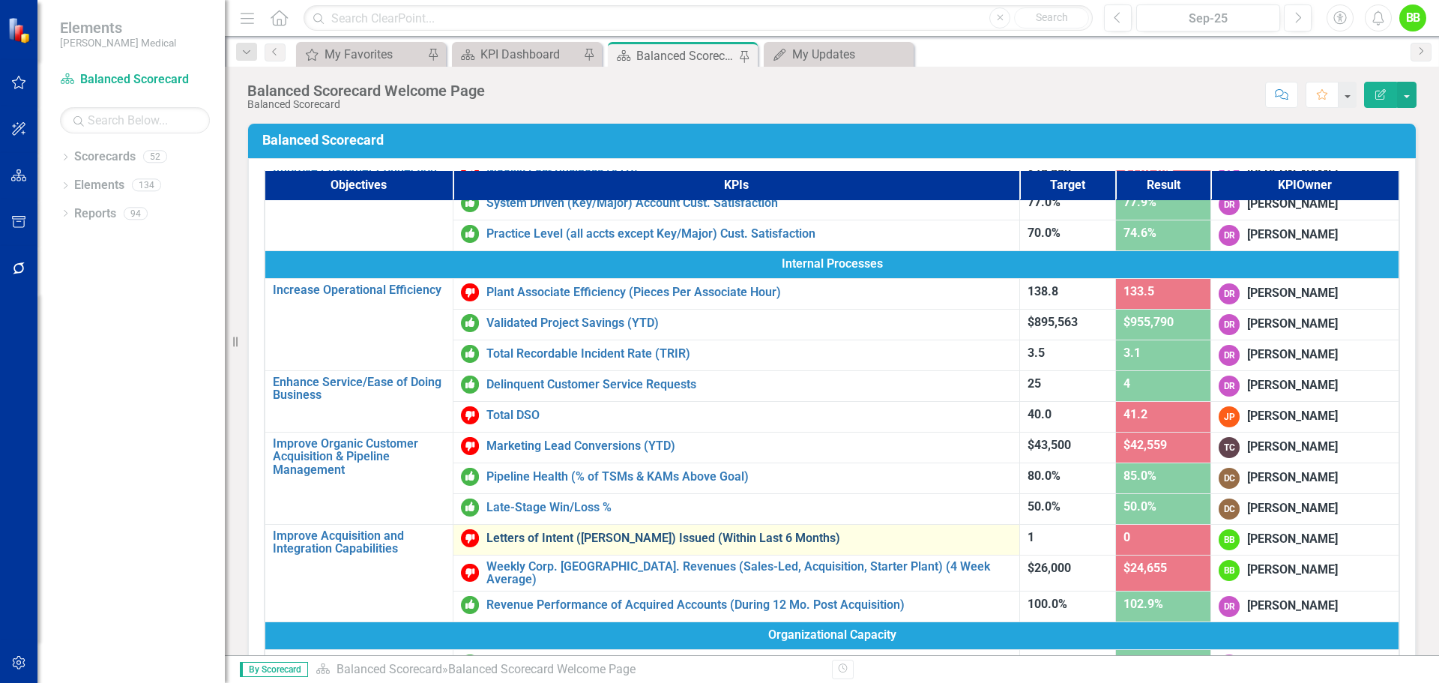
click at [566, 540] on link "Letters of Intent ([PERSON_NAME]) Issued (Within Last 6 Months)" at bounding box center [748, 537] width 525 height 13
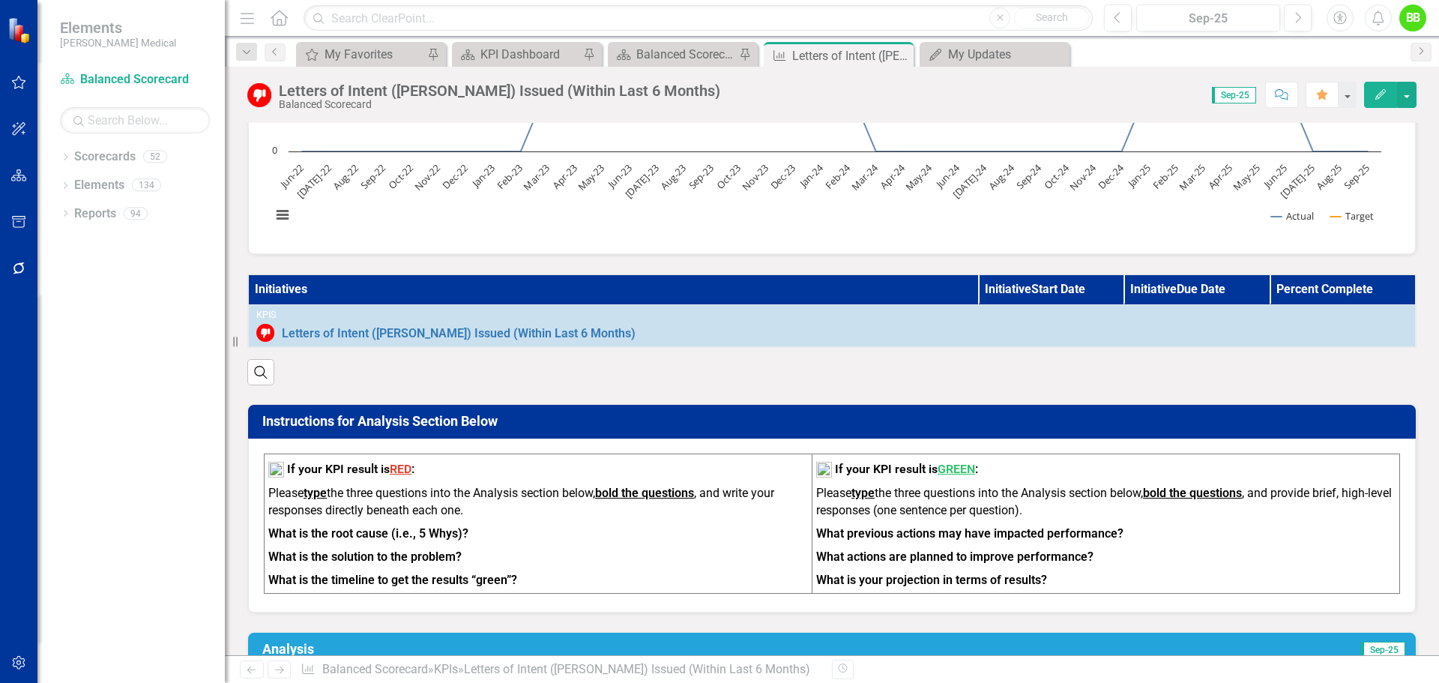
scroll to position [225, 0]
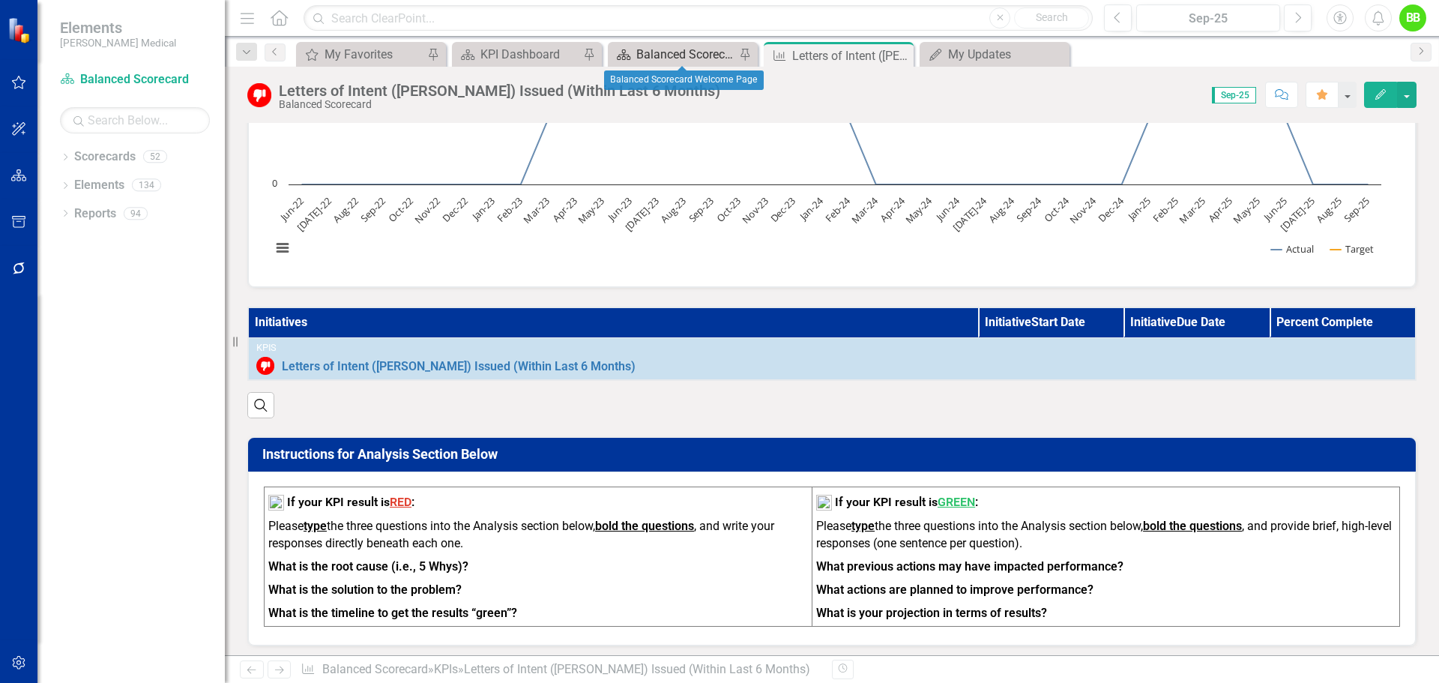
click at [689, 53] on div "Balanced Scorecard Welcome Page" at bounding box center [685, 54] width 99 height 19
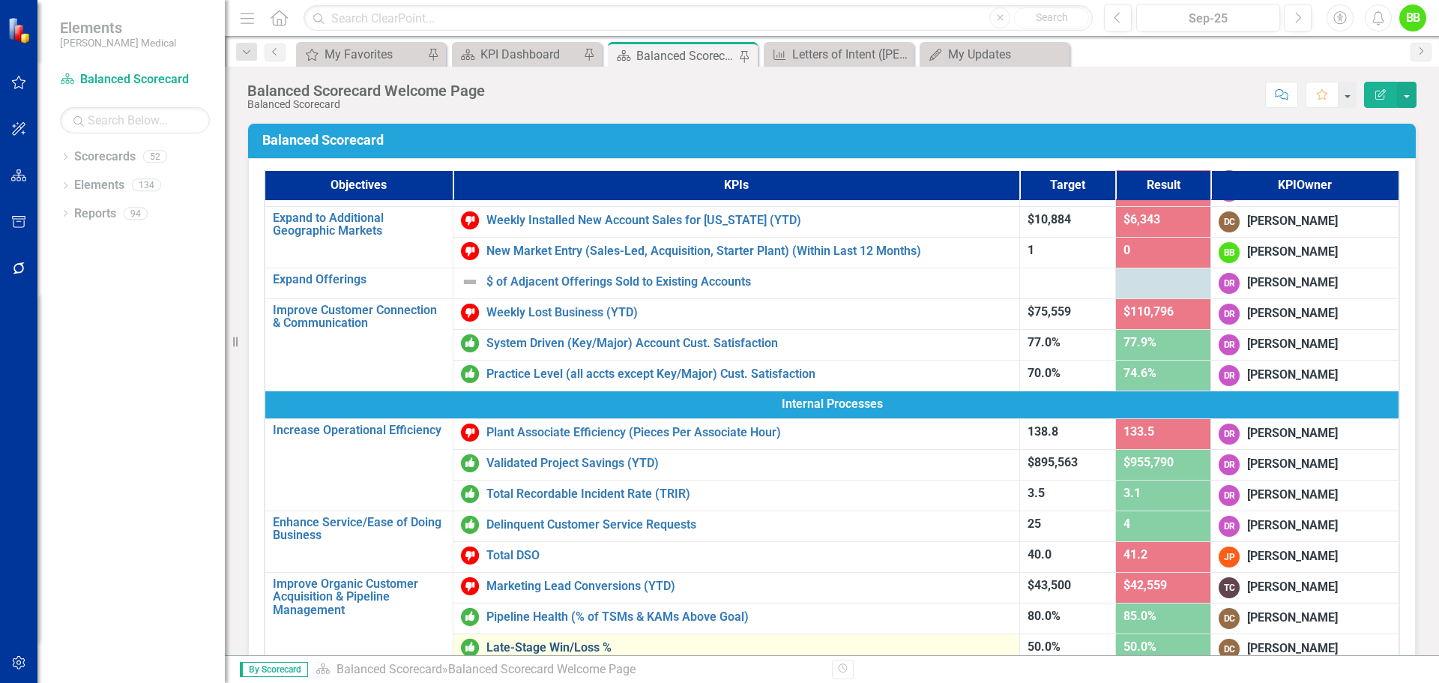
scroll to position [225, 0]
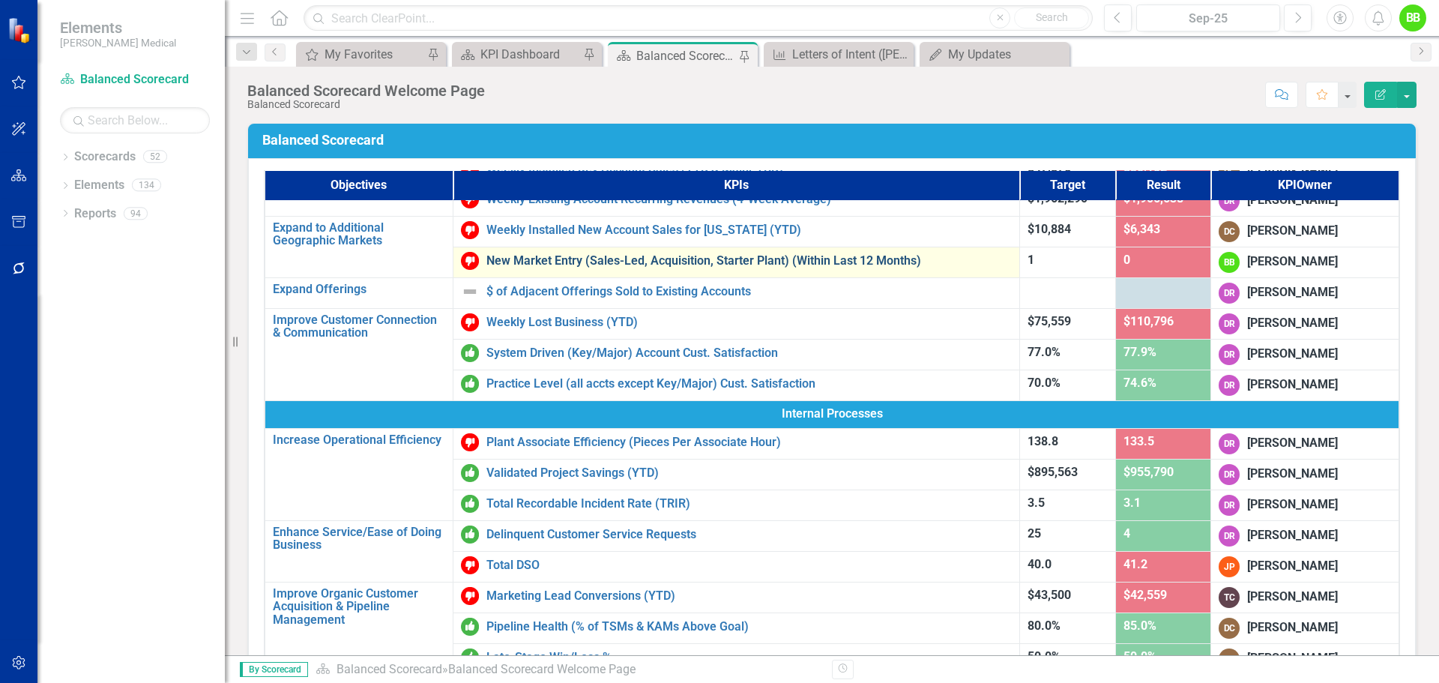
click at [635, 259] on link "New Market Entry (Sales-Led, Acquisition, Starter Plant) (Within Last 12 Months)" at bounding box center [748, 260] width 525 height 13
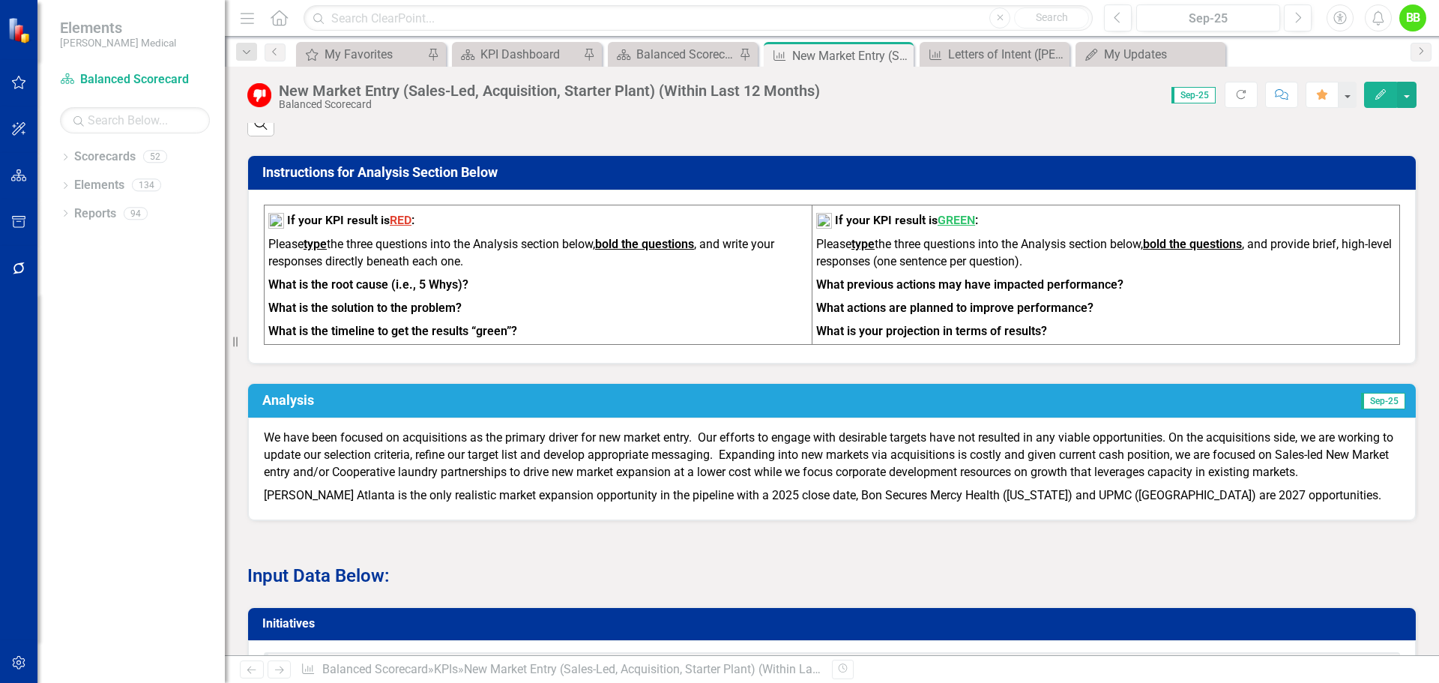
scroll to position [674, 0]
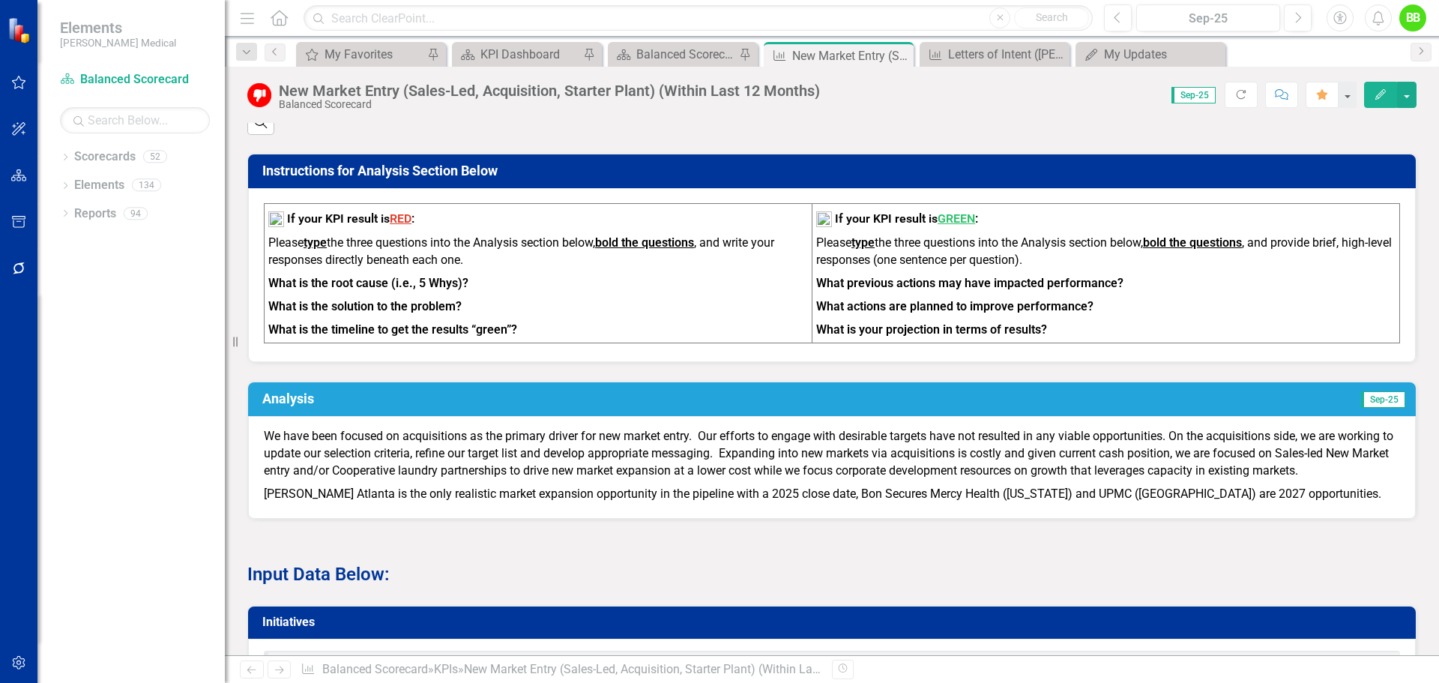
drag, startPoint x: 314, startPoint y: 498, endPoint x: 272, endPoint y: 456, distance: 59.3
click at [272, 456] on p "We have been focused on acquisitions as the primary driver for new market entry…" at bounding box center [832, 455] width 1136 height 55
click at [311, 483] on p "We have been focused on acquisitions as the primary driver for new market entry…" at bounding box center [832, 455] width 1136 height 55
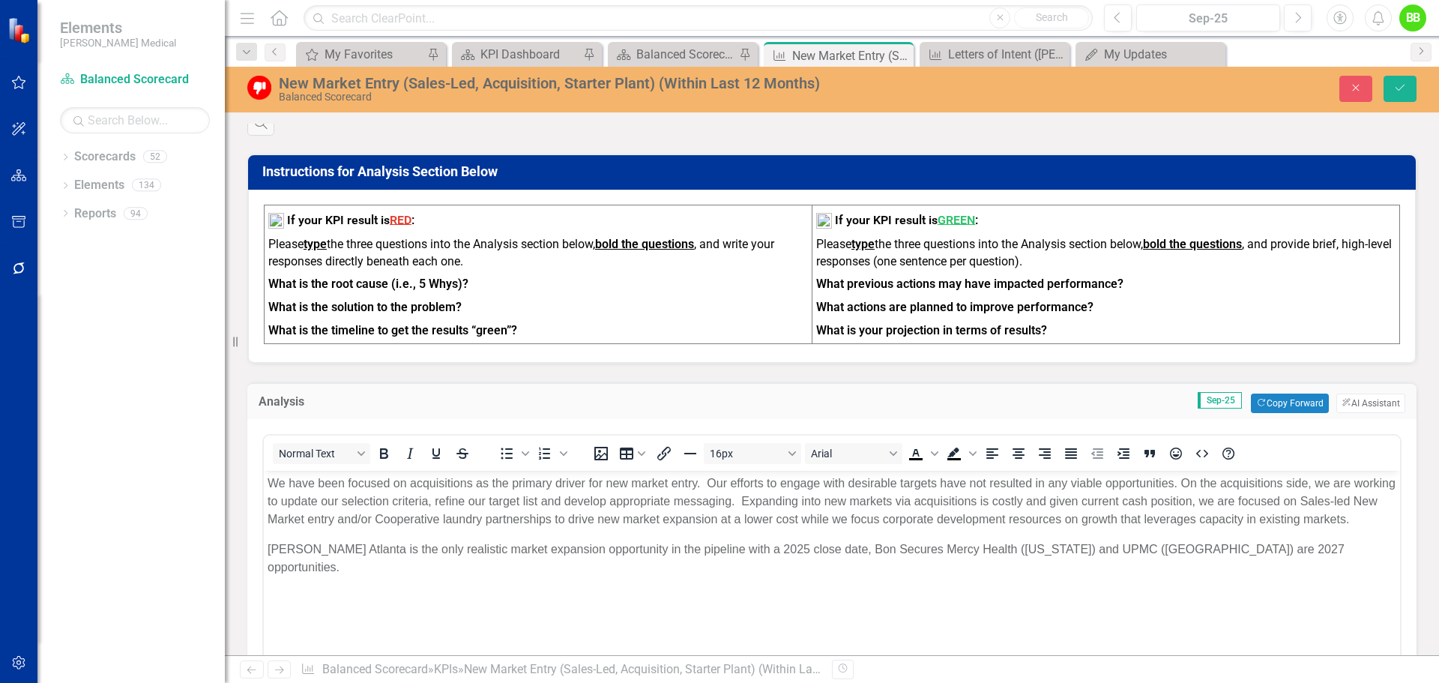
scroll to position [0, 0]
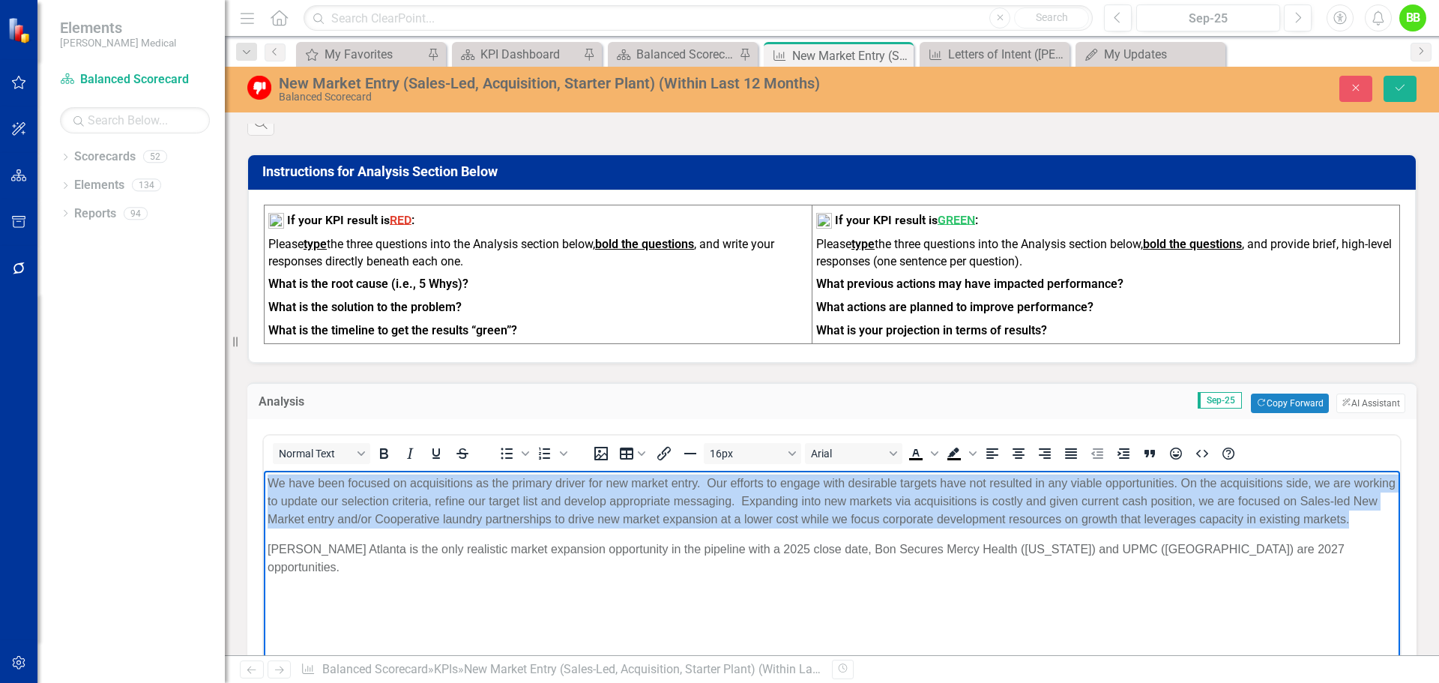
drag, startPoint x: 324, startPoint y: 536, endPoint x: 524, endPoint y: 963, distance: 471.7
click at [264, 481] on html "We have been focused on acquisitions as the primary driver for new market entry…" at bounding box center [832, 582] width 1136 height 225
copy p "We have been focused on acquisitions as the primary driver for new market entry…"
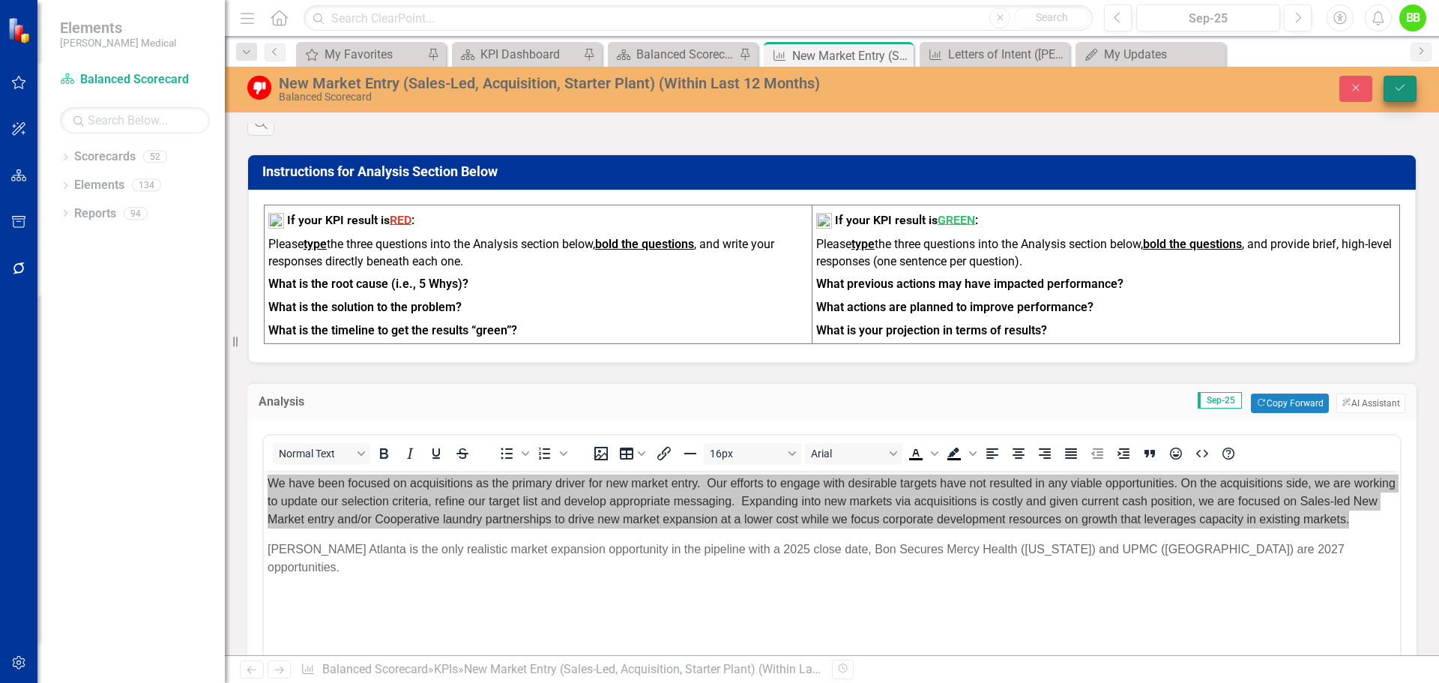
click at [1401, 85] on icon "Save" at bounding box center [1399, 87] width 13 height 10
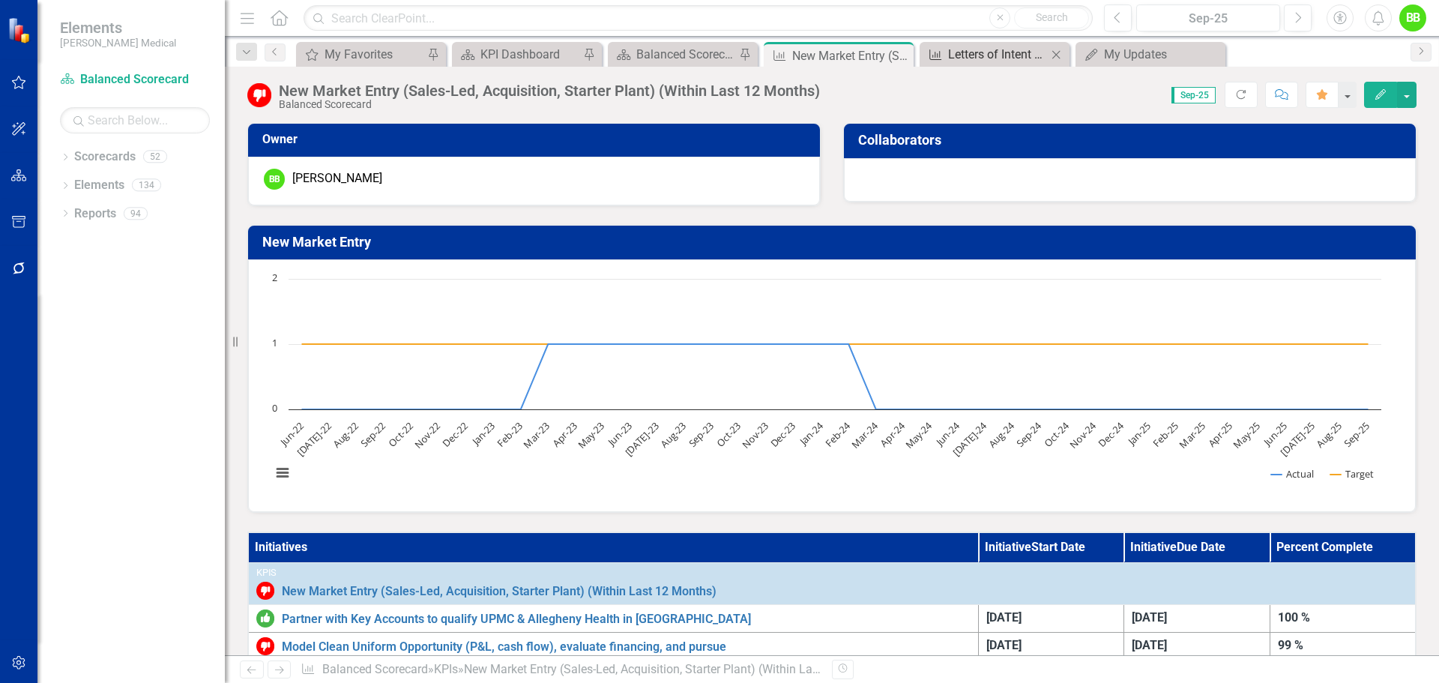
click at [1015, 50] on div "Letters of Intent ([PERSON_NAME]) Issued (Within Last 6 Months)" at bounding box center [997, 54] width 99 height 19
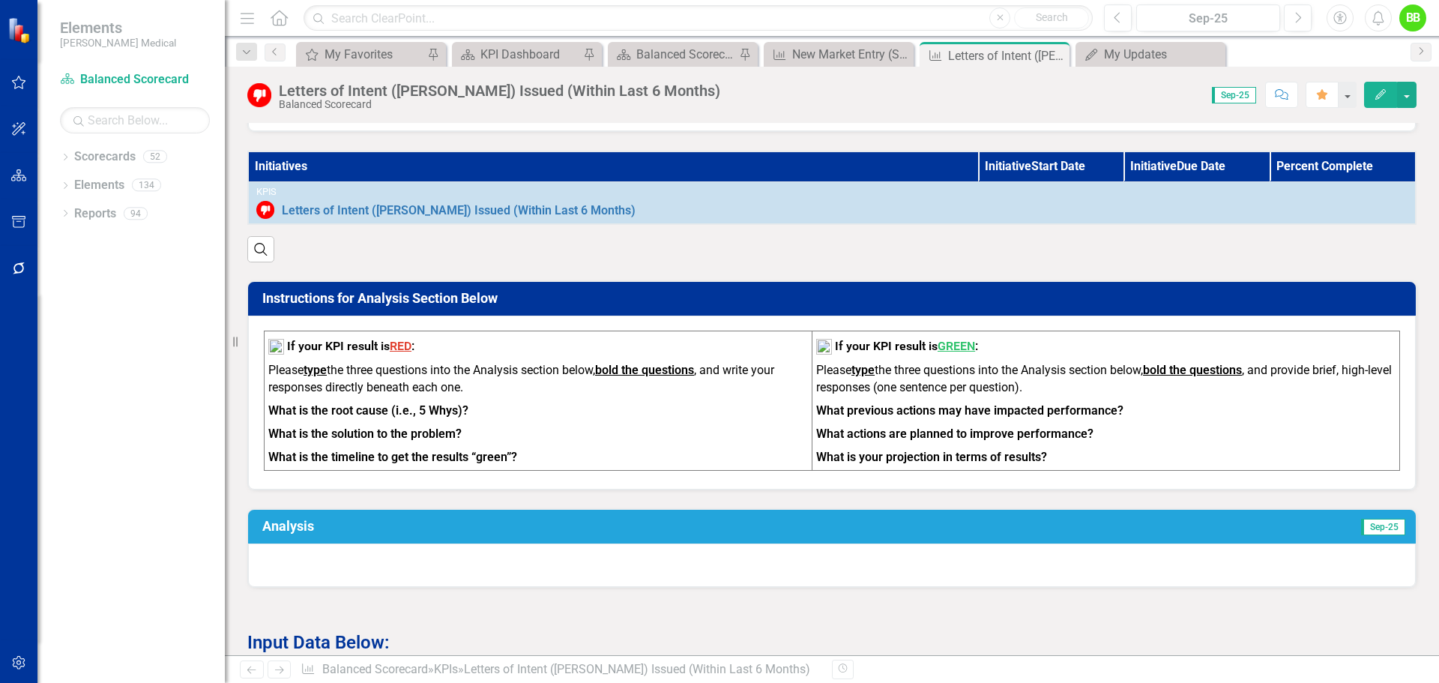
scroll to position [450, 0]
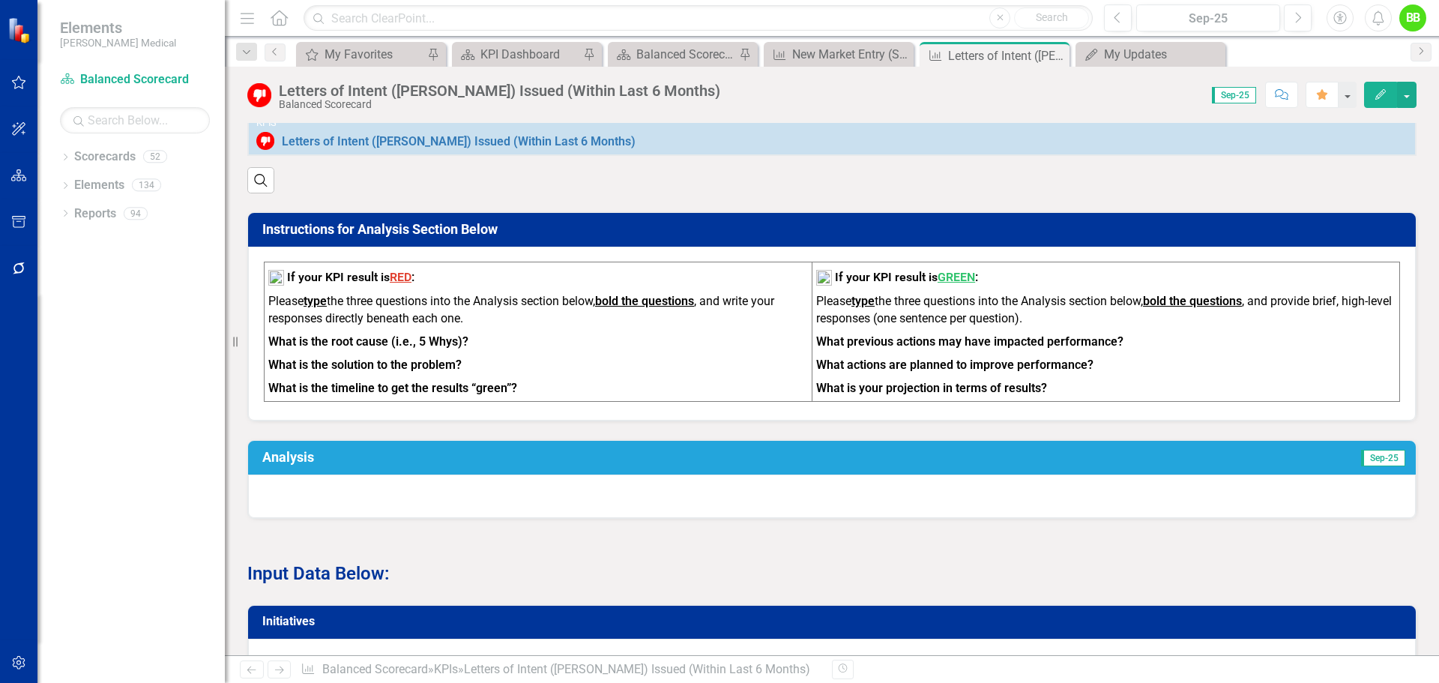
click at [307, 510] on div at bounding box center [832, 495] width 1168 height 43
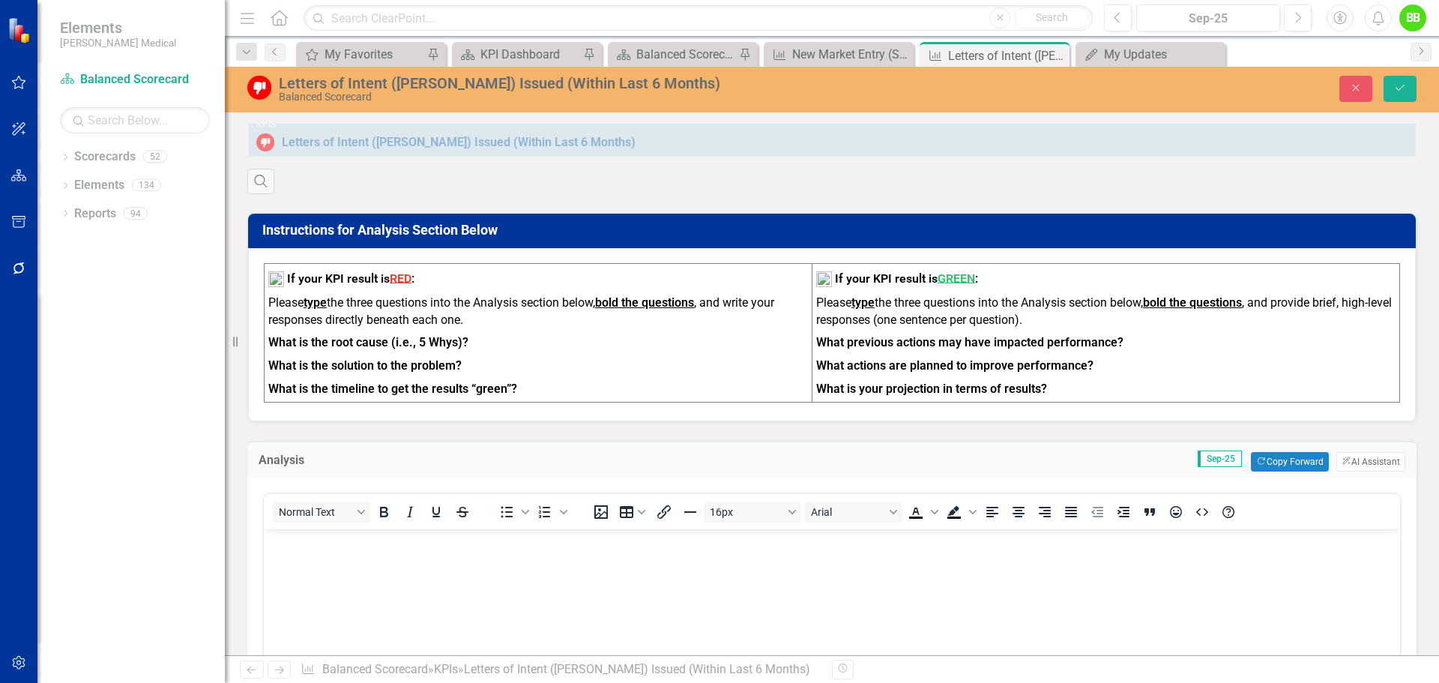
scroll to position [0, 0]
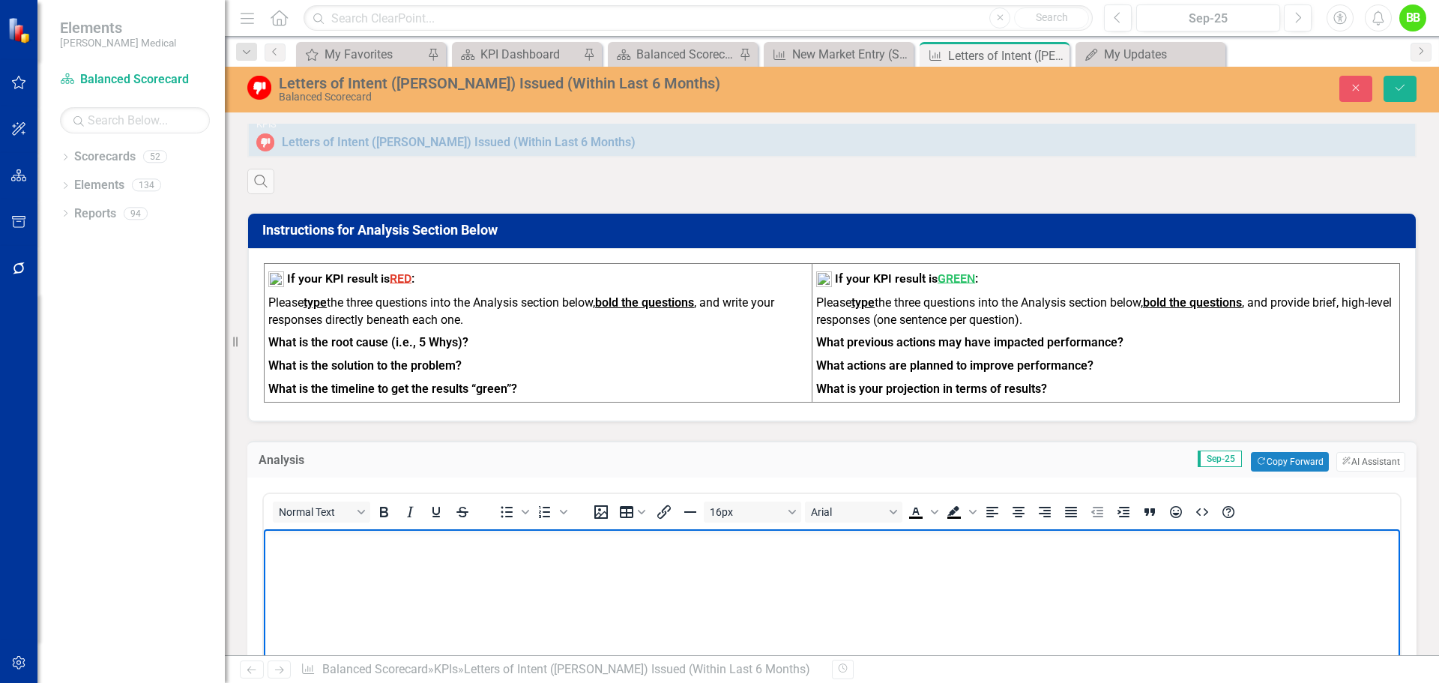
click at [282, 551] on body "Rich Text Area. Press ALT-0 for help." at bounding box center [832, 640] width 1136 height 225
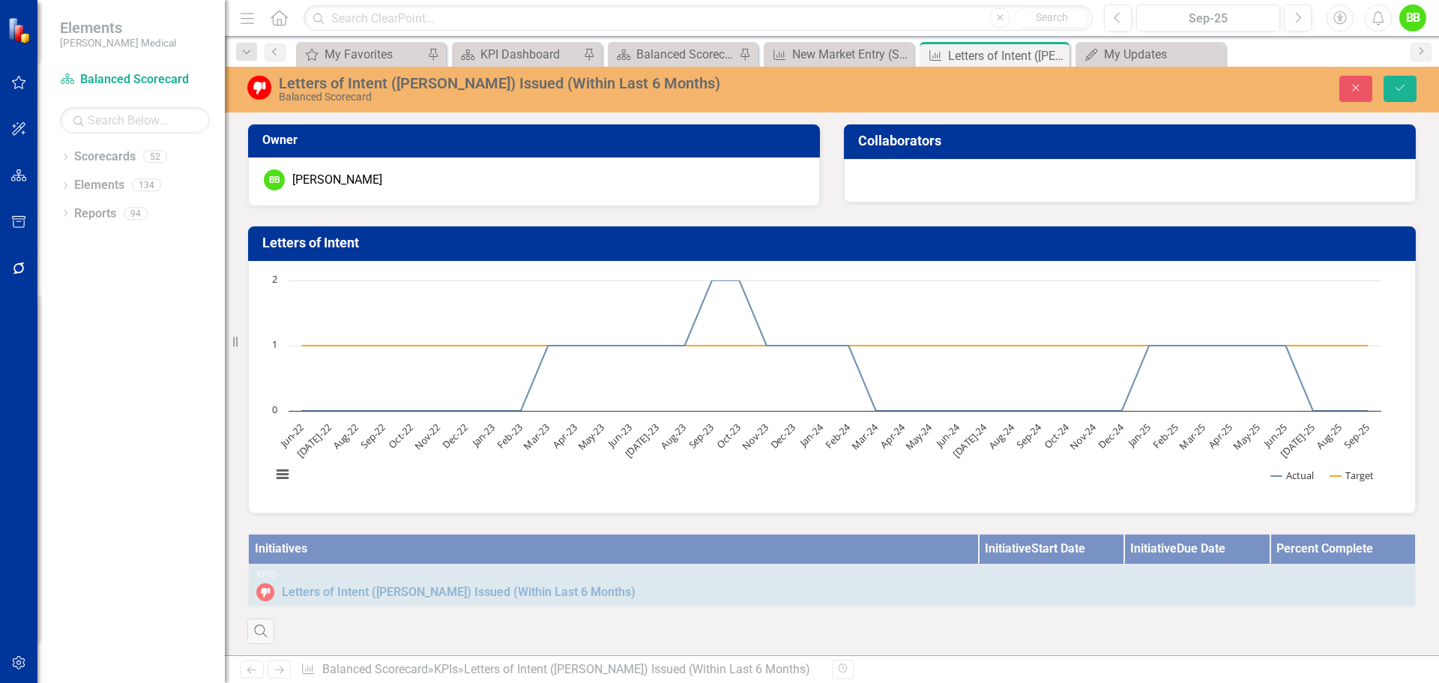
scroll to position [450, 0]
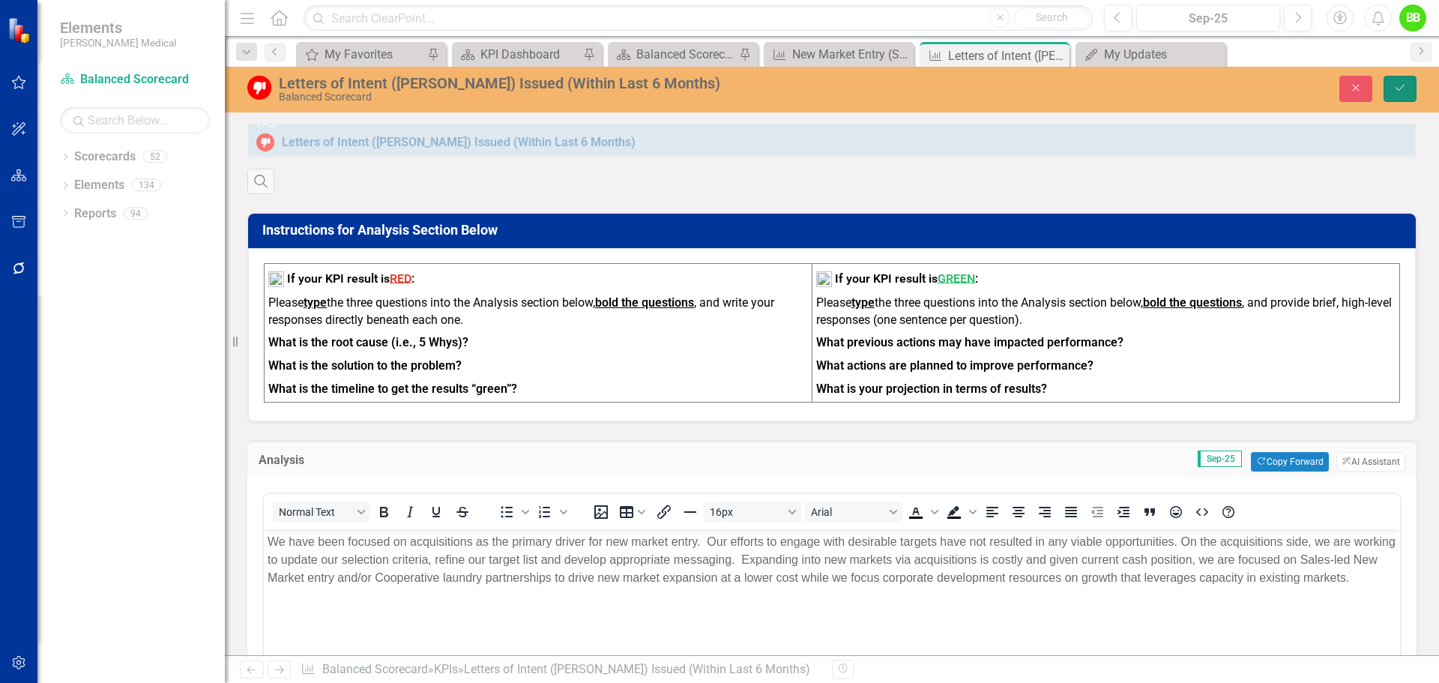
click at [1408, 85] on button "Save" at bounding box center [1399, 89] width 33 height 26
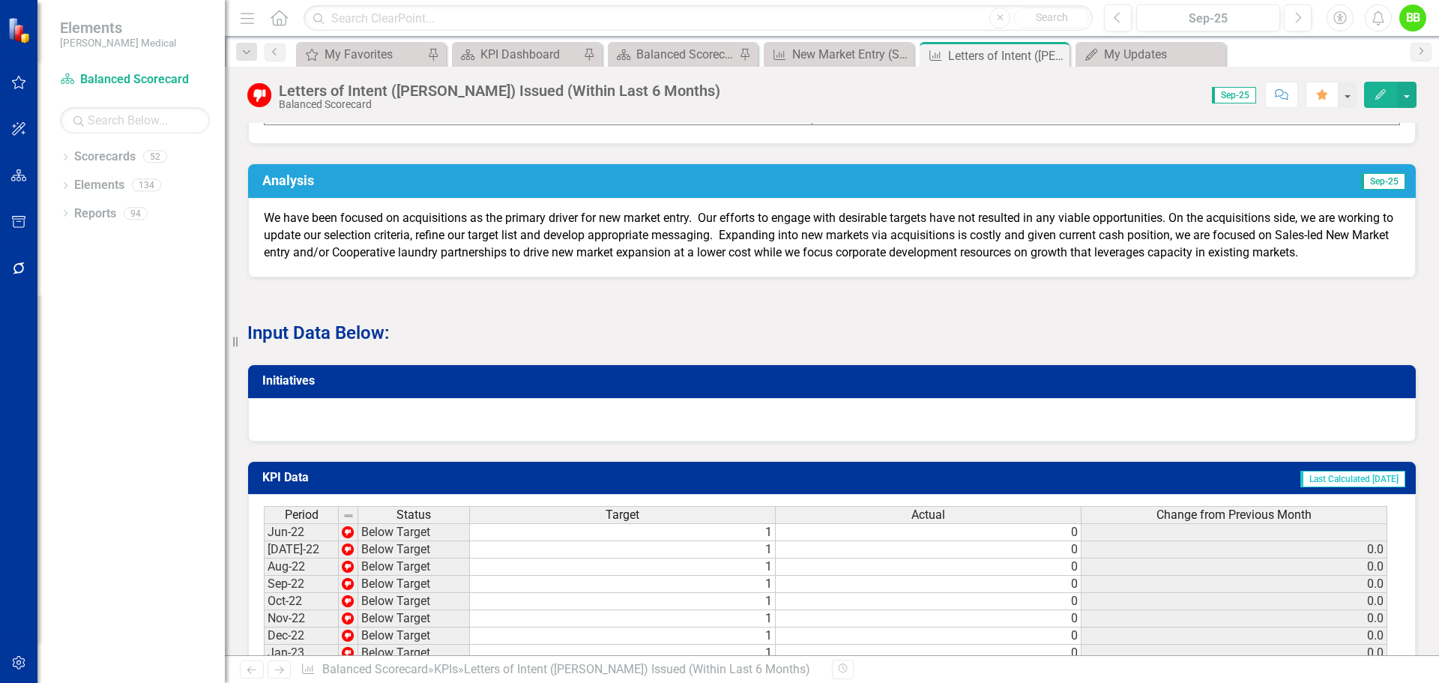
scroll to position [749, 0]
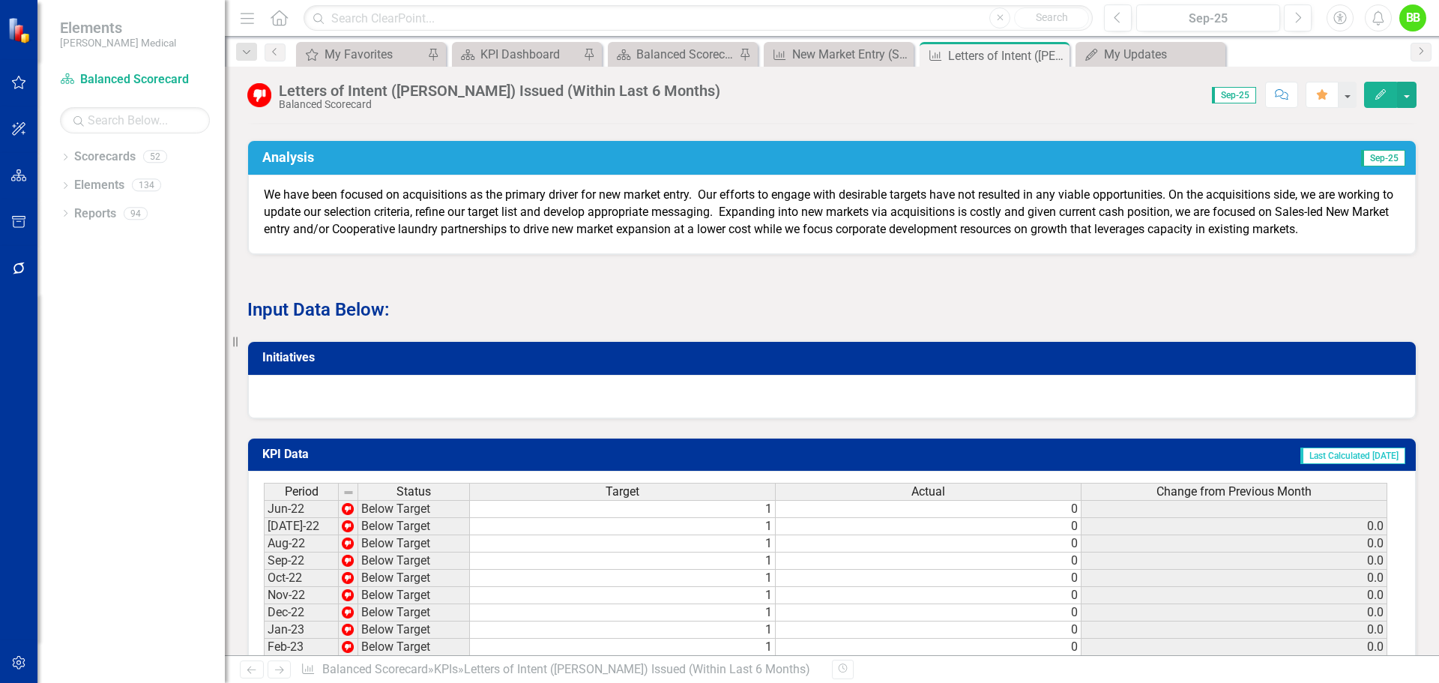
click at [824, 364] on h3 "Initiatives" at bounding box center [834, 357] width 1144 height 13
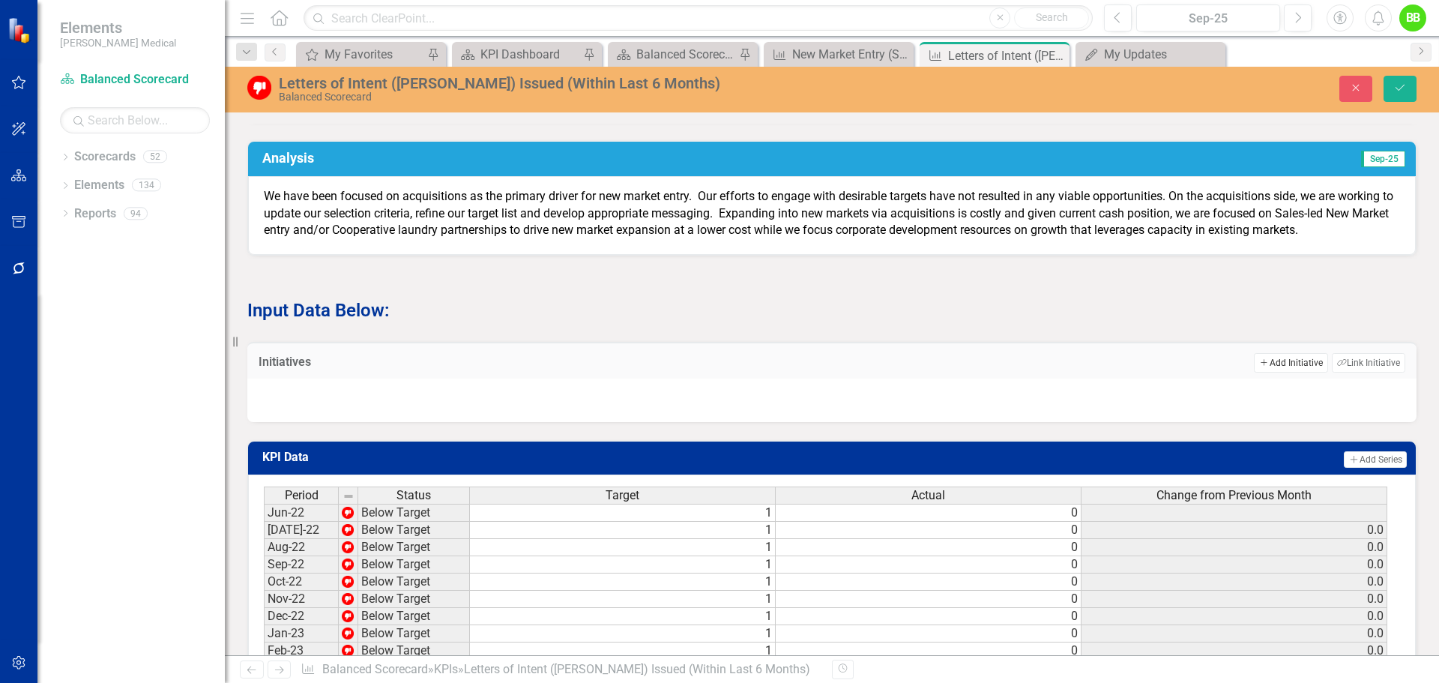
click at [1284, 372] on button "Add Add Initiative" at bounding box center [1290, 362] width 73 height 19
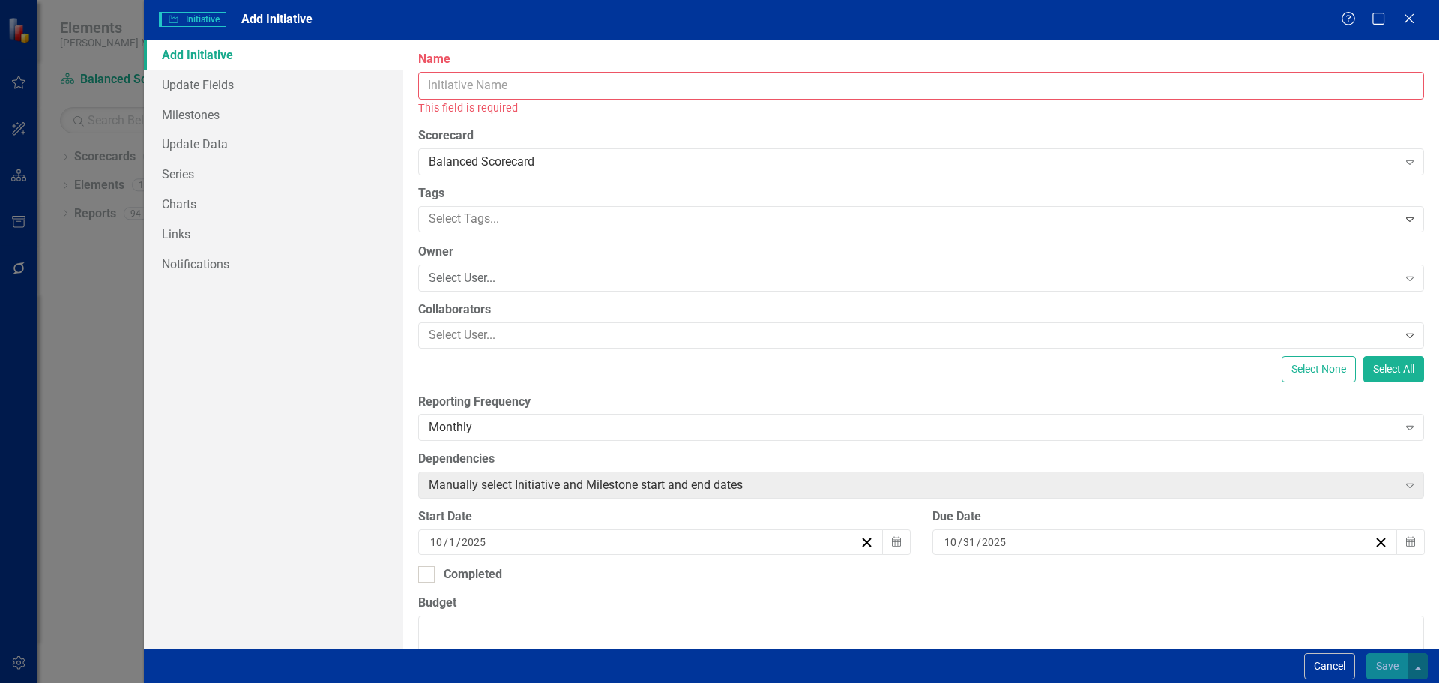
click at [448, 85] on input "Name" at bounding box center [921, 86] width 1006 height 28
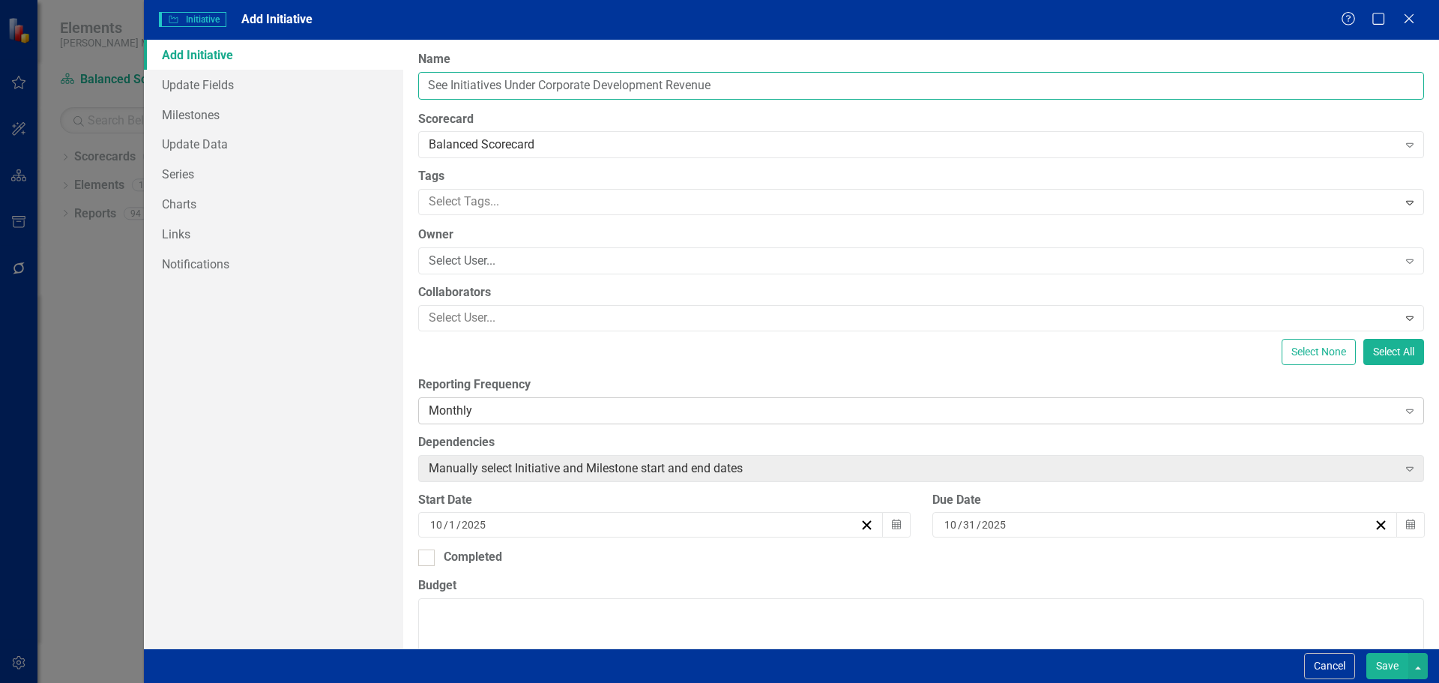
type input "See Initiatives Under Corporate Development Revenue"
click at [532, 417] on div "Monthly" at bounding box center [913, 410] width 969 height 17
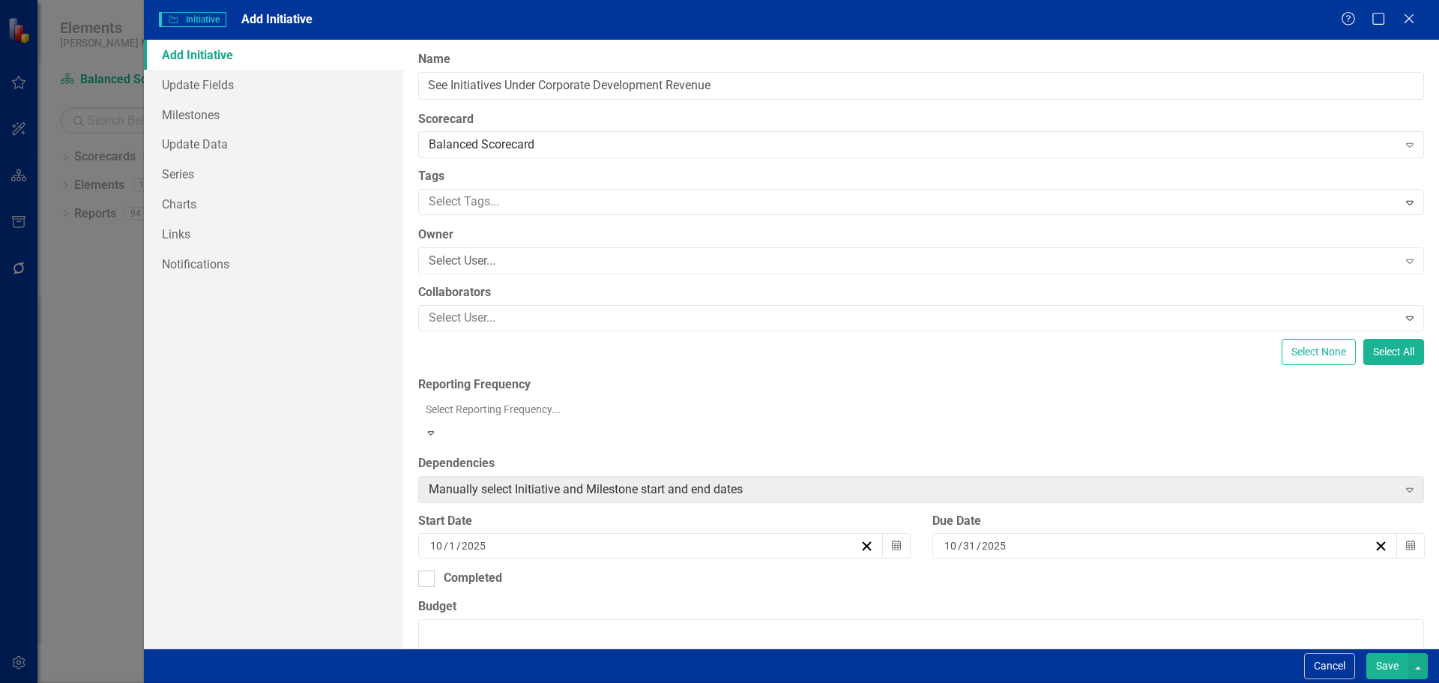
scroll to position [74, 0]
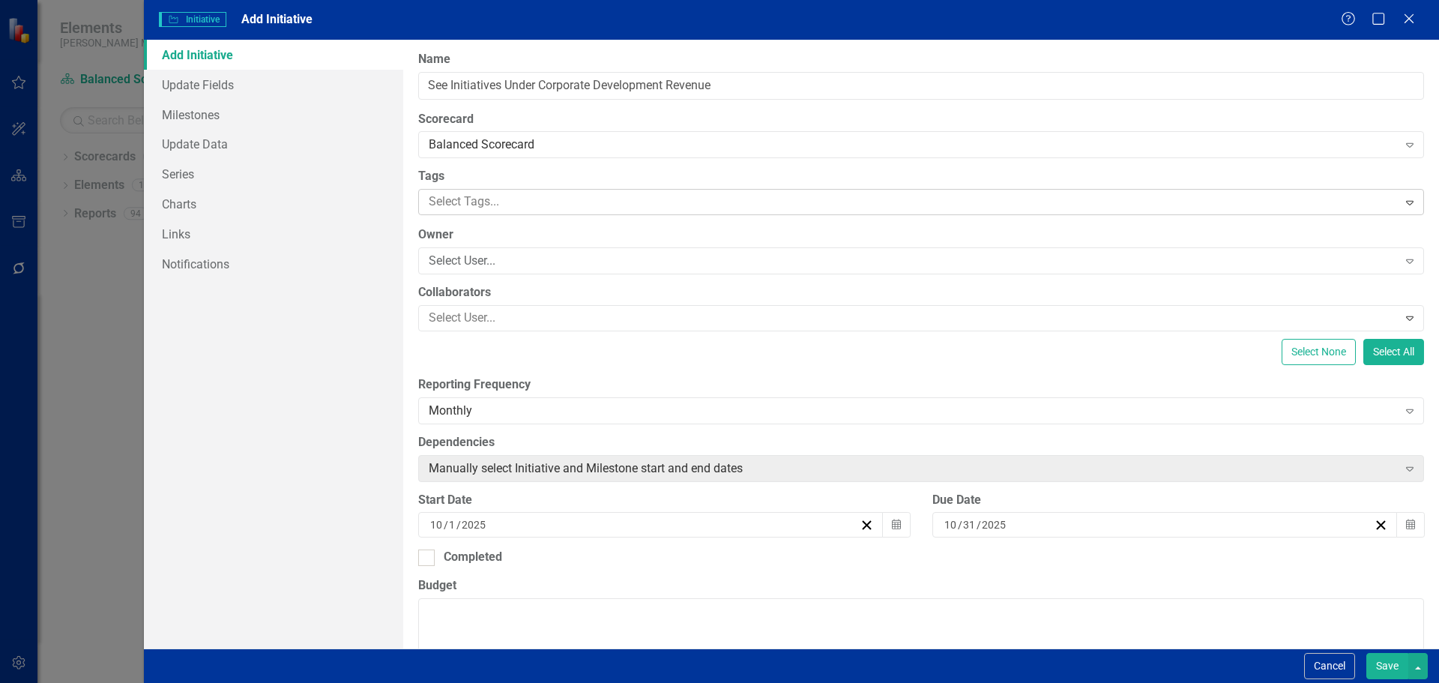
click at [456, 208] on div at bounding box center [910, 202] width 975 height 20
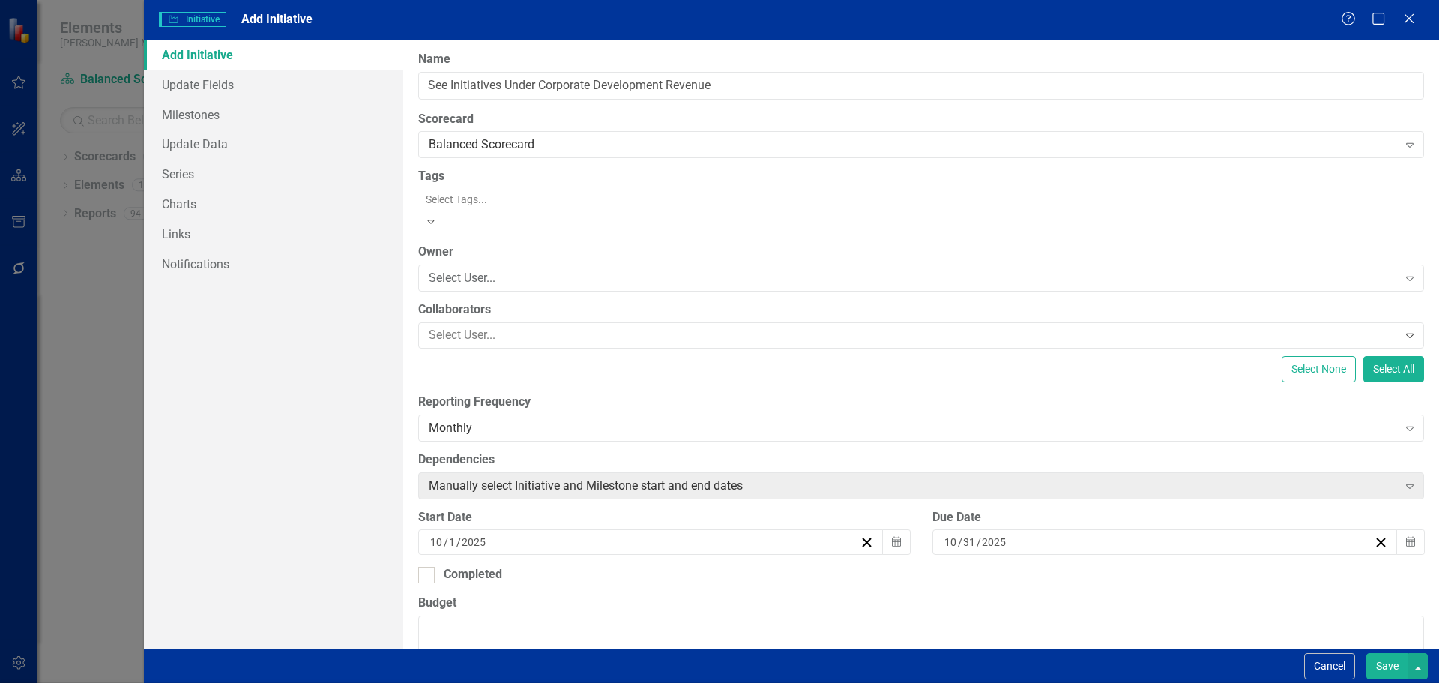
click at [456, 200] on div at bounding box center [923, 199] width 1006 height 18
click at [421, 567] on div at bounding box center [426, 575] width 16 height 16
click at [421, 567] on input "Completed" at bounding box center [423, 572] width 10 height 10
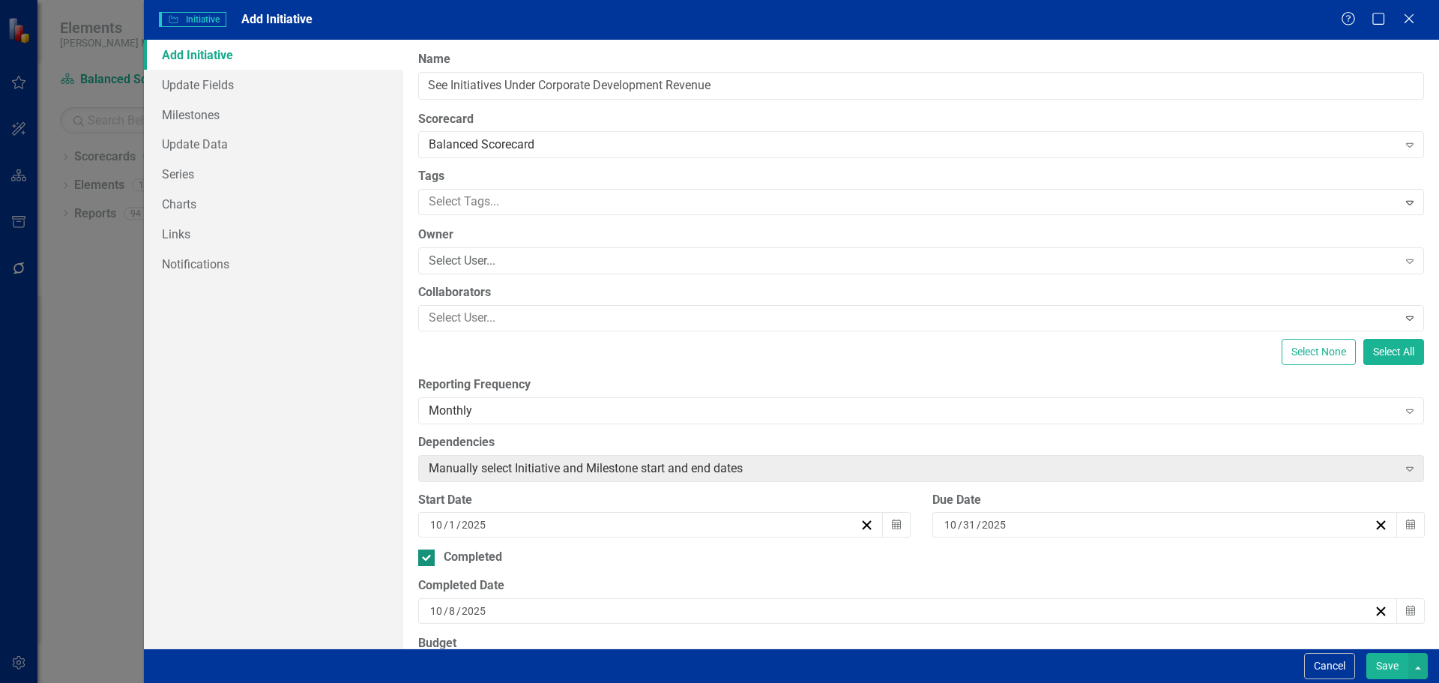
click at [425, 559] on div at bounding box center [426, 557] width 16 height 16
click at [425, 559] on input "Completed" at bounding box center [423, 554] width 10 height 10
checkbox input "false"
click at [1407, 523] on button "Calendar" at bounding box center [1410, 524] width 28 height 25
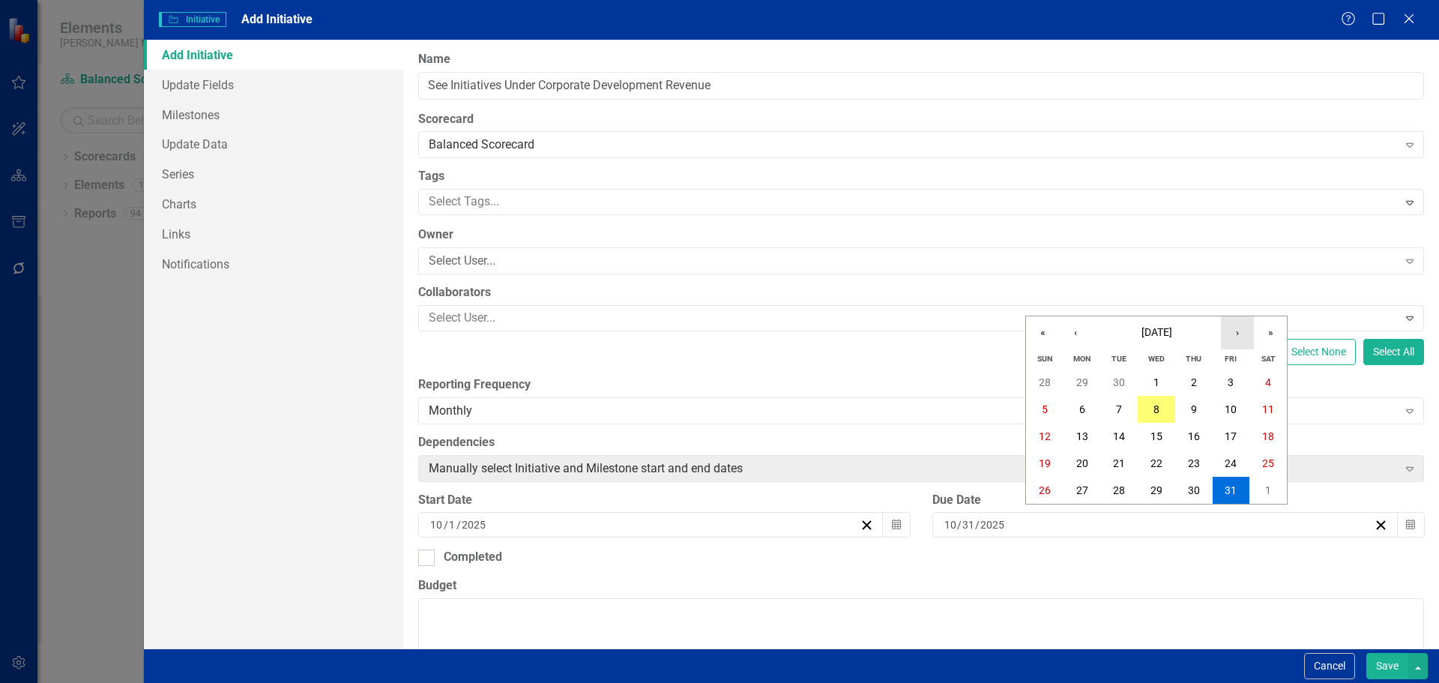
click at [1240, 330] on button "›" at bounding box center [1237, 332] width 33 height 33
click at [1156, 491] on abbr "31" at bounding box center [1156, 490] width 12 height 12
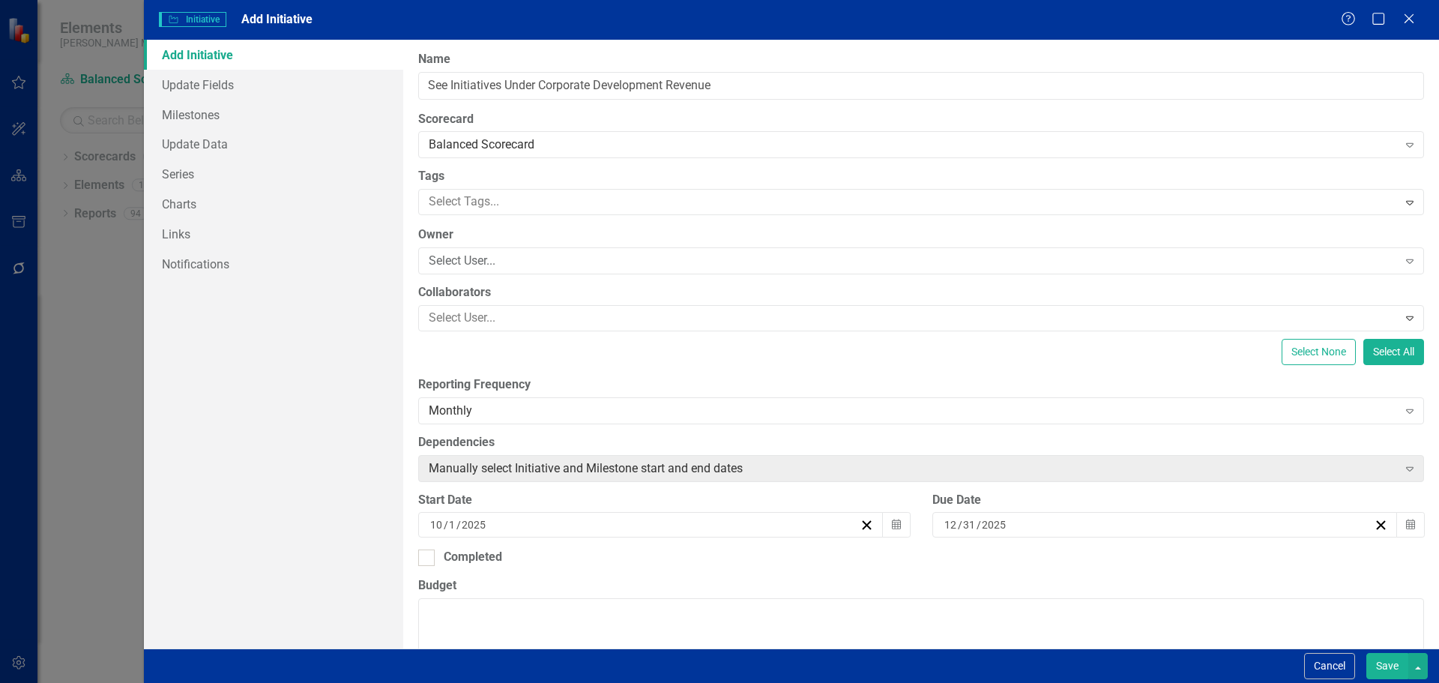
click at [1398, 665] on button "Save" at bounding box center [1387, 666] width 42 height 26
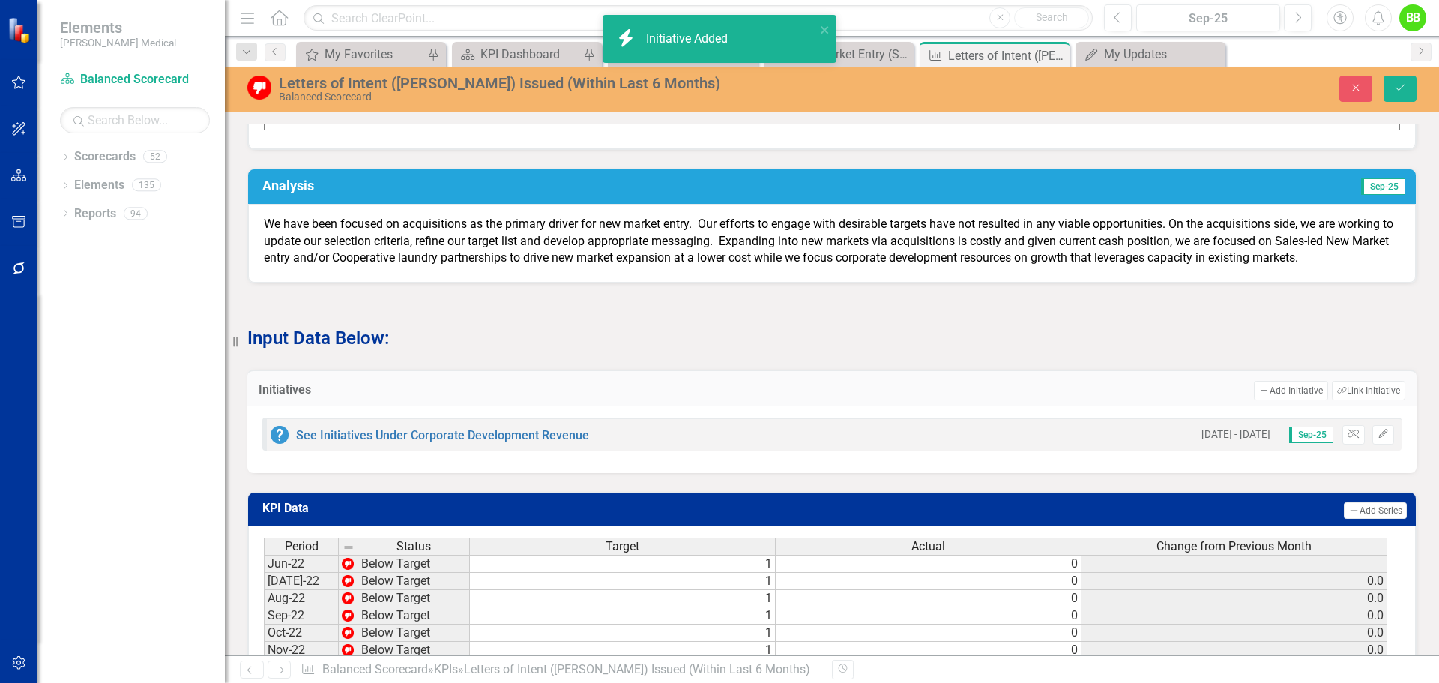
scroll to position [777, 0]
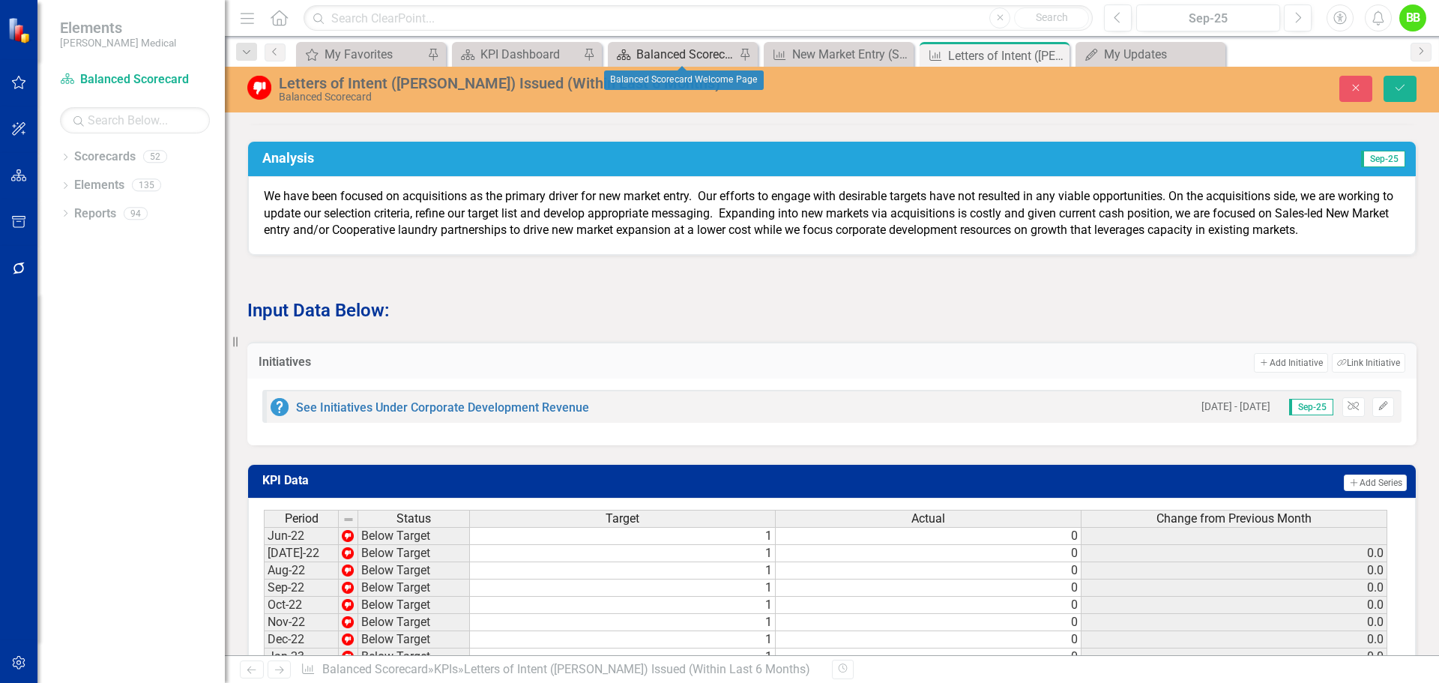
click at [648, 52] on div "Balanced Scorecard Welcome Page" at bounding box center [685, 54] width 99 height 19
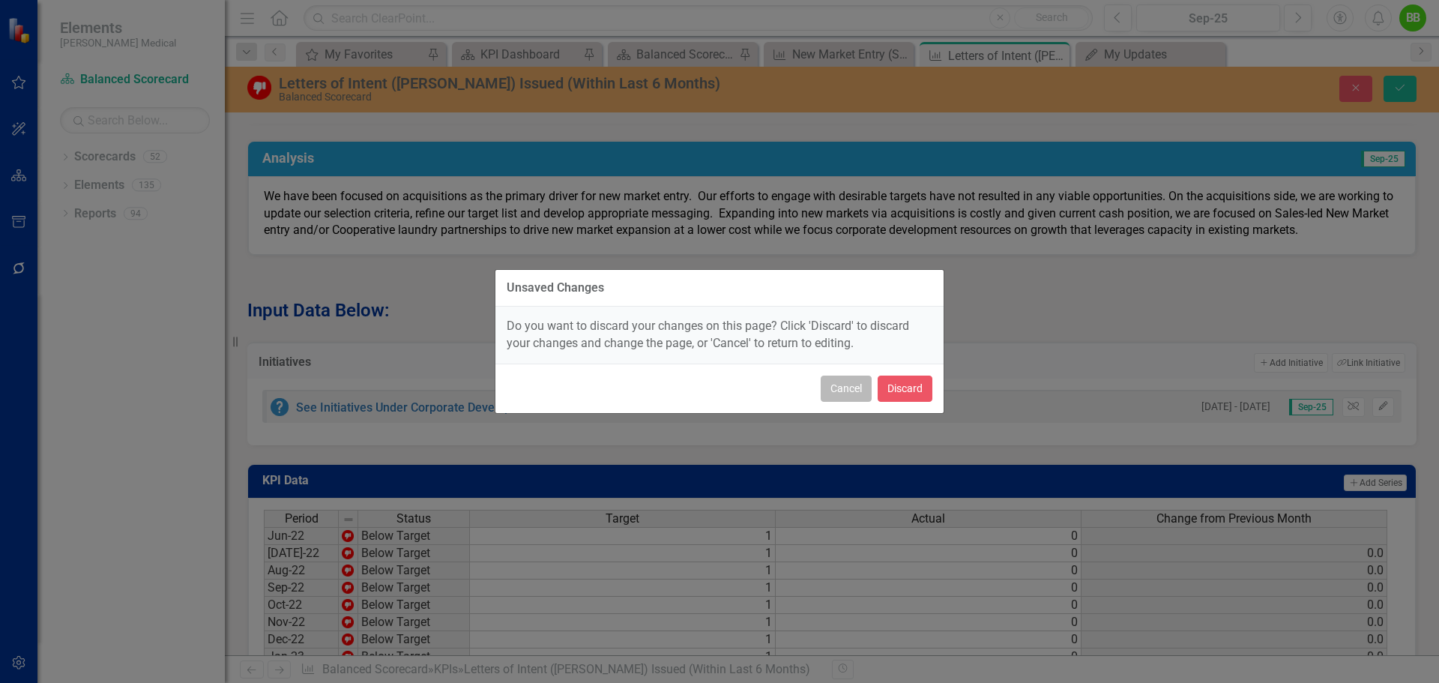
click at [846, 386] on button "Cancel" at bounding box center [846, 388] width 51 height 26
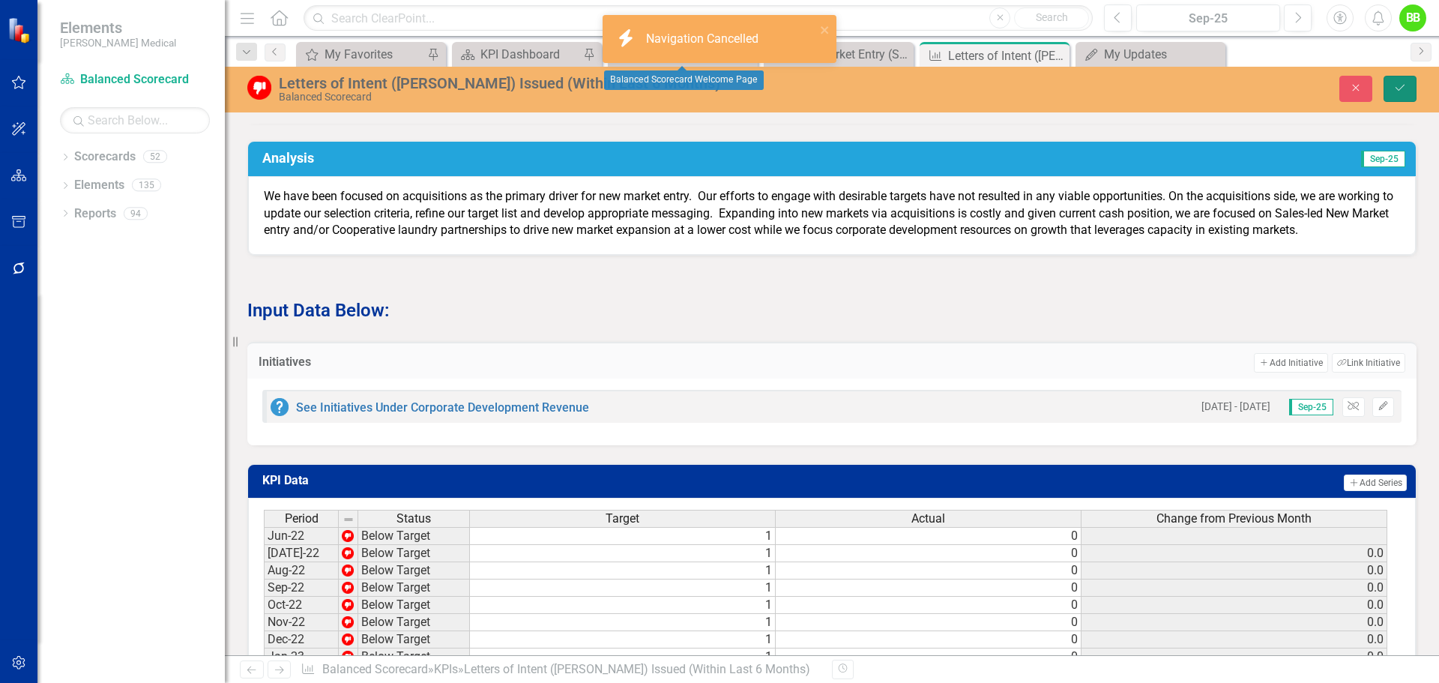
click at [1398, 82] on icon "Save" at bounding box center [1399, 87] width 13 height 10
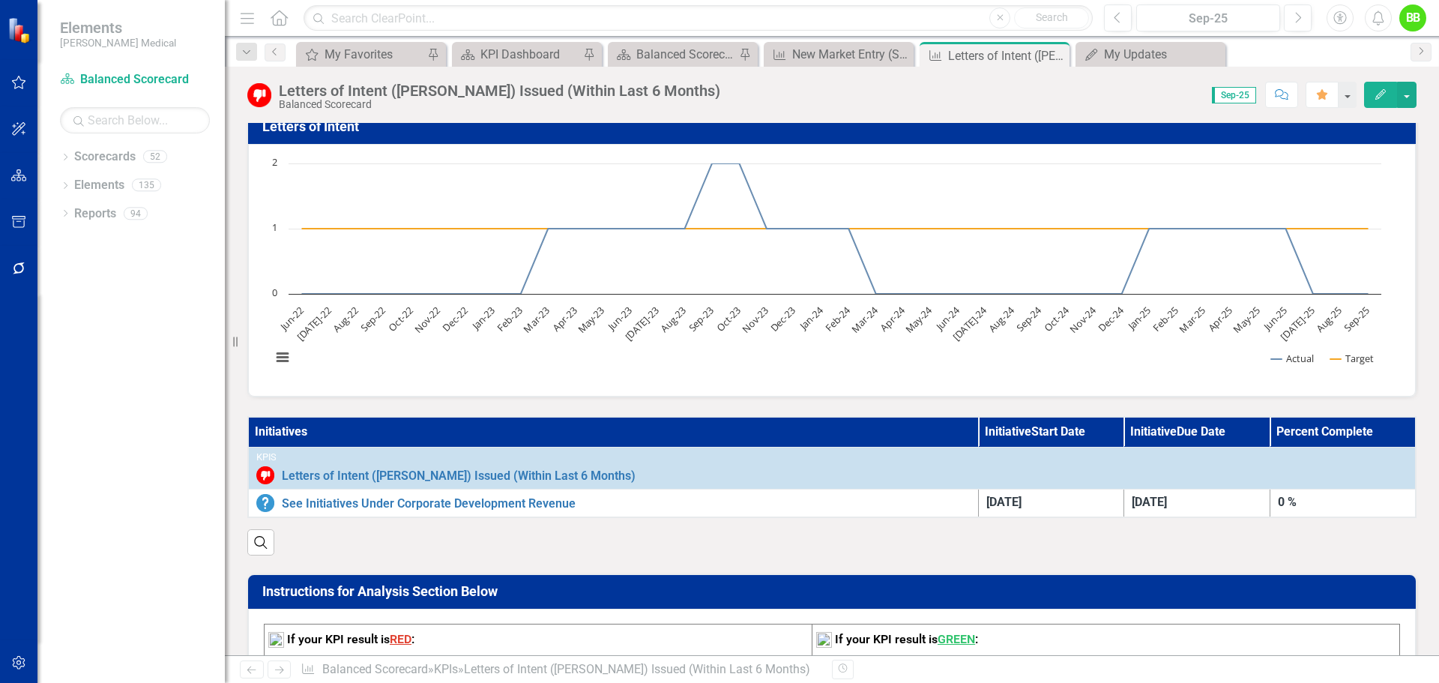
scroll to position [150, 0]
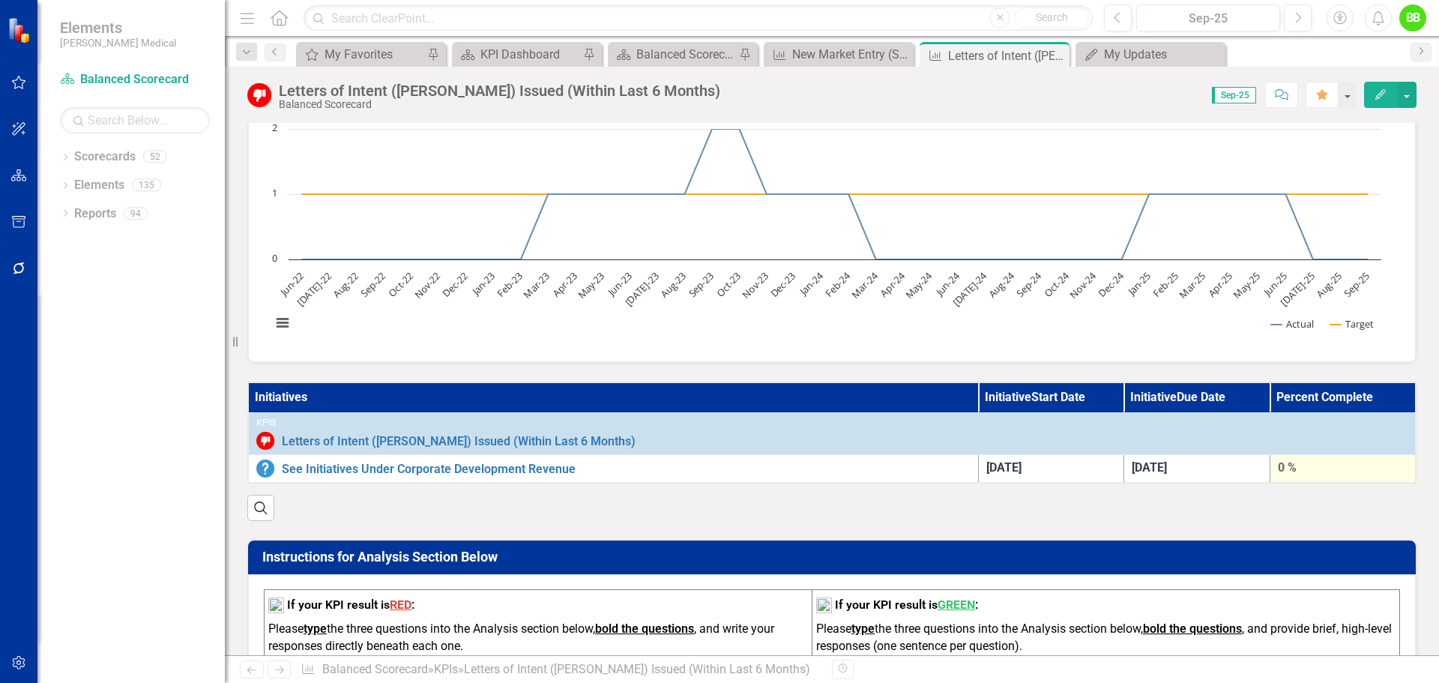
click at [1281, 467] on div "0 %" at bounding box center [1343, 467] width 130 height 17
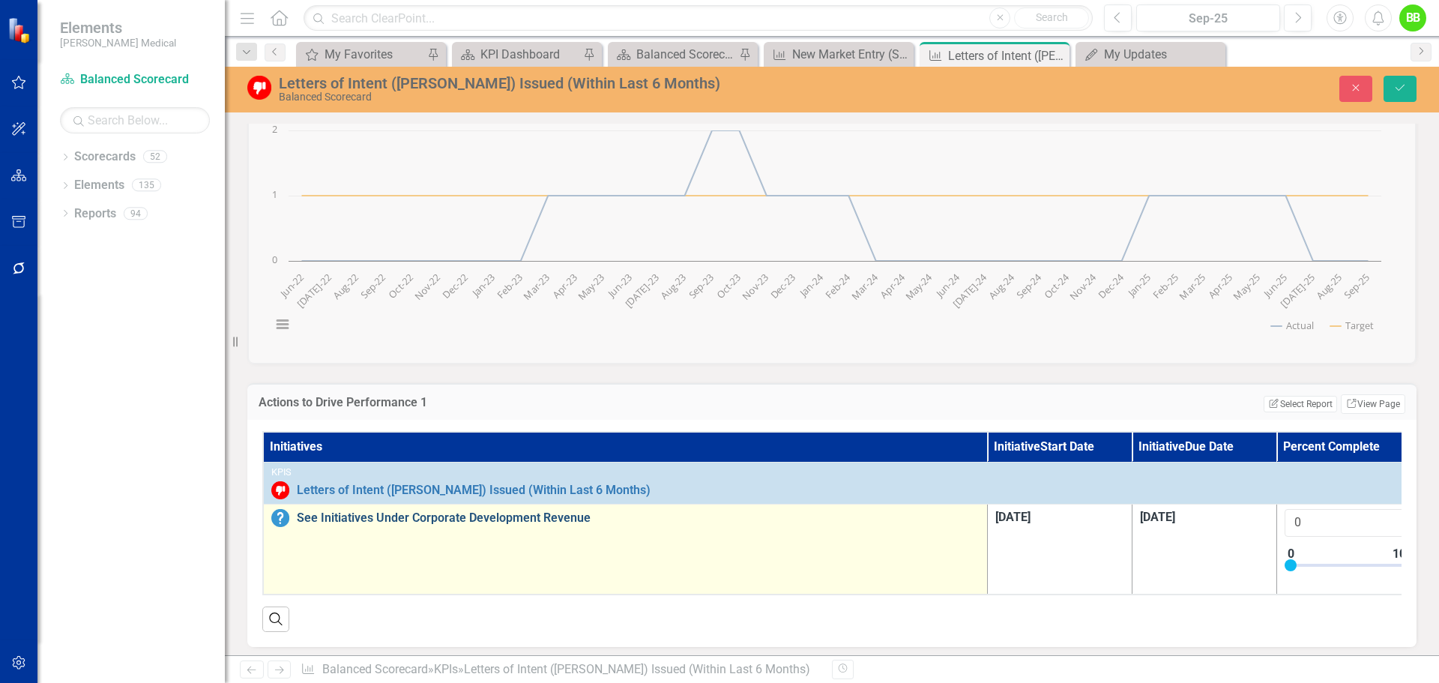
click at [884, 513] on link "See Initiatives Under Corporate Development Revenue" at bounding box center [638, 517] width 683 height 13
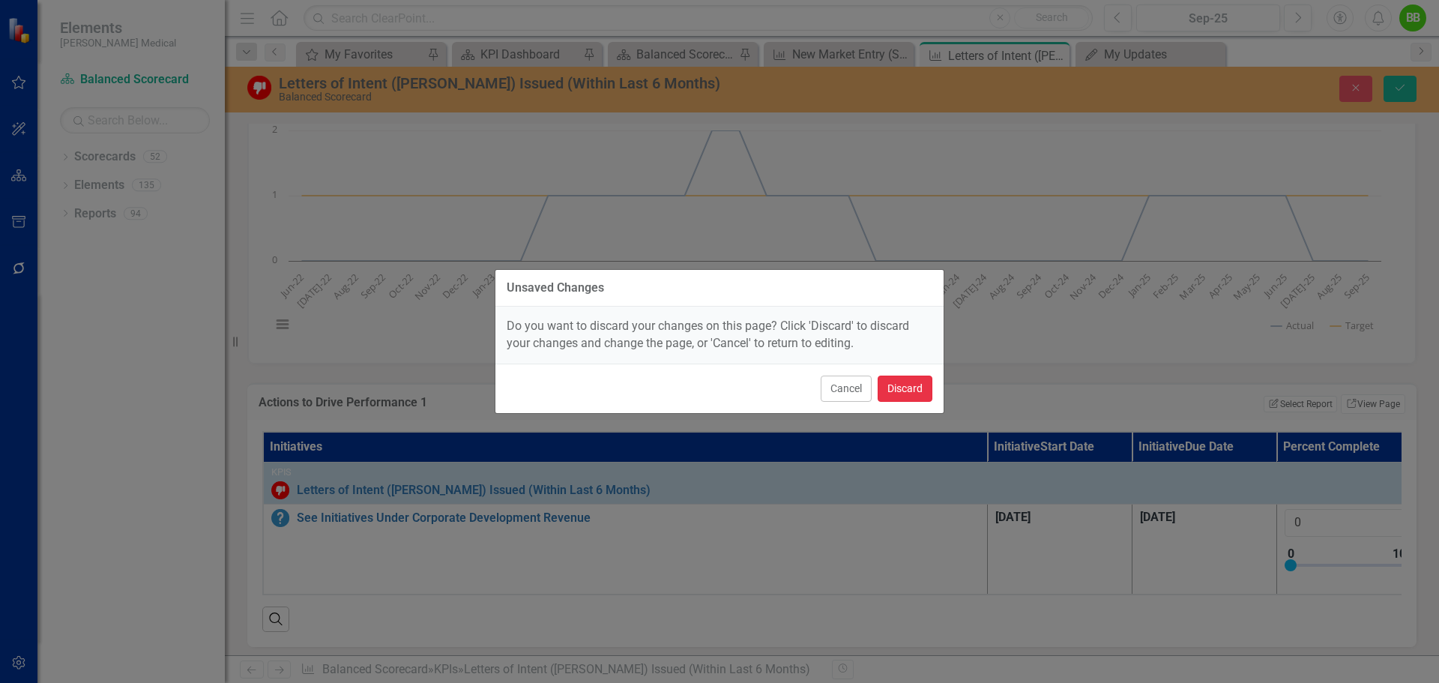
click at [896, 389] on button "Discard" at bounding box center [905, 388] width 55 height 26
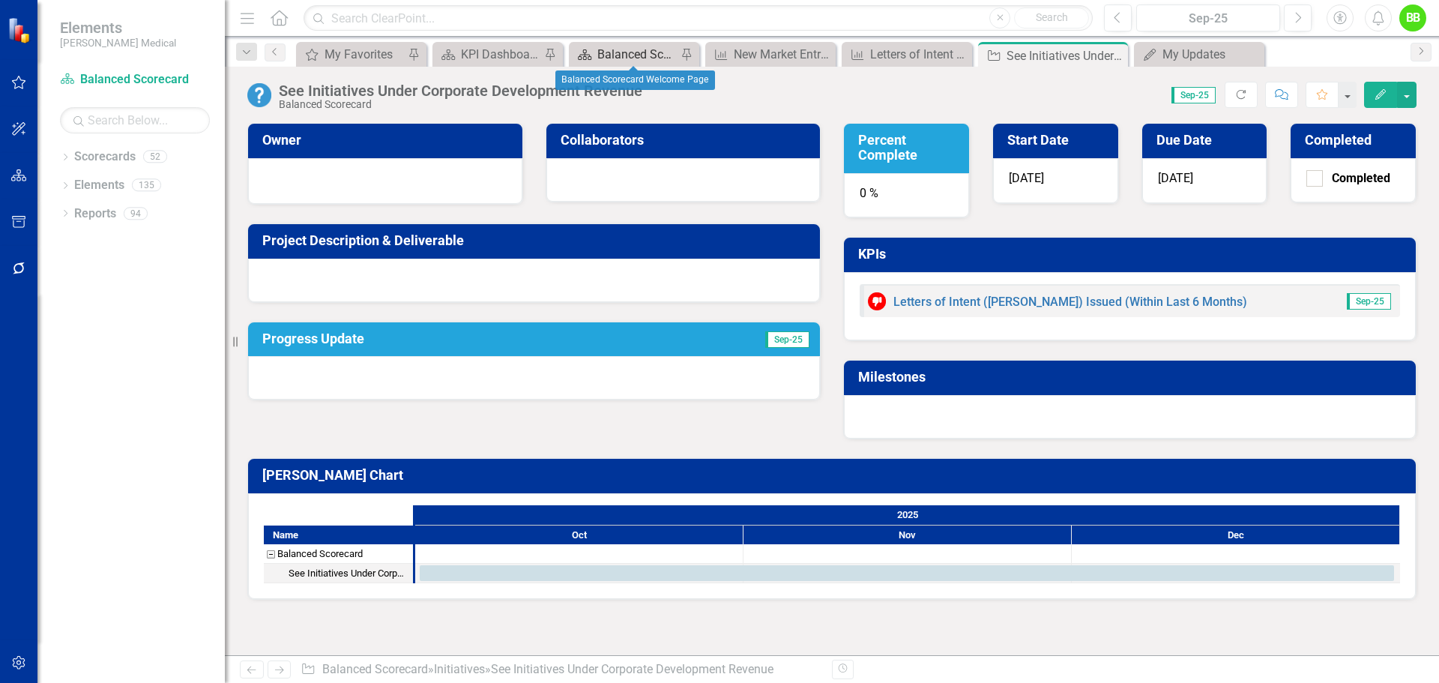
click at [603, 57] on div "Balanced Scorecard Welcome Page" at bounding box center [636, 54] width 79 height 19
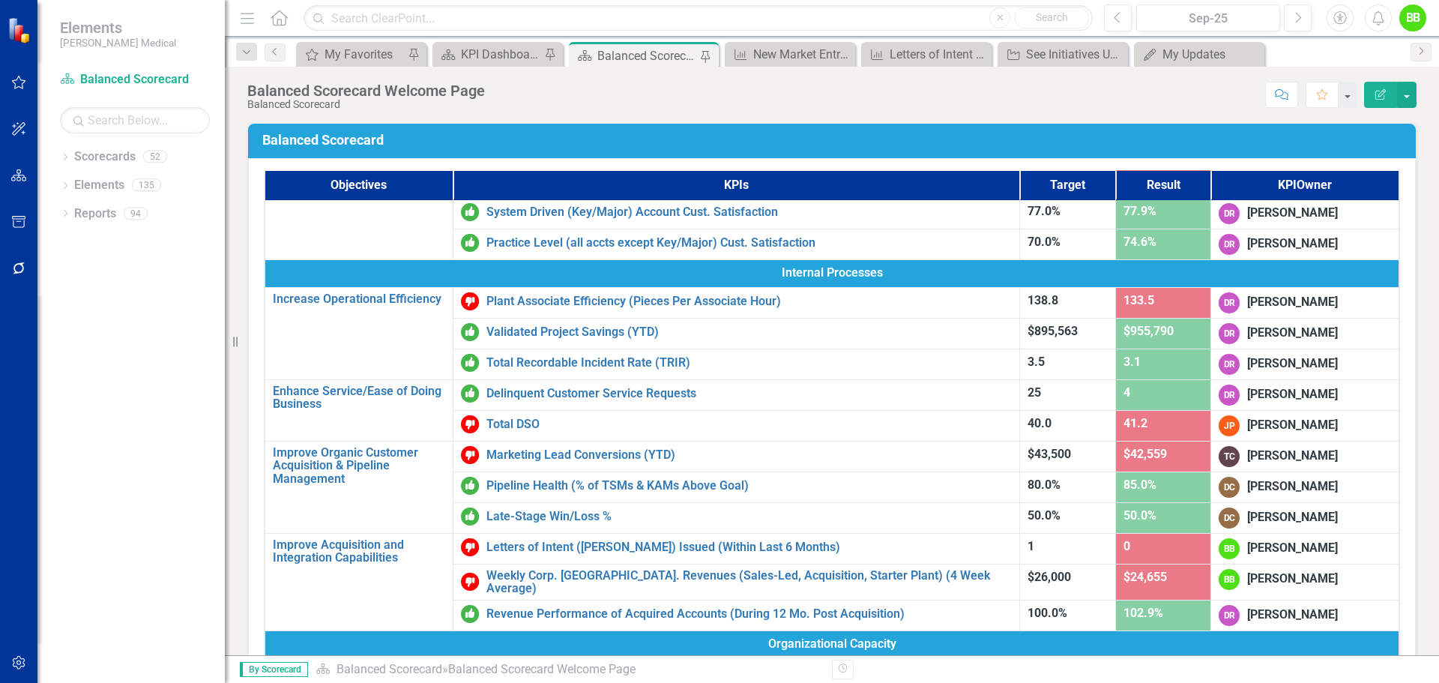
scroll to position [375, 0]
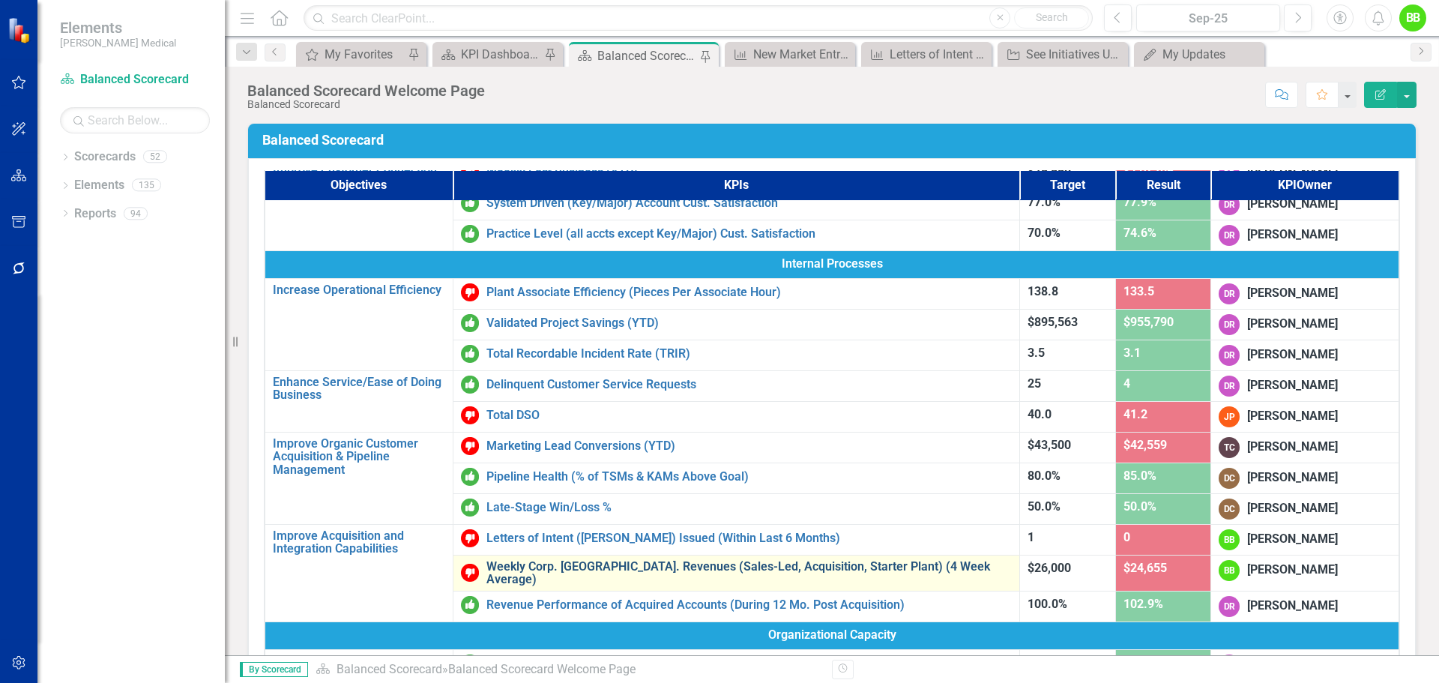
click at [952, 567] on link "Weekly Corp. [GEOGRAPHIC_DATA]. Revenues (Sales-Led, Acquisition, Starter Plant…" at bounding box center [748, 573] width 525 height 26
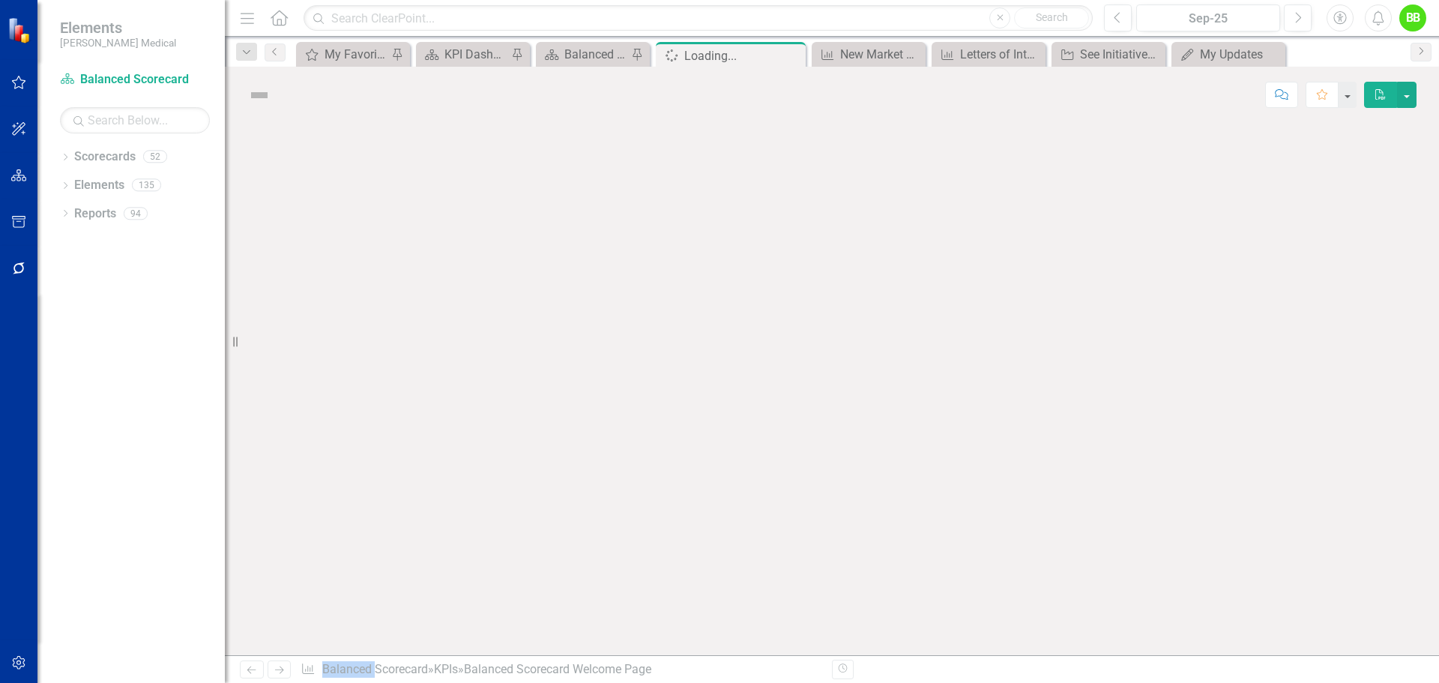
click at [952, 567] on div at bounding box center [832, 389] width 1214 height 532
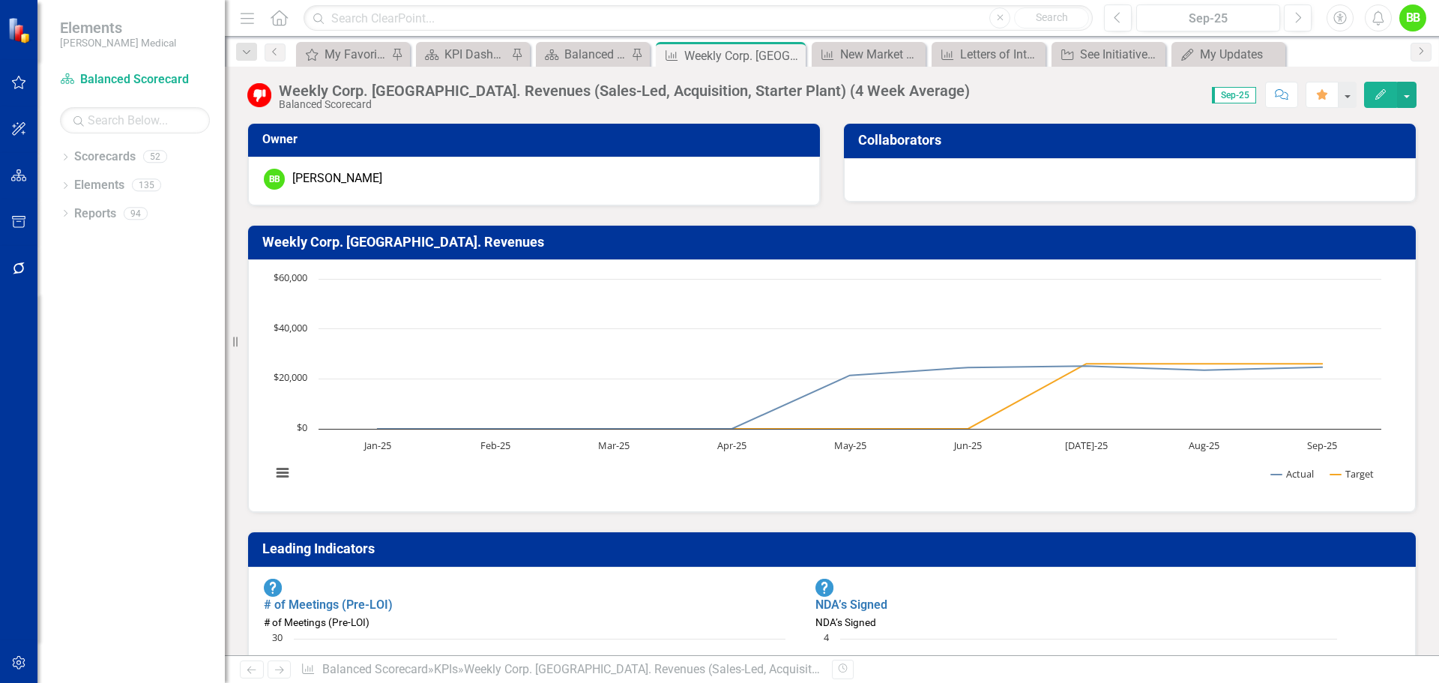
click at [596, 97] on div "Weekly Corp. [GEOGRAPHIC_DATA]. Revenues (Sales-Led, Acquisition, Starter Plant…" at bounding box center [624, 90] width 691 height 16
click at [555, 97] on div "Weekly Corp. [GEOGRAPHIC_DATA]. Revenues (Sales-Led, Acquisition, Starter Plant…" at bounding box center [624, 90] width 691 height 16
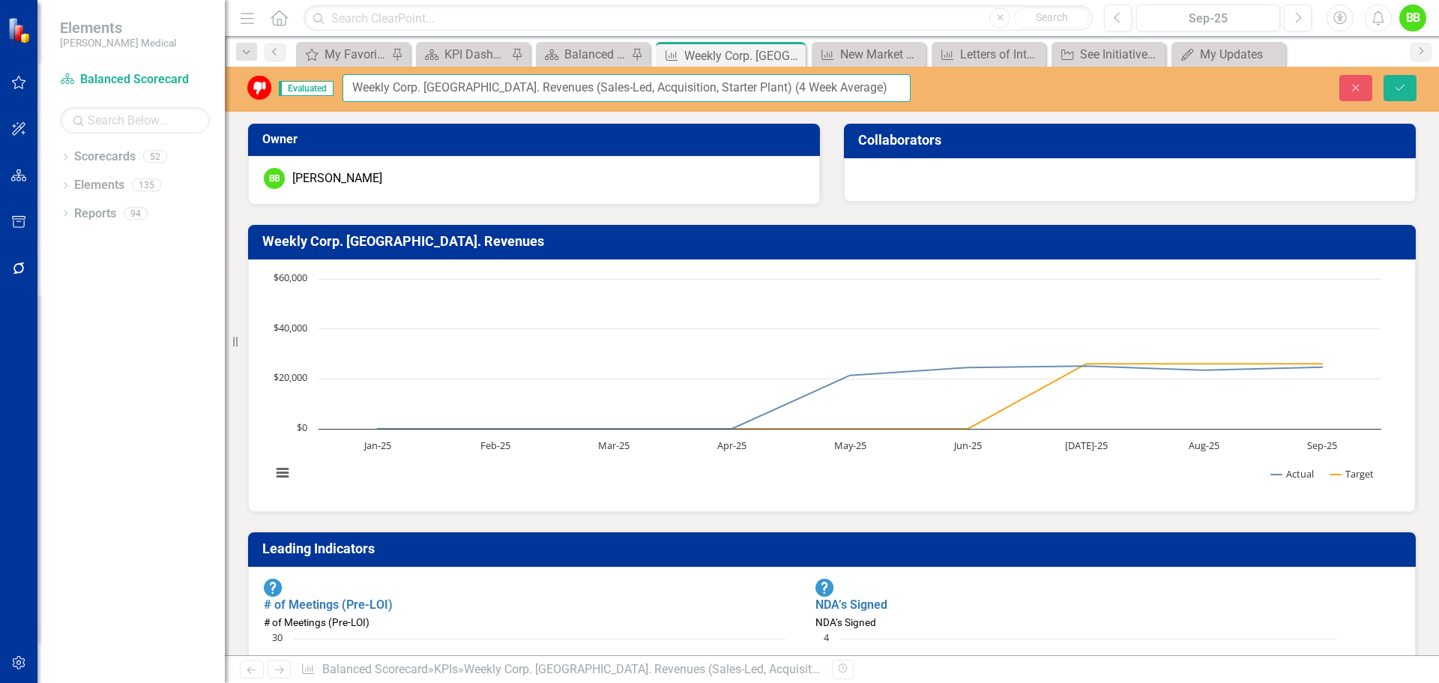
drag, startPoint x: 818, startPoint y: 84, endPoint x: 341, endPoint y: 95, distance: 477.5
click at [341, 95] on div "Evaluated Weekly Corp. [GEOGRAPHIC_DATA]. Revenues (Sales-Led, Acquisition, Sta…" at bounding box center [578, 88] width 663 height 28
click at [1235, 55] on div "My Updates" at bounding box center [1231, 54] width 63 height 19
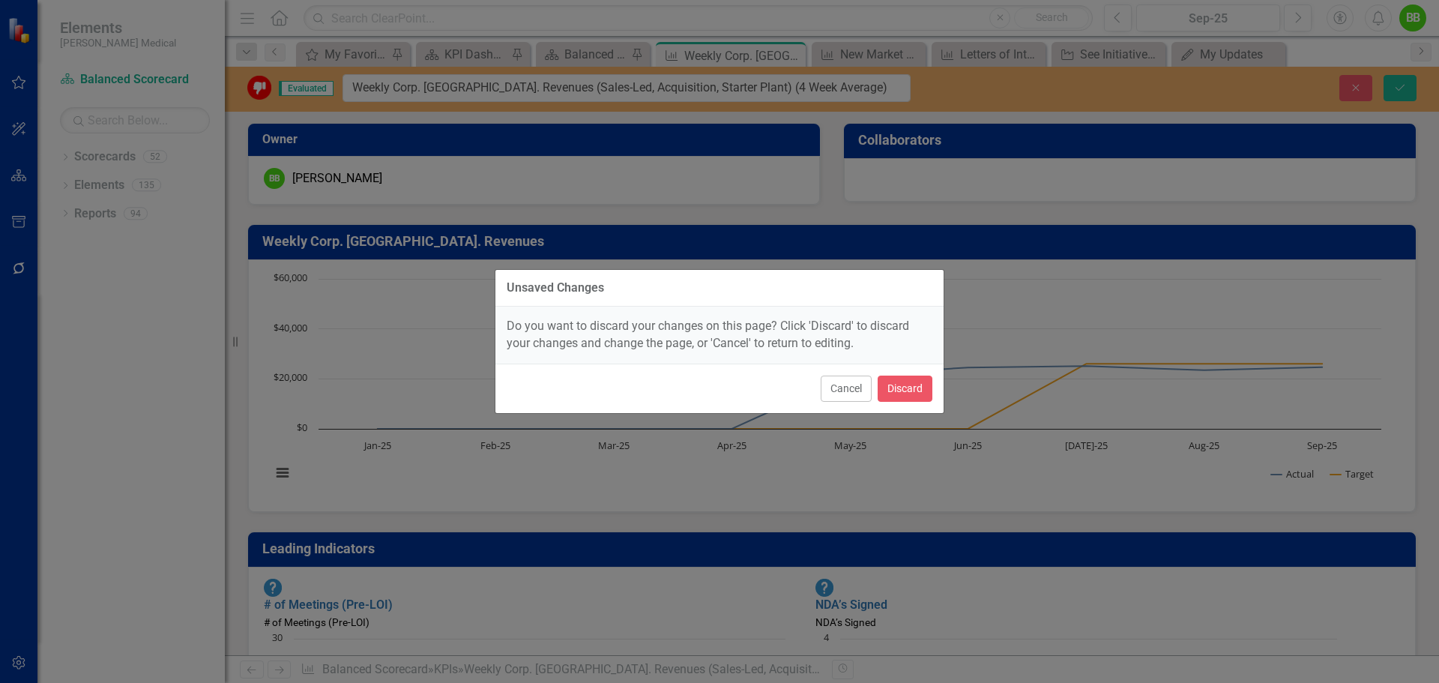
click at [1103, 54] on div "Unsaved Changes Do you want to discard your changes on this page? Click 'Discar…" at bounding box center [719, 341] width 1439 height 683
click at [912, 383] on button "Discard" at bounding box center [905, 388] width 55 height 26
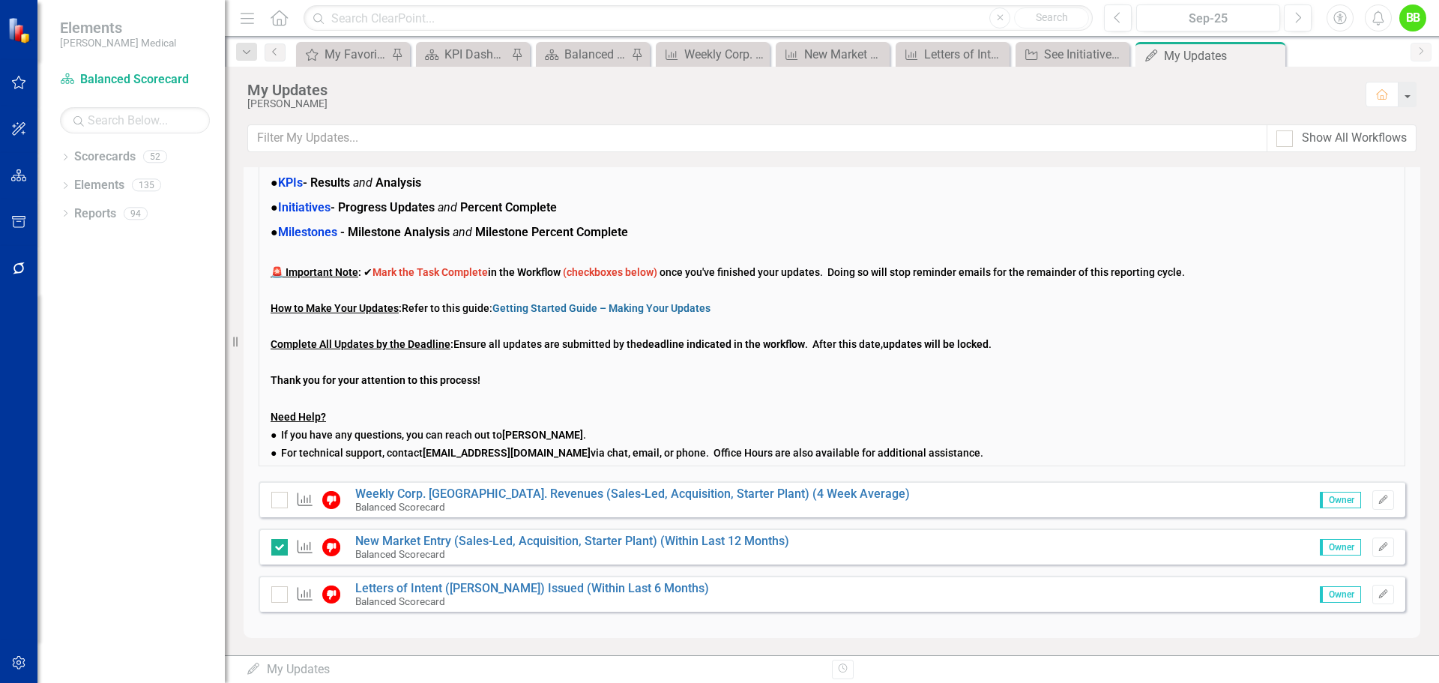
scroll to position [88, 0]
click at [281, 595] on div at bounding box center [279, 593] width 16 height 16
click at [281, 594] on input "checkbox" at bounding box center [276, 590] width 10 height 10
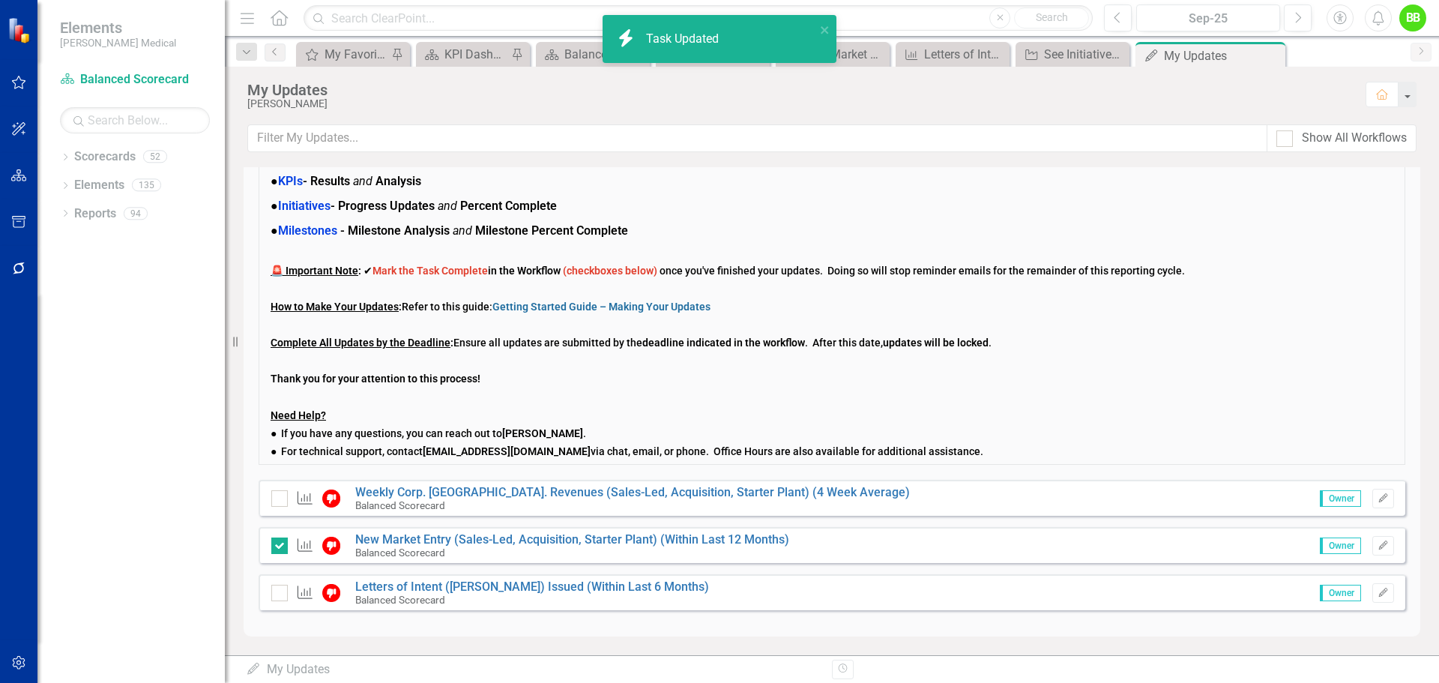
checkbox input "true"
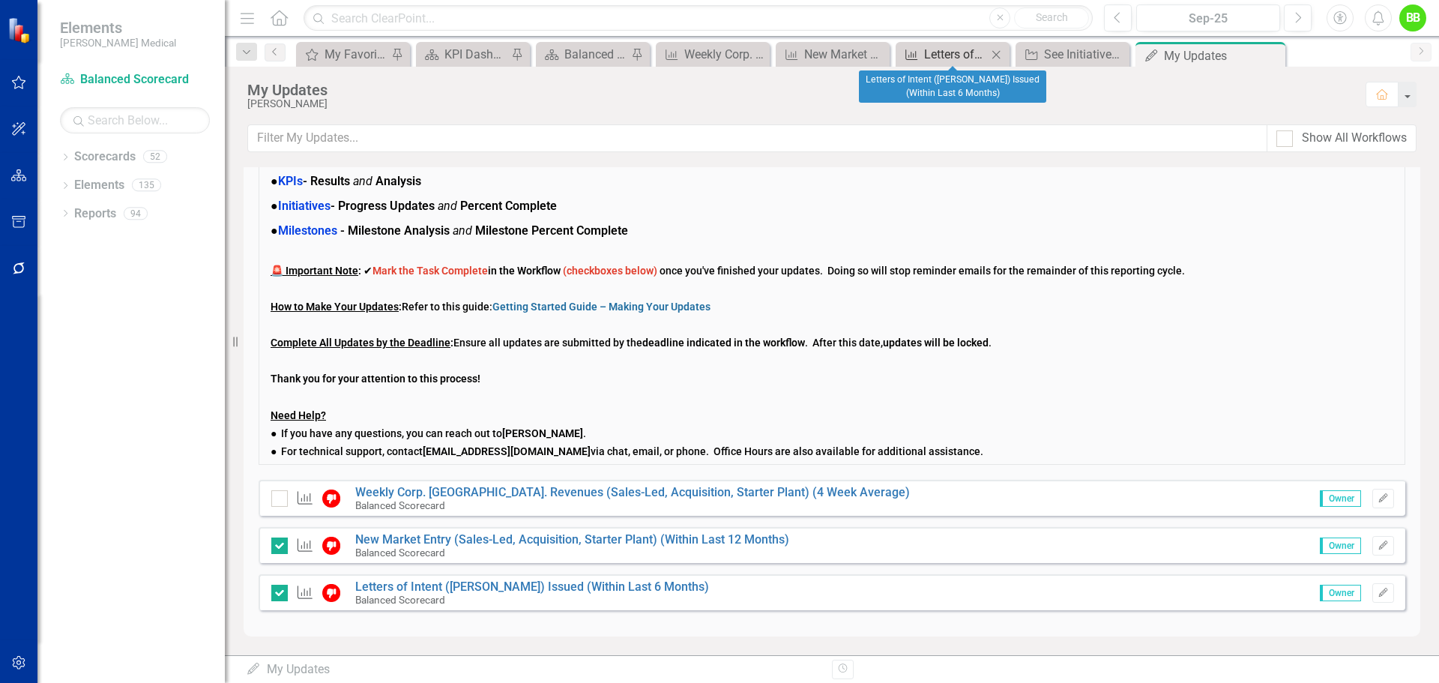
click at [955, 52] on div "Letters of Intent ([PERSON_NAME]) Issued (Within Last 6 Months)" at bounding box center [955, 54] width 63 height 19
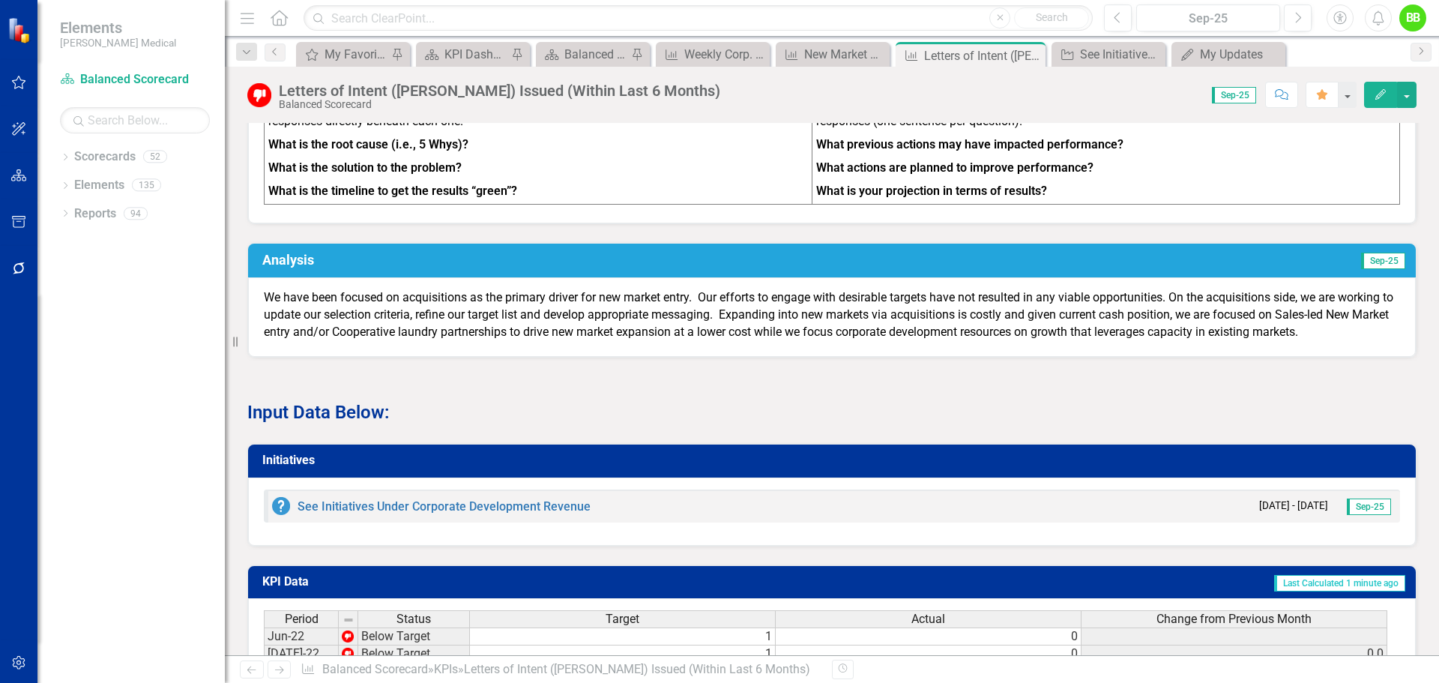
scroll to position [824, 0]
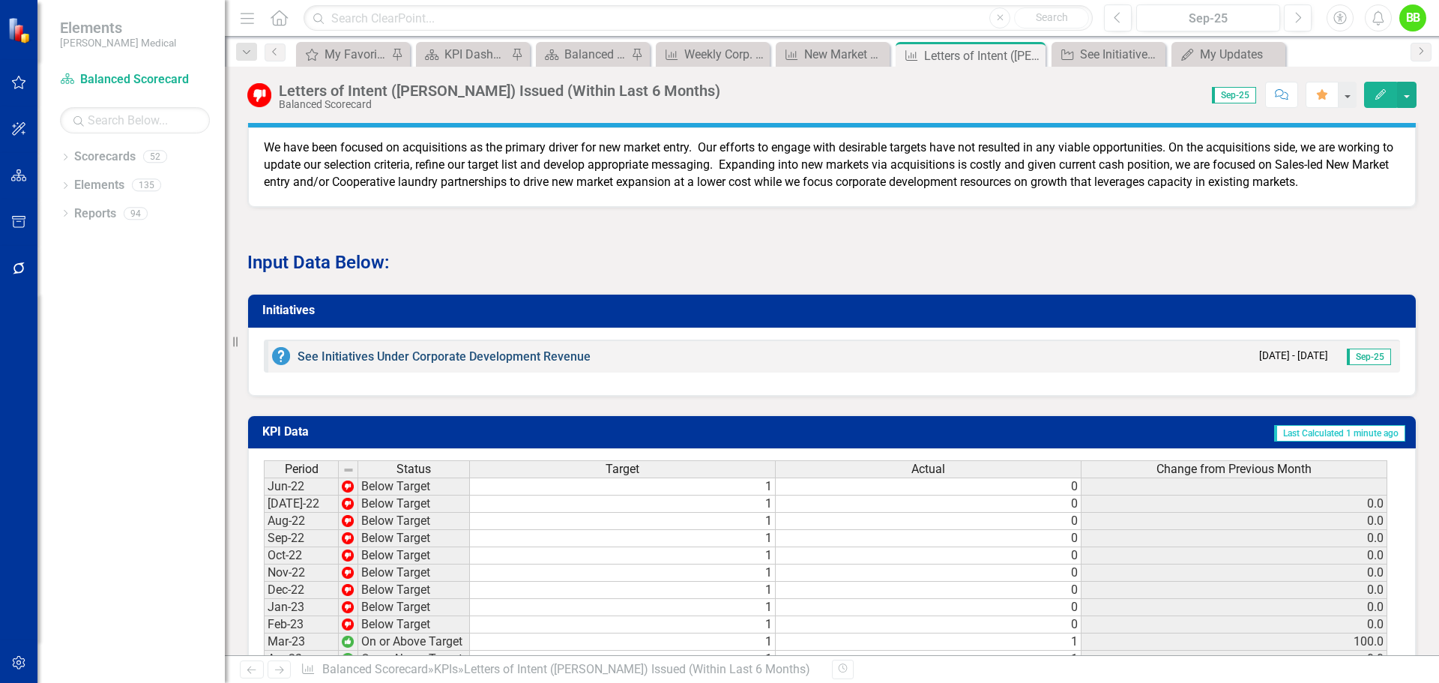
click at [543, 363] on link "See Initiatives Under Corporate Development Revenue" at bounding box center [444, 356] width 293 height 14
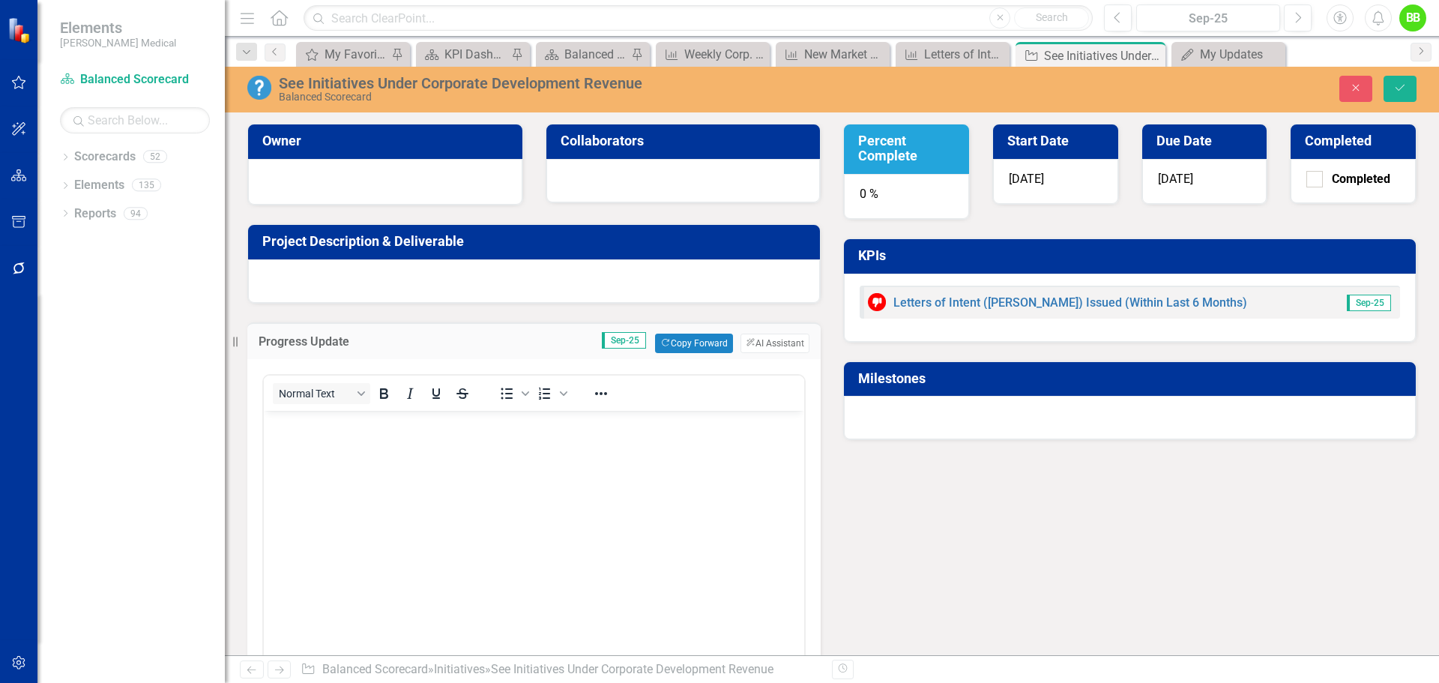
click at [516, 85] on div "See Initiatives Under Corporate Development Revenue" at bounding box center [591, 83] width 624 height 16
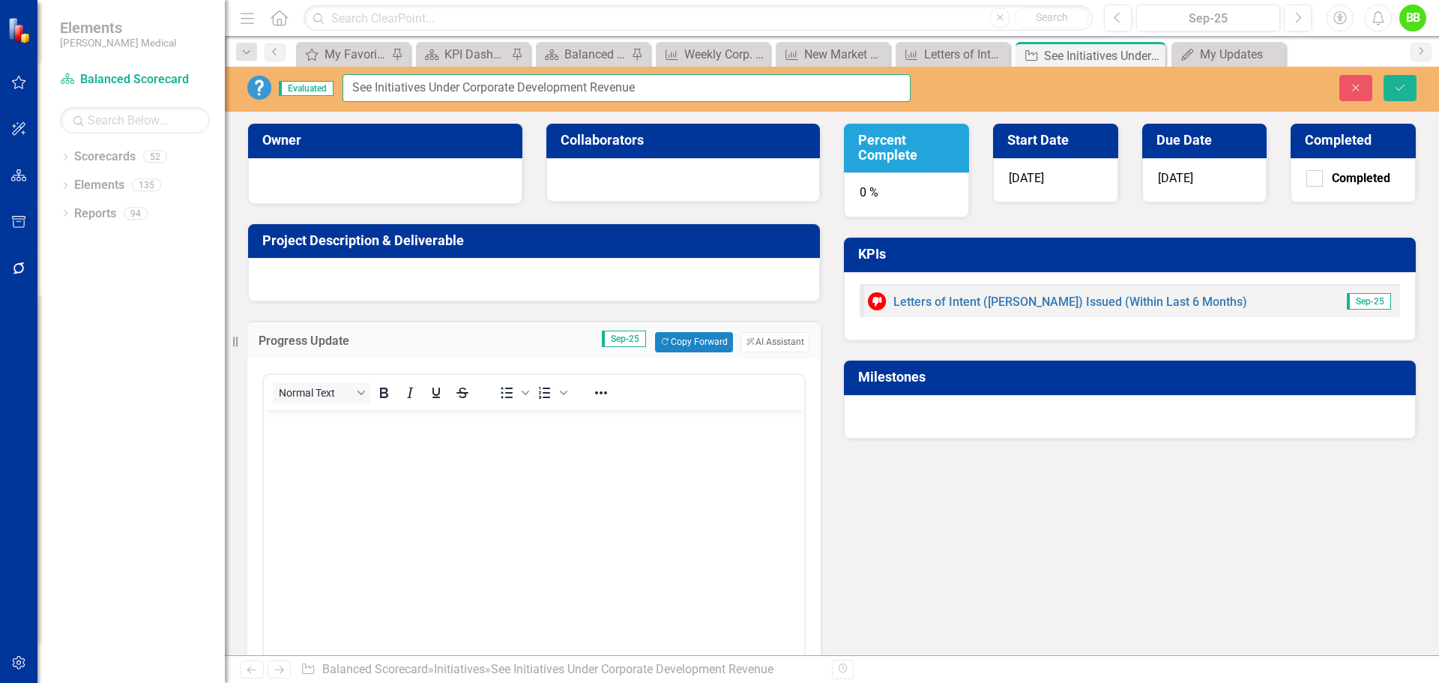
drag, startPoint x: 671, startPoint y: 89, endPoint x: 463, endPoint y: 88, distance: 207.6
click at [463, 88] on input "See Initiatives Under Corporate Development Revenue" at bounding box center [626, 88] width 568 height 28
paste input "Weekly Corp. [GEOGRAPHIC_DATA]. Revenues (Sales-Led, Acquisition, Starter Plant…"
drag, startPoint x: 444, startPoint y: 85, endPoint x: 414, endPoint y: 85, distance: 30.7
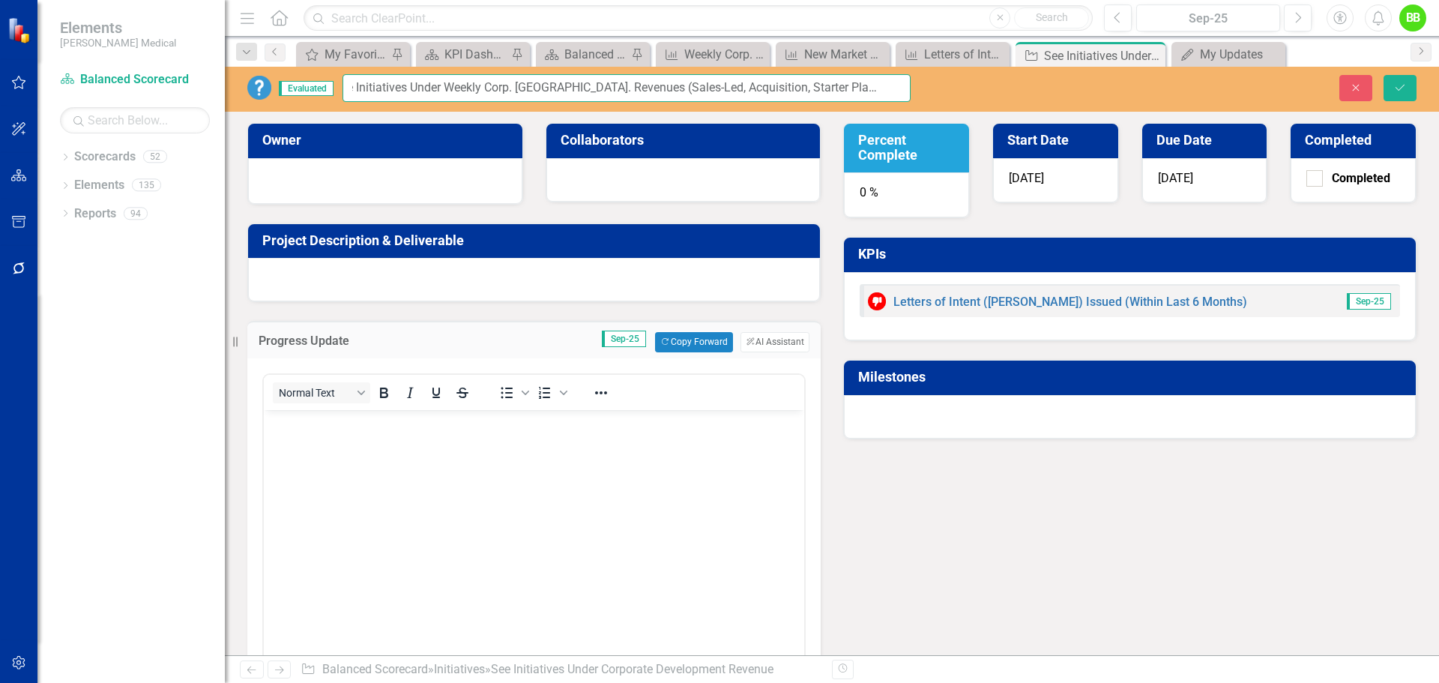
click at [414, 85] on input "See Initiatives Under Weekly Corp. [GEOGRAPHIC_DATA]. Revenues (Sales-Led, Acqu…" at bounding box center [626, 88] width 568 height 28
click at [538, 83] on input "See Initiatives for Weekly Corp. [GEOGRAPHIC_DATA]. Revenues" at bounding box center [626, 88] width 568 height 28
click at [551, 87] on input "See Initiatives for Weekly Corp. [GEOGRAPHIC_DATA]. Revenues" at bounding box center [626, 88] width 568 height 28
type input "See Initiatives for Weekly Corp. Development Revenues"
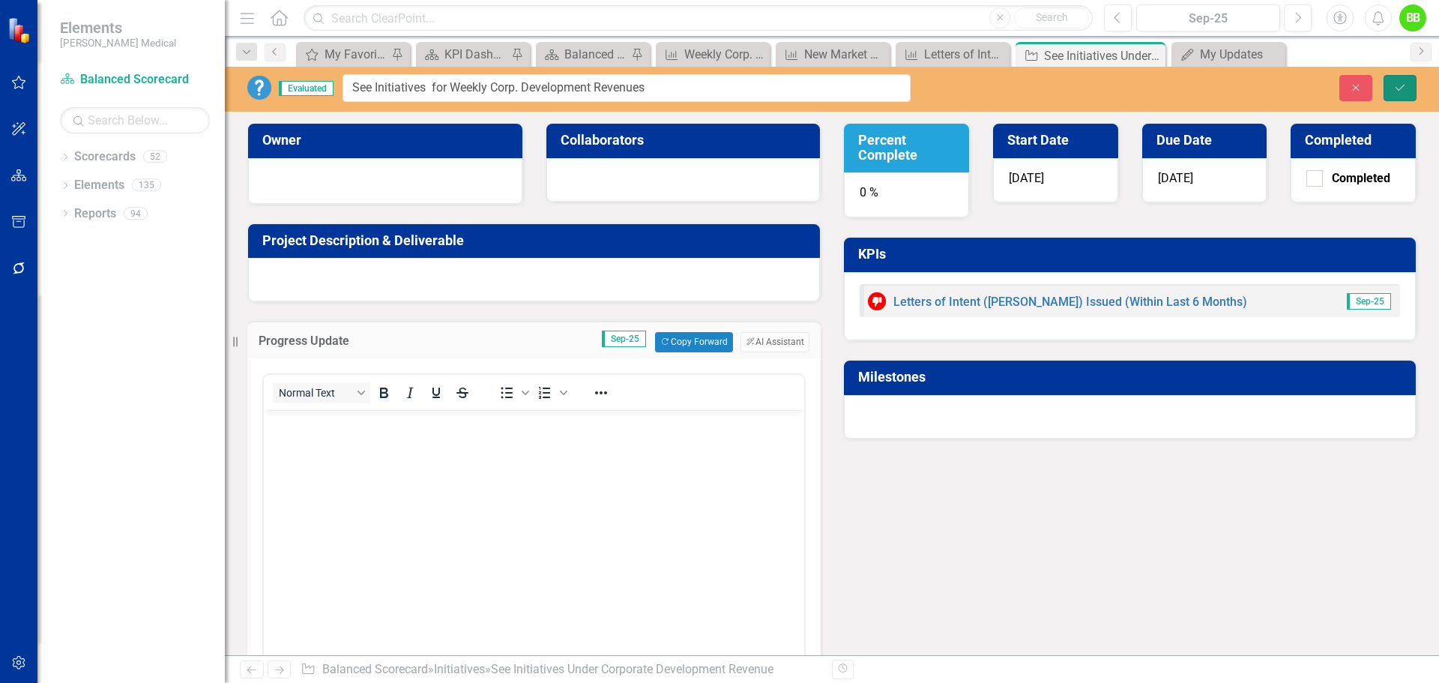
click at [1406, 84] on icon "Save" at bounding box center [1399, 87] width 13 height 10
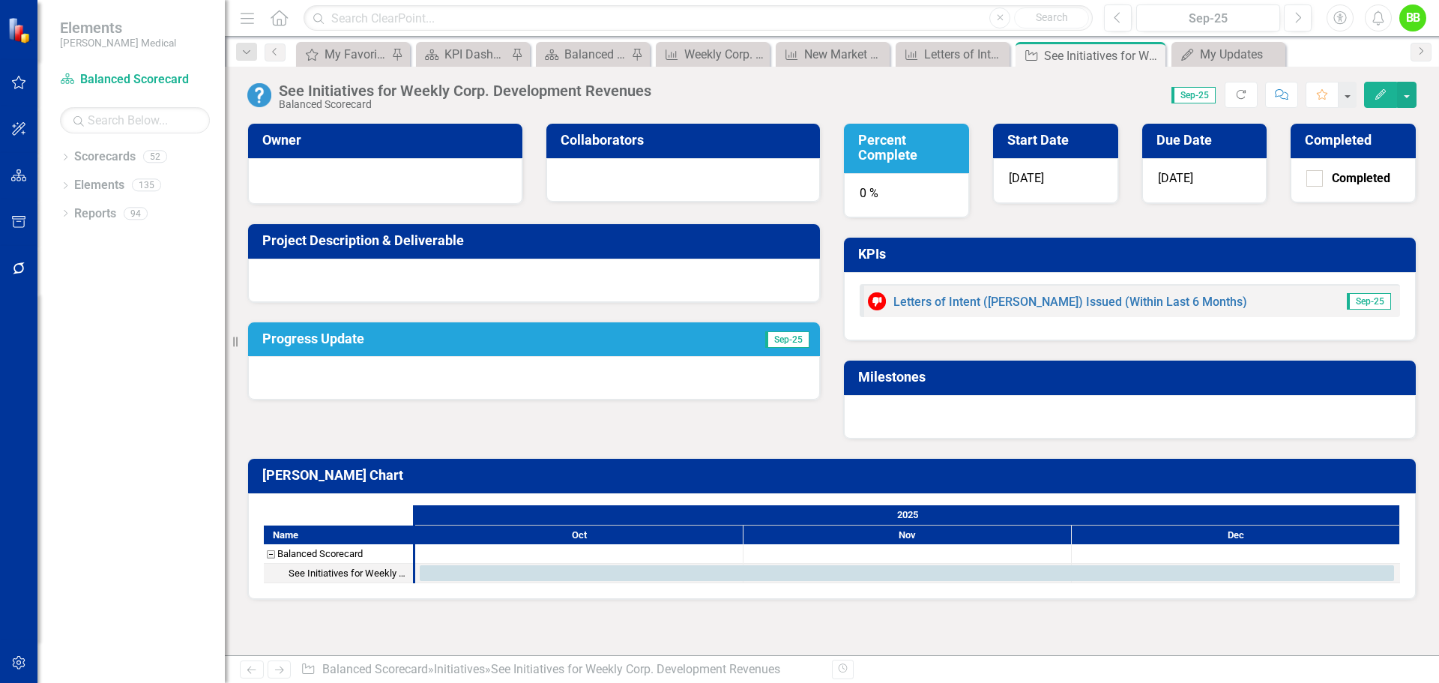
click at [449, 145] on h3 "Owner" at bounding box center [387, 140] width 251 height 15
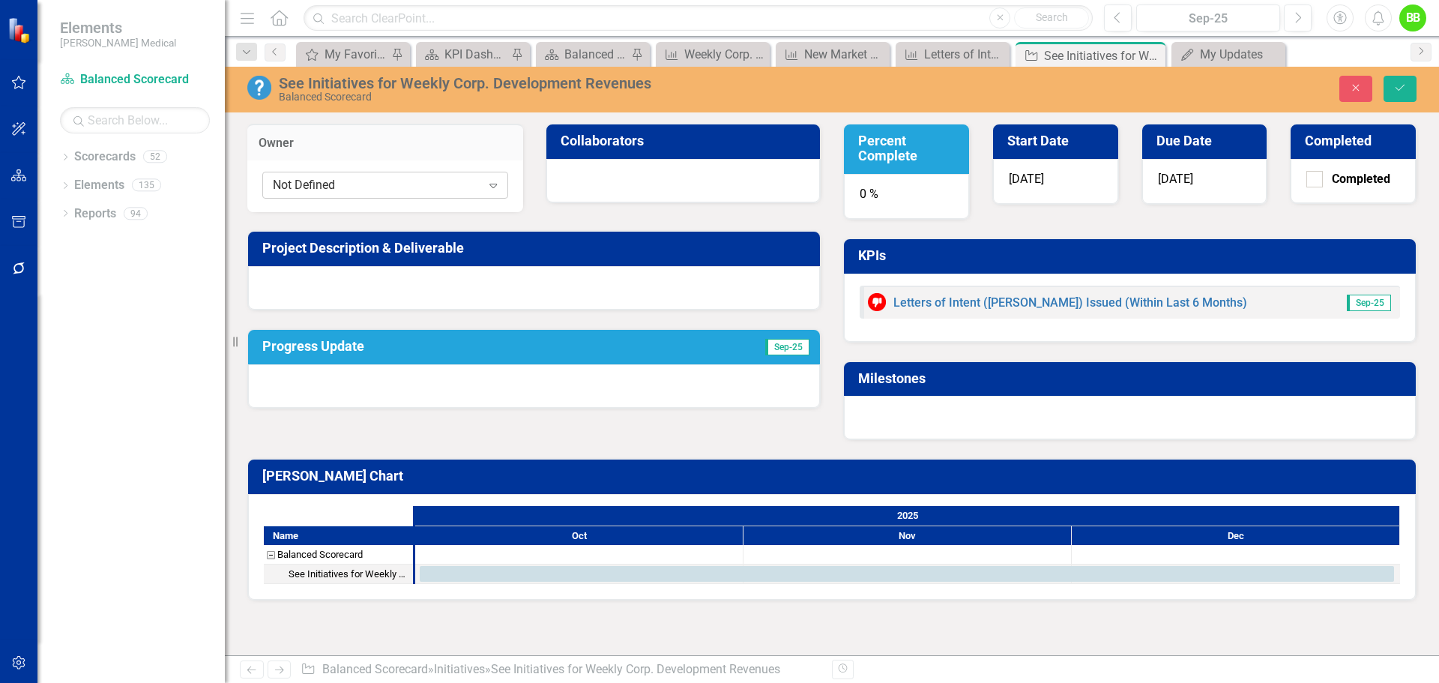
click at [420, 187] on div "Not Defined" at bounding box center [377, 185] width 208 height 17
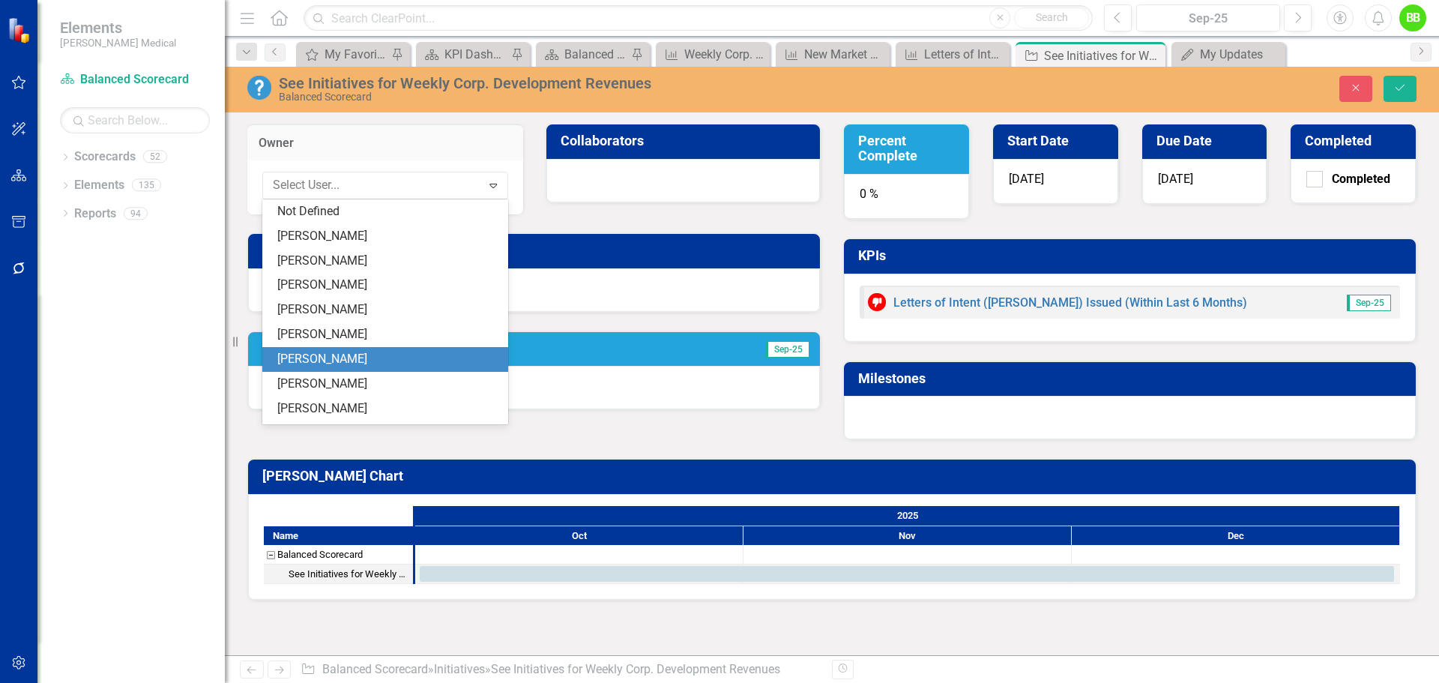
click at [342, 360] on div "[PERSON_NAME]" at bounding box center [388, 359] width 222 height 17
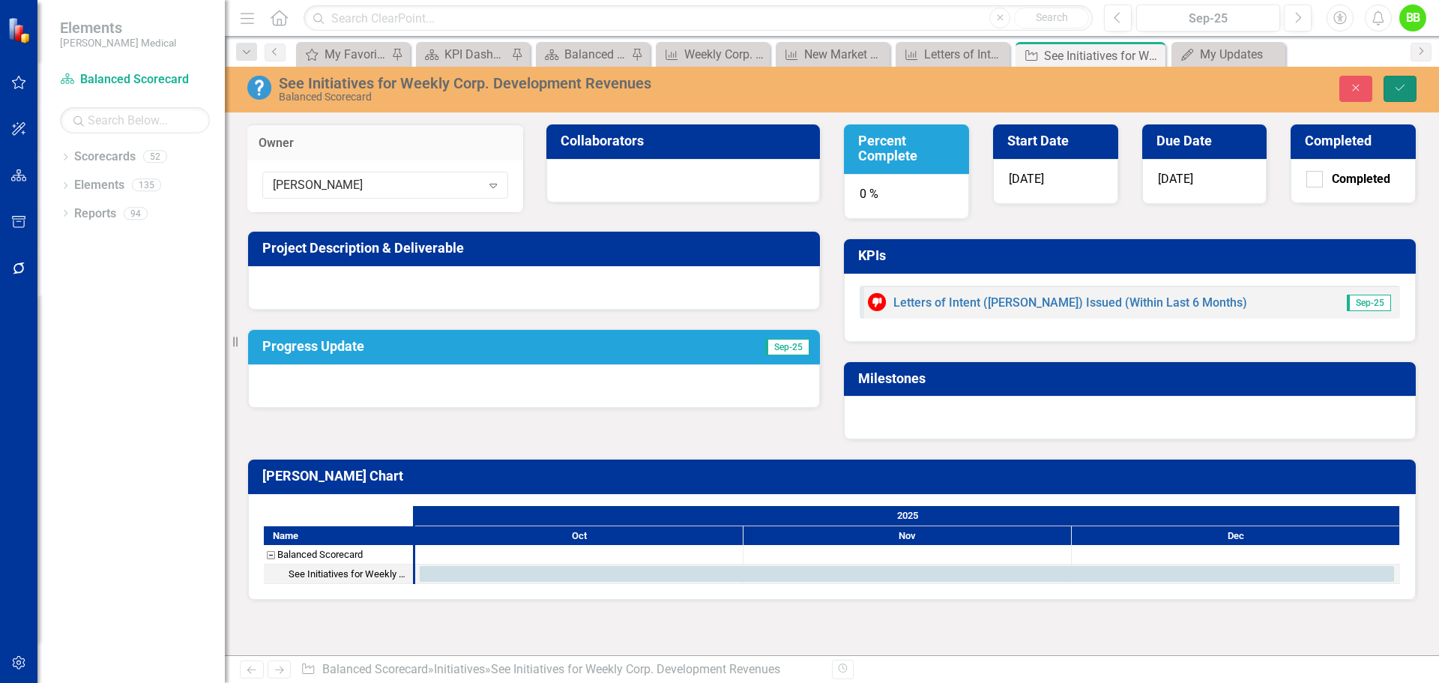
click at [1403, 79] on button "Save" at bounding box center [1399, 89] width 33 height 26
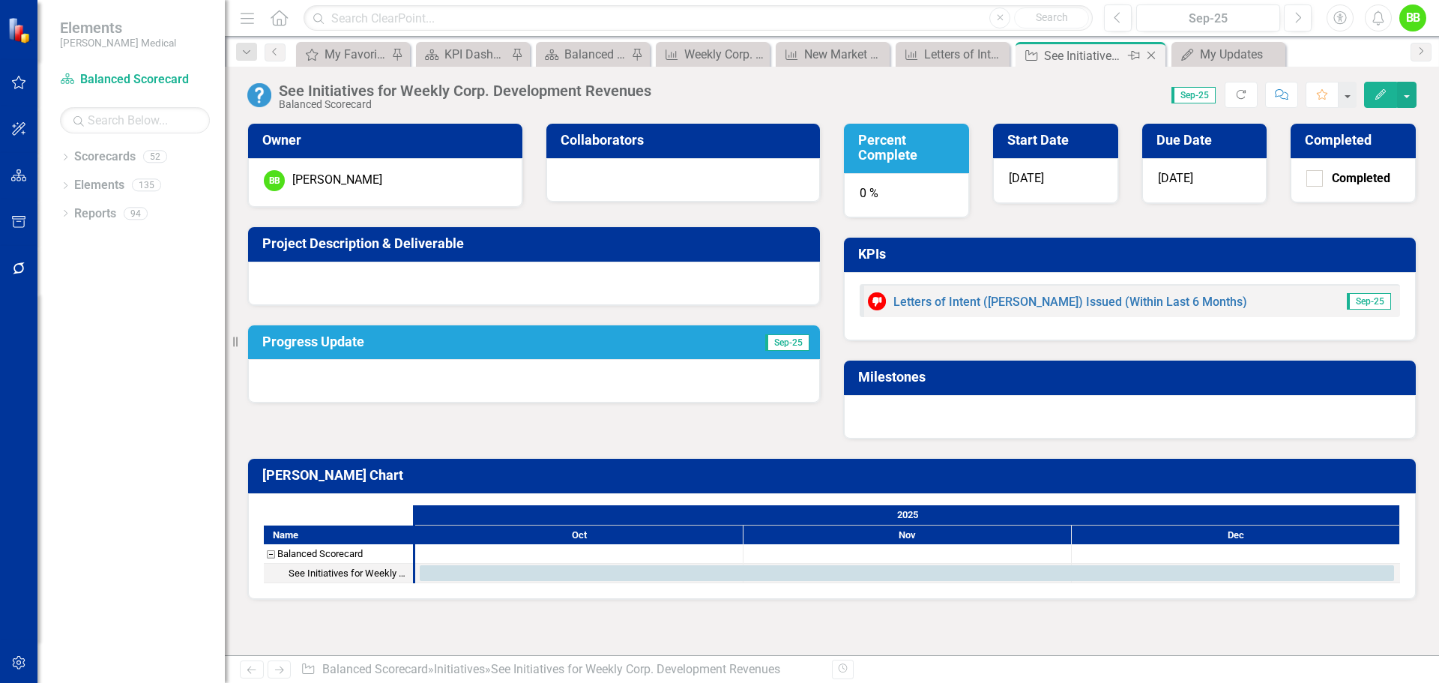
click at [1152, 52] on icon "Close" at bounding box center [1151, 55] width 15 height 12
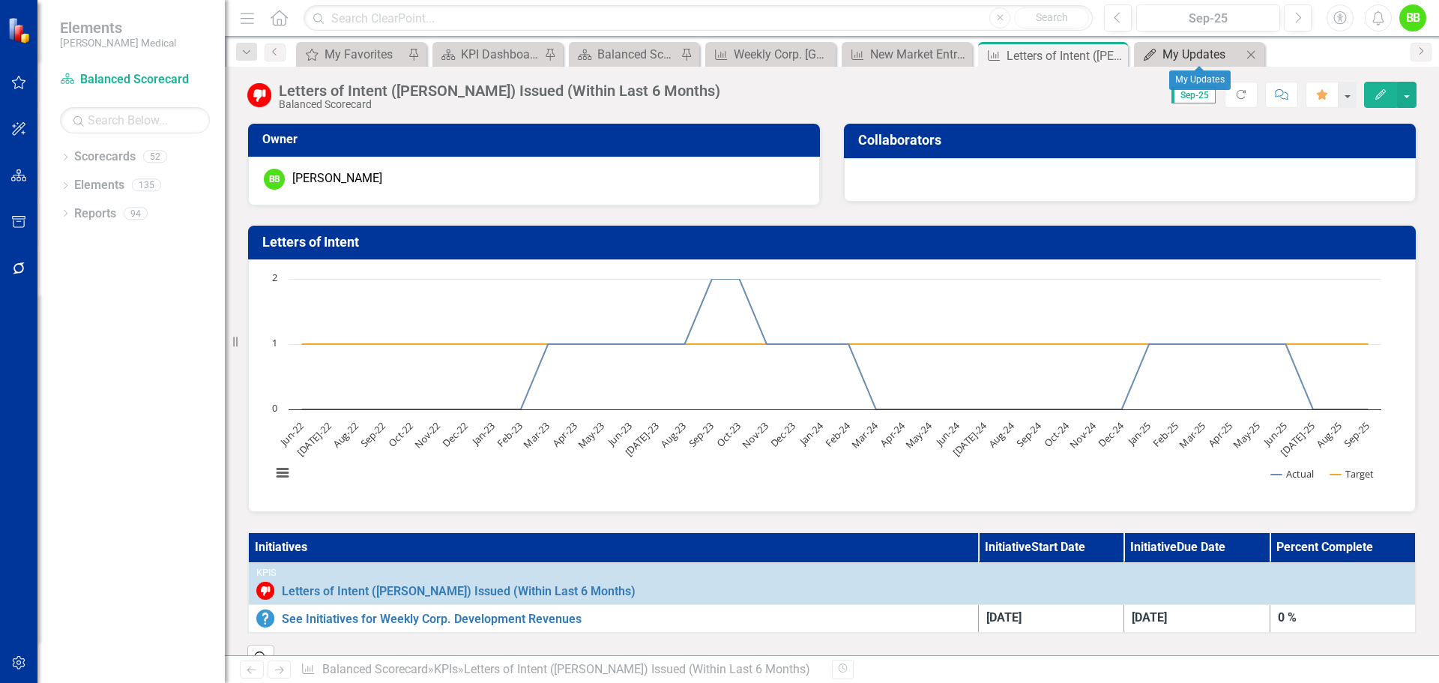
click at [1191, 50] on div "My Updates" at bounding box center [1201, 54] width 79 height 19
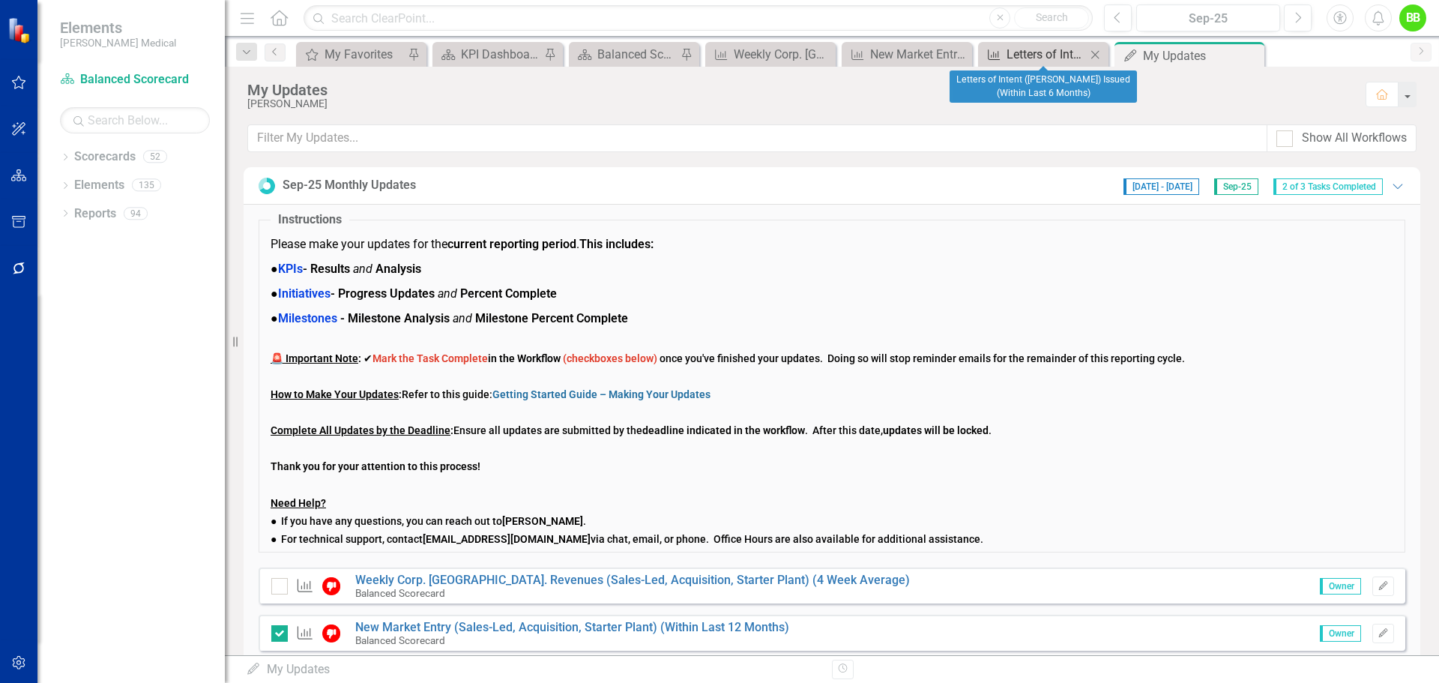
click at [1023, 61] on div "Letters of Intent ([PERSON_NAME]) Issued (Within Last 6 Months)" at bounding box center [1045, 54] width 79 height 19
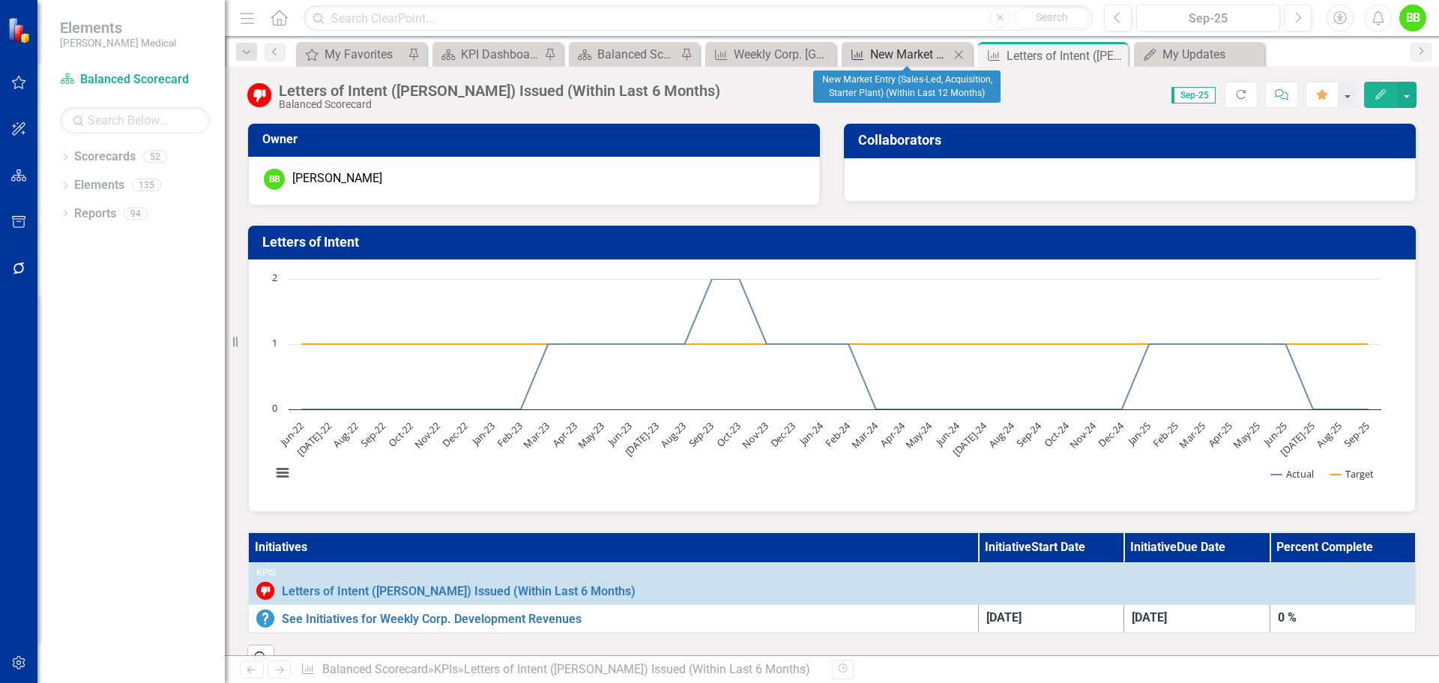
click at [905, 48] on div "New Market Entry (Sales-Led, Acquisition, Starter Plant) (Within Last 12 Months)" at bounding box center [909, 54] width 79 height 19
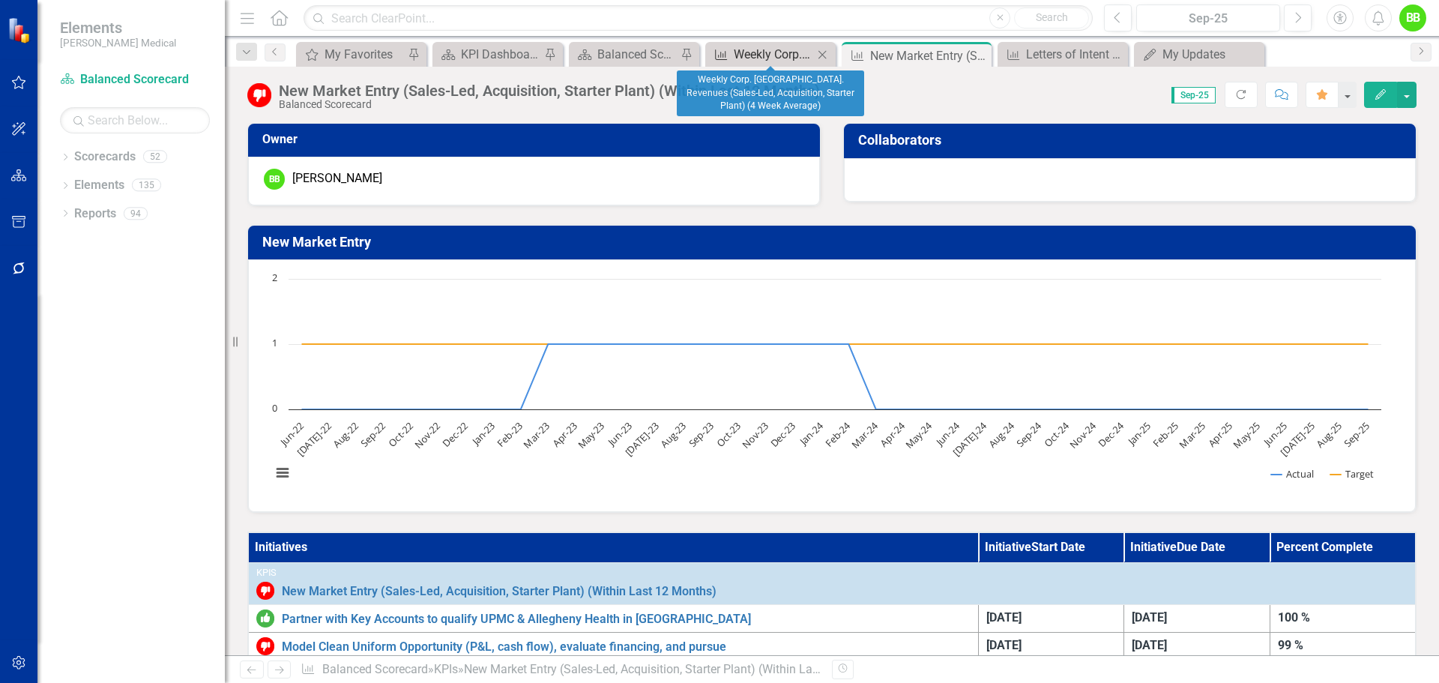
click at [755, 55] on div "Weekly Corp. [GEOGRAPHIC_DATA]. Revenues (Sales-Led, Acquisition, Starter Plant…" at bounding box center [773, 54] width 79 height 19
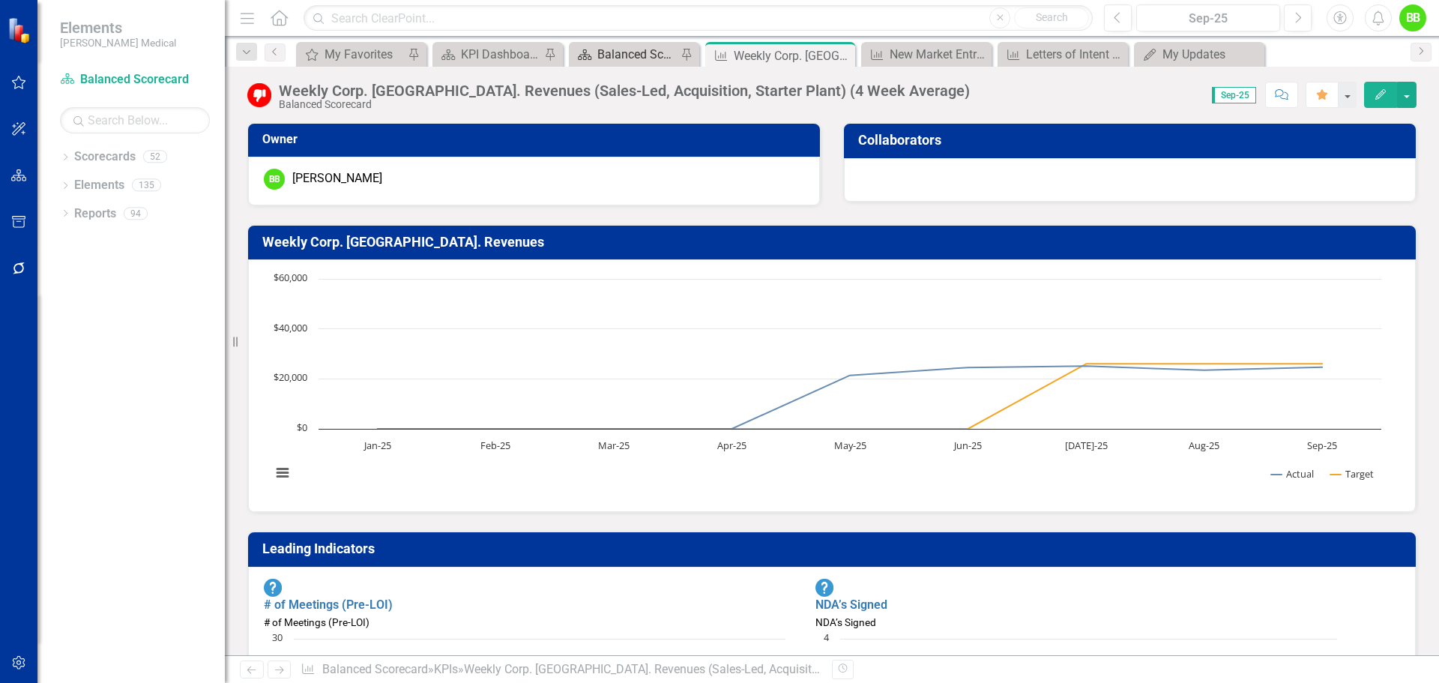
click at [629, 50] on div "Balanced Scorecard Welcome Page" at bounding box center [636, 54] width 79 height 19
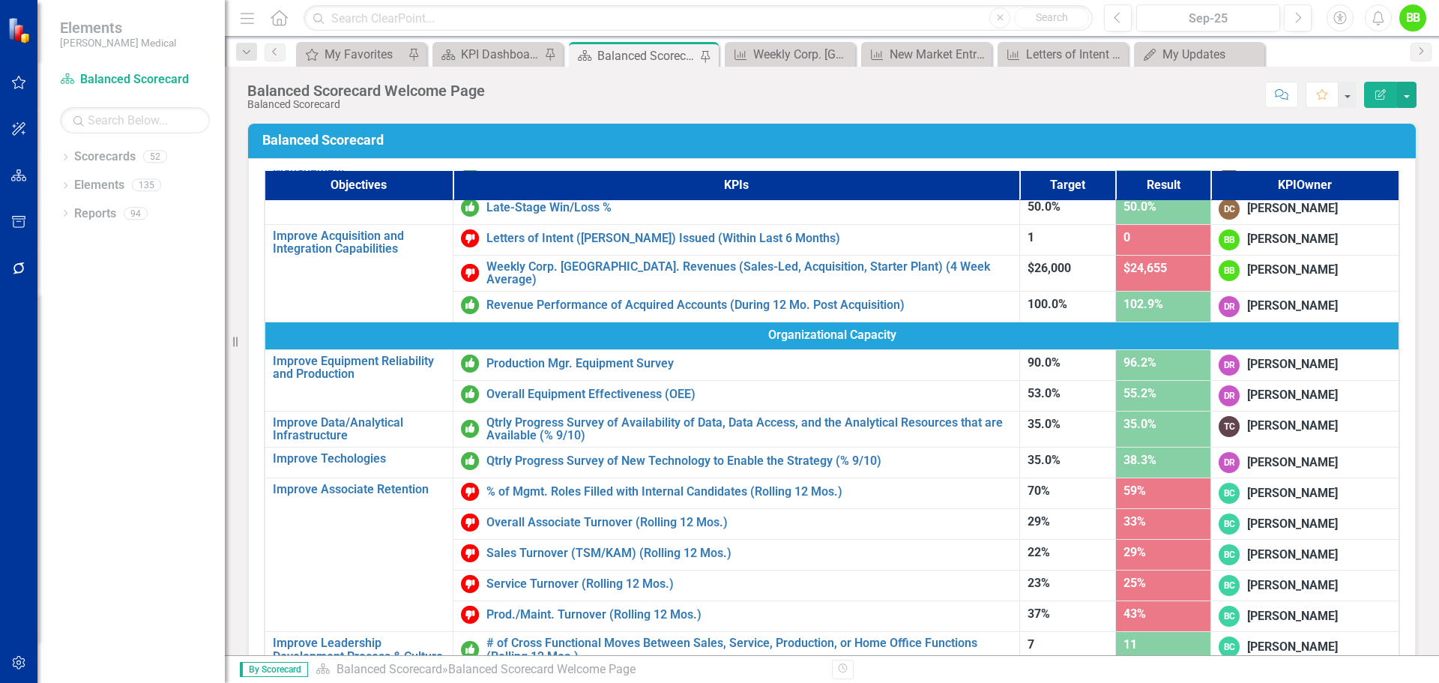
scroll to position [600, 0]
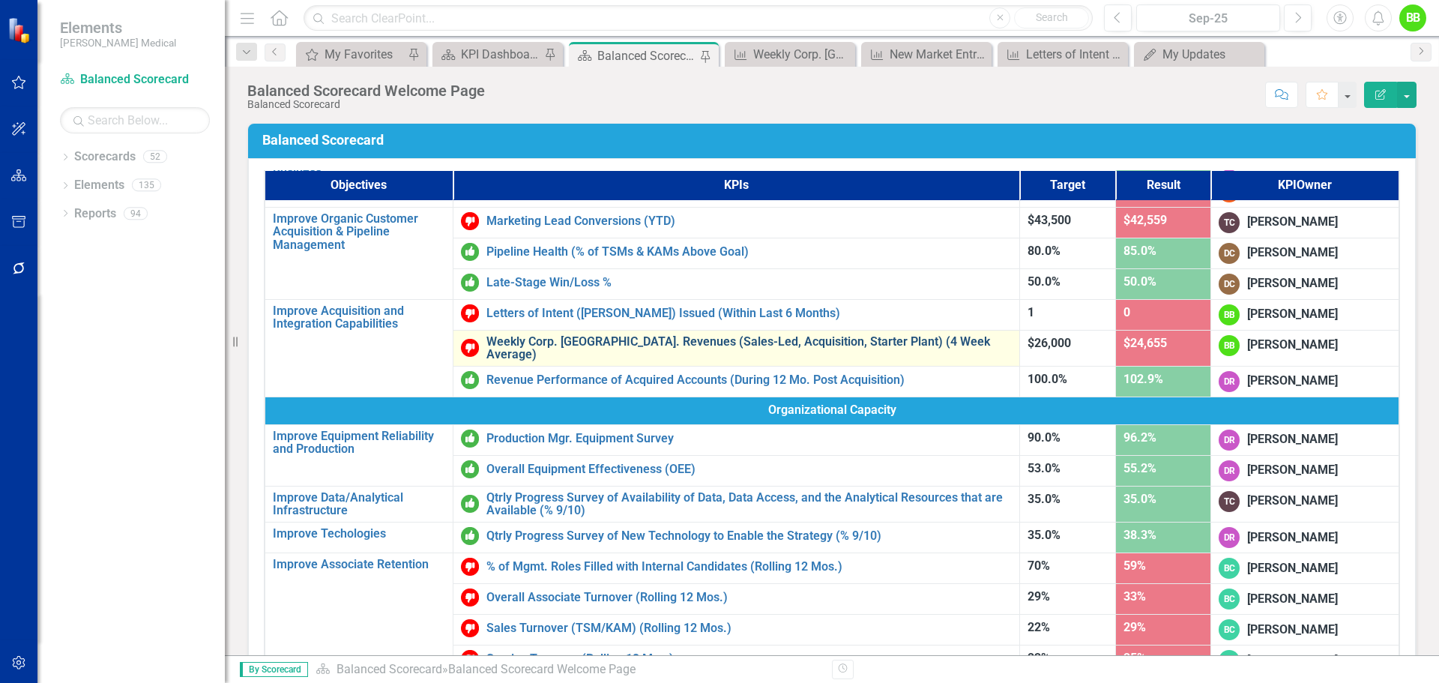
click at [684, 344] on link "Weekly Corp. [GEOGRAPHIC_DATA]. Revenues (Sales-Led, Acquisition, Starter Plant…" at bounding box center [748, 348] width 525 height 26
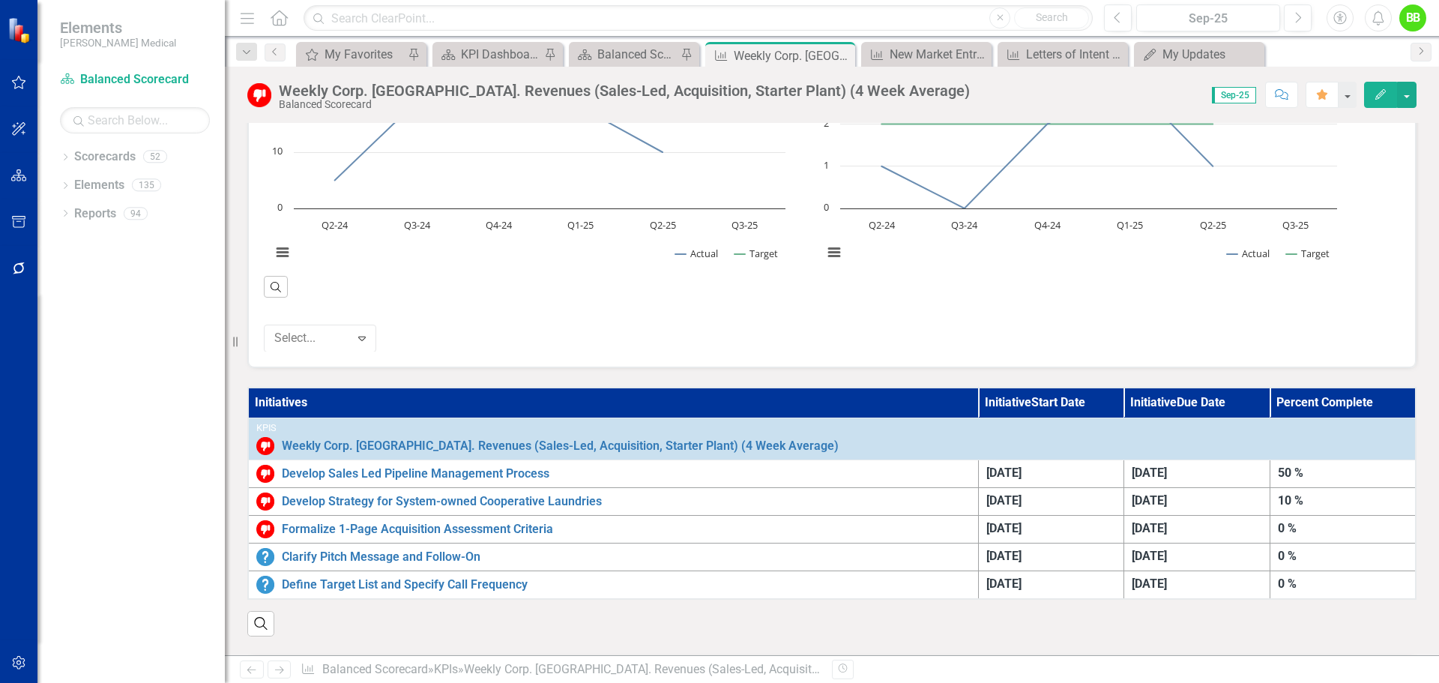
scroll to position [600, 0]
